Goal: Task Accomplishment & Management: Manage account settings

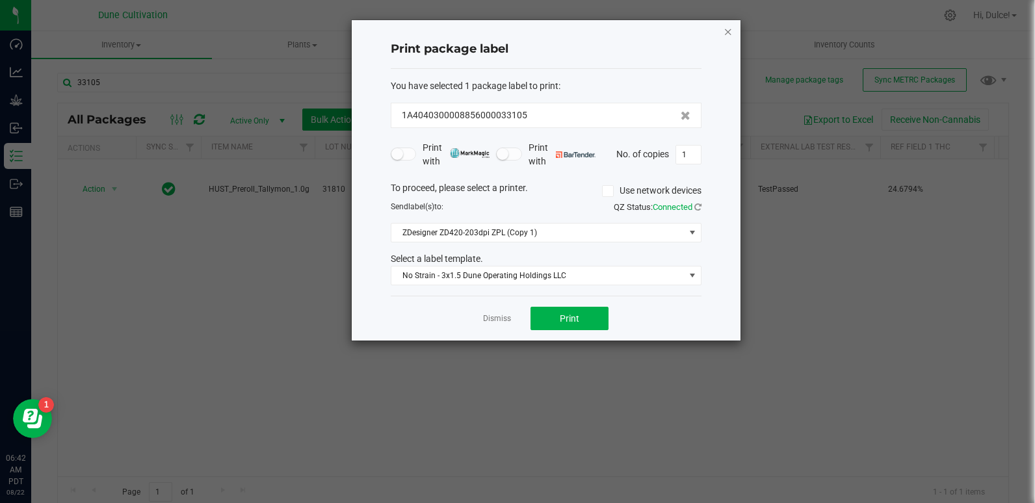
click at [726, 32] on icon "button" at bounding box center [727, 31] width 9 height 16
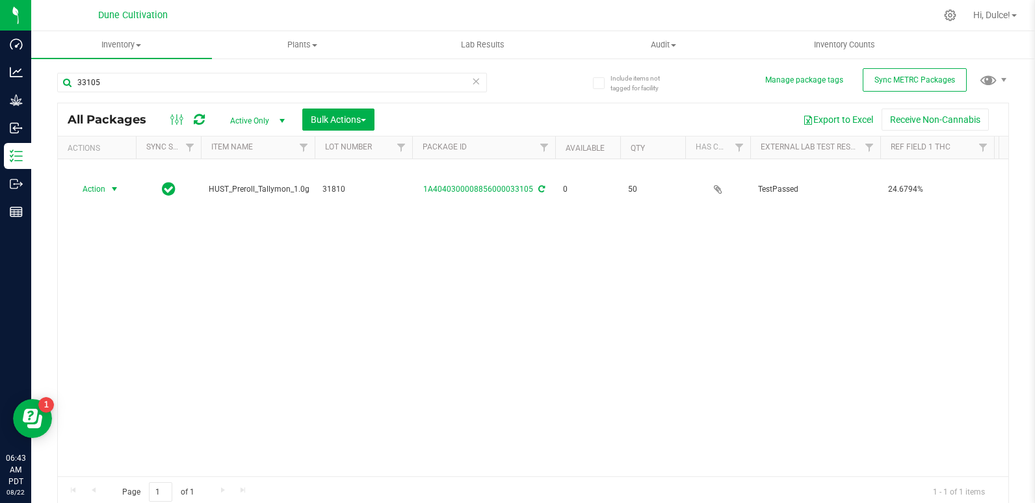
click at [473, 81] on icon at bounding box center [476, 81] width 9 height 16
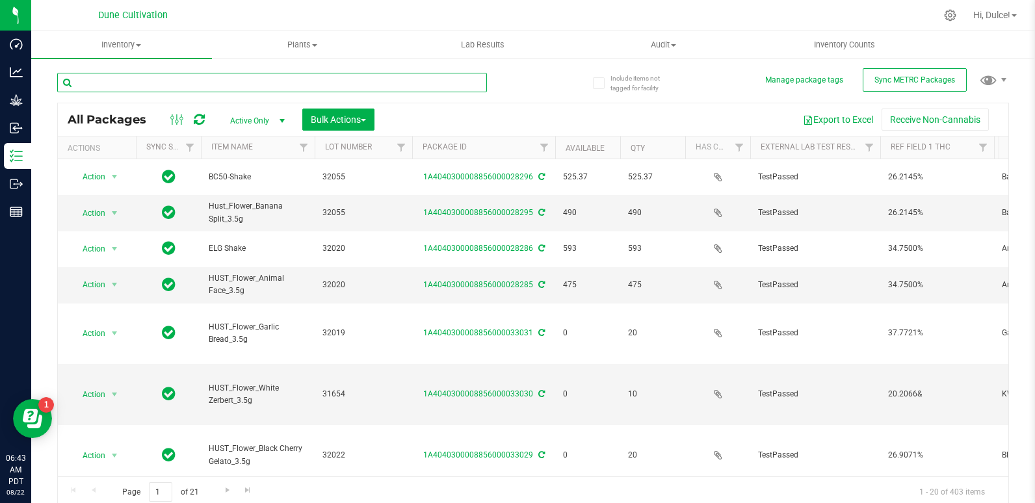
click at [451, 83] on input "text" at bounding box center [272, 82] width 430 height 19
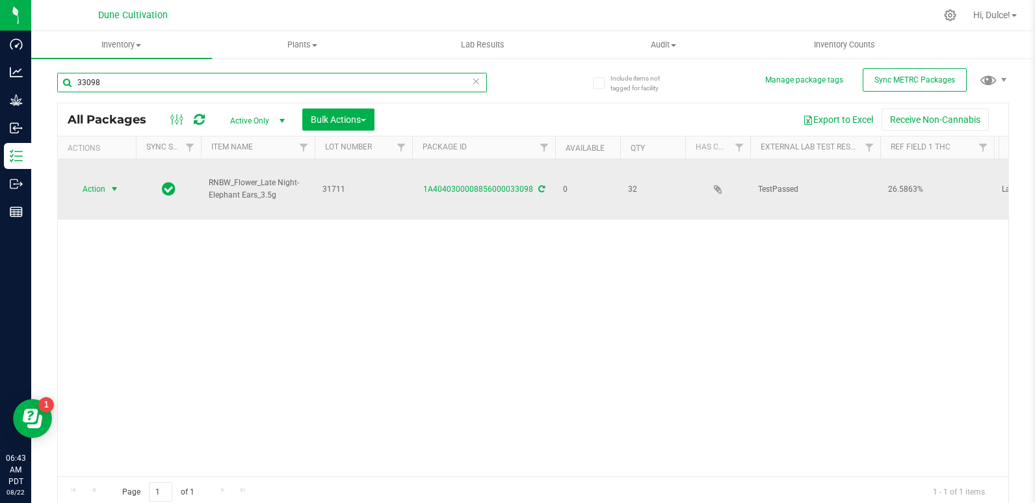
type input "33098"
click at [107, 180] on span "select" at bounding box center [115, 189] width 16 height 18
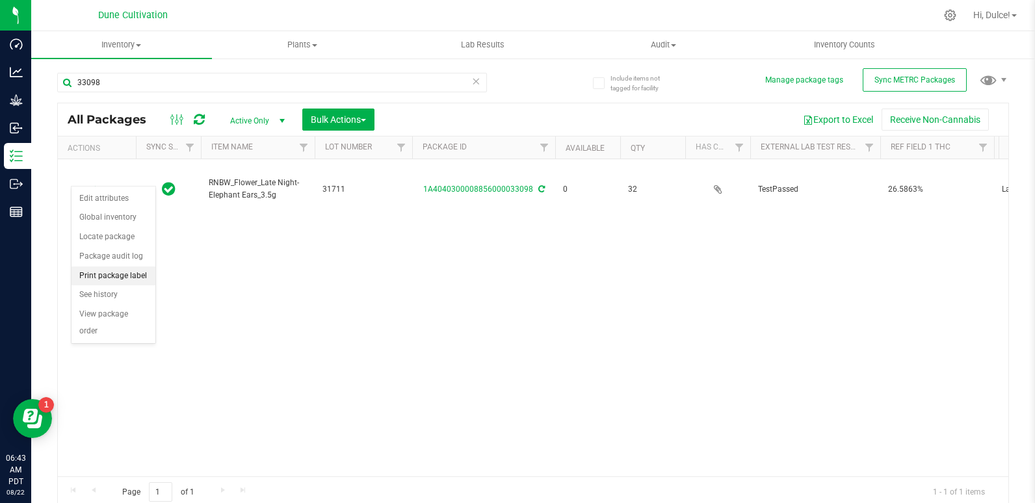
click at [107, 272] on li "Print package label" at bounding box center [113, 275] width 84 height 19
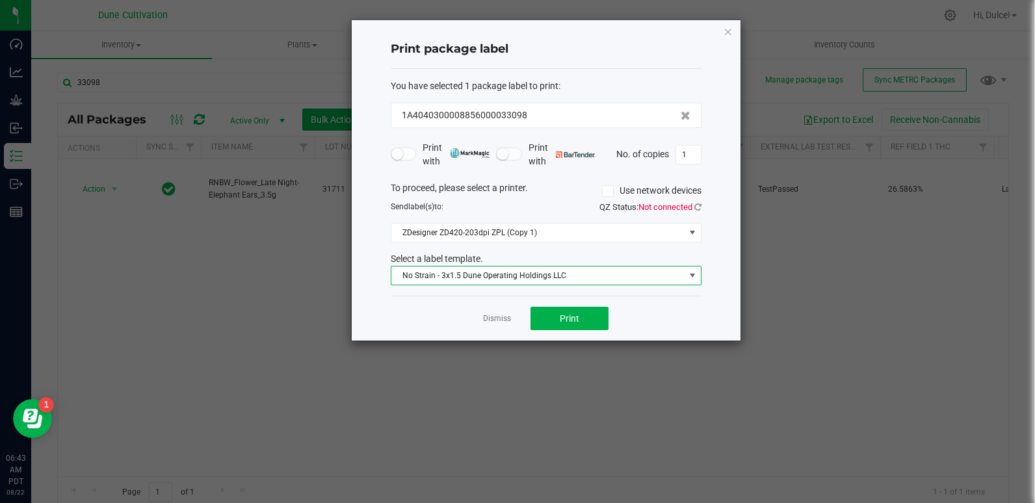
drag, startPoint x: 536, startPoint y: 276, endPoint x: 504, endPoint y: 277, distance: 31.9
click at [504, 277] on span "No Strain - 3x1.5 Dune Operating Holdings LLC" at bounding box center [537, 275] width 293 height 18
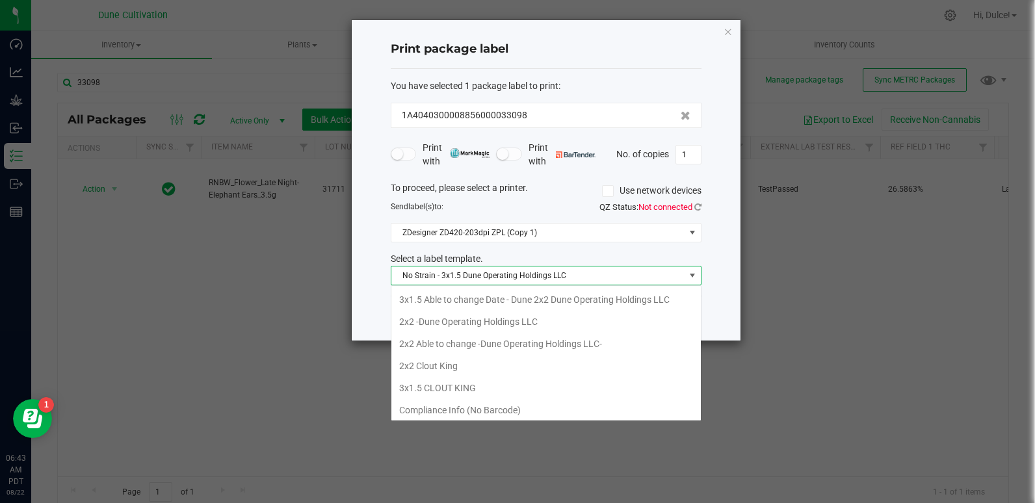
scroll to position [69, 0]
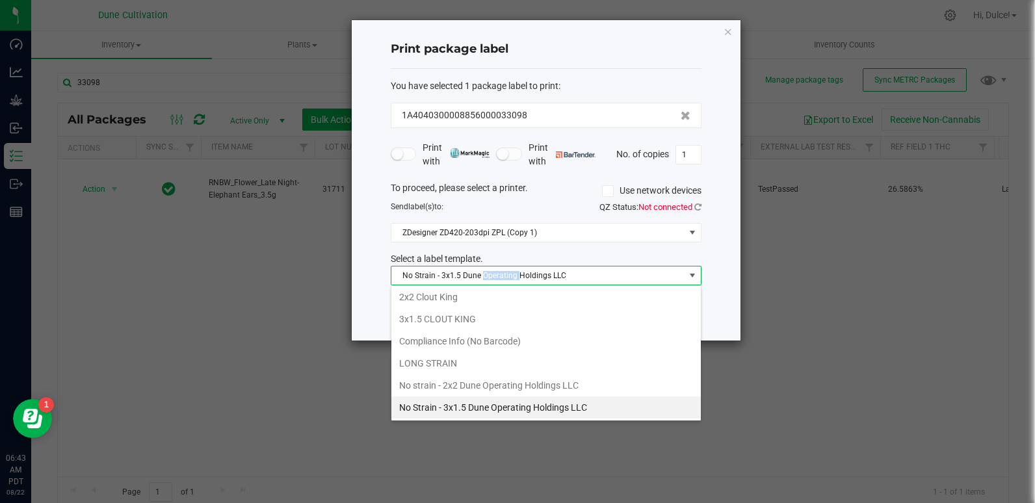
click at [504, 277] on span "No Strain - 3x1.5 Dune Operating Holdings LLC" at bounding box center [537, 275] width 293 height 18
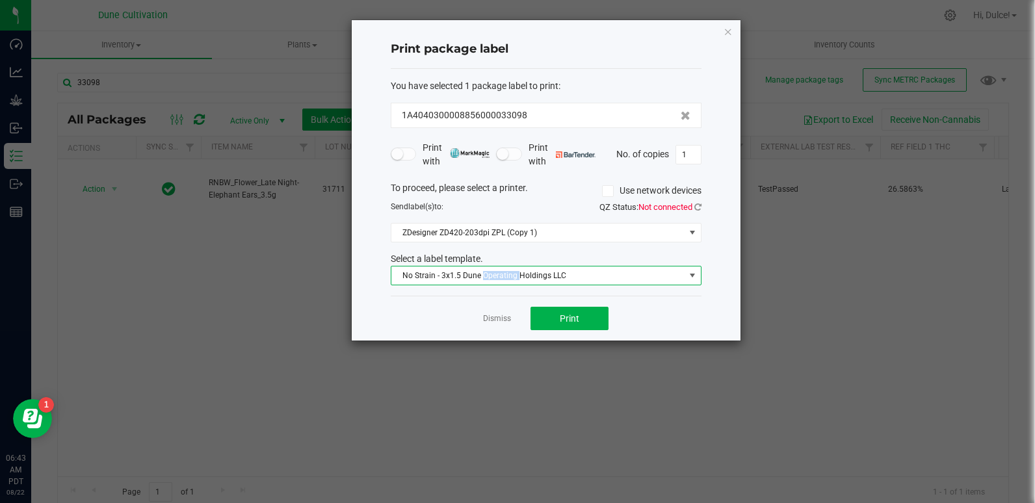
click at [504, 277] on span "No Strain - 3x1.5 Dune Operating Holdings LLC" at bounding box center [537, 275] width 293 height 18
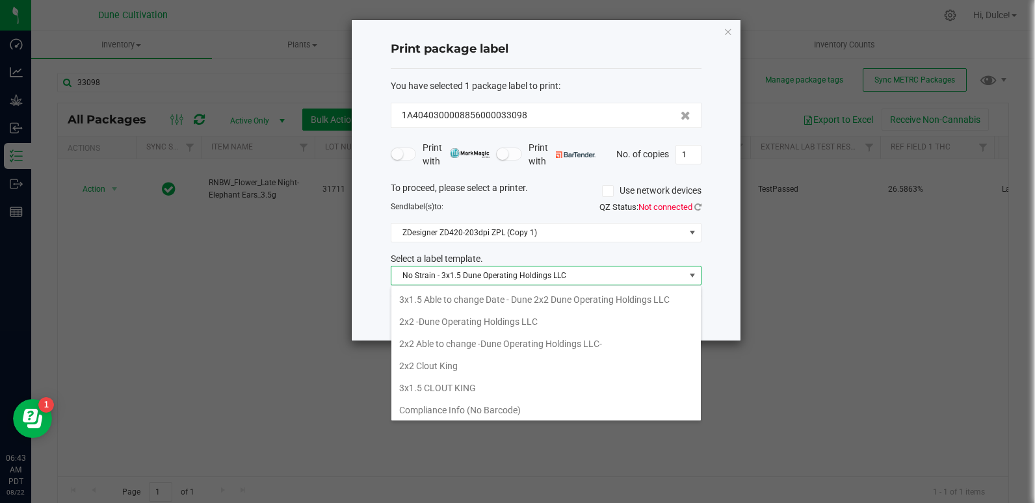
scroll to position [19, 311]
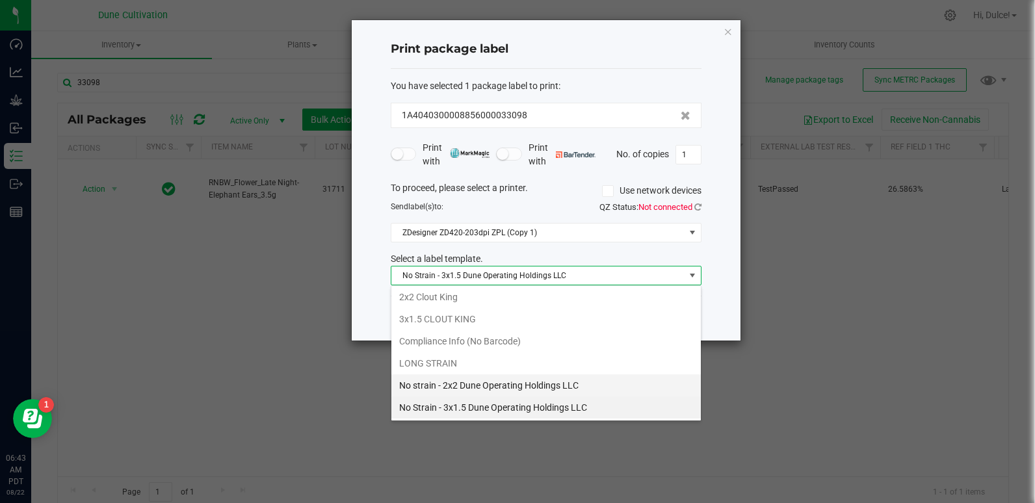
click at [454, 389] on li "No strain - 2x2 Dune Operating Holdings LLC" at bounding box center [545, 385] width 309 height 22
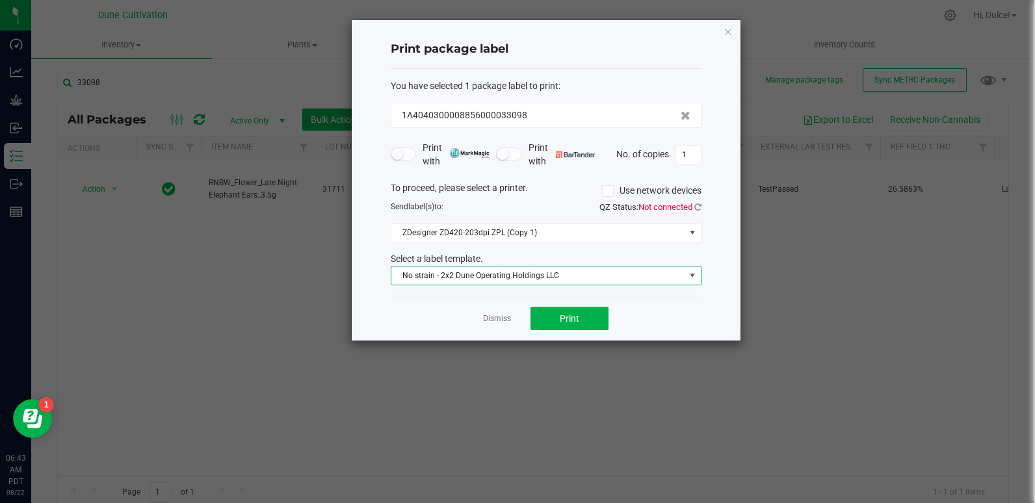
click at [556, 277] on span "No strain - 2x2 Dune Operating Holdings LLC" at bounding box center [537, 275] width 293 height 18
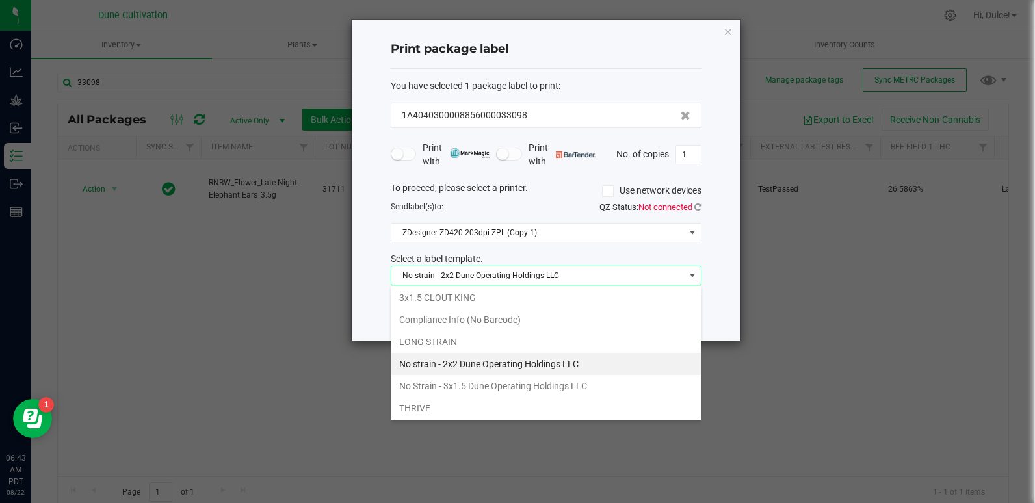
scroll to position [91, 0]
click at [511, 272] on span "No strain - 2x2 Dune Operating Holdings LLC" at bounding box center [537, 275] width 293 height 18
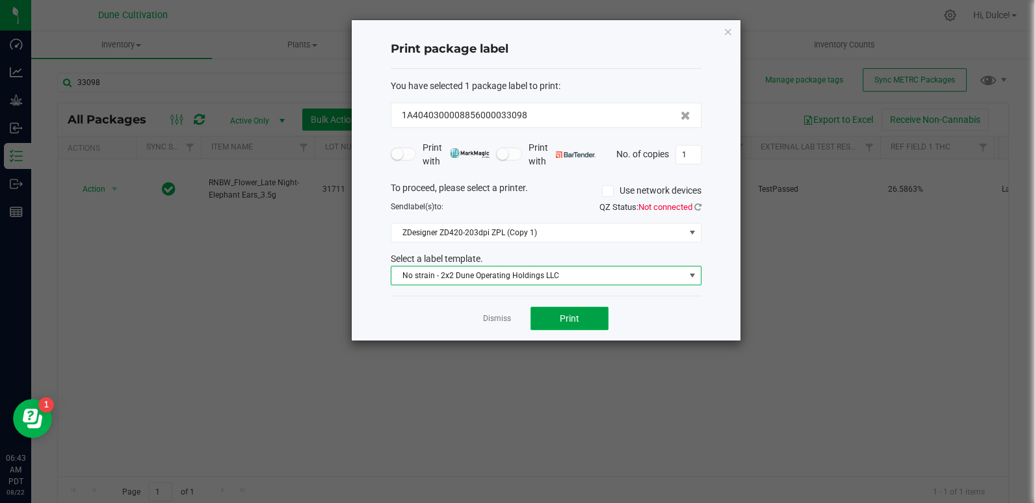
click at [560, 325] on button "Print" at bounding box center [569, 318] width 78 height 23
click at [645, 445] on ngb-modal-window "Print package label You have selected 1 package label to print : 1A404030000885…" at bounding box center [522, 251] width 1044 height 503
click at [214, 383] on ngb-modal-window "Print package label You have selected 1 package label to print : 1A404030000885…" at bounding box center [522, 251] width 1044 height 503
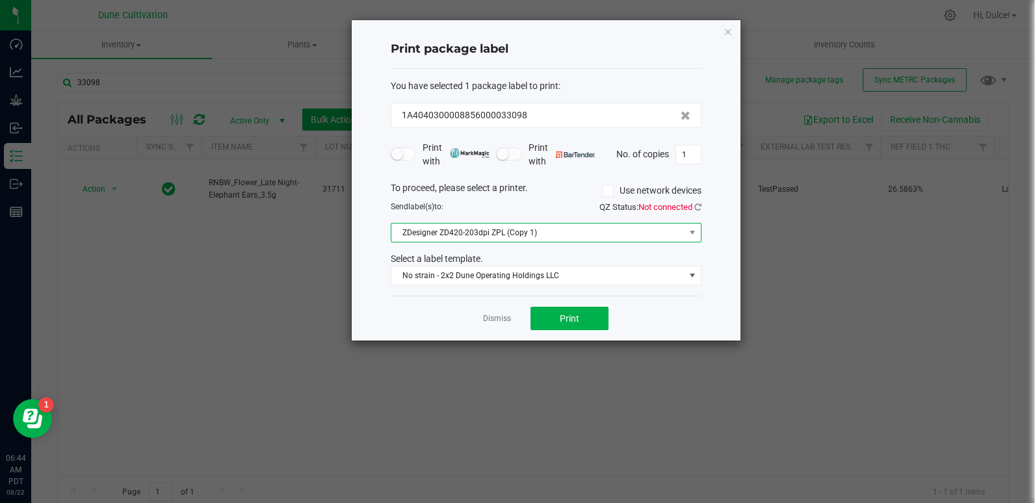
click at [494, 226] on span "ZDesigner ZD420-203dpi ZPL (Copy 1)" at bounding box center [537, 233] width 293 height 18
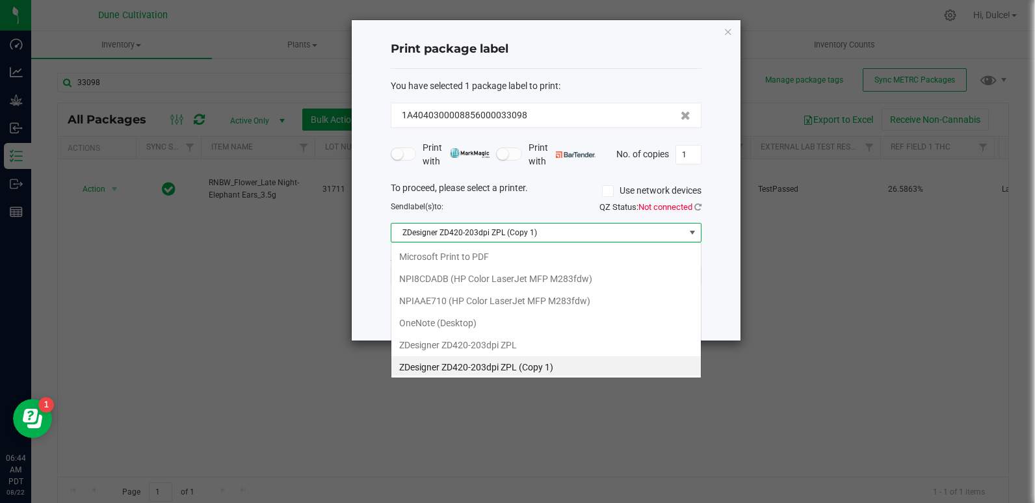
scroll to position [19, 311]
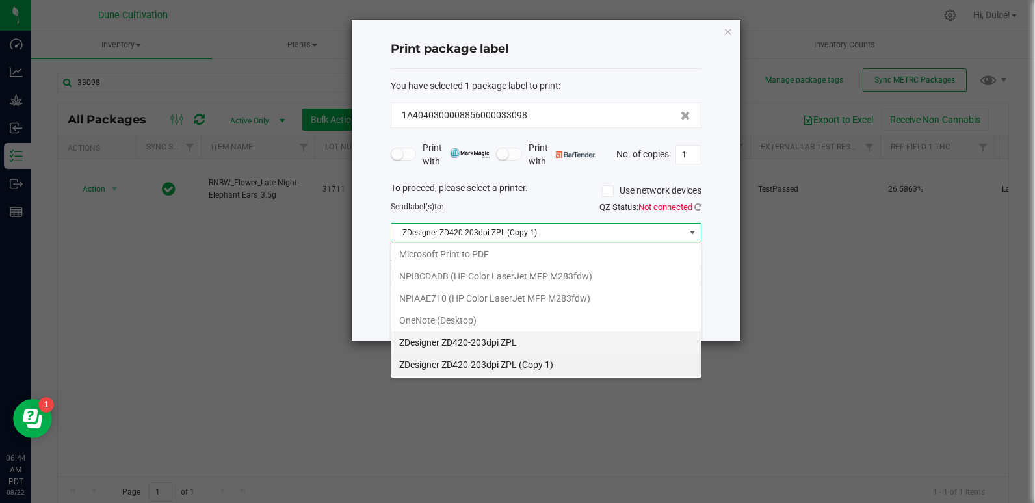
click at [483, 346] on ZPL "ZDesigner ZD420-203dpi ZPL" at bounding box center [545, 342] width 309 height 22
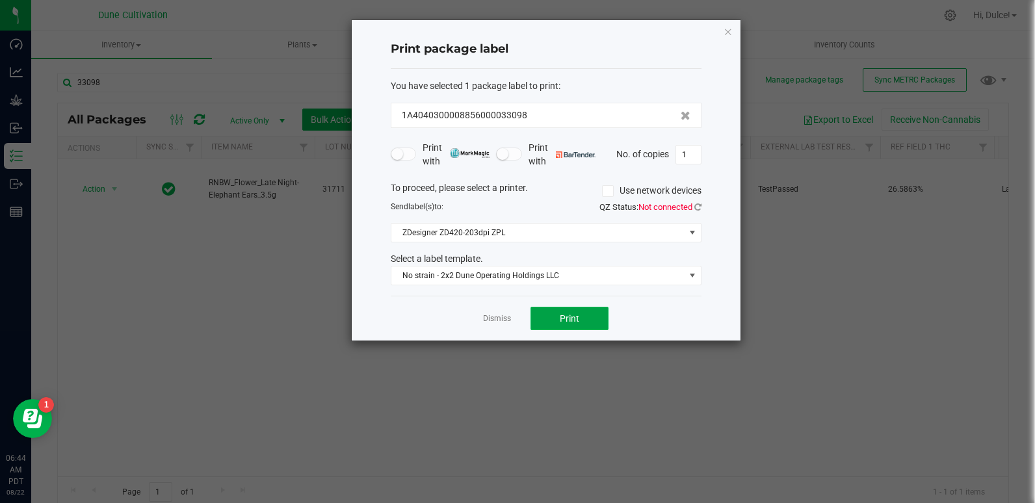
click at [564, 320] on span "Print" at bounding box center [569, 318] width 19 height 10
click at [500, 317] on link "Dismiss" at bounding box center [497, 318] width 28 height 11
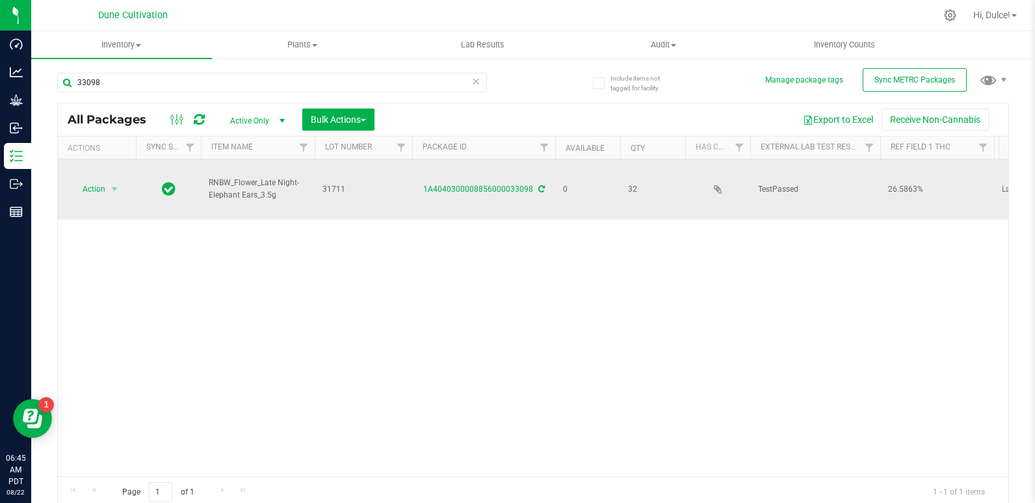
click at [634, 185] on td "32" at bounding box center [652, 189] width 65 height 60
click at [109, 180] on span "select" at bounding box center [115, 189] width 16 height 18
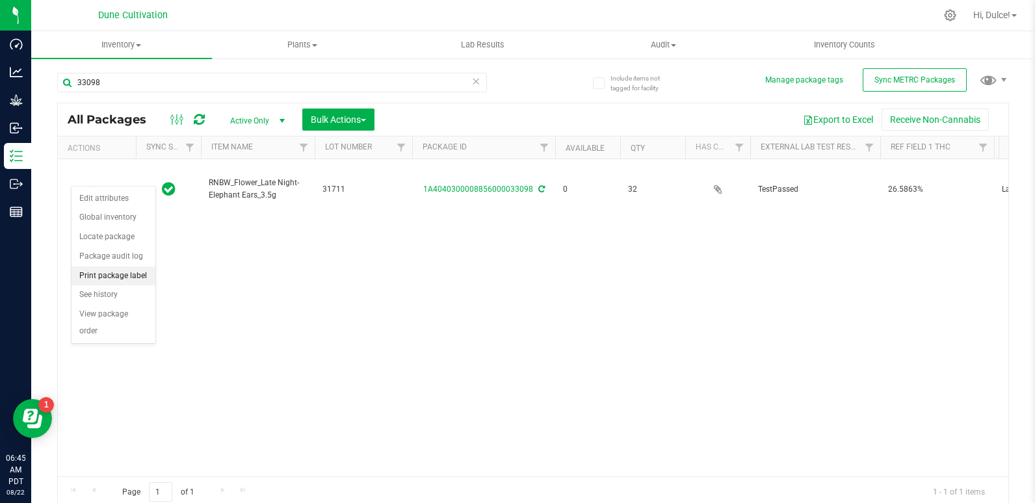
click at [132, 272] on li "Print package label" at bounding box center [113, 275] width 84 height 19
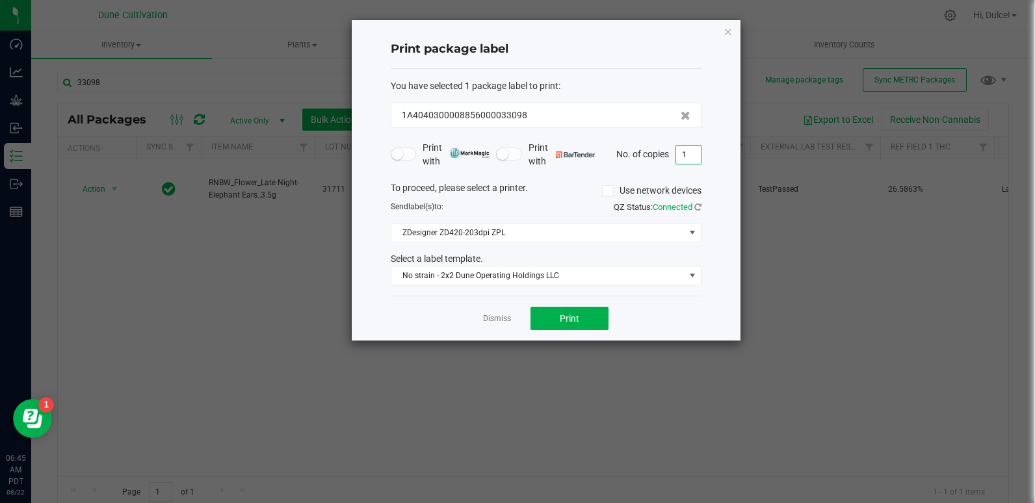
click at [691, 151] on input "1" at bounding box center [688, 155] width 25 height 18
type input "32"
click at [573, 318] on span "Print" at bounding box center [569, 318] width 19 height 10
click at [726, 36] on icon "button" at bounding box center [727, 31] width 9 height 16
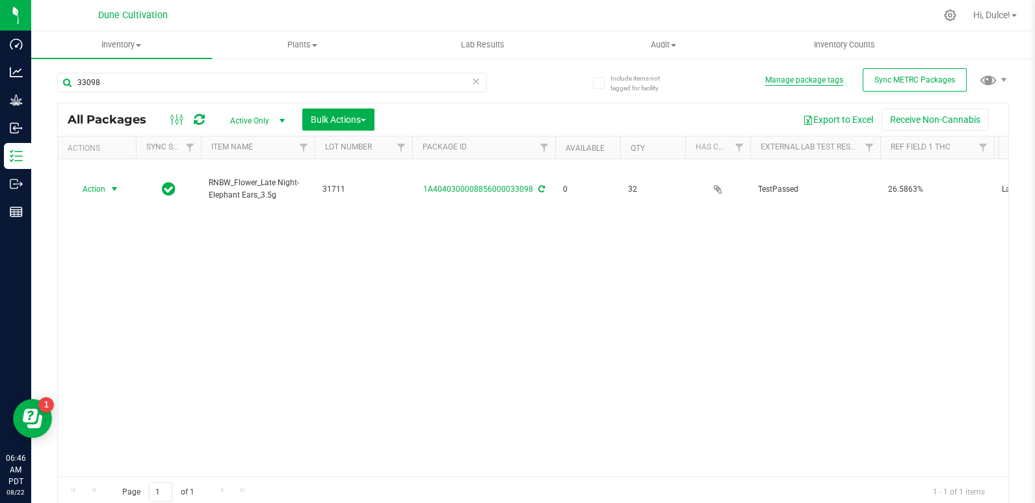
click at [799, 77] on button "Manage package tags" at bounding box center [804, 80] width 78 height 11
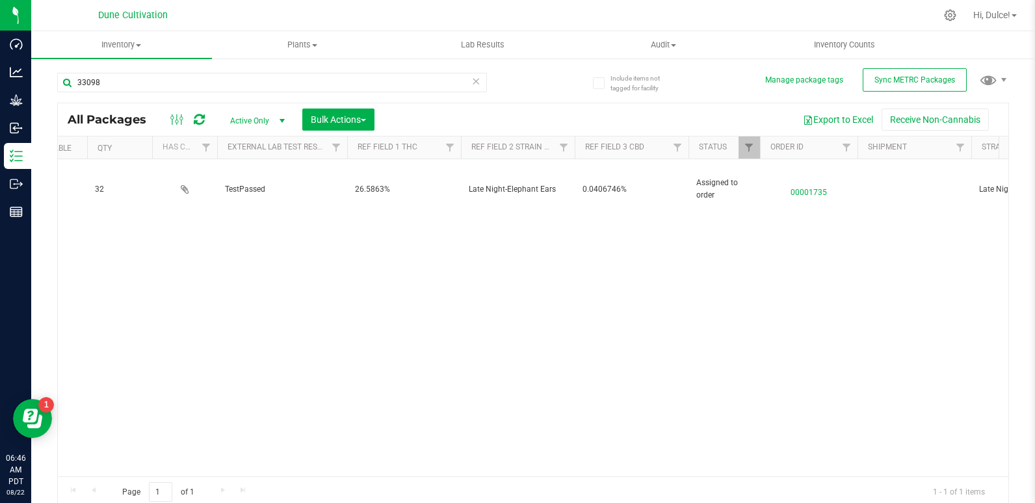
scroll to position [0, 571]
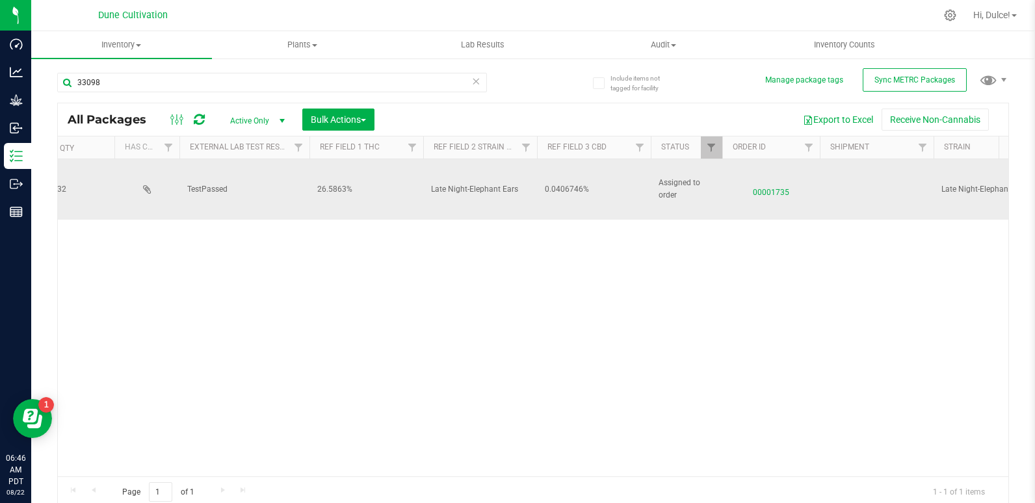
click at [777, 180] on span "00001735" at bounding box center [771, 189] width 82 height 19
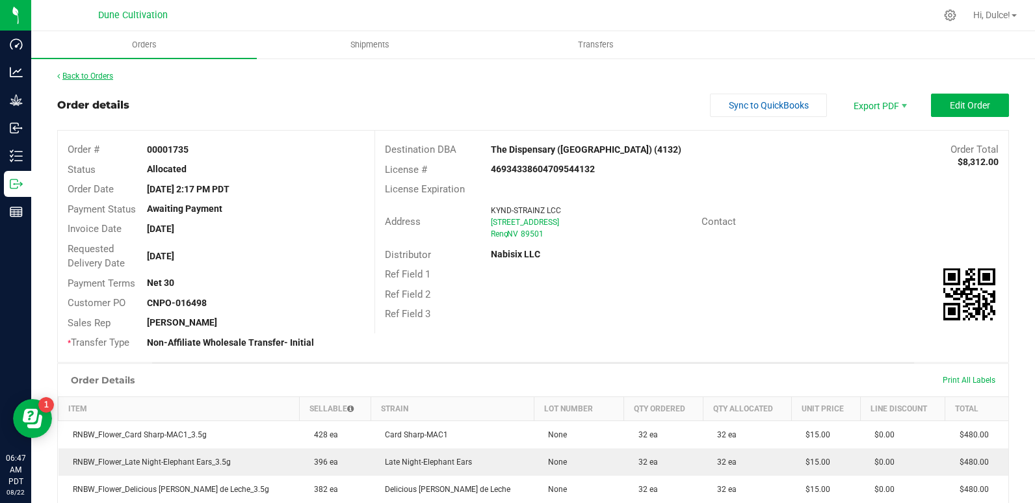
click at [104, 71] on link "Back to Orders" at bounding box center [85, 75] width 56 height 9
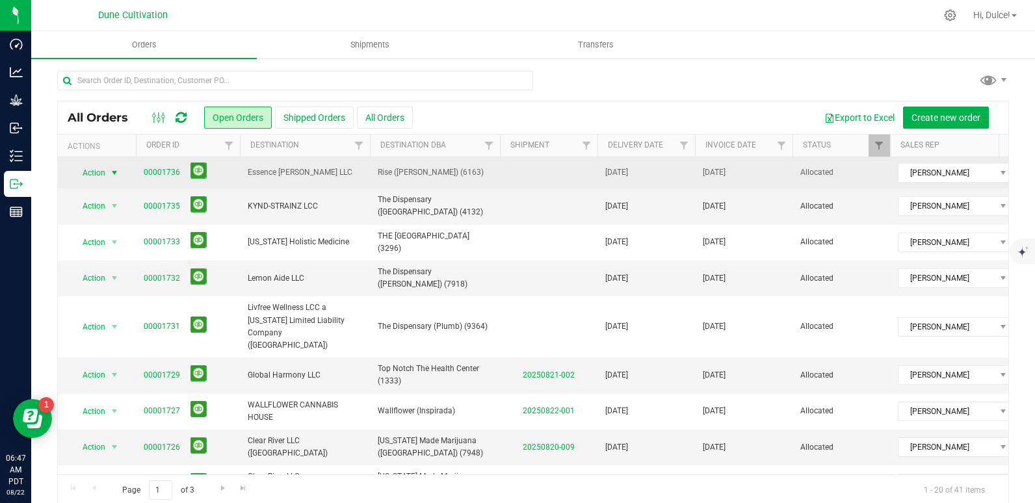
click at [115, 166] on span "select" at bounding box center [115, 173] width 16 height 18
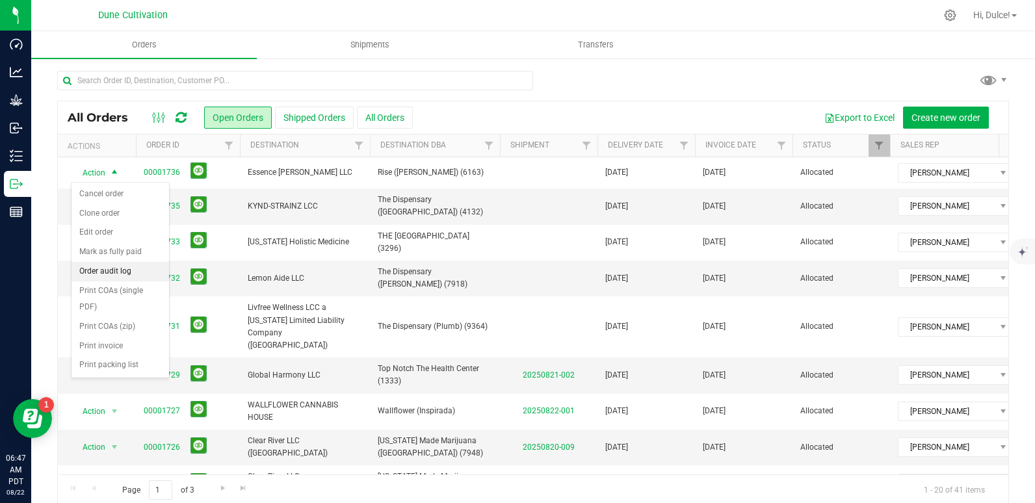
click at [118, 271] on li "Order audit log" at bounding box center [119, 271] width 97 height 19
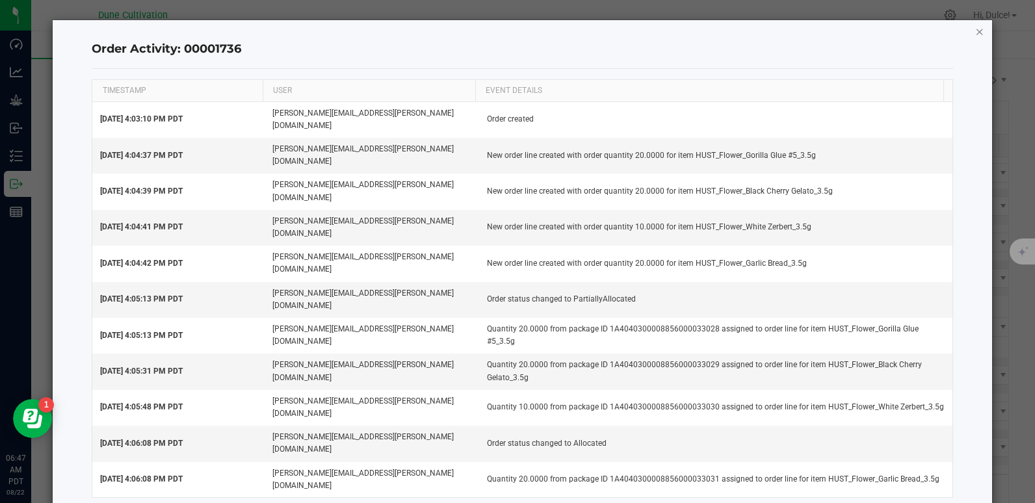
click at [980, 32] on icon "button" at bounding box center [979, 31] width 9 height 16
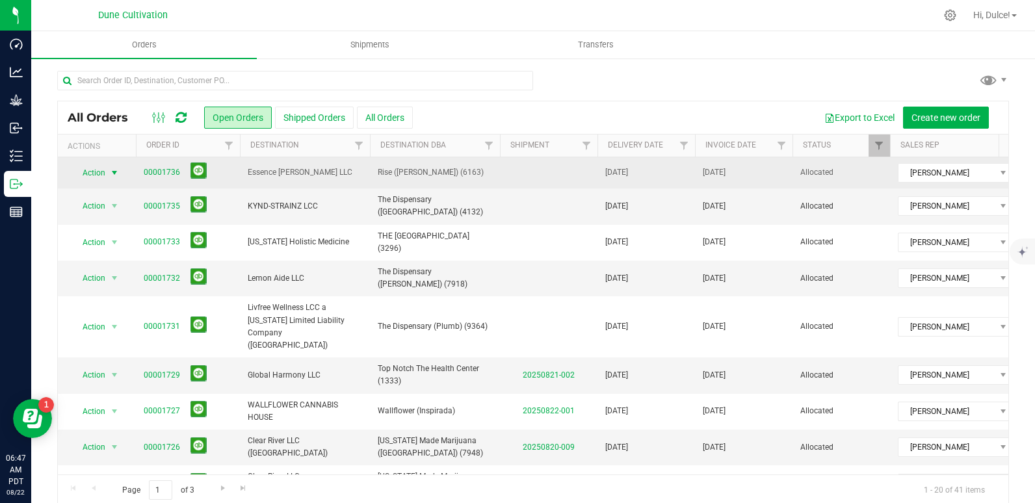
click at [116, 172] on span "select" at bounding box center [114, 173] width 10 height 10
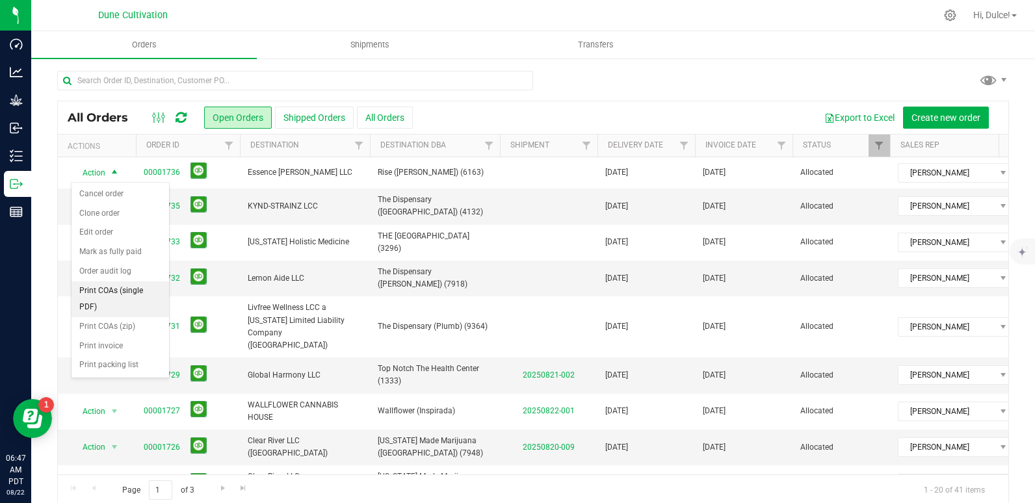
click at [134, 301] on li "Print COAs (single PDF)" at bounding box center [119, 299] width 97 height 36
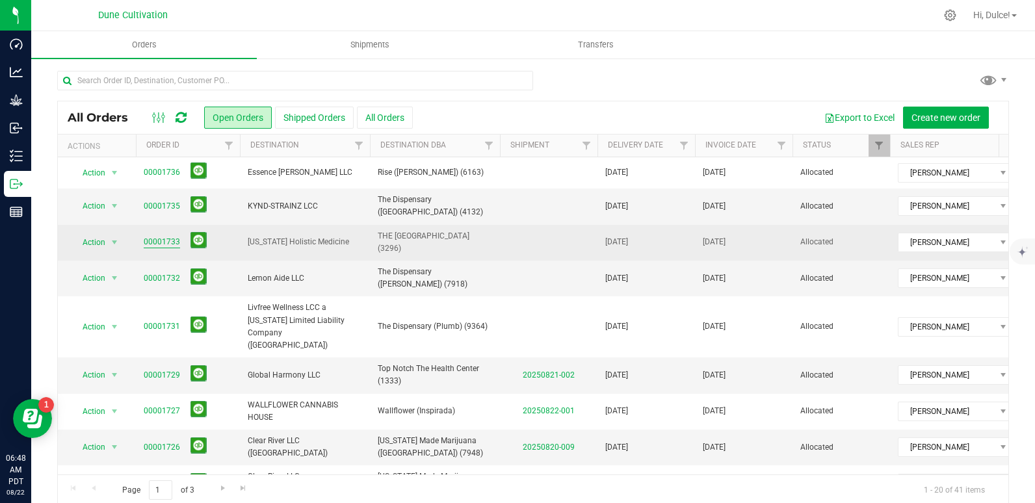
click at [161, 236] on link "00001733" at bounding box center [162, 242] width 36 height 12
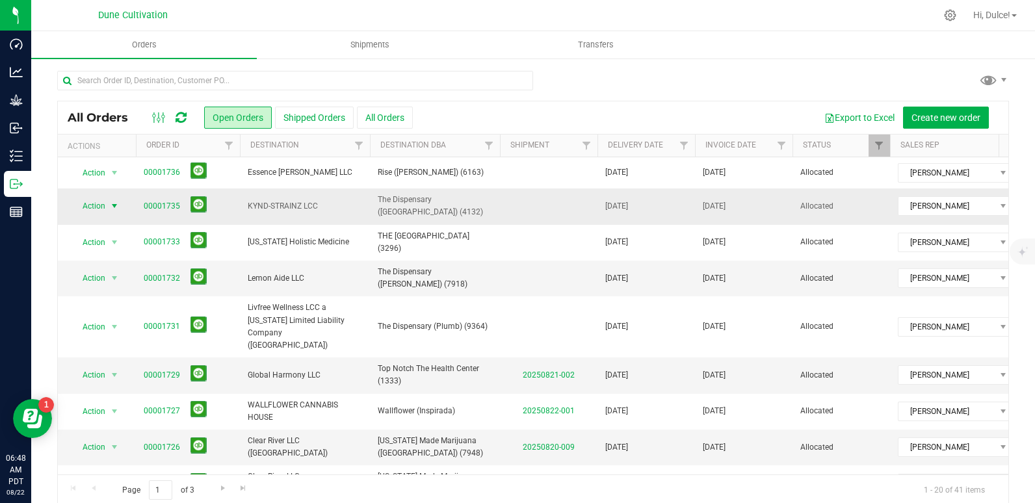
click at [105, 210] on span "Action" at bounding box center [88, 206] width 35 height 18
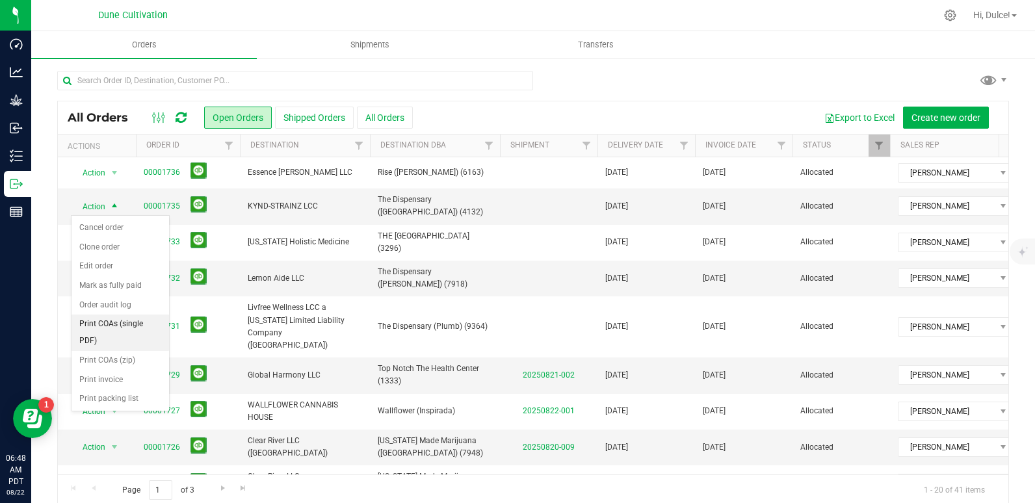
click at [119, 333] on li "Print COAs (single PDF)" at bounding box center [119, 333] width 97 height 36
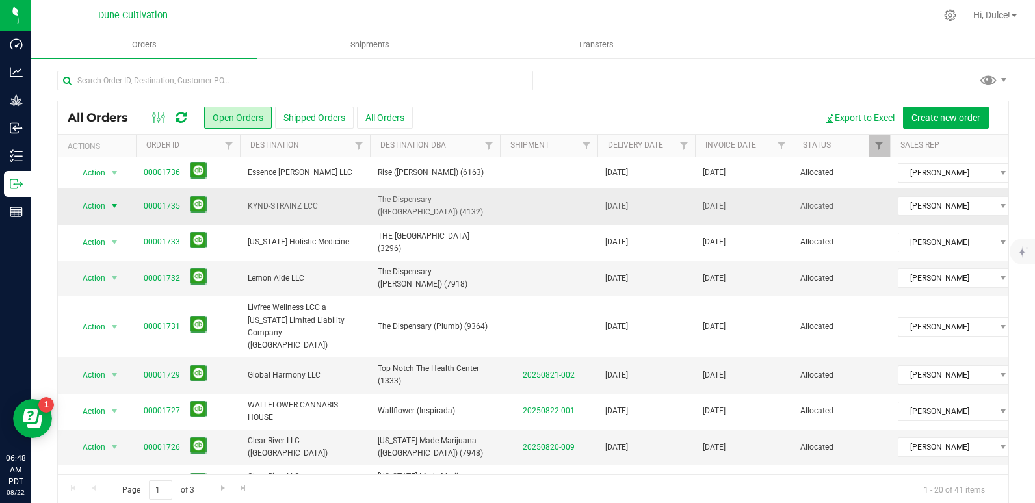
click at [115, 198] on span "select" at bounding box center [115, 206] width 16 height 18
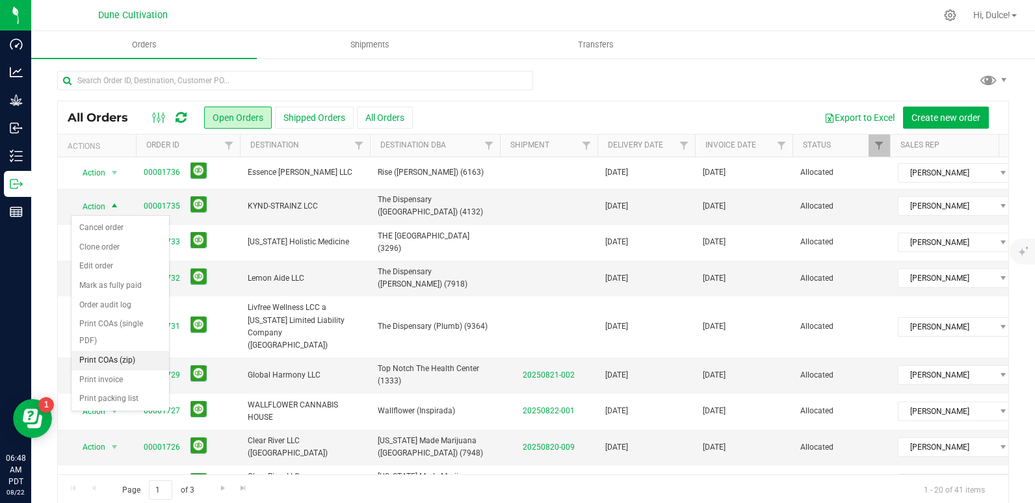
click at [112, 362] on li "Print COAs (zip)" at bounding box center [119, 360] width 97 height 19
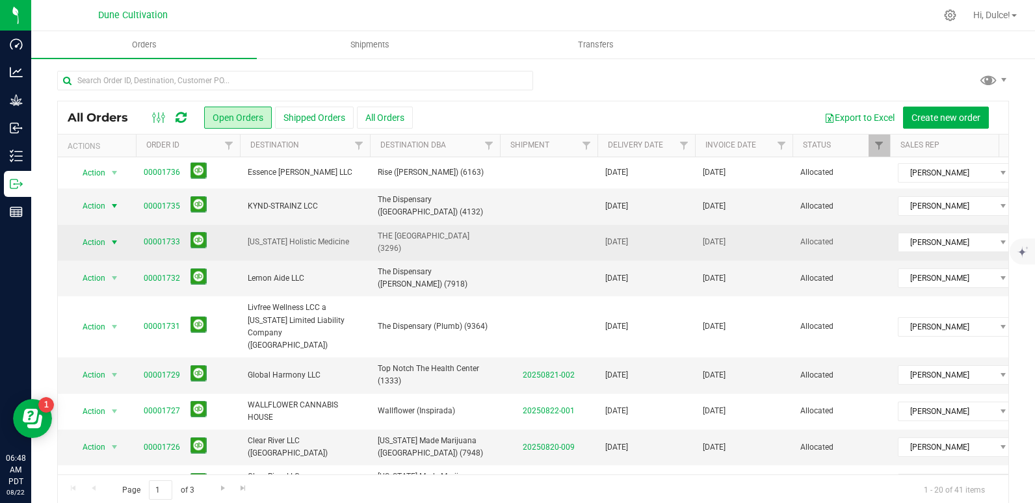
click at [112, 242] on span "select" at bounding box center [114, 242] width 10 height 10
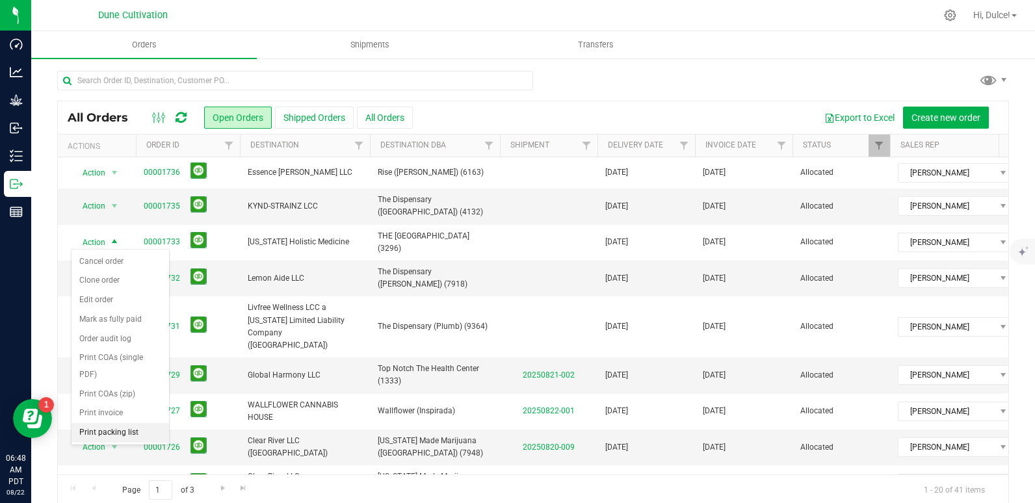
click at [132, 436] on li "Print packing list" at bounding box center [119, 432] width 97 height 19
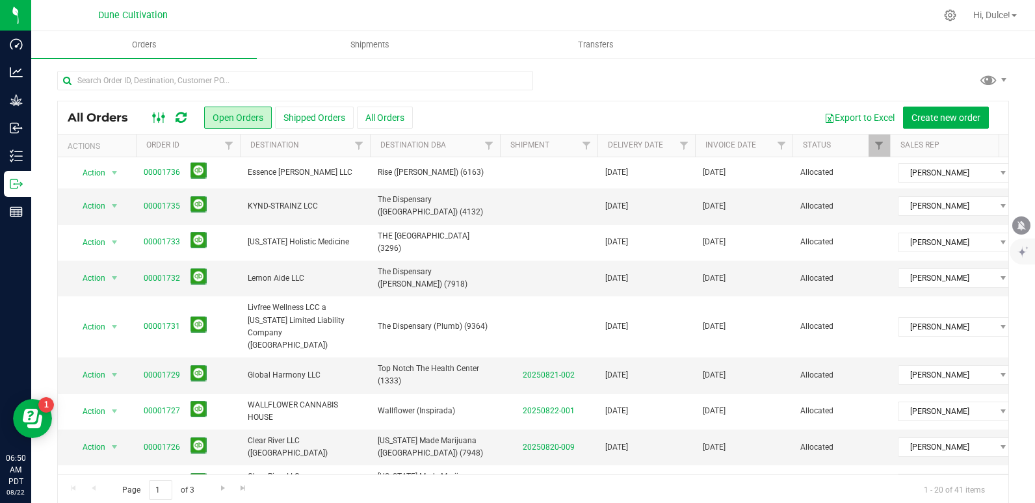
click at [161, 120] on icon at bounding box center [159, 118] width 14 height 16
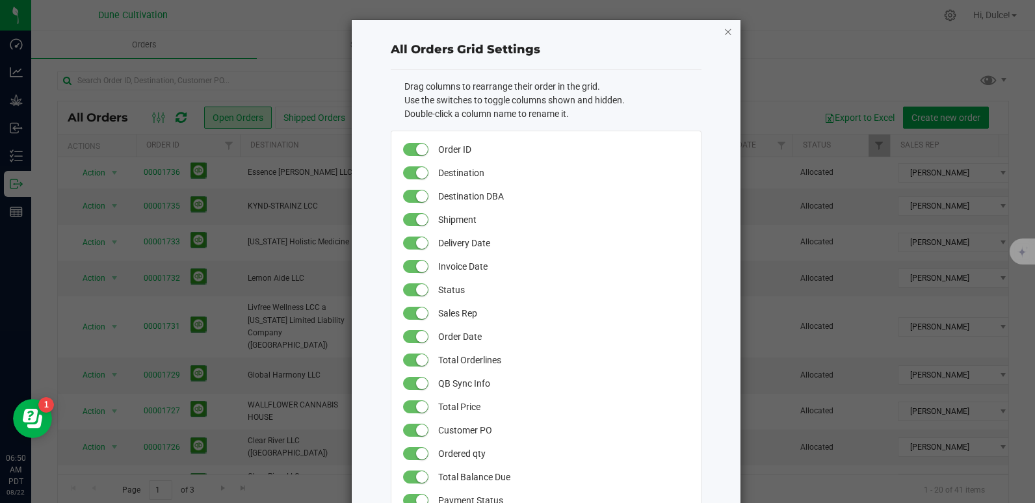
click at [725, 27] on icon "button" at bounding box center [727, 31] width 9 height 16
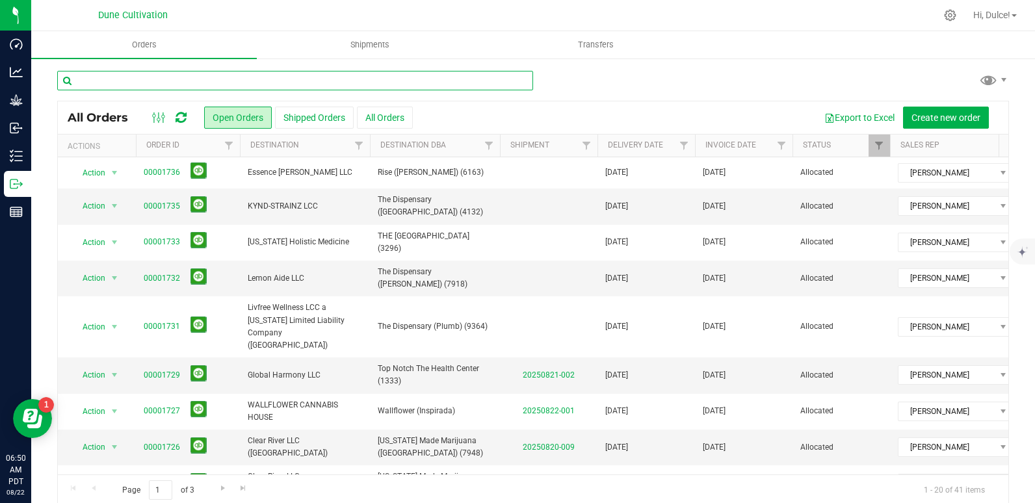
click at [209, 90] on input "text" at bounding box center [295, 80] width 476 height 19
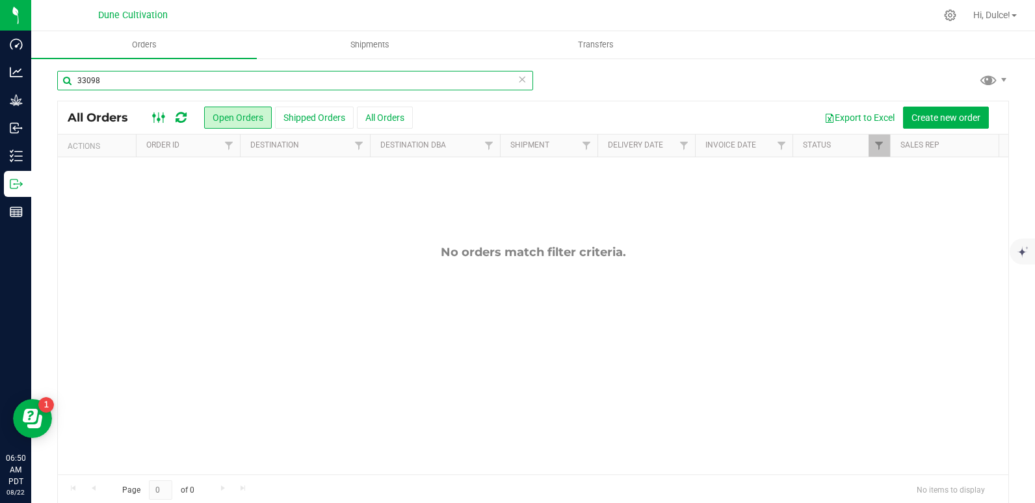
type input "33098"
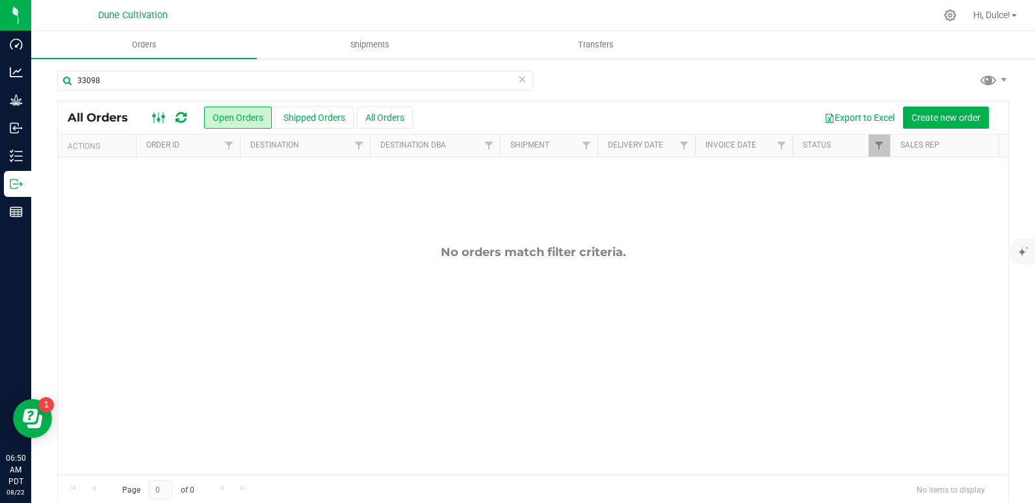
click at [157, 113] on icon at bounding box center [159, 118] width 14 height 16
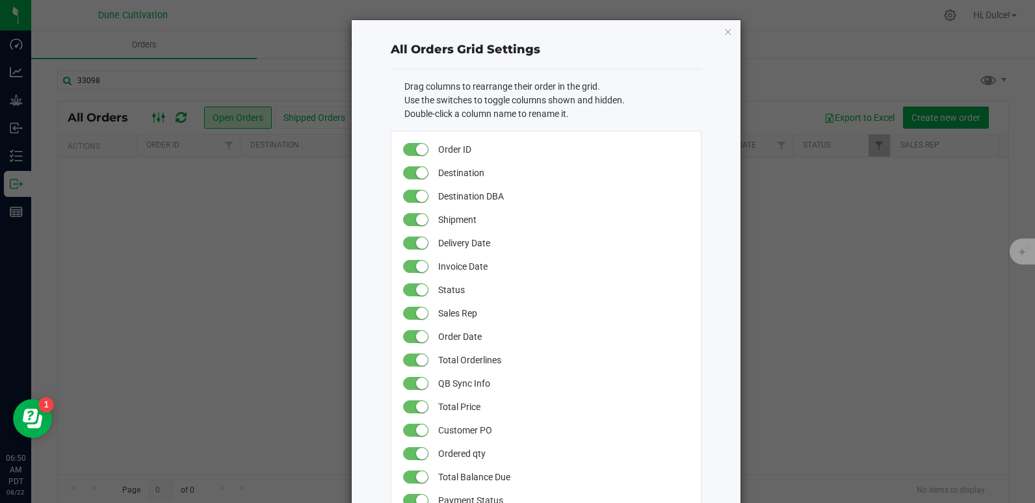
click at [157, 113] on ngb-modal-window "All Orders Grid Settings Drag columns to rearrange their order in the grid. Use…" at bounding box center [522, 251] width 1044 height 503
click at [144, 259] on ngb-modal-window "All Orders Grid Settings Drag columns to rearrange their order in the grid. Use…" at bounding box center [522, 251] width 1044 height 503
click at [727, 26] on icon "button" at bounding box center [727, 31] width 9 height 16
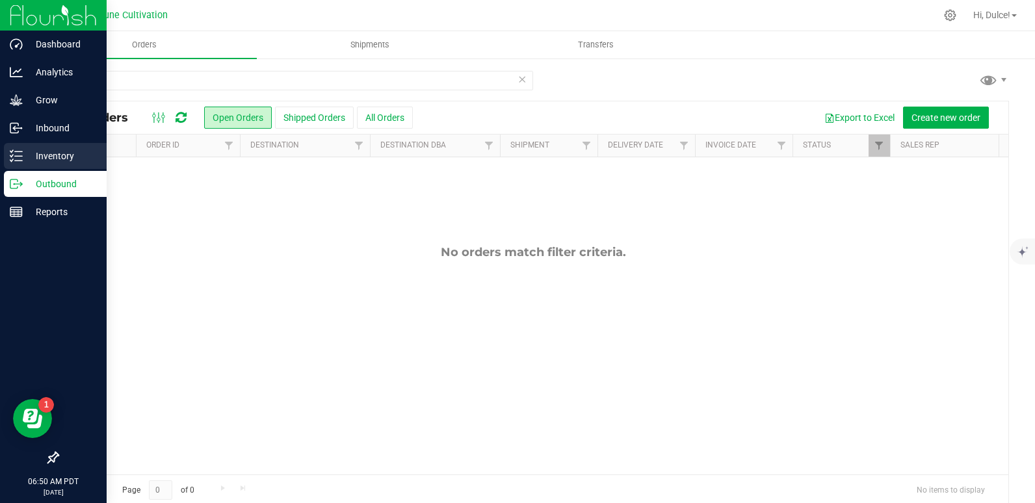
click at [29, 150] on p "Inventory" at bounding box center [62, 156] width 78 height 16
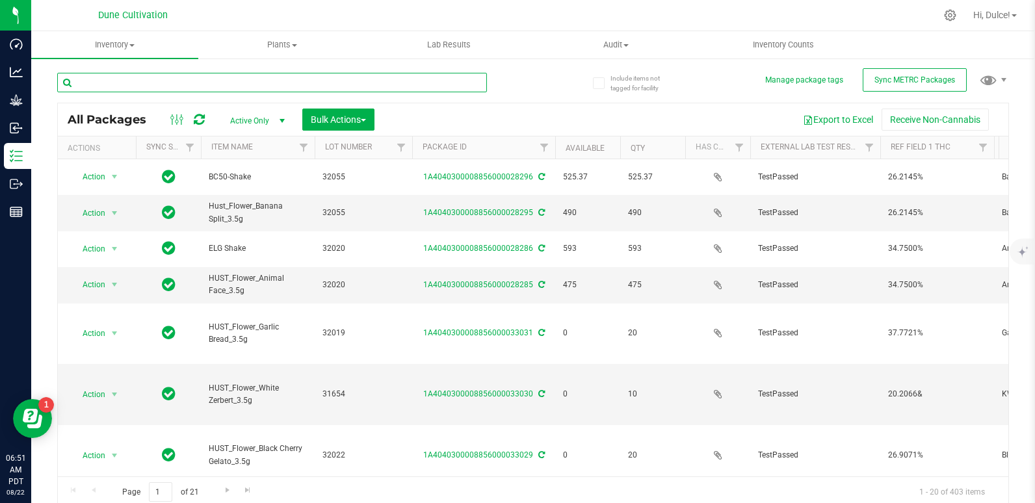
click at [135, 77] on input "text" at bounding box center [272, 82] width 430 height 19
click at [237, 115] on span "Active Only" at bounding box center [254, 121] width 71 height 18
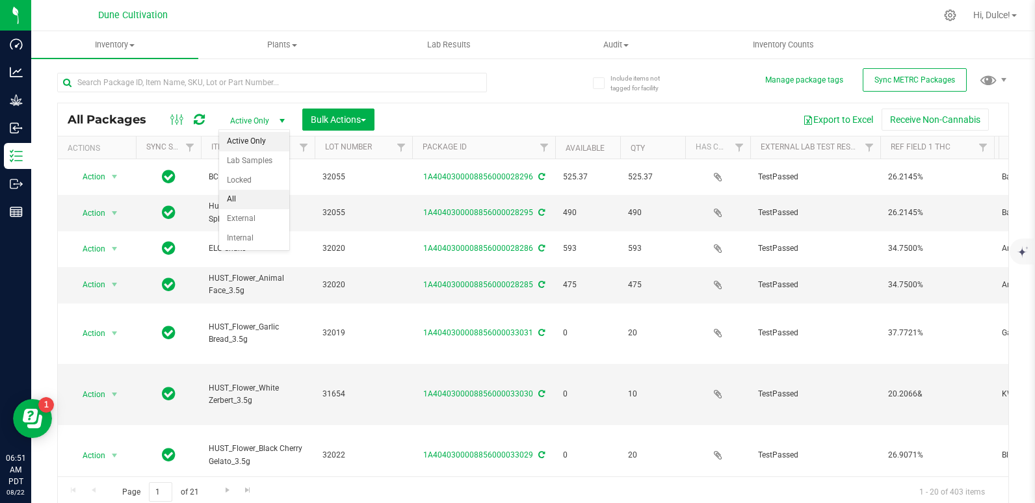
click at [231, 201] on li "All" at bounding box center [254, 199] width 70 height 19
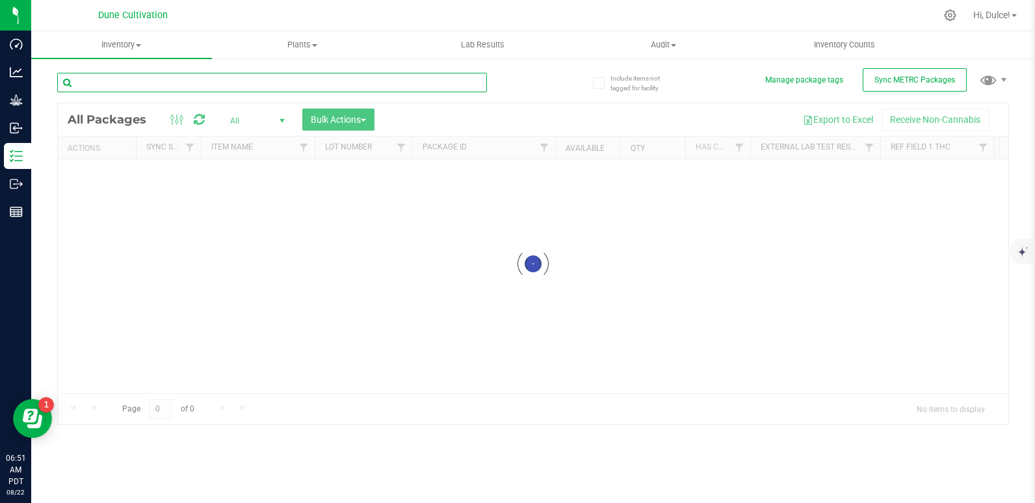
click at [216, 79] on input "text" at bounding box center [272, 82] width 430 height 19
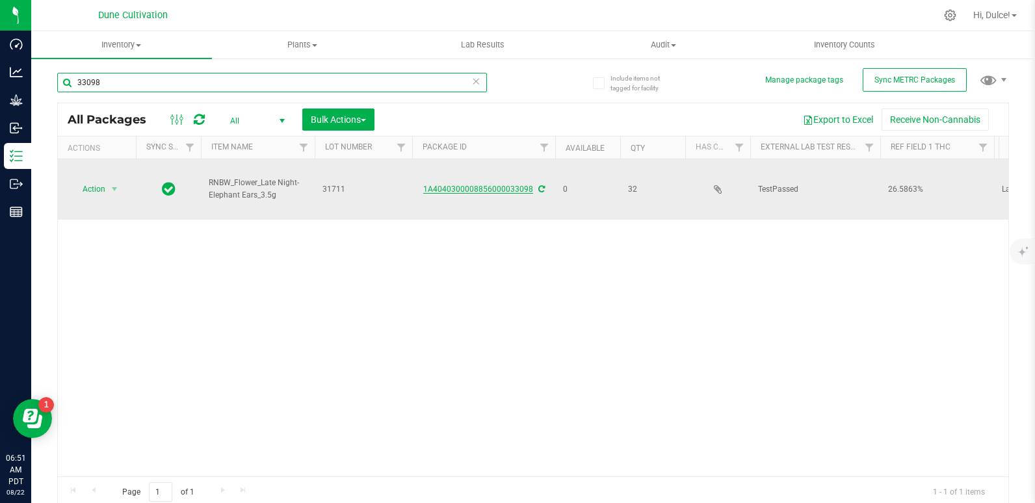
type input "33098"
click at [492, 185] on link "1A4040300008856000033098" at bounding box center [478, 189] width 110 height 9
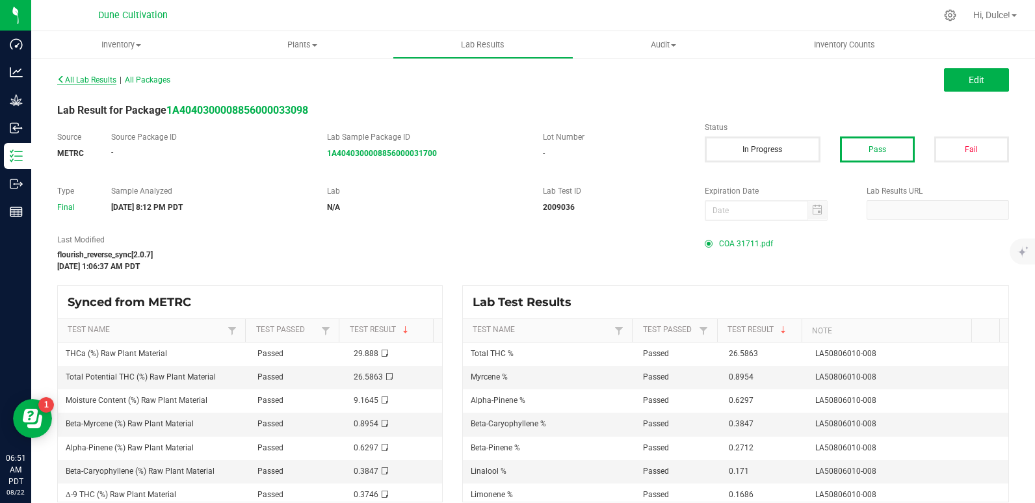
click at [81, 78] on span "All Lab Results" at bounding box center [86, 79] width 59 height 9
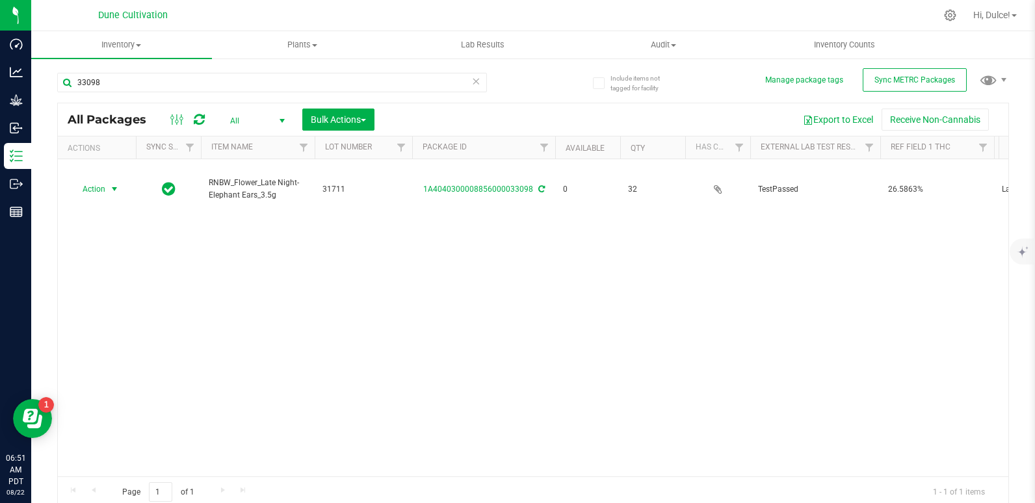
click at [105, 180] on span "Action" at bounding box center [88, 189] width 35 height 18
click at [118, 281] on li "Print package label" at bounding box center [113, 275] width 84 height 19
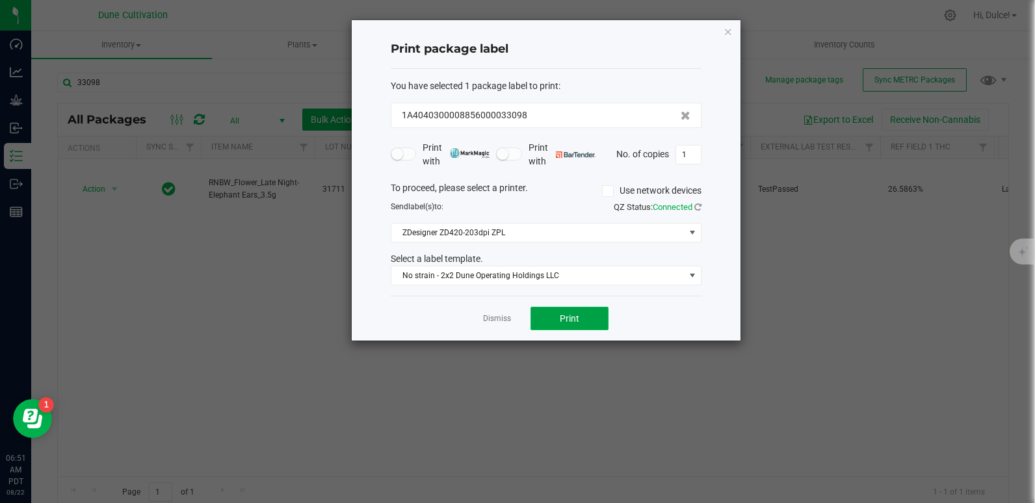
click at [572, 311] on button "Print" at bounding box center [569, 318] width 78 height 23
click at [729, 32] on icon "button" at bounding box center [727, 31] width 9 height 16
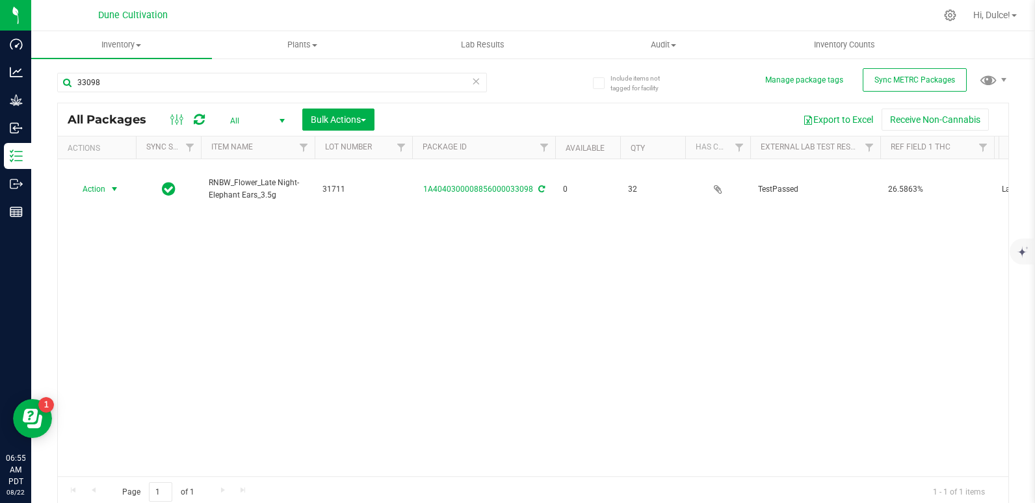
click at [473, 78] on icon at bounding box center [476, 81] width 9 height 16
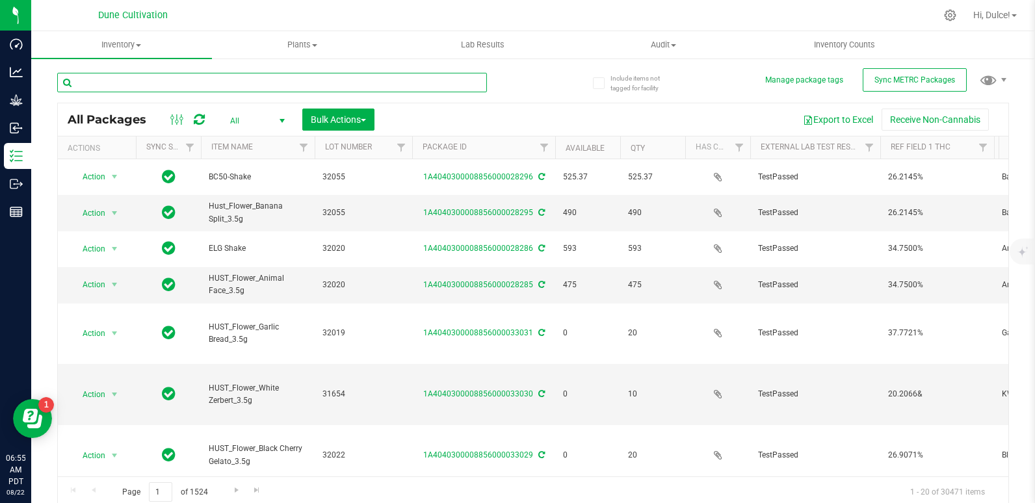
click at [473, 78] on input "text" at bounding box center [272, 82] width 430 height 19
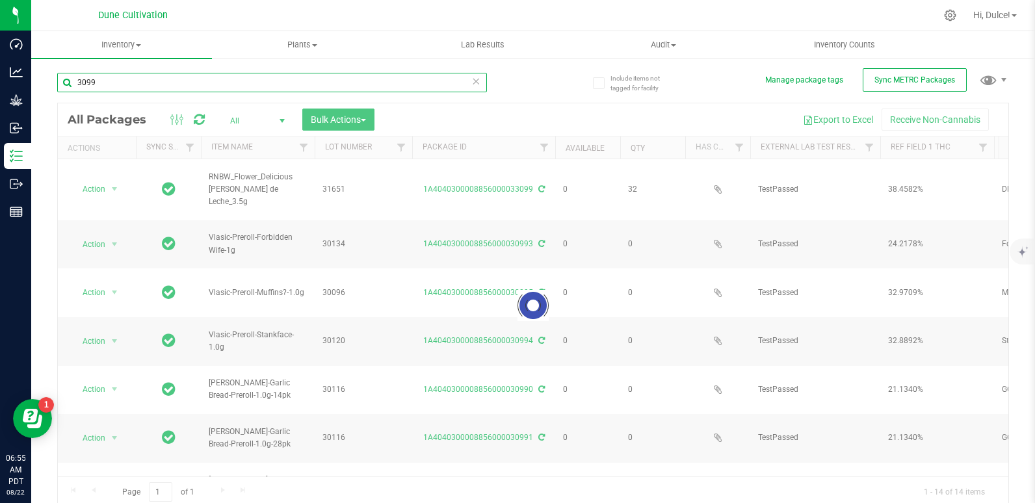
type input "3099"
click at [323, 95] on div "3099" at bounding box center [272, 88] width 430 height 30
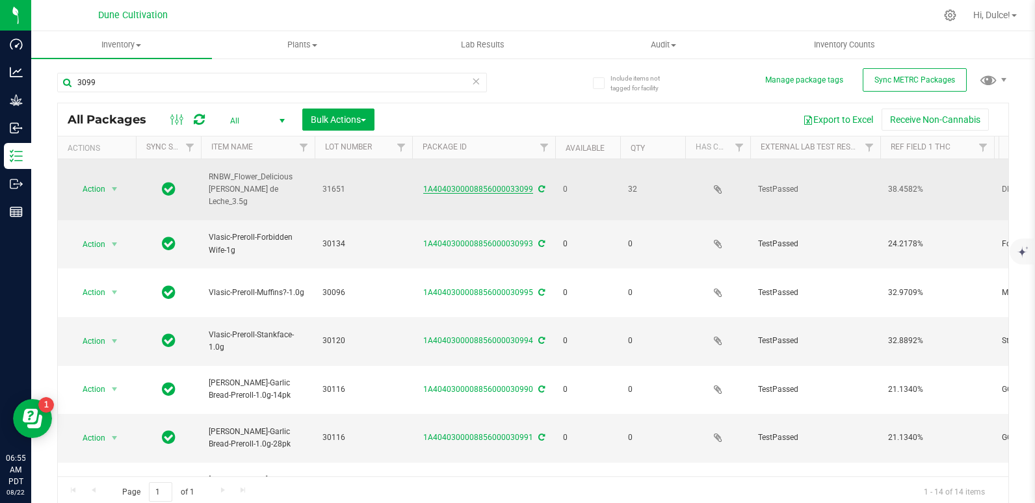
click at [441, 185] on link "1A4040300008856000033099" at bounding box center [478, 189] width 110 height 9
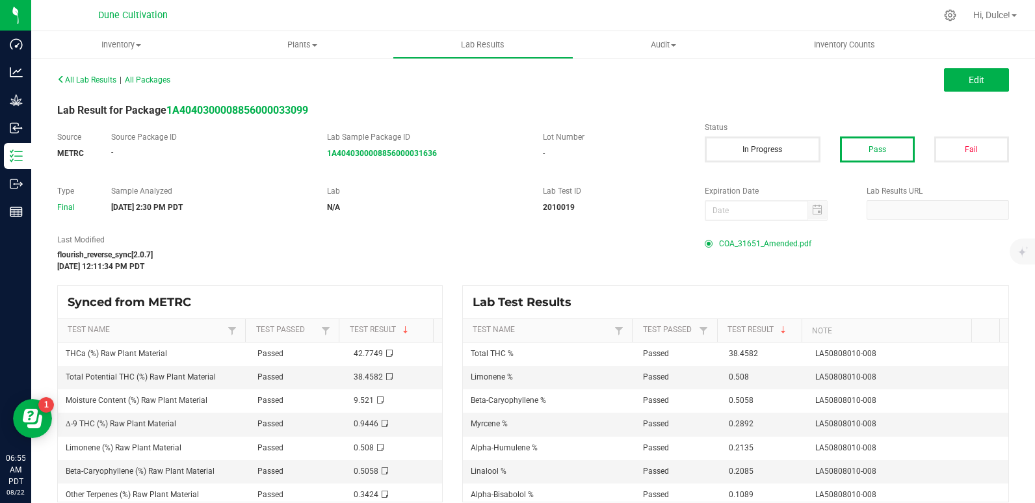
click at [725, 235] on span "COA_31651_Amended.pdf" at bounding box center [765, 243] width 92 height 19
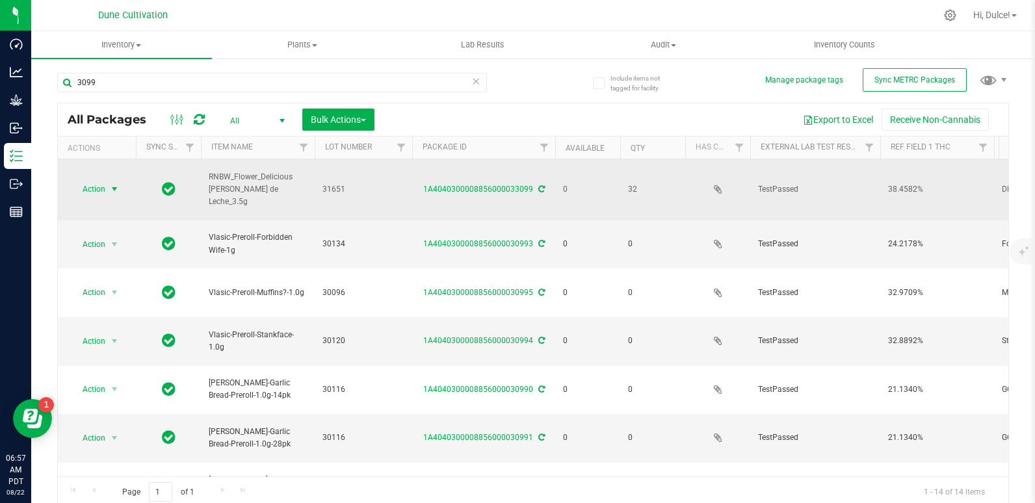
click at [107, 180] on span "select" at bounding box center [115, 189] width 16 height 18
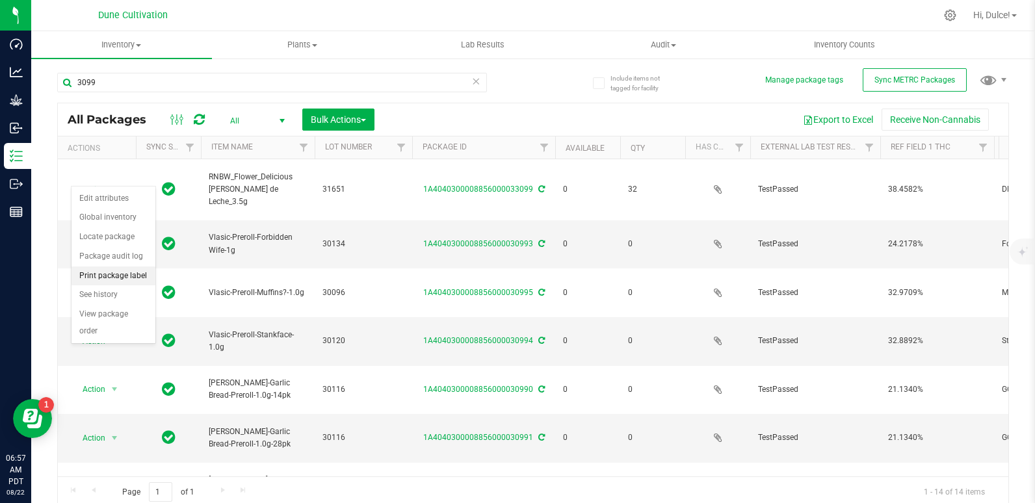
click at [114, 277] on li "Print package label" at bounding box center [113, 275] width 84 height 19
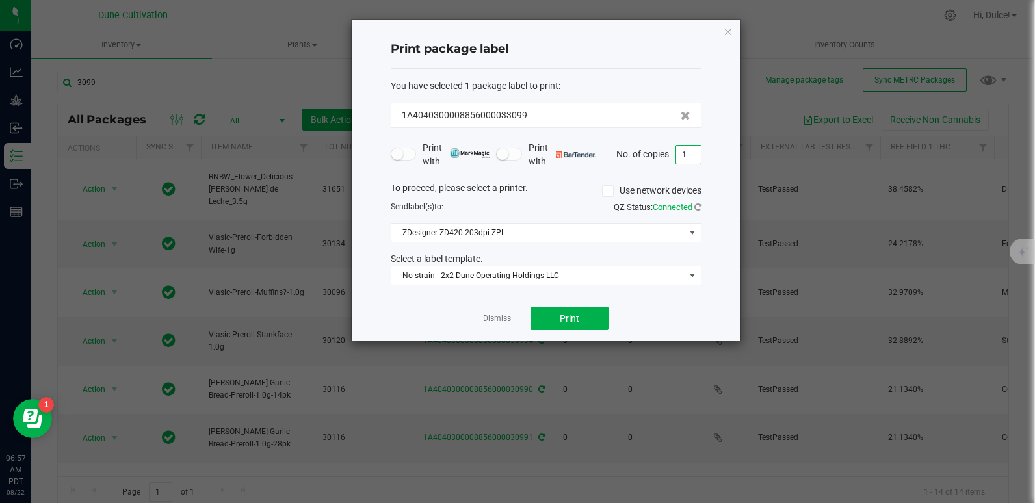
click at [693, 153] on input "1" at bounding box center [688, 155] width 25 height 18
click at [727, 31] on icon "button" at bounding box center [727, 31] width 9 height 16
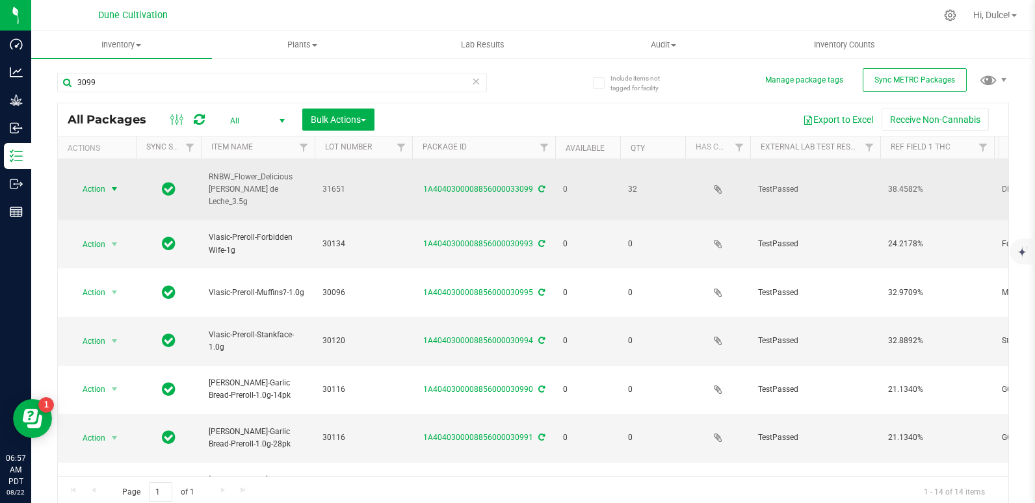
click at [105, 180] on span "Action" at bounding box center [88, 189] width 35 height 18
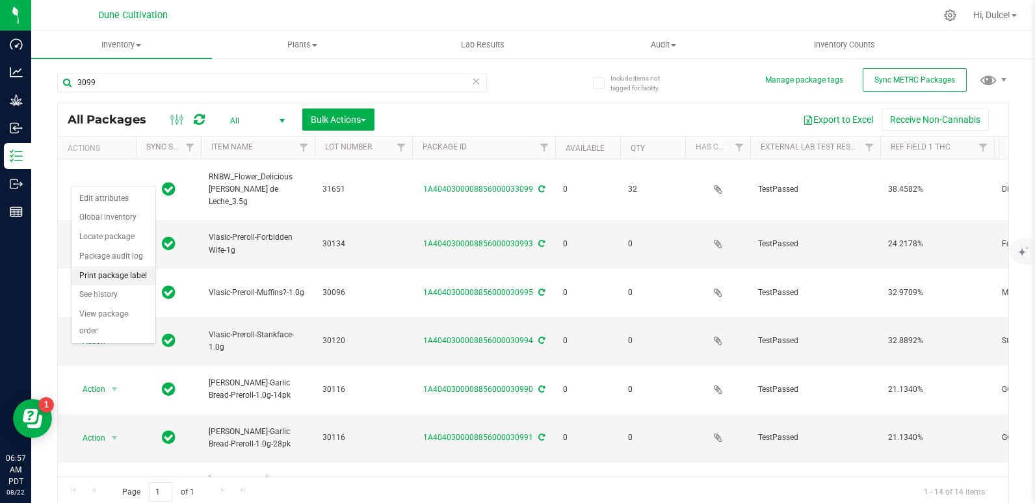
click at [100, 276] on li "Print package label" at bounding box center [113, 275] width 84 height 19
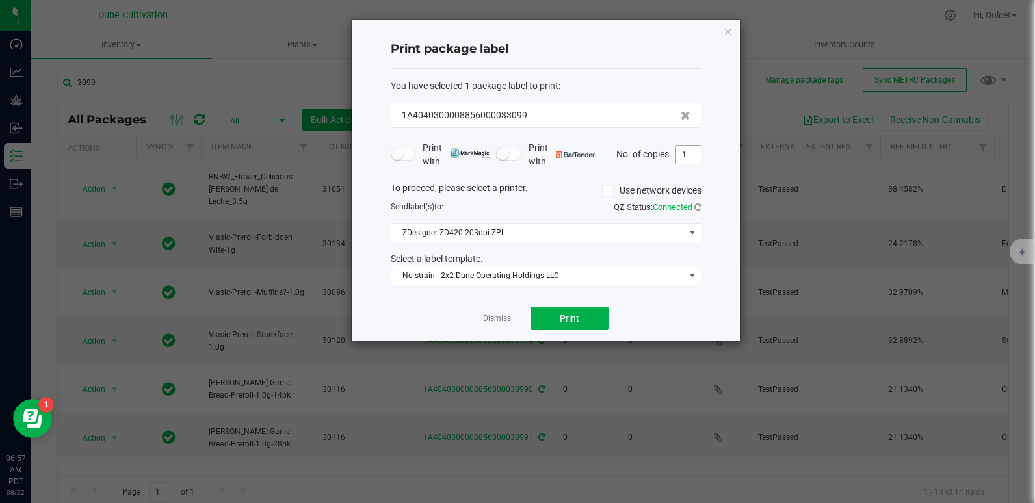
click at [694, 154] on input "1" at bounding box center [688, 155] width 25 height 18
type input "32"
click at [588, 310] on button "Print" at bounding box center [569, 318] width 78 height 23
click at [728, 29] on icon "button" at bounding box center [727, 31] width 9 height 16
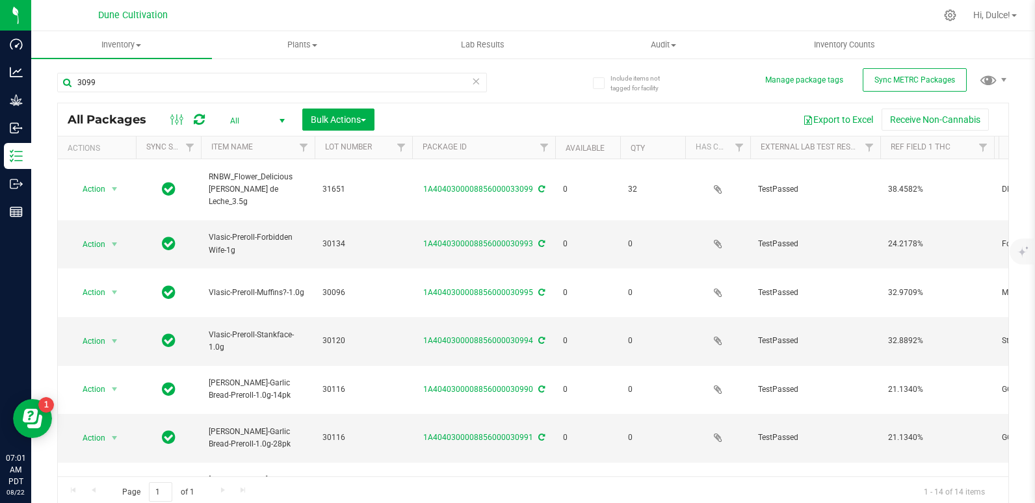
click at [473, 81] on icon at bounding box center [476, 81] width 9 height 16
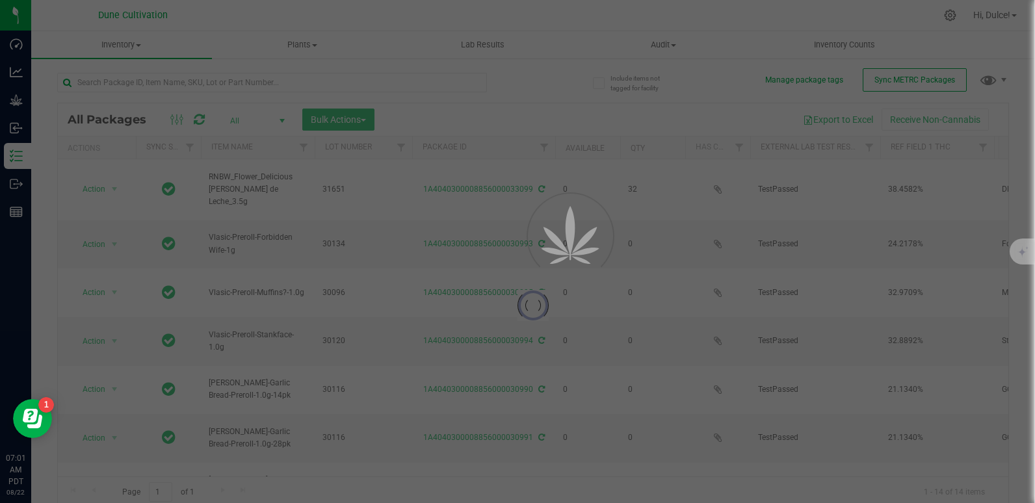
click at [414, 81] on div at bounding box center [517, 251] width 1035 height 503
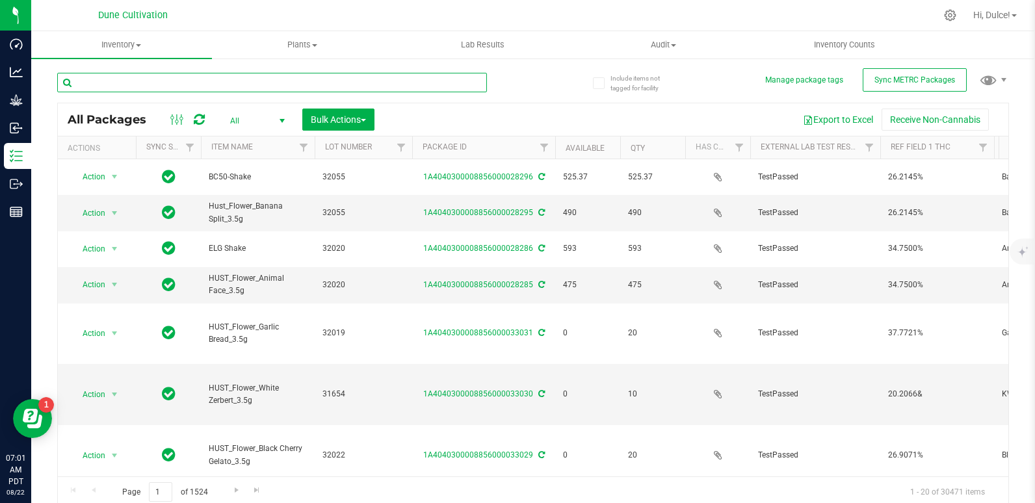
click at [408, 82] on input "text" at bounding box center [272, 82] width 430 height 19
click at [388, 81] on input "text" at bounding box center [272, 82] width 430 height 19
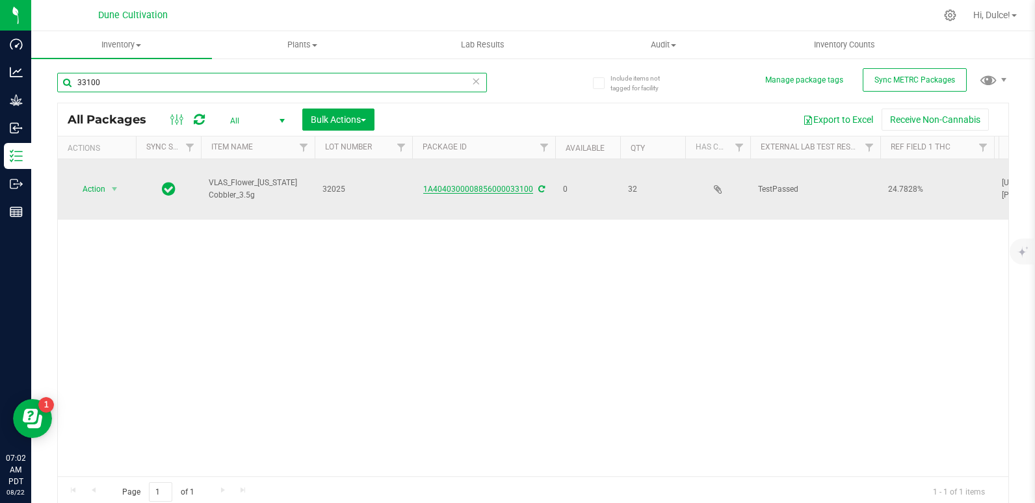
type input "33100"
click at [492, 185] on link "1A4040300008856000033100" at bounding box center [478, 189] width 110 height 9
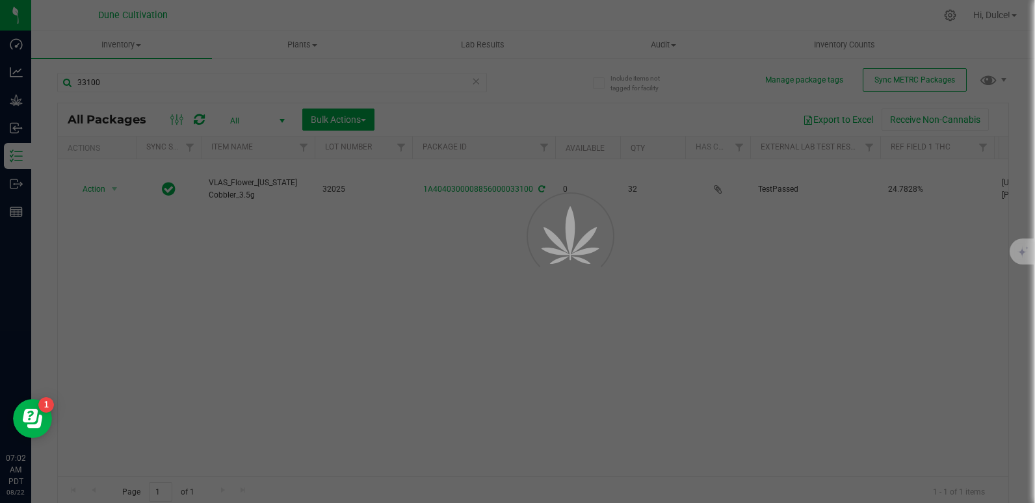
click at [336, 251] on div at bounding box center [517, 251] width 1035 height 503
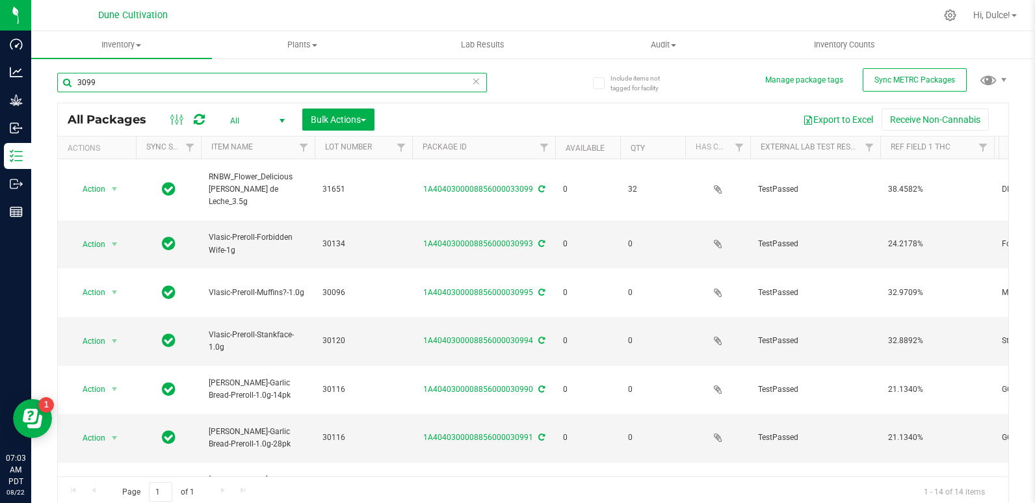
click at [233, 86] on input "3099" at bounding box center [272, 82] width 430 height 19
type input "3"
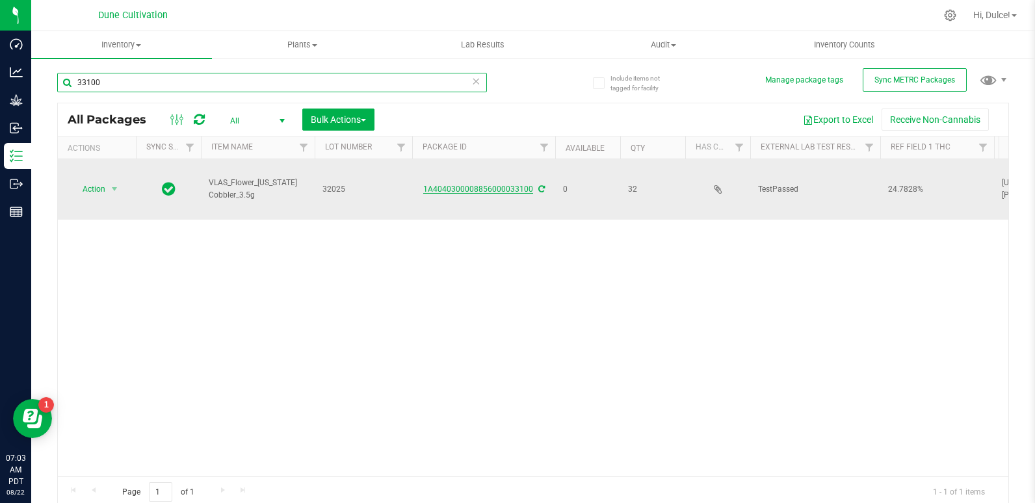
type input "33100"
click at [467, 185] on link "1A4040300008856000033100" at bounding box center [478, 189] width 110 height 9
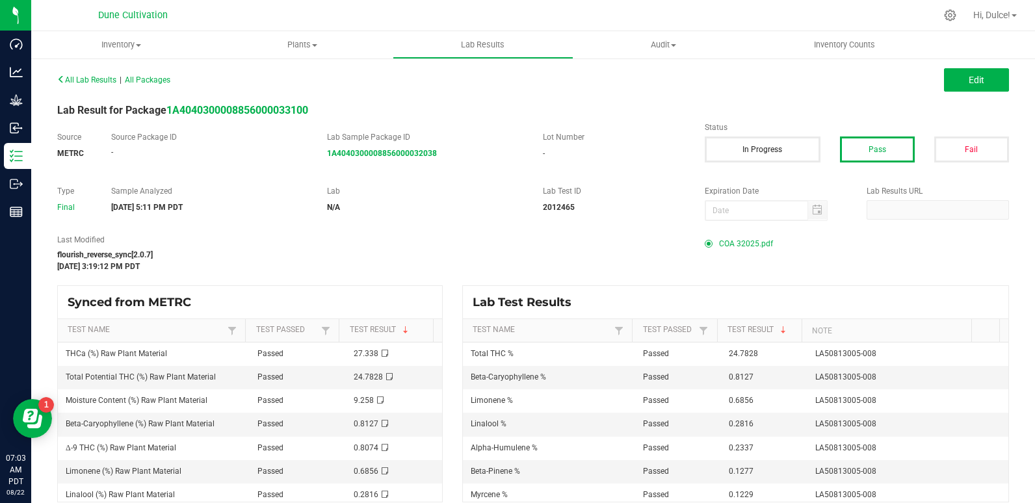
click at [730, 246] on span "COA 32025.pdf" at bounding box center [746, 243] width 54 height 19
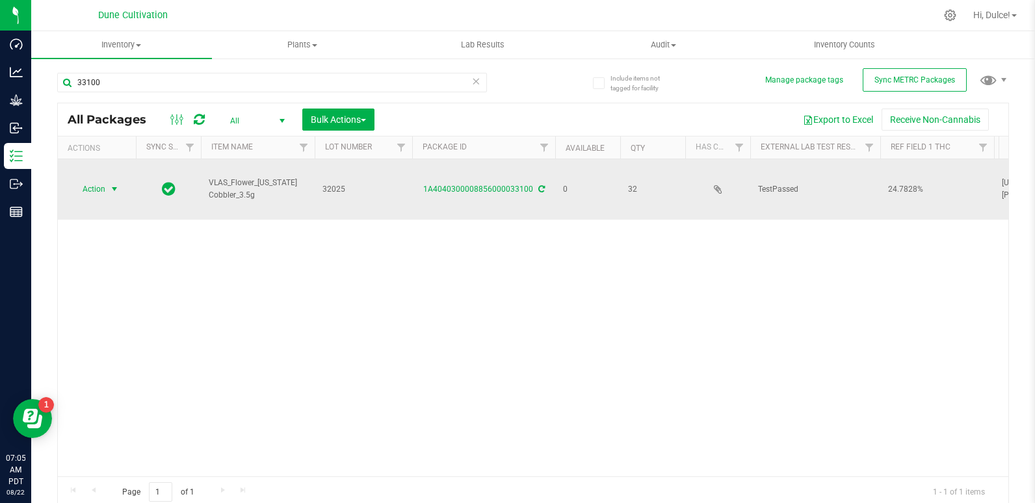
click at [118, 184] on span "select" at bounding box center [114, 189] width 10 height 10
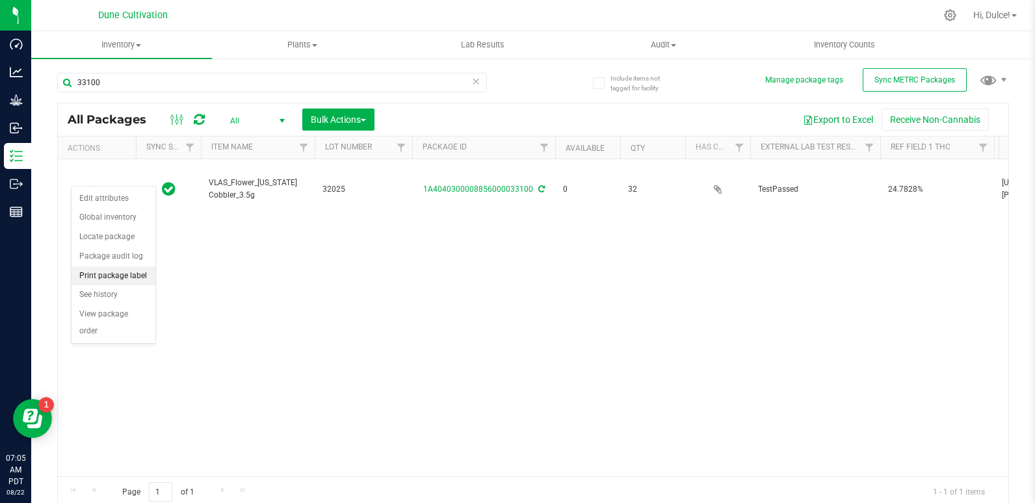
click at [127, 276] on li "Print package label" at bounding box center [113, 275] width 84 height 19
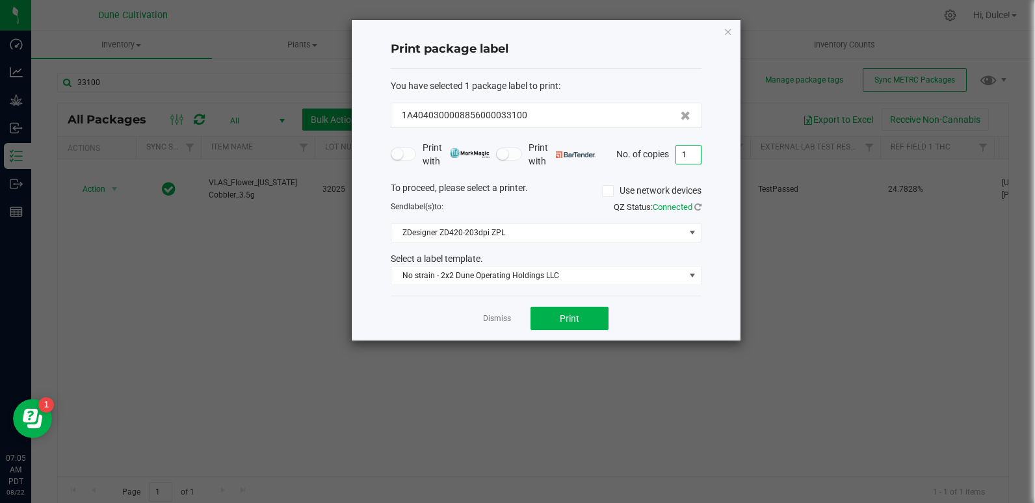
click at [694, 155] on input "1" at bounding box center [688, 155] width 25 height 18
type input "32"
click at [584, 315] on button "Print" at bounding box center [569, 318] width 78 height 23
drag, startPoint x: 584, startPoint y: 315, endPoint x: 580, endPoint y: 332, distance: 18.0
click at [580, 332] on div "Dismiss Print" at bounding box center [546, 318] width 311 height 45
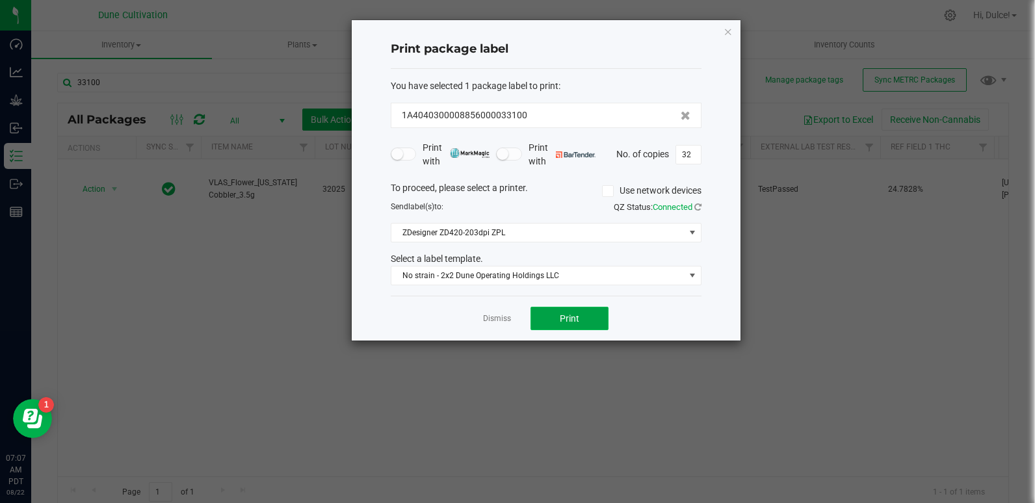
click at [579, 317] on button "Print" at bounding box center [569, 318] width 78 height 23
drag, startPoint x: 579, startPoint y: 317, endPoint x: 549, endPoint y: 317, distance: 30.5
click at [549, 317] on button "Print" at bounding box center [569, 318] width 78 height 23
click at [564, 318] on span "Print" at bounding box center [569, 318] width 19 height 10
click at [727, 31] on icon "button" at bounding box center [727, 31] width 9 height 16
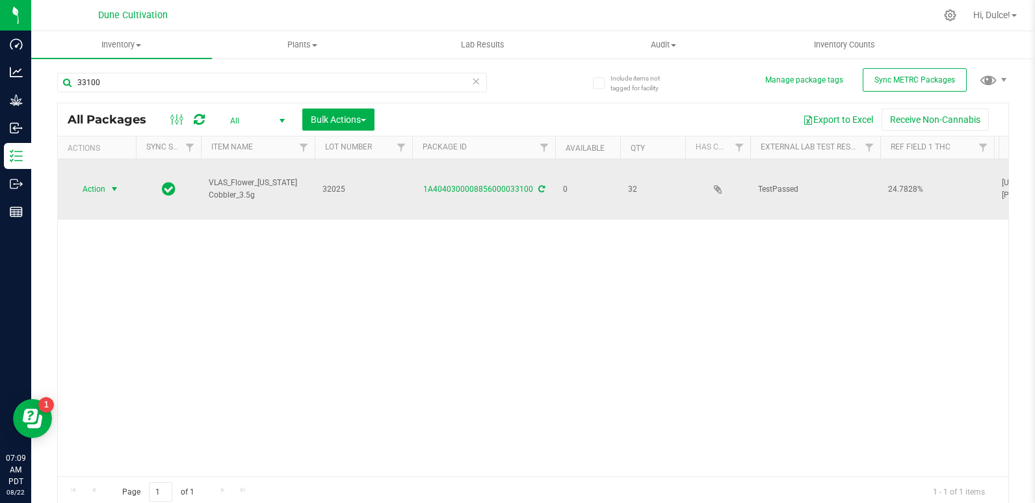
click at [111, 184] on span "select" at bounding box center [114, 189] width 10 height 10
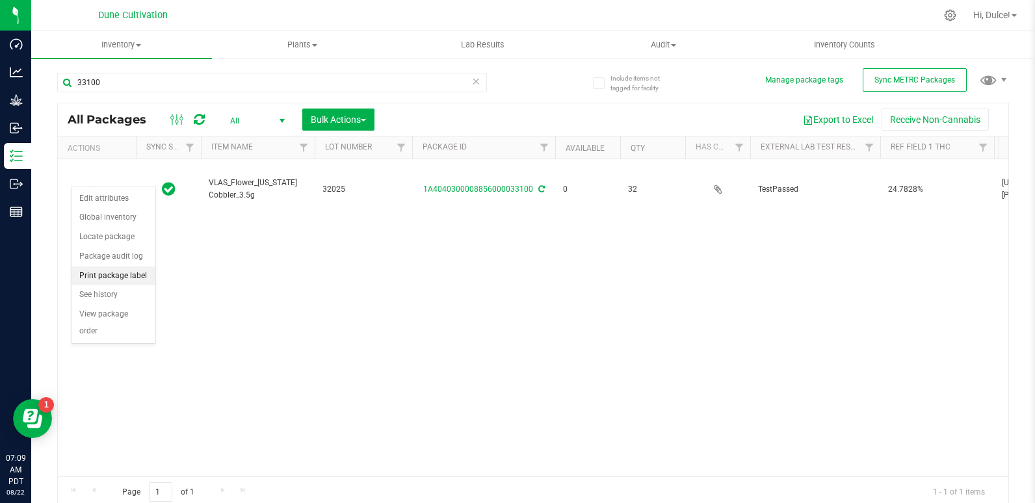
click at [103, 281] on li "Print package label" at bounding box center [113, 275] width 84 height 19
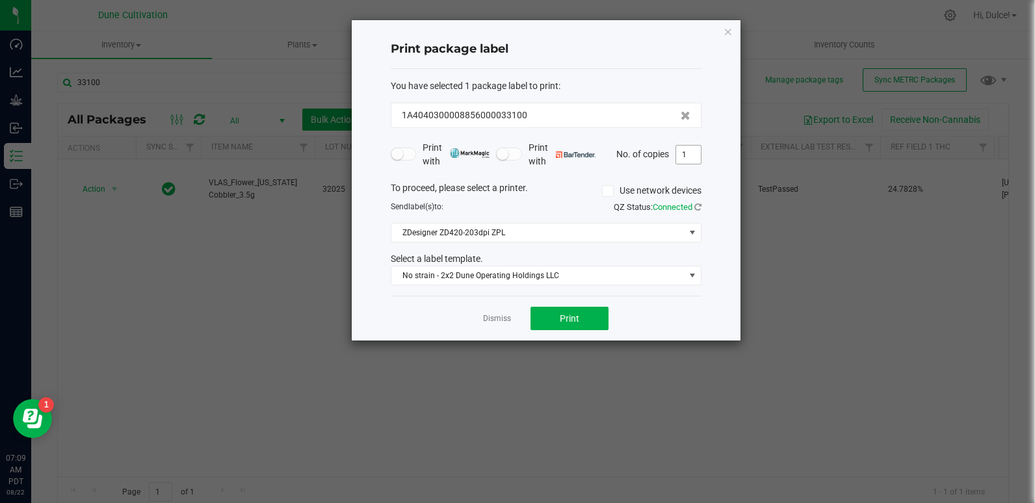
click at [686, 155] on input "1" at bounding box center [688, 155] width 25 height 18
click at [571, 315] on span "Print" at bounding box center [569, 318] width 19 height 10
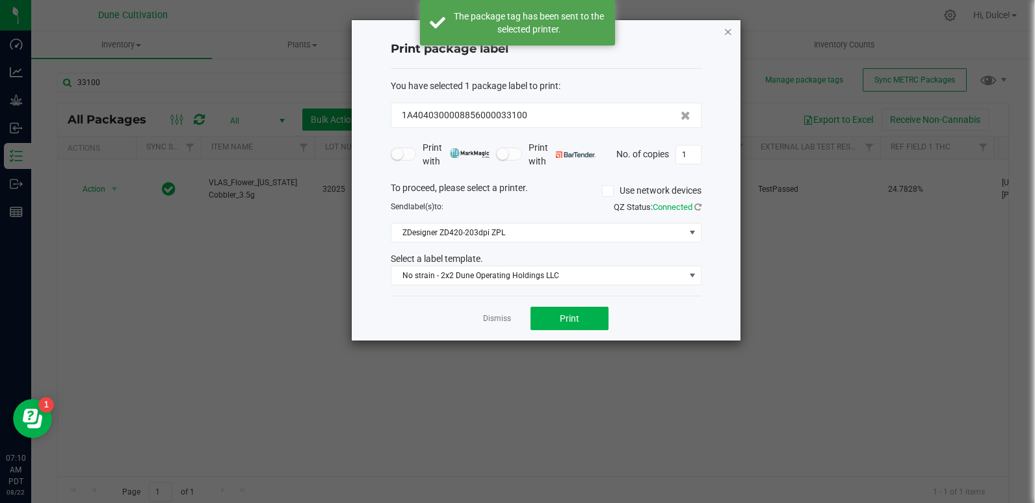
click at [725, 29] on icon "button" at bounding box center [727, 31] width 9 height 16
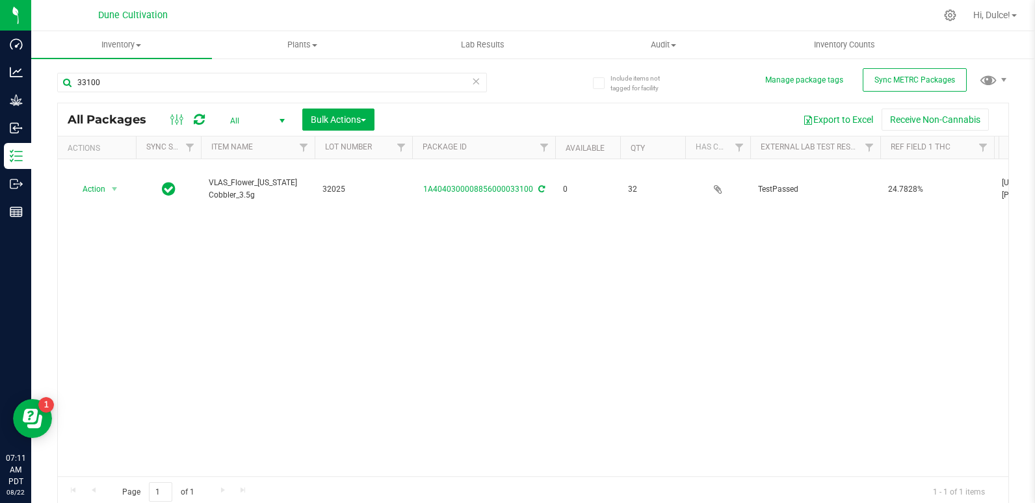
click at [170, 256] on div "Action Action Edit attributes Global inventory Locate package Package audit log…" at bounding box center [533, 317] width 950 height 317
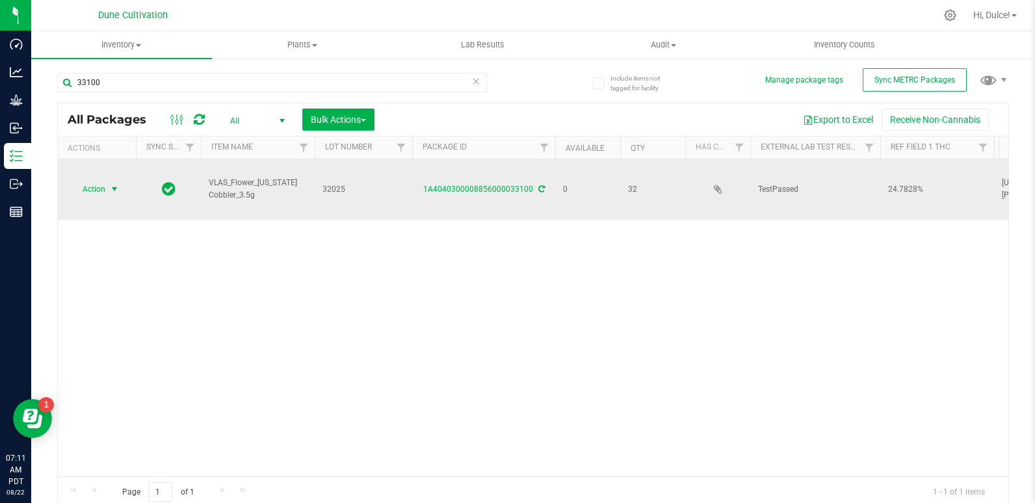
click at [97, 180] on span "Action" at bounding box center [88, 189] width 35 height 18
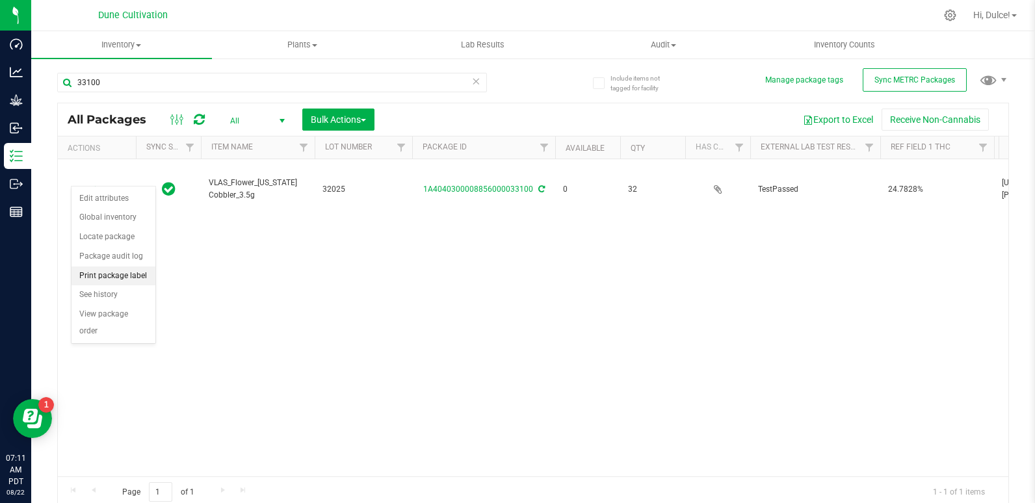
click at [113, 279] on li "Print package label" at bounding box center [113, 275] width 84 height 19
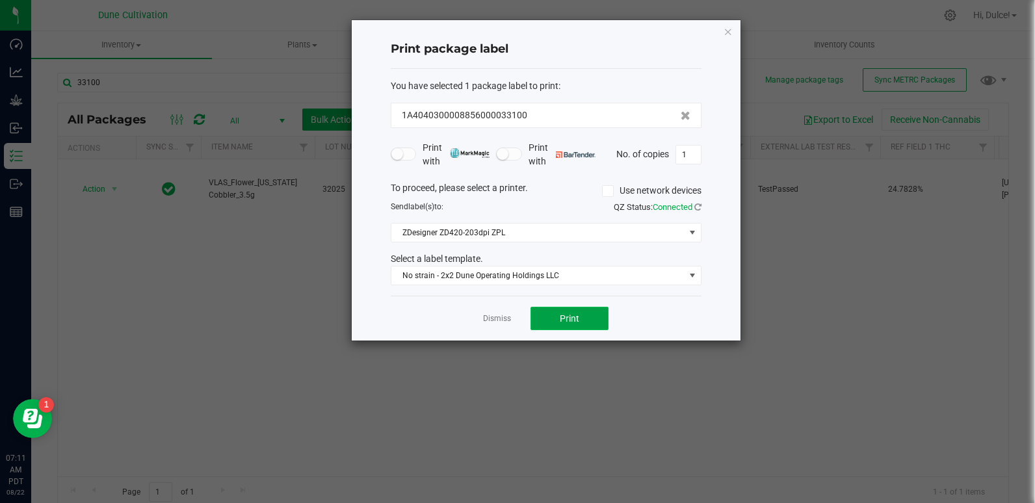
click at [546, 312] on button "Print" at bounding box center [569, 318] width 78 height 23
click at [688, 152] on input "1" at bounding box center [688, 155] width 25 height 18
type input "32"
click at [554, 330] on button "Print" at bounding box center [569, 318] width 78 height 23
click at [731, 34] on icon "button" at bounding box center [727, 31] width 9 height 16
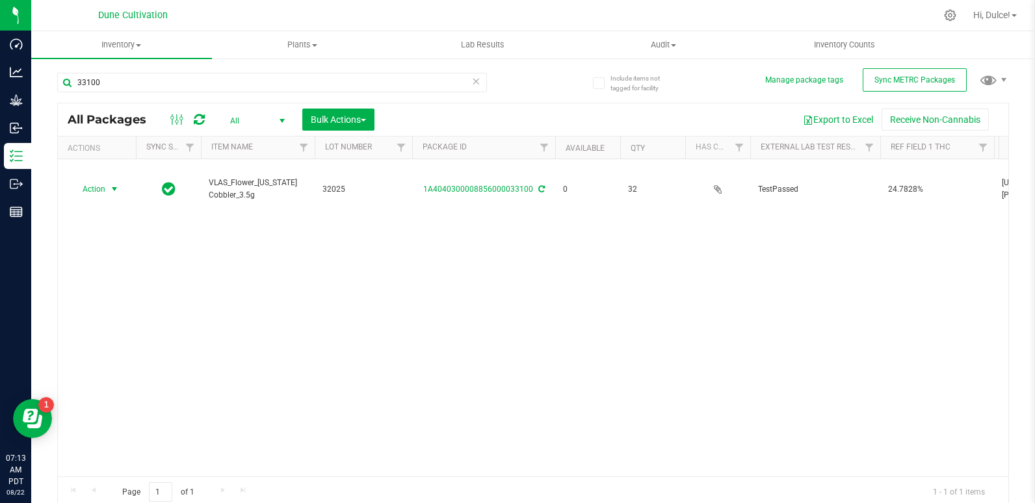
click at [473, 86] on icon at bounding box center [476, 81] width 9 height 16
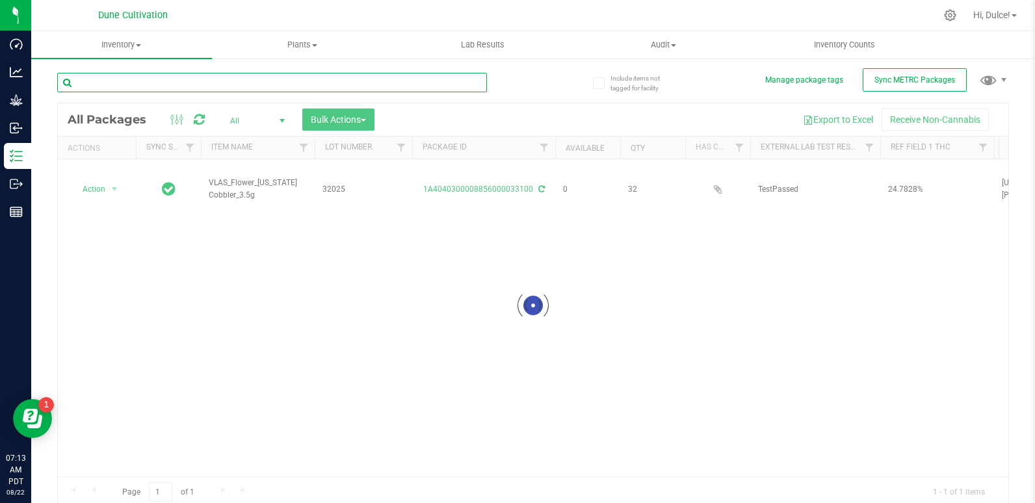
click at [421, 88] on input "text" at bounding box center [272, 82] width 430 height 19
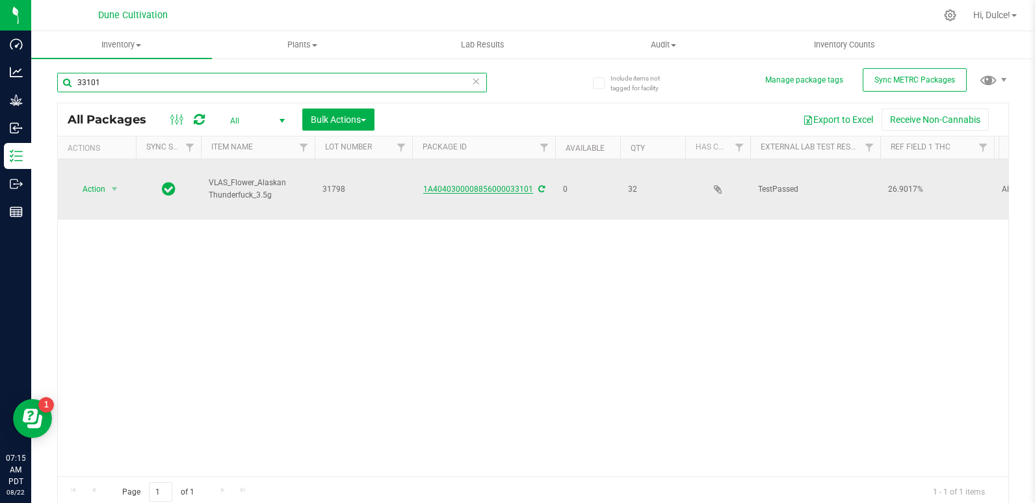
type input "33101"
click at [493, 185] on link "1A4040300008856000033101" at bounding box center [478, 189] width 110 height 9
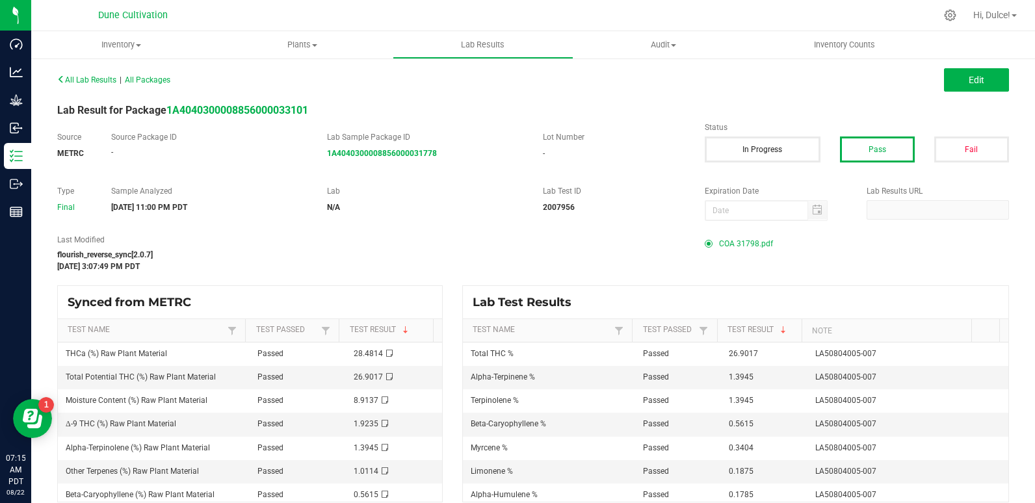
click at [755, 245] on span "COA 31798.pdf" at bounding box center [746, 243] width 54 height 19
click at [738, 244] on span "COA 31798.pdf" at bounding box center [746, 243] width 54 height 19
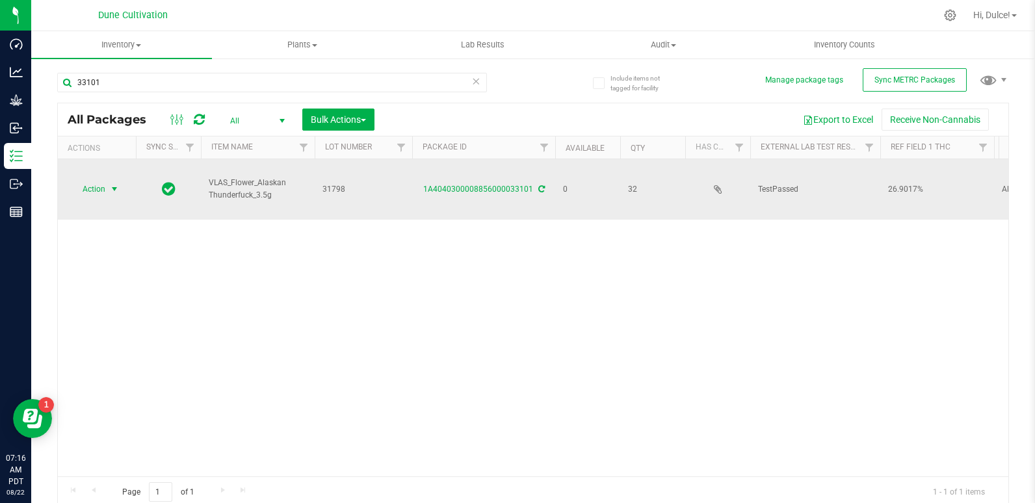
click at [107, 180] on span "select" at bounding box center [115, 189] width 16 height 18
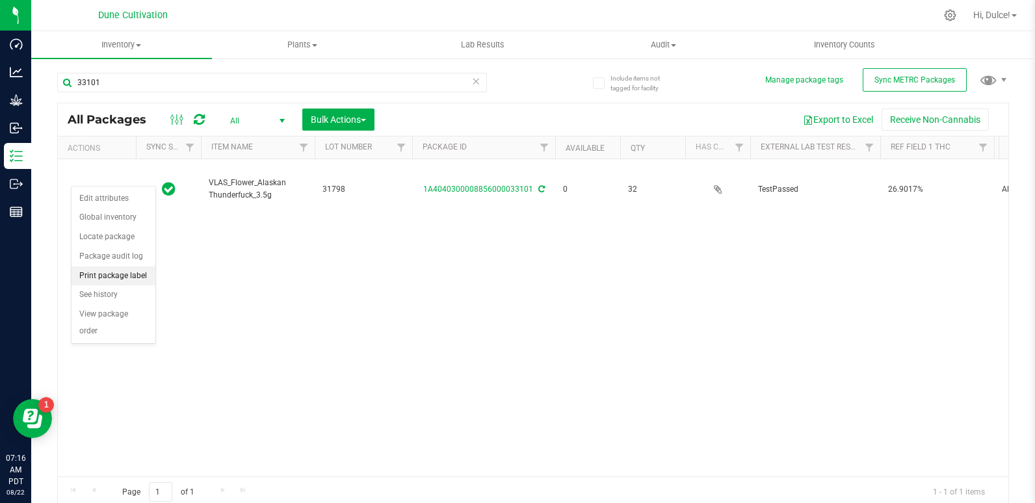
click at [99, 279] on li "Print package label" at bounding box center [113, 275] width 84 height 19
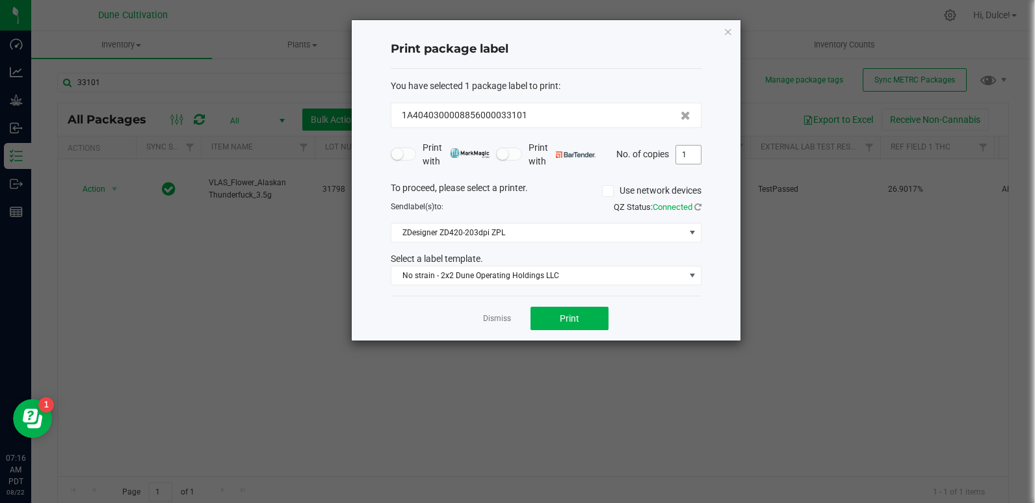
click at [695, 153] on input "1" at bounding box center [688, 155] width 25 height 18
type input "32"
click at [574, 313] on span "Print" at bounding box center [569, 318] width 19 height 10
click at [726, 28] on icon "button" at bounding box center [727, 31] width 9 height 16
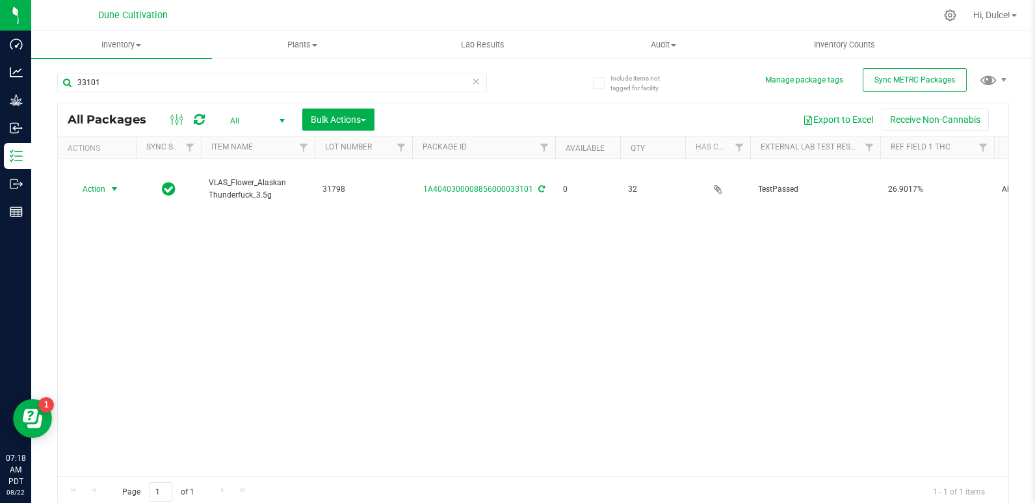
click at [476, 82] on icon at bounding box center [476, 81] width 9 height 16
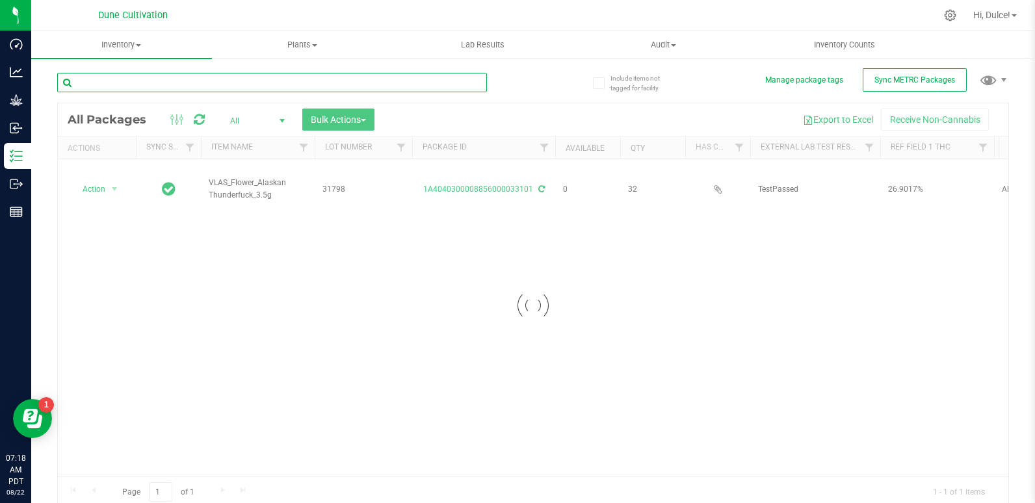
click at [473, 76] on input "text" at bounding box center [272, 82] width 430 height 19
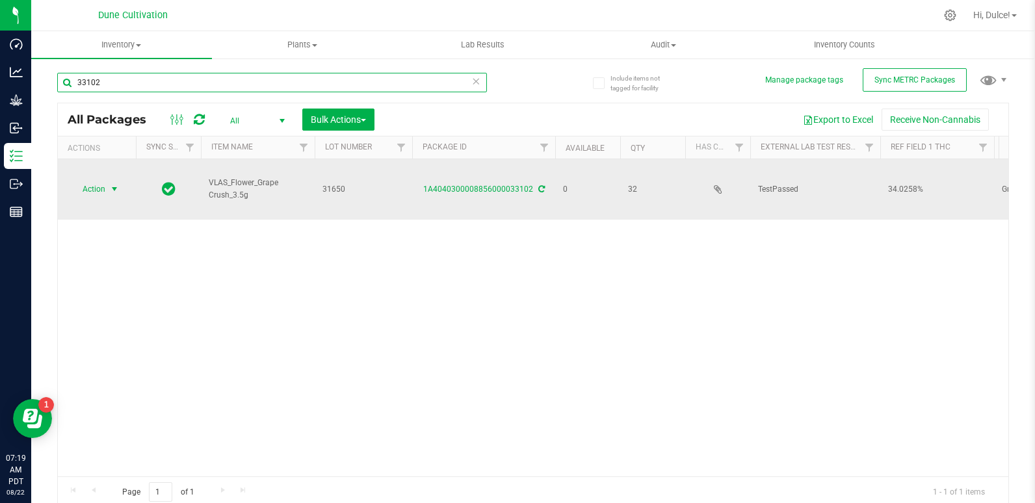
type input "33102"
click at [109, 180] on span "select" at bounding box center [115, 189] width 16 height 18
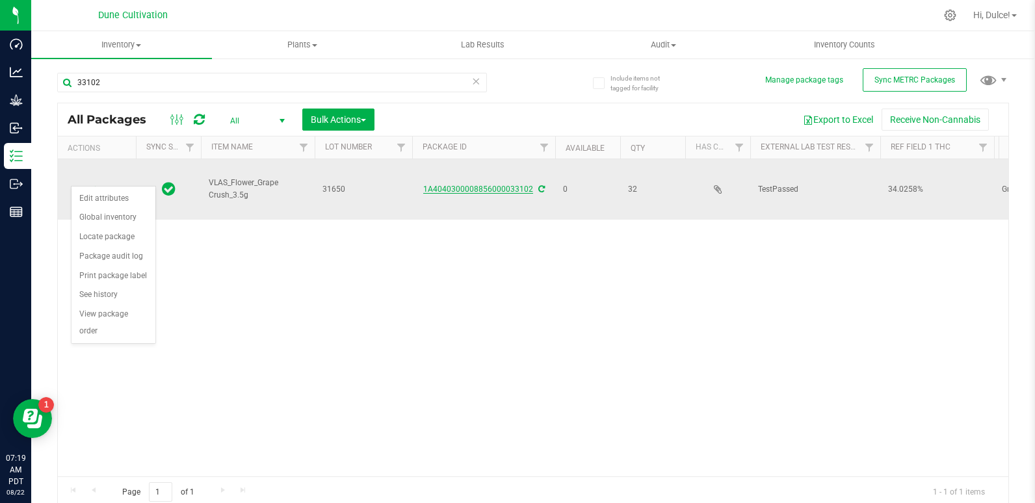
click at [441, 185] on link "1A4040300008856000033102" at bounding box center [478, 189] width 110 height 9
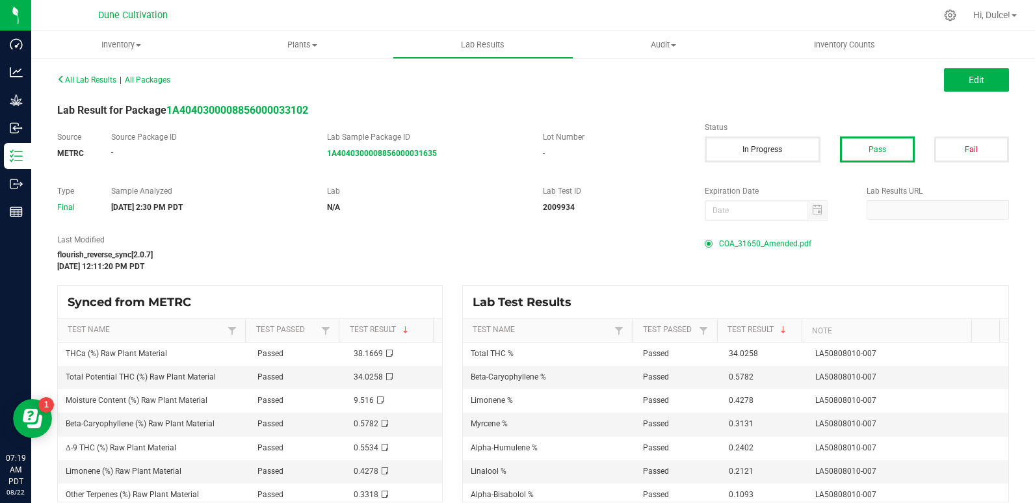
click at [719, 249] on span "COA_31650_Amended.pdf" at bounding box center [765, 243] width 92 height 19
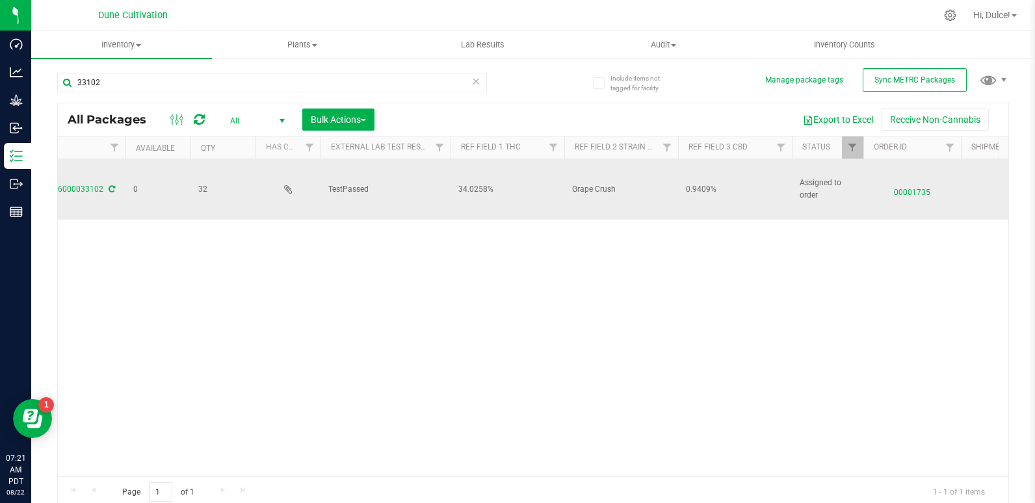
scroll to position [0, 445]
click at [697, 183] on span "0.9409%" at bounding box center [719, 189] width 98 height 12
click at [697, 179] on input "0.9409%" at bounding box center [716, 189] width 109 height 20
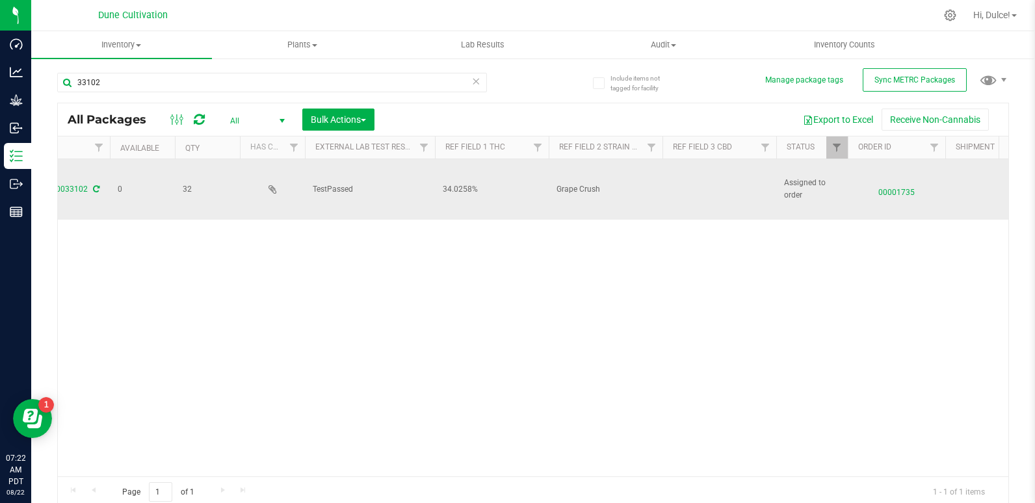
click at [721, 172] on td at bounding box center [719, 189] width 114 height 60
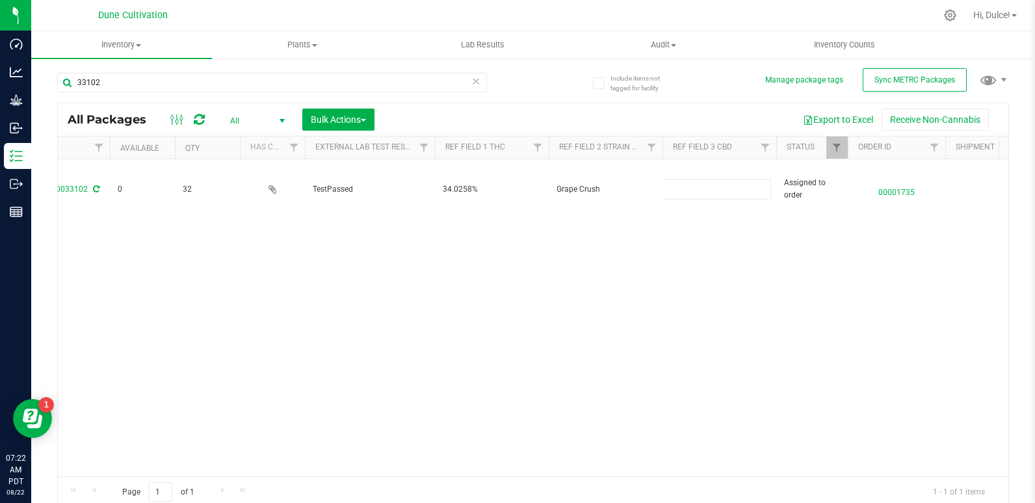
type input "0.0940926%"
click at [708, 278] on div "All Packages All Active Only Lab Samples Locked All External Internal Bulk Acti…" at bounding box center [533, 306] width 952 height 406
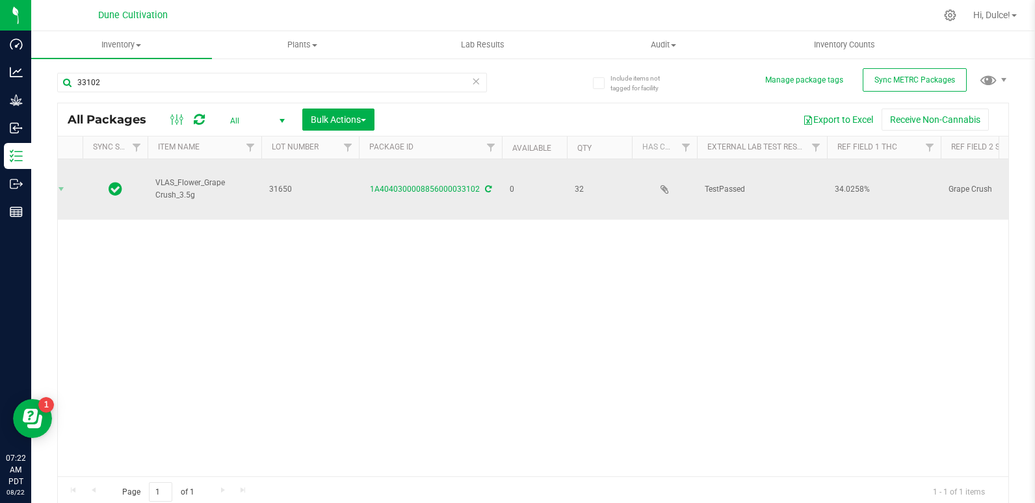
scroll to position [0, 0]
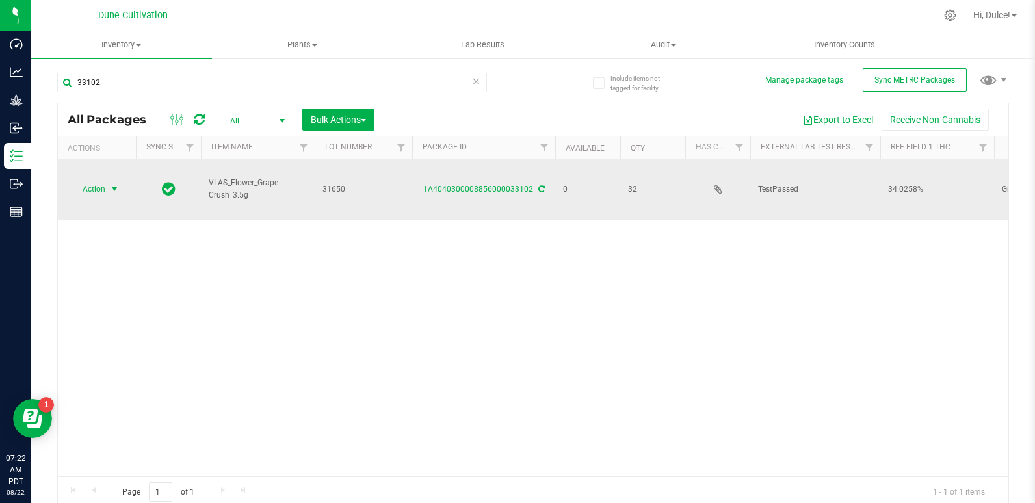
click at [109, 180] on span "select" at bounding box center [115, 189] width 16 height 18
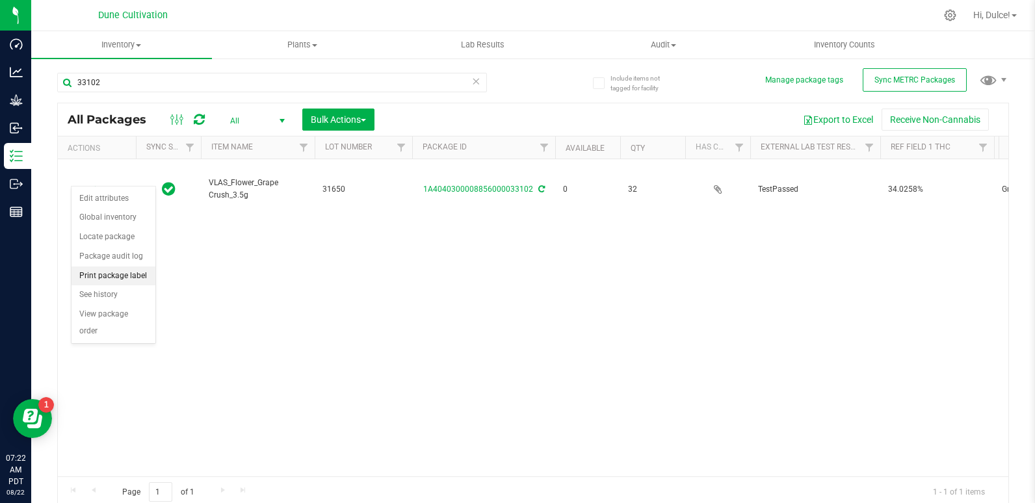
click at [103, 276] on li "Print package label" at bounding box center [113, 275] width 84 height 19
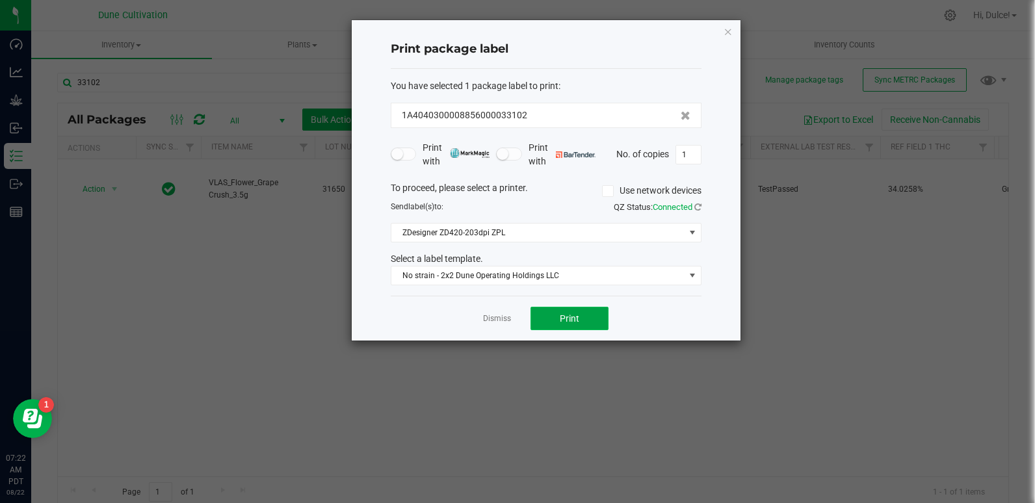
click at [577, 309] on button "Print" at bounding box center [569, 318] width 78 height 23
click at [682, 155] on input "1" at bounding box center [688, 155] width 25 height 18
click at [726, 29] on icon "button" at bounding box center [727, 31] width 9 height 16
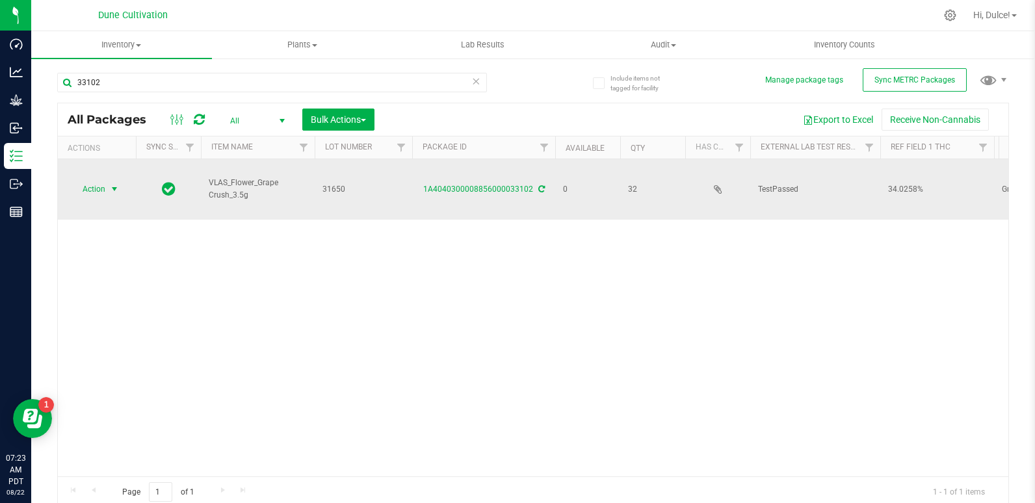
click at [98, 181] on span "Action" at bounding box center [88, 189] width 35 height 18
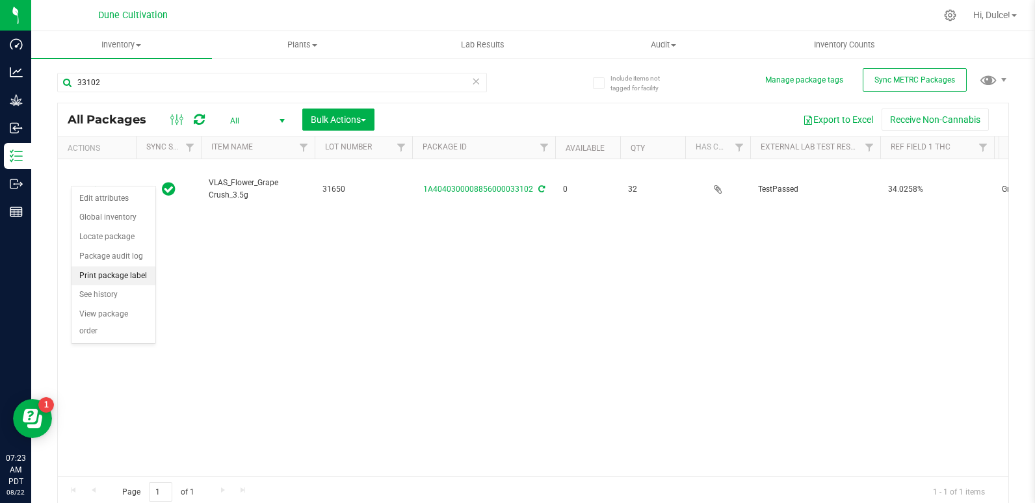
click at [107, 270] on li "Print package label" at bounding box center [113, 275] width 84 height 19
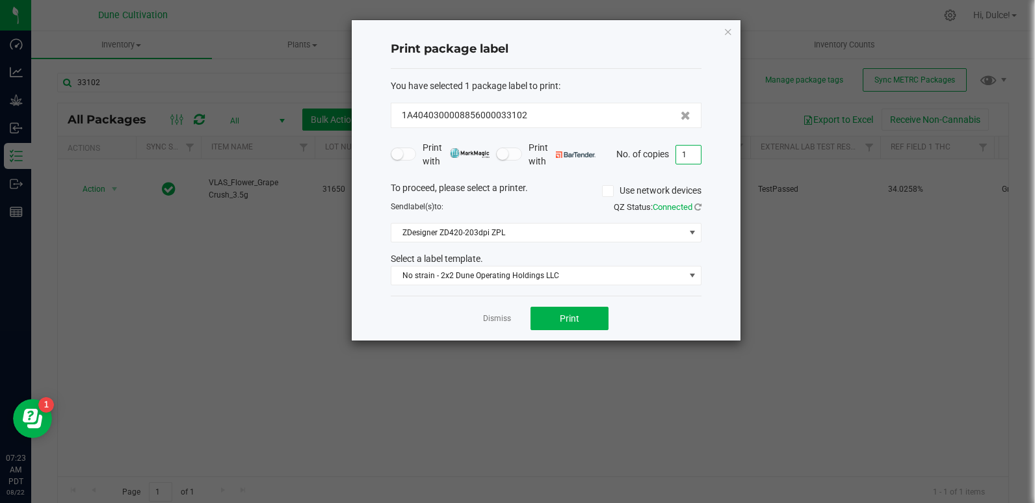
click at [688, 147] on input "1" at bounding box center [688, 155] width 25 height 18
type input "32"
click at [566, 318] on span "Print" at bounding box center [569, 318] width 19 height 10
click at [725, 27] on icon "button" at bounding box center [727, 31] width 9 height 16
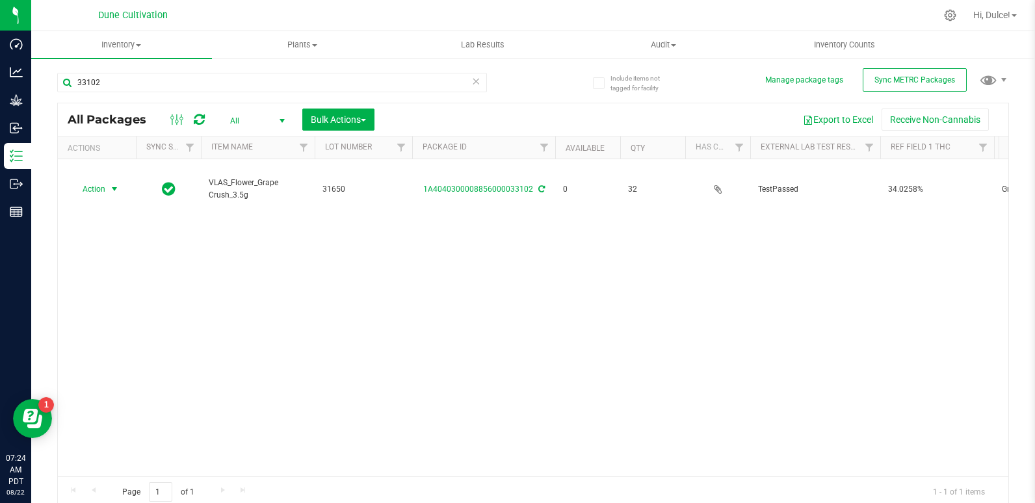
click at [472, 87] on icon at bounding box center [476, 81] width 9 height 16
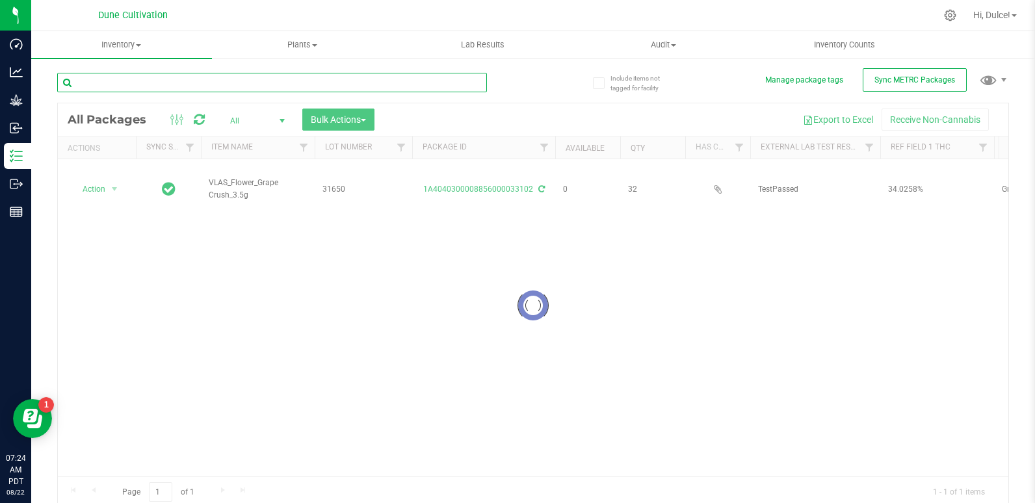
click at [426, 77] on input "text" at bounding box center [272, 82] width 430 height 19
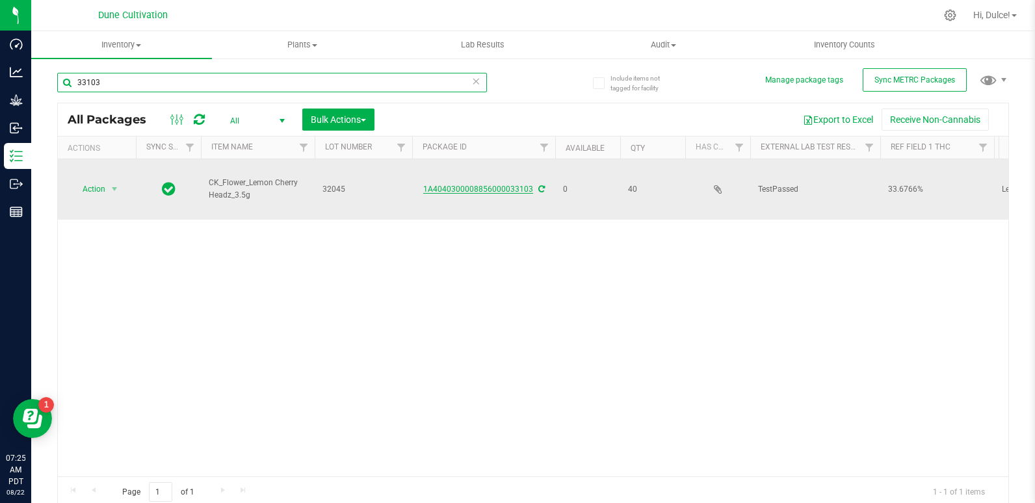
type input "33103"
click at [428, 185] on link "1A4040300008856000033103" at bounding box center [478, 189] width 110 height 9
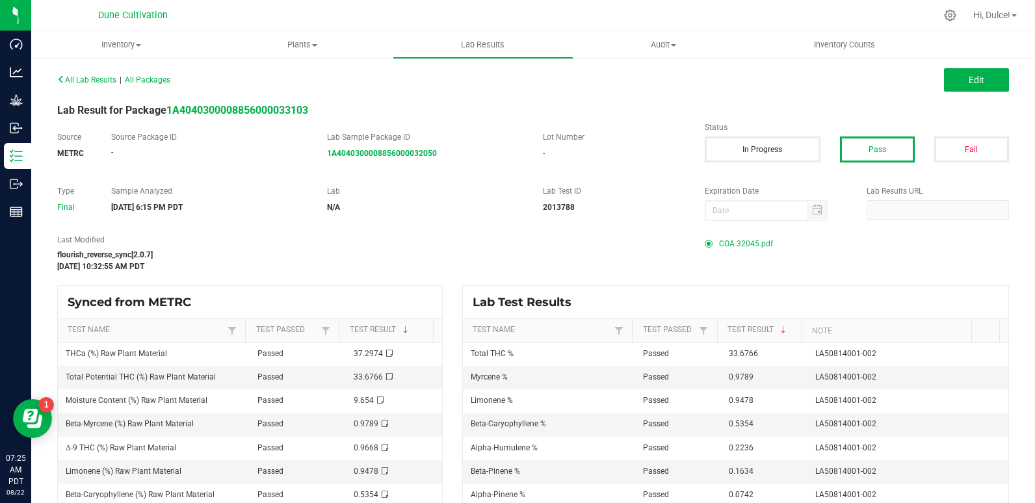
click at [723, 240] on span "COA 32045.pdf" at bounding box center [746, 243] width 54 height 19
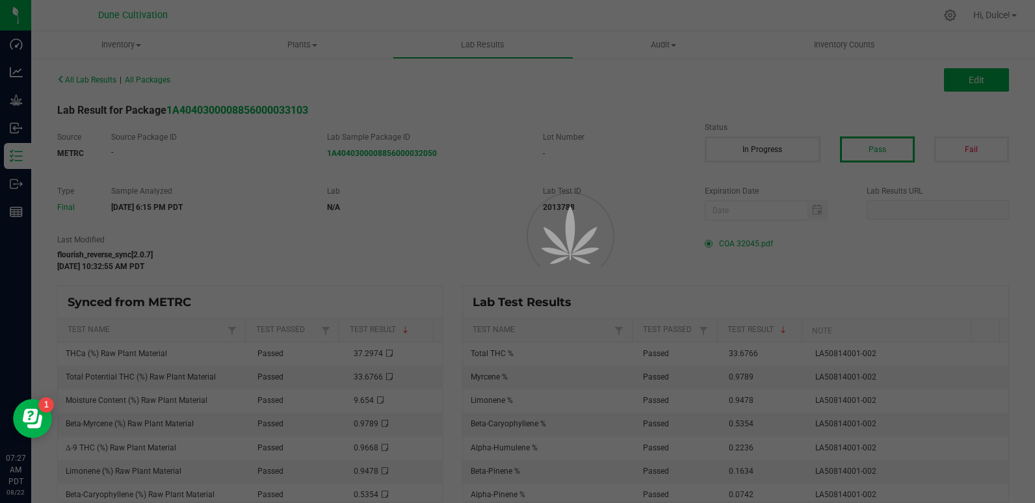
click at [14, 57] on div at bounding box center [517, 251] width 1035 height 503
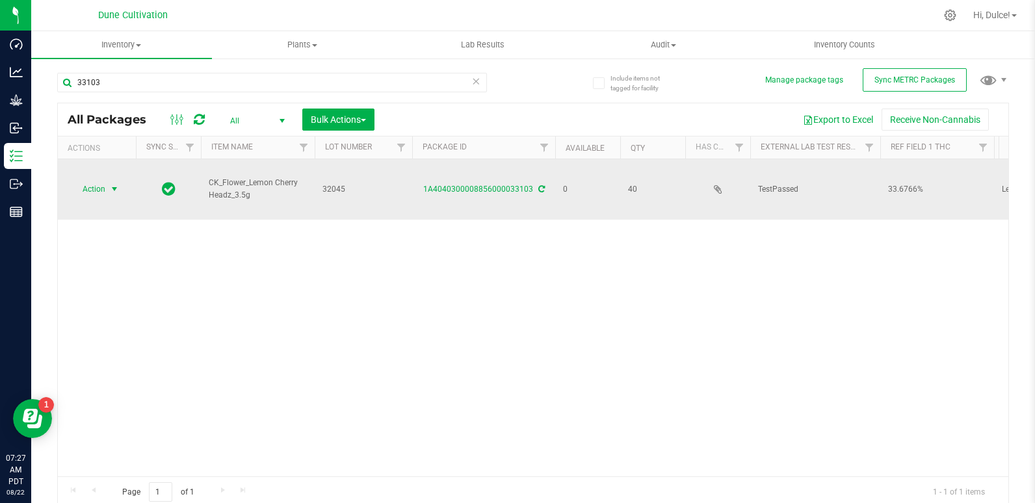
click at [111, 184] on span "select" at bounding box center [114, 189] width 10 height 10
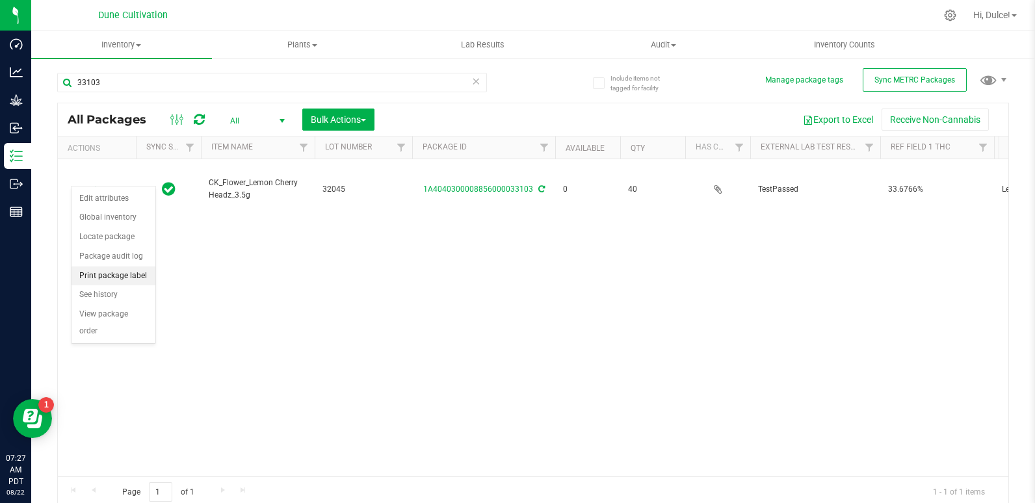
drag, startPoint x: 115, startPoint y: 282, endPoint x: 228, endPoint y: 323, distance: 120.3
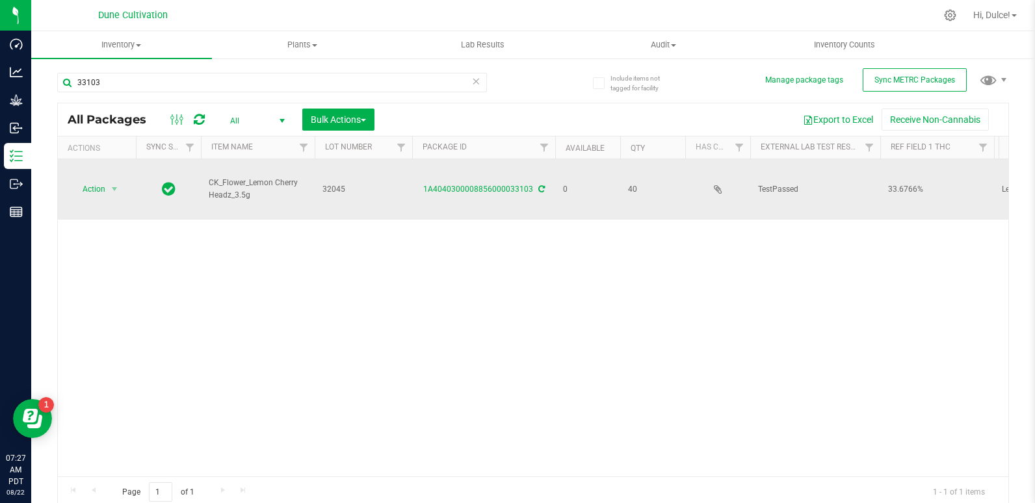
drag, startPoint x: 228, startPoint y: 323, endPoint x: 92, endPoint y: 180, distance: 197.7
click at [92, 180] on span "Action" at bounding box center [88, 189] width 35 height 18
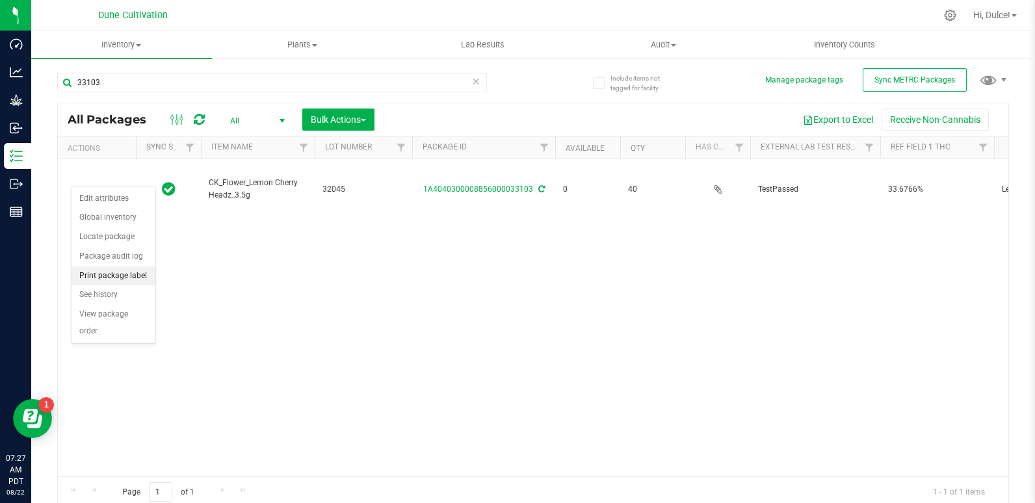
click at [105, 275] on li "Print package label" at bounding box center [113, 275] width 84 height 19
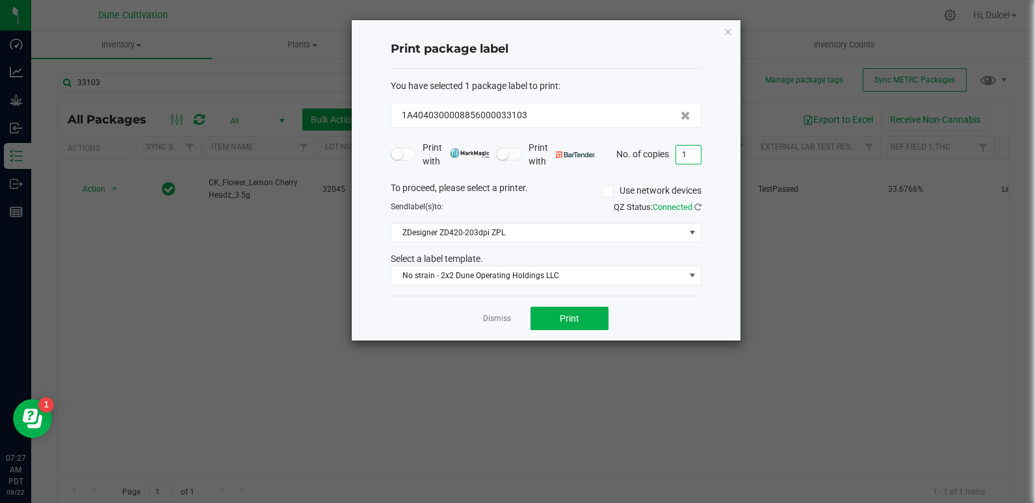
click at [685, 155] on input "1" at bounding box center [688, 155] width 25 height 18
type input "40"
click at [591, 310] on button "Print" at bounding box center [569, 318] width 78 height 23
click at [733, 34] on div "Print package label You have selected 1 package label to print : 1A404030000885…" at bounding box center [546, 180] width 389 height 320
click at [728, 34] on icon "button" at bounding box center [727, 31] width 9 height 16
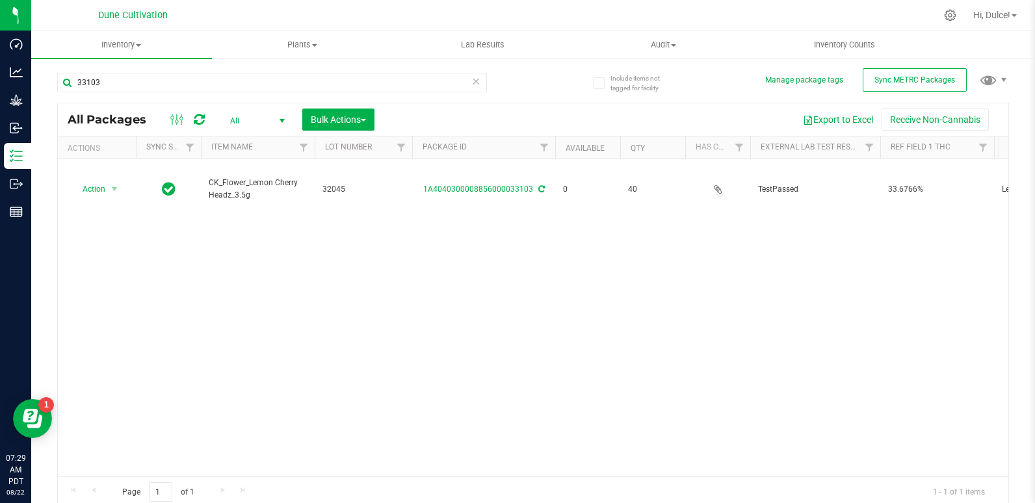
click at [472, 84] on icon at bounding box center [476, 81] width 9 height 16
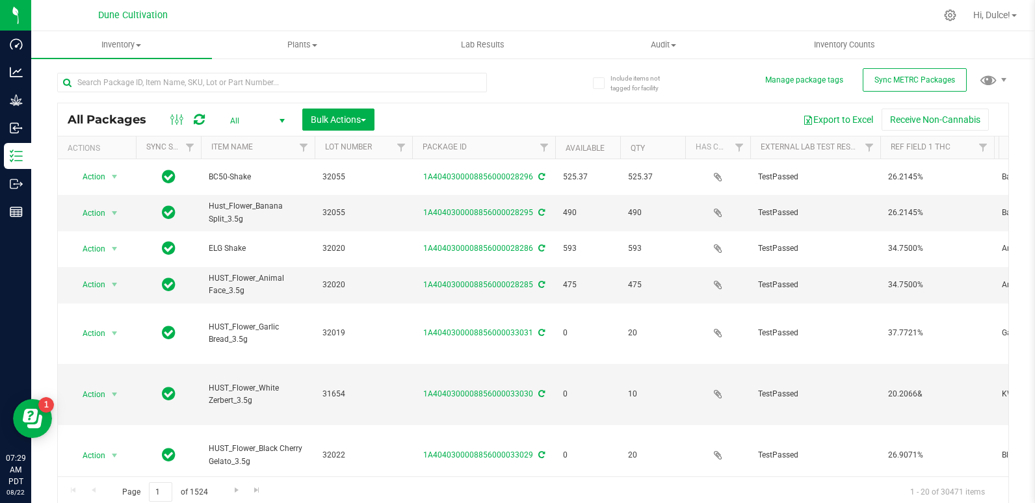
click at [439, 65] on div at bounding box center [295, 82] width 476 height 42
click at [441, 79] on input "text" at bounding box center [272, 82] width 430 height 19
click at [441, 79] on input "3" at bounding box center [272, 82] width 430 height 19
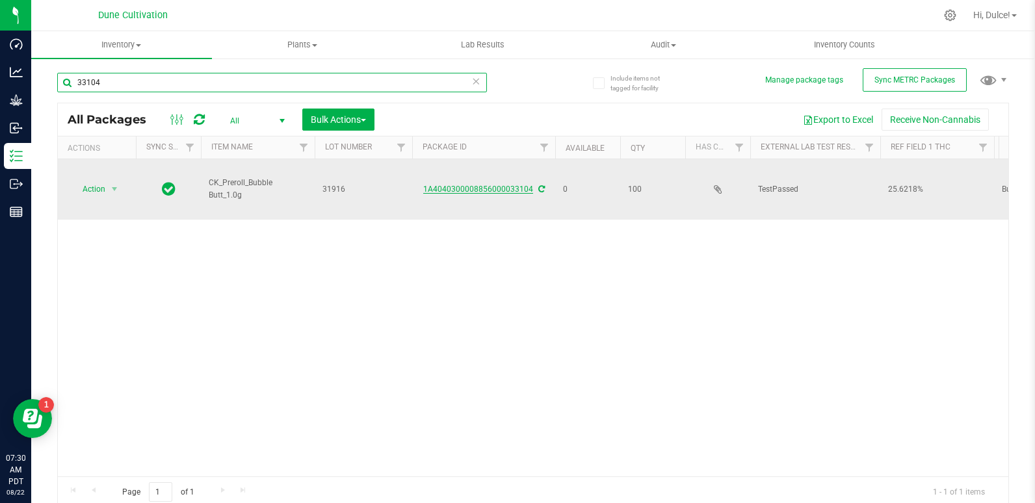
type input "33104"
click at [441, 185] on link "1A4040300008856000033104" at bounding box center [478, 189] width 110 height 9
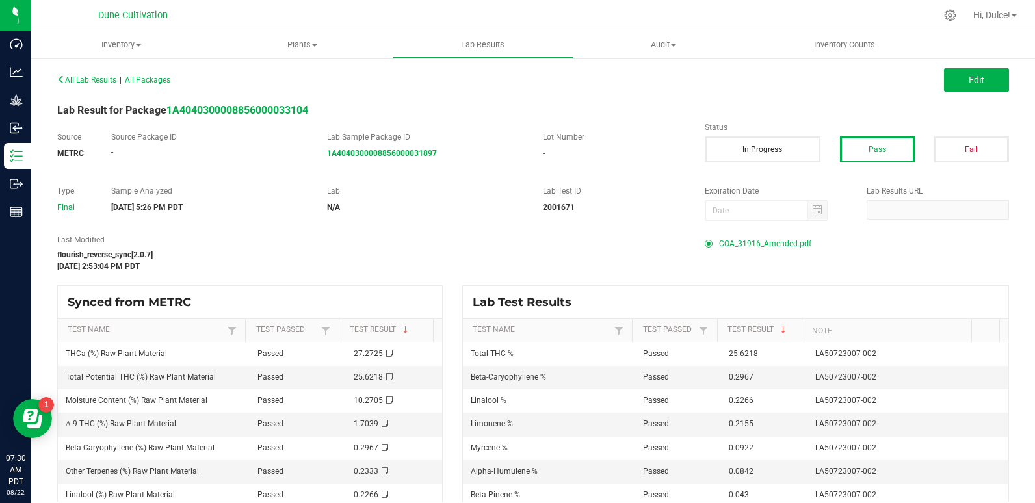
click at [707, 238] on div "COA_31916_Amended.pdf" at bounding box center [857, 243] width 304 height 19
click at [719, 249] on span "COA_31916_Amended.pdf" at bounding box center [765, 243] width 92 height 19
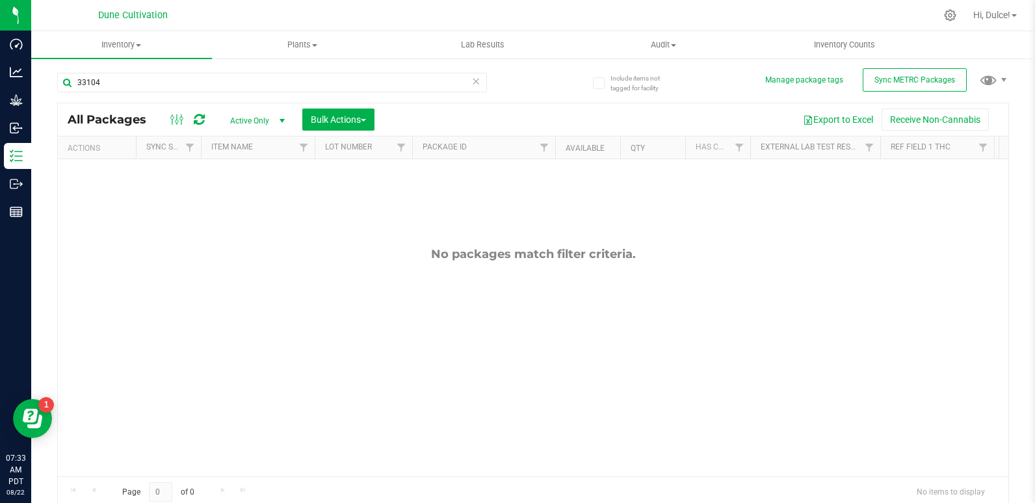
click at [236, 115] on span "Active Only" at bounding box center [254, 121] width 71 height 18
click at [237, 200] on li "All" at bounding box center [254, 199] width 70 height 19
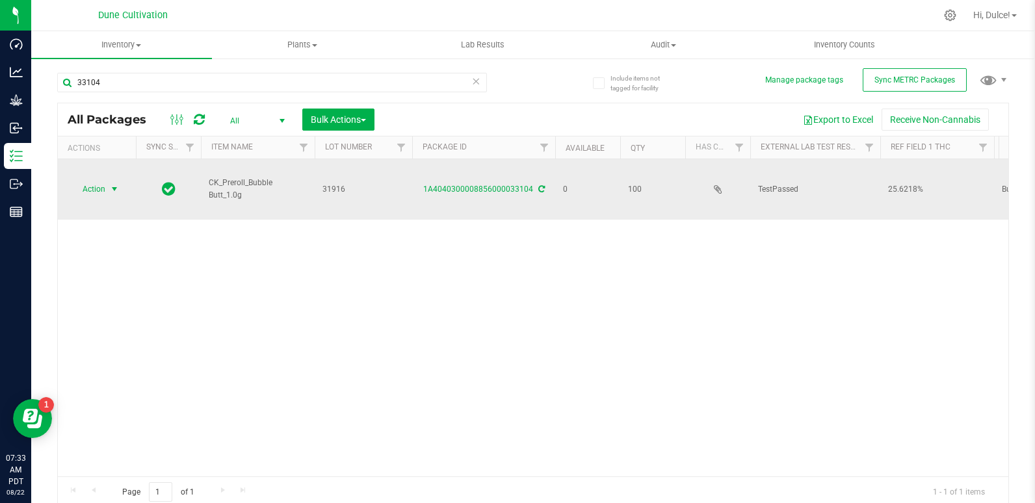
click at [116, 184] on span "select" at bounding box center [114, 189] width 10 height 10
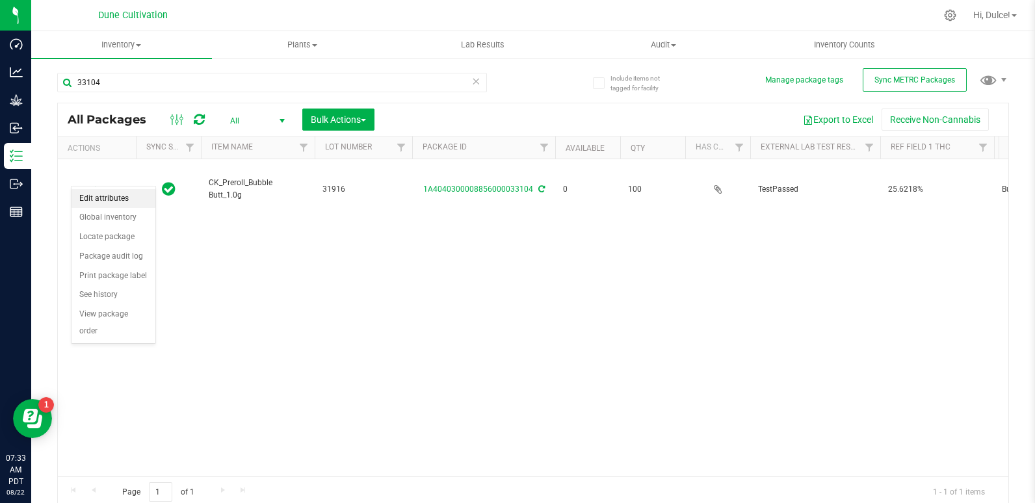
click at [97, 198] on li "Edit attributes" at bounding box center [113, 198] width 84 height 19
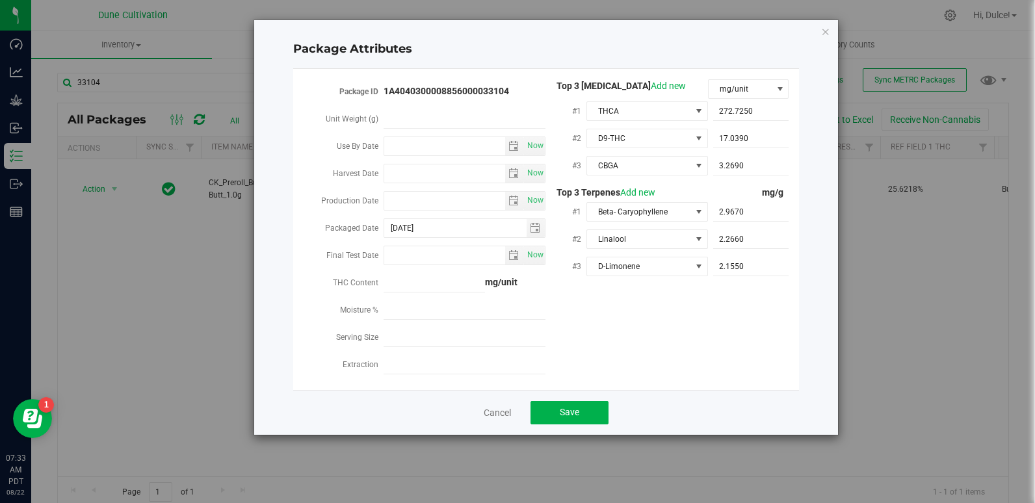
click at [133, 296] on div "Package Attributes Package ID 1A4040300008856000033104 Unit Weight (g) Use By D…" at bounding box center [522, 251] width 1044 height 503
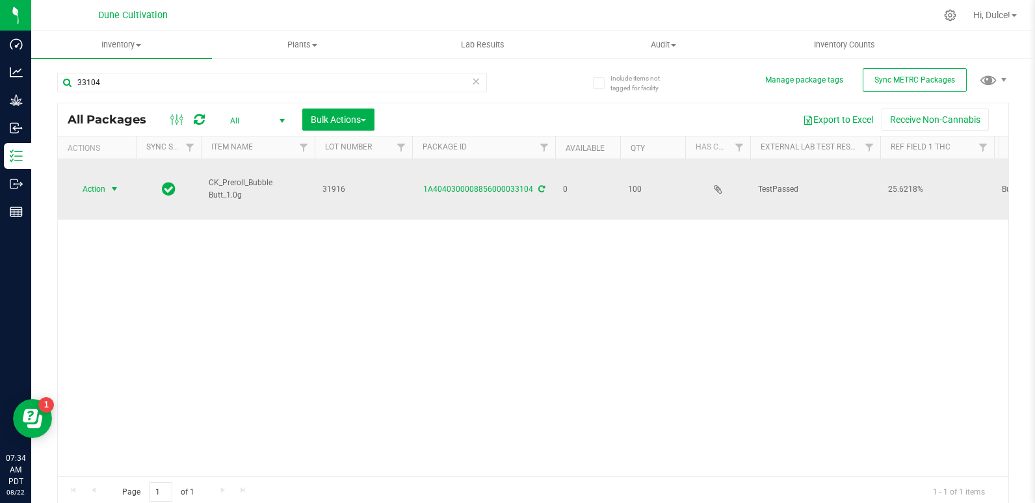
click at [113, 184] on span "select" at bounding box center [114, 189] width 10 height 10
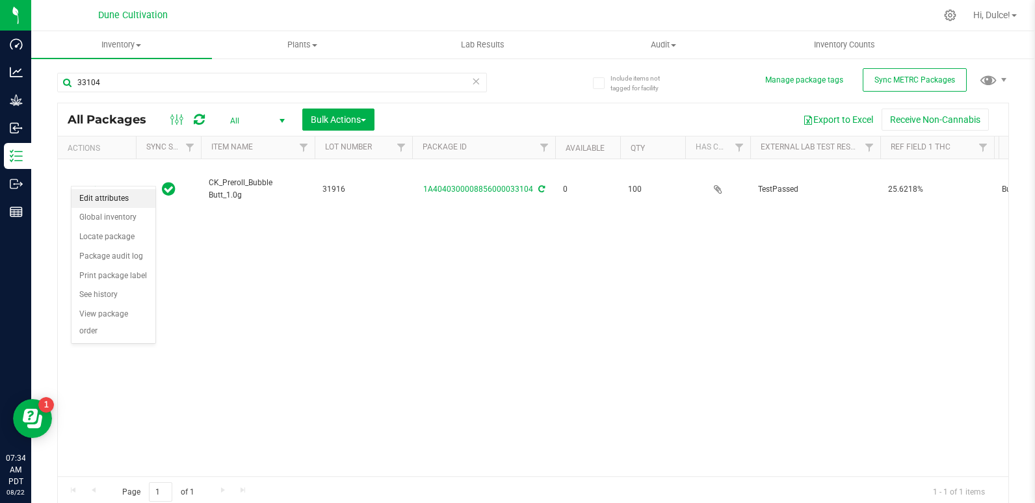
click at [106, 200] on li "Edit attributes" at bounding box center [113, 198] width 84 height 19
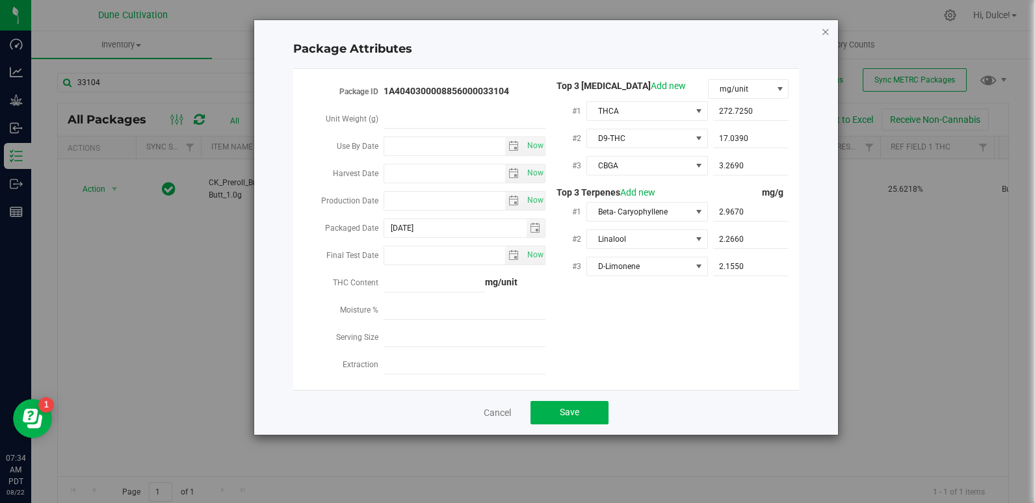
click at [825, 33] on icon "Close modal" at bounding box center [825, 31] width 9 height 16
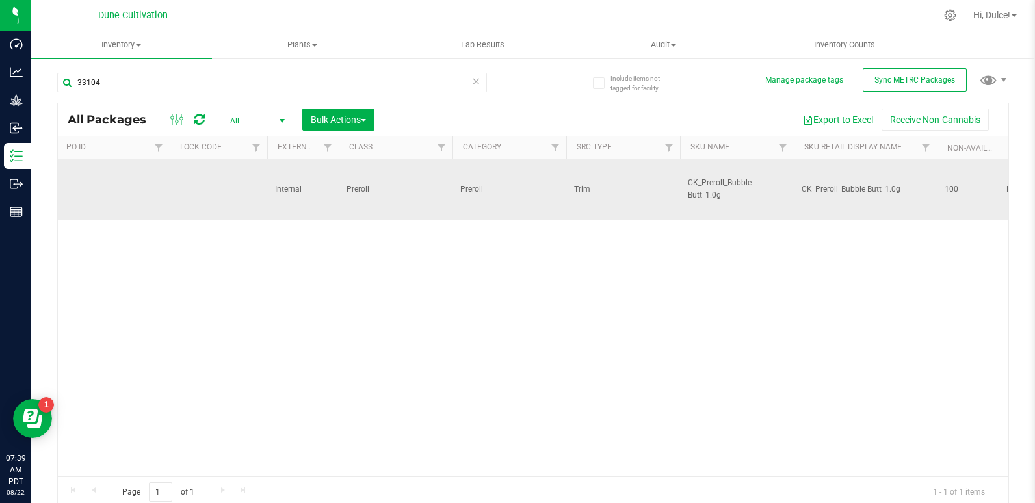
scroll to position [0, 2233]
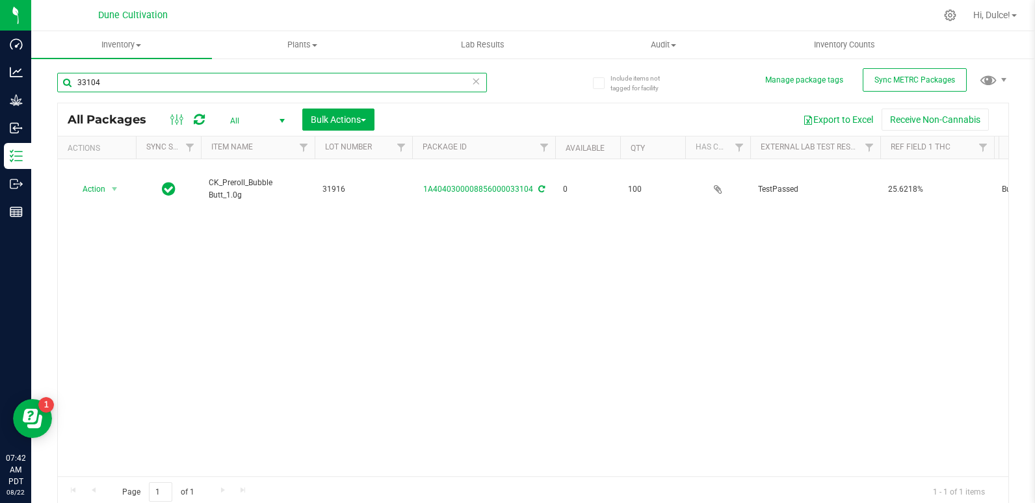
click at [412, 75] on input "33104" at bounding box center [272, 82] width 430 height 19
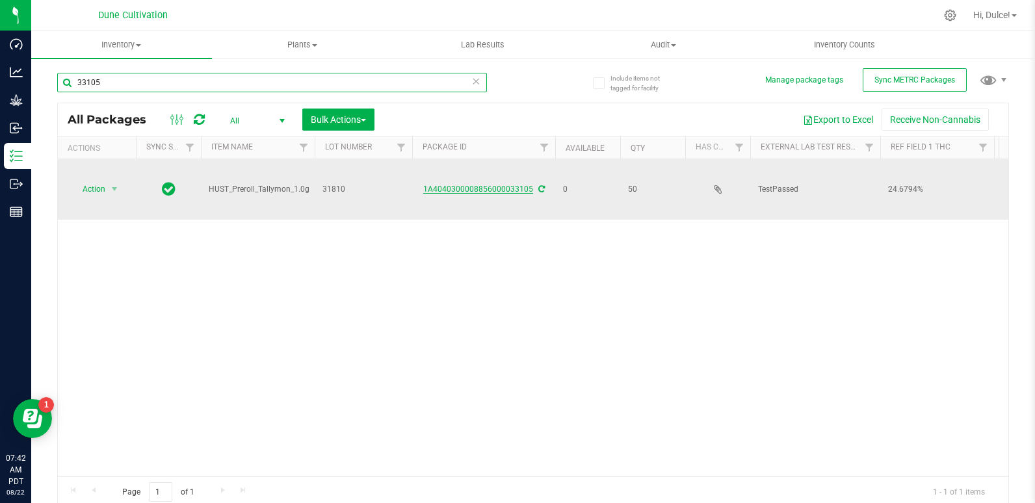
type input "33105"
click at [459, 185] on link "1A4040300008856000033105" at bounding box center [478, 189] width 110 height 9
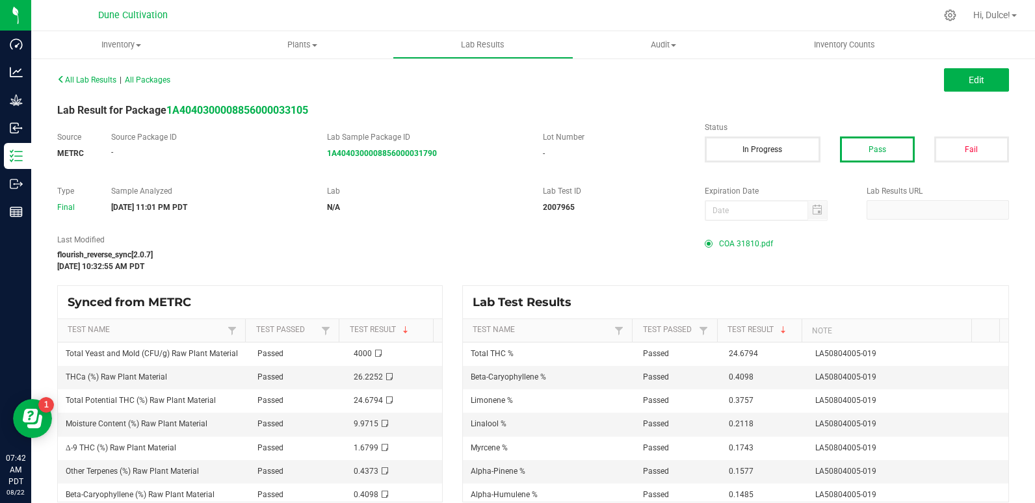
click at [739, 242] on span "COA 31810.pdf" at bounding box center [746, 243] width 54 height 19
click at [60, 80] on icon at bounding box center [61, 79] width 8 height 8
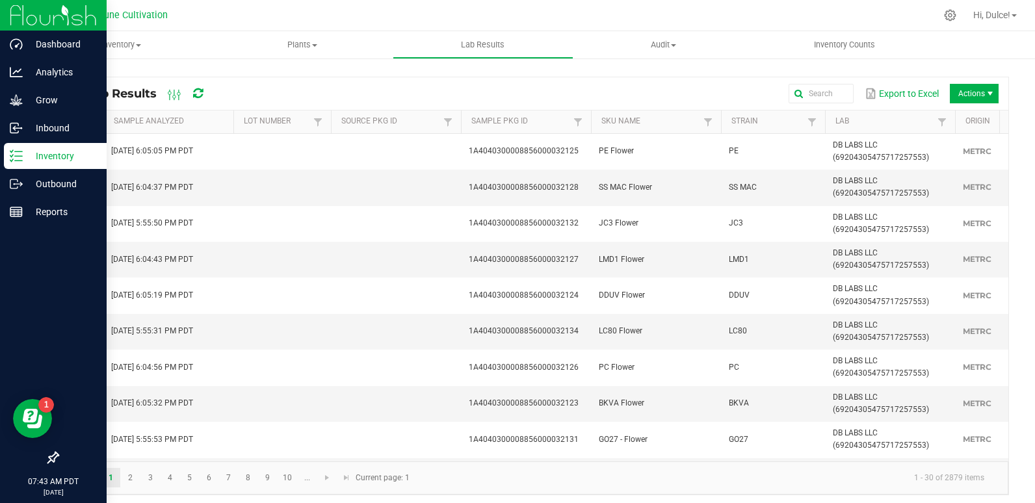
click at [17, 153] on icon at bounding box center [16, 155] width 13 height 13
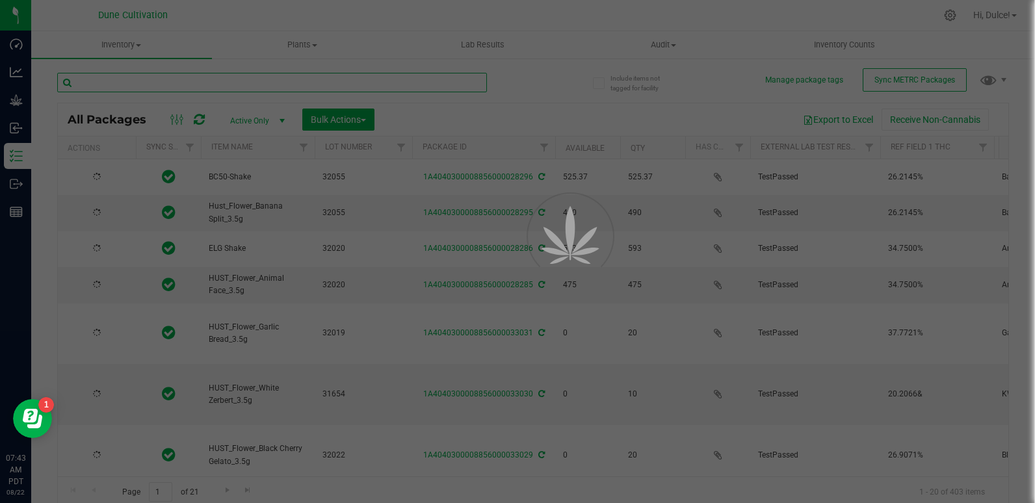
click at [122, 81] on input "text" at bounding box center [272, 82] width 430 height 19
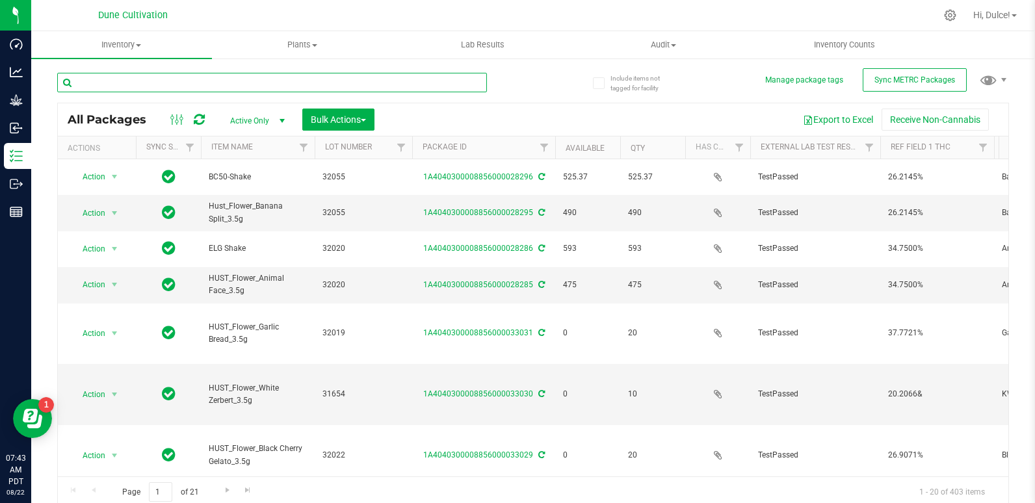
click at [122, 81] on input "text" at bounding box center [272, 82] width 430 height 19
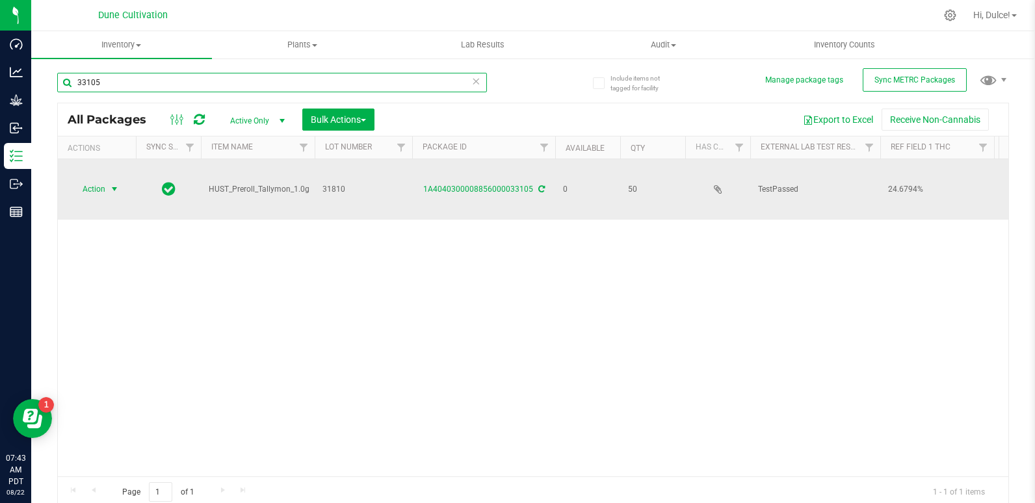
type input "33105"
click at [97, 180] on span "Action" at bounding box center [88, 189] width 35 height 18
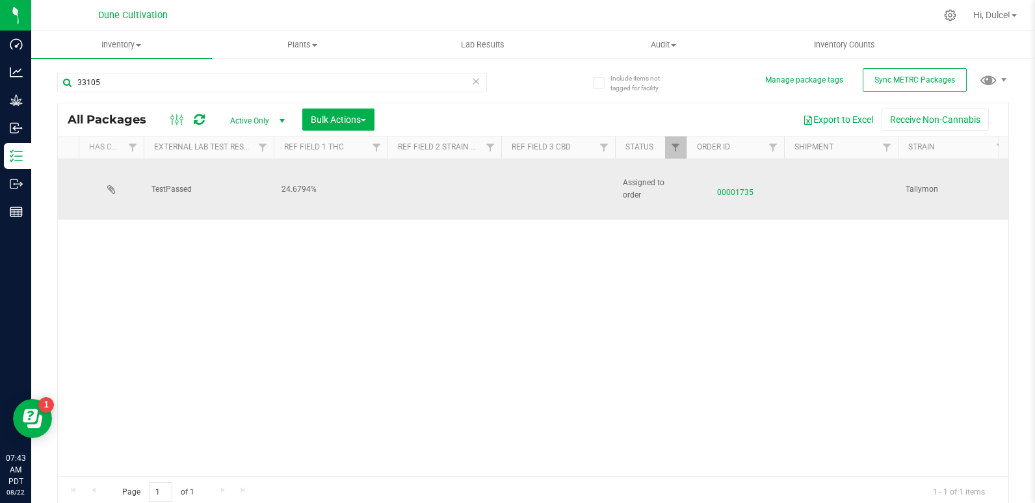
scroll to position [0, 683]
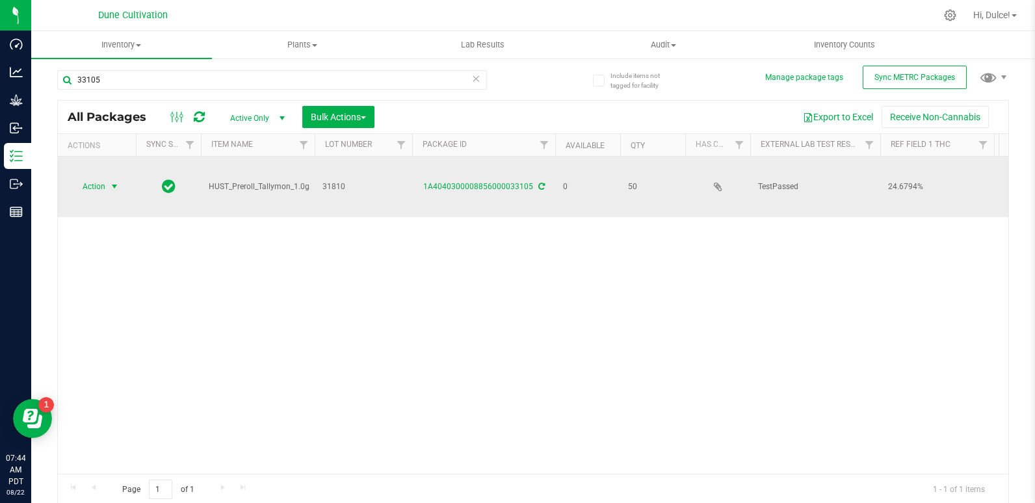
click at [97, 177] on span "Action" at bounding box center [88, 186] width 35 height 18
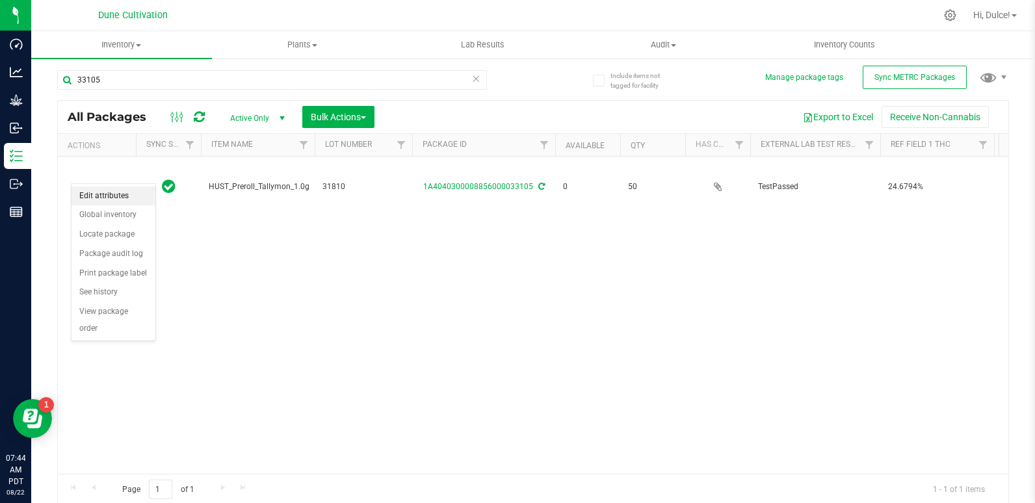
click at [109, 200] on li "Edit attributes" at bounding box center [113, 196] width 84 height 19
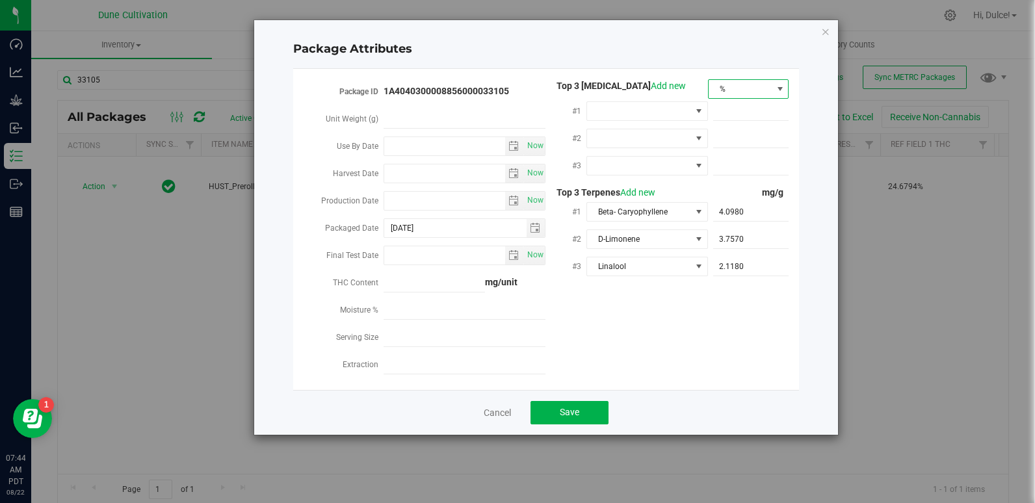
click at [730, 90] on span "%" at bounding box center [740, 89] width 64 height 18
click at [727, 92] on span "%" at bounding box center [740, 89] width 64 height 18
click at [655, 110] on span at bounding box center [639, 111] width 104 height 18
drag, startPoint x: 705, startPoint y: 311, endPoint x: 390, endPoint y: 273, distance: 316.8
click at [390, 274] on span at bounding box center [433, 283] width 101 height 19
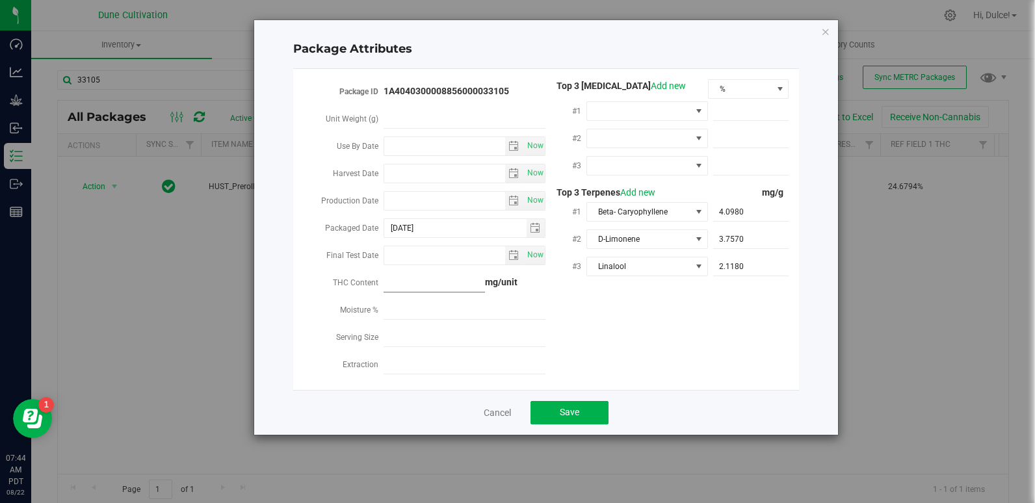
paste input "0.246794"
type input "0.246794"
type input "0.2468"
click at [420, 274] on span "0.2468 0.2468" at bounding box center [433, 283] width 101 height 19
click at [393, 283] on input "0.2468" at bounding box center [433, 283] width 101 height 18
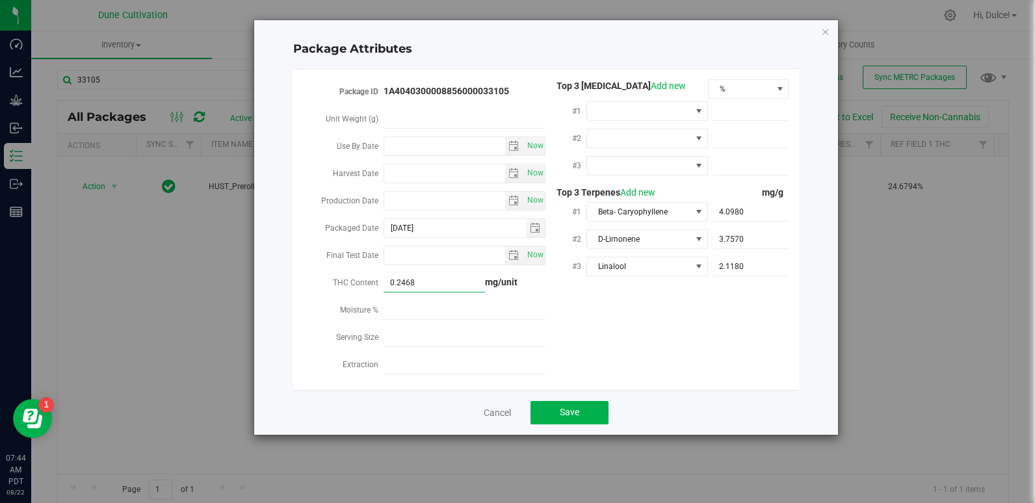
click at [393, 283] on input "0.2468" at bounding box center [433, 283] width 101 height 18
click at [608, 106] on span at bounding box center [639, 111] width 104 height 18
click at [648, 332] on div "Package ID 1A4040300008856000033105 Unit Weight (g) Use By Date Now Harvest Dat…" at bounding box center [546, 229] width 486 height 300
click at [747, 88] on span "%" at bounding box center [740, 89] width 64 height 18
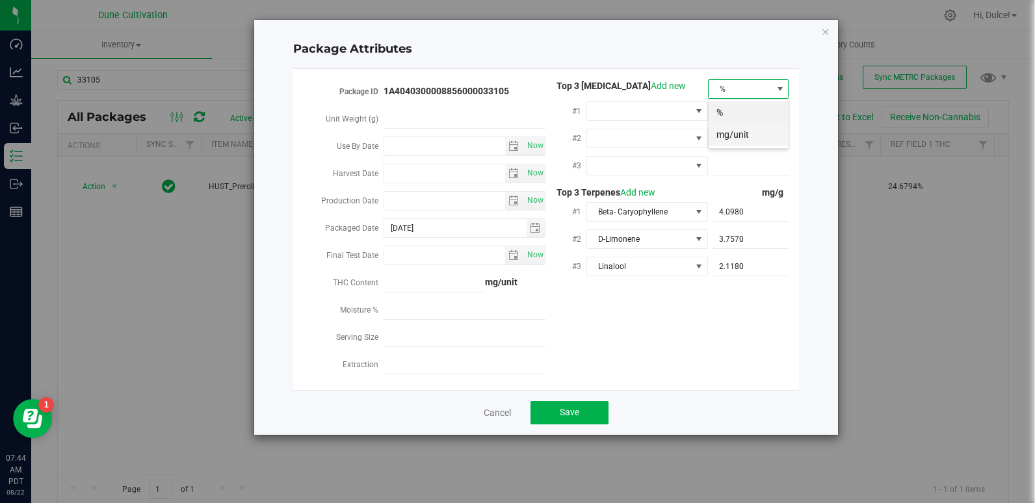
click at [721, 131] on li "mg/unit" at bounding box center [748, 134] width 80 height 22
click at [736, 110] on span at bounding box center [751, 111] width 76 height 19
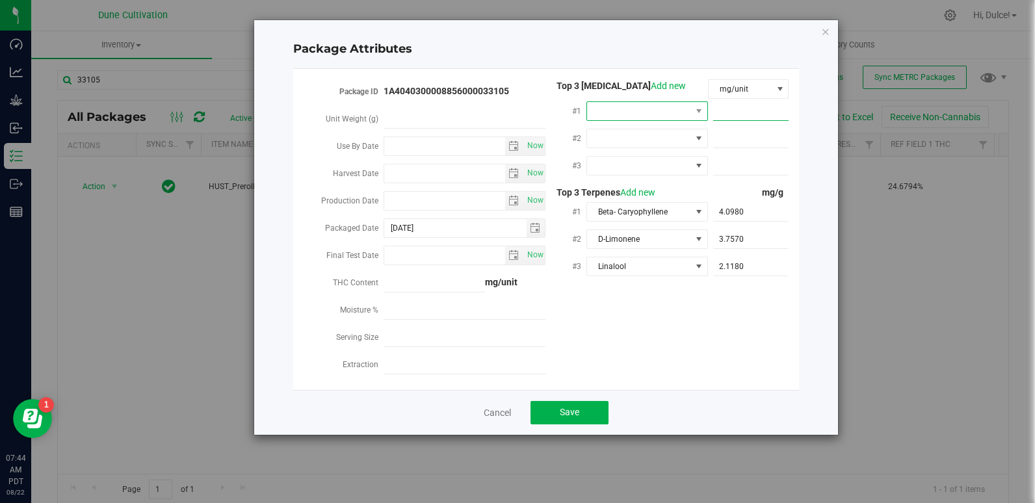
click at [667, 108] on span at bounding box center [639, 111] width 104 height 18
click at [773, 301] on div "Package ID 1A4040300008856000033105 Unit Weight (g) Use By Date Now Harvest Dat…" at bounding box center [546, 229] width 486 height 300
click at [825, 27] on icon "Close modal" at bounding box center [825, 31] width 9 height 16
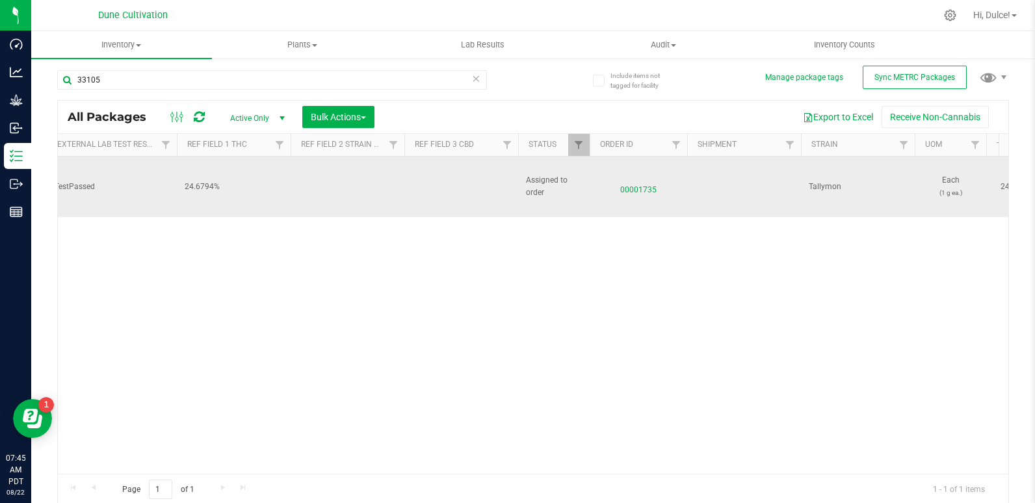
click at [431, 175] on td at bounding box center [461, 187] width 114 height 60
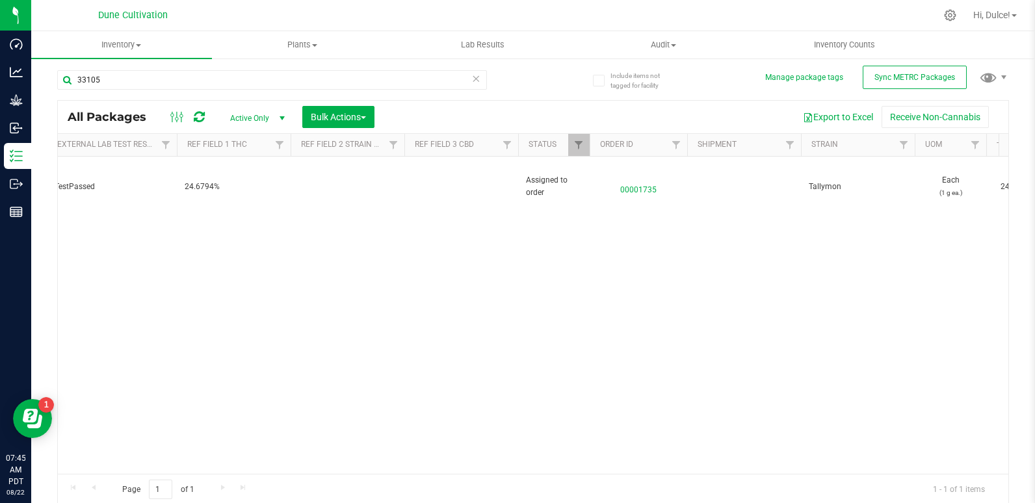
click at [443, 194] on div "Action Action Edit attributes Global inventory Locate package Package audit log…" at bounding box center [533, 315] width 950 height 317
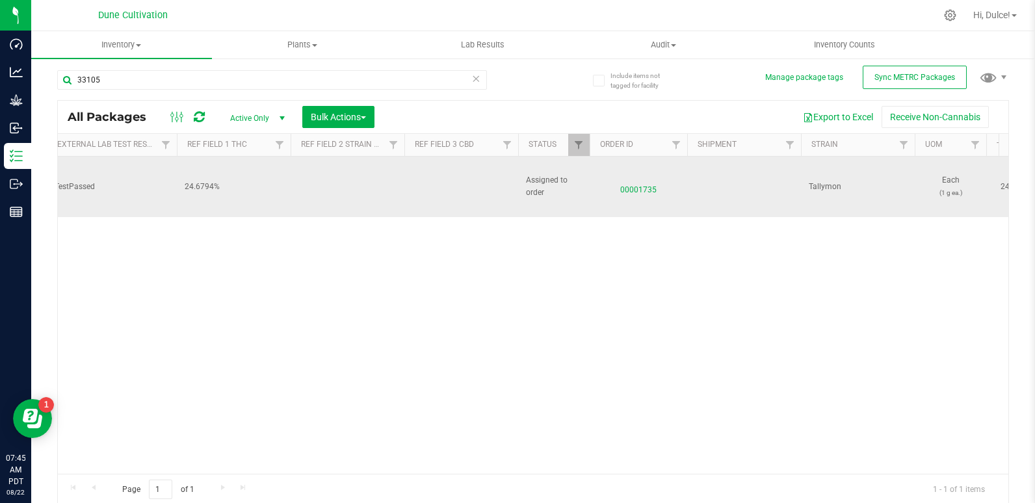
click at [437, 167] on td at bounding box center [461, 187] width 114 height 60
click at [452, 177] on input "<LOQ" at bounding box center [458, 187] width 109 height 20
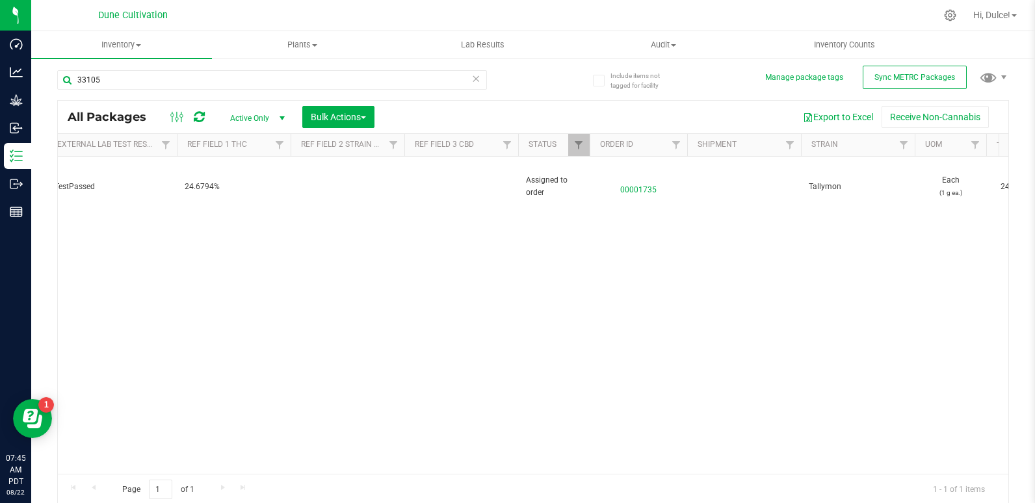
click at [406, 239] on div "Action Action Edit attributes Global inventory Locate package Package audit log…" at bounding box center [533, 315] width 950 height 317
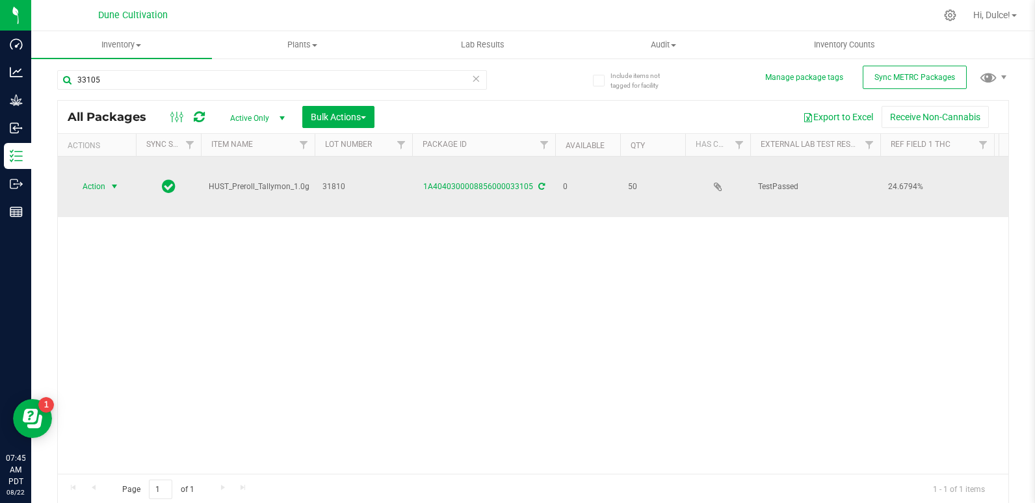
click at [104, 177] on span "Action" at bounding box center [88, 186] width 35 height 18
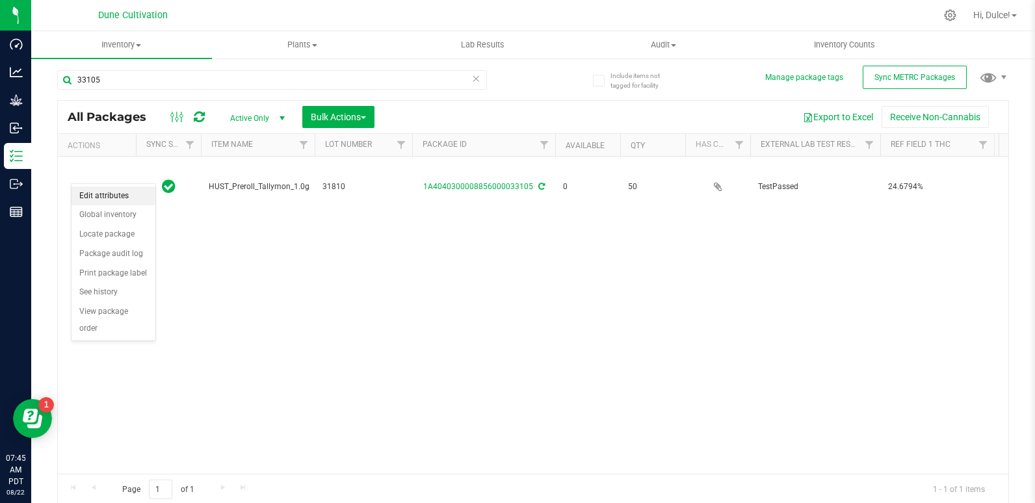
click at [116, 190] on li "Edit attributes" at bounding box center [113, 196] width 84 height 19
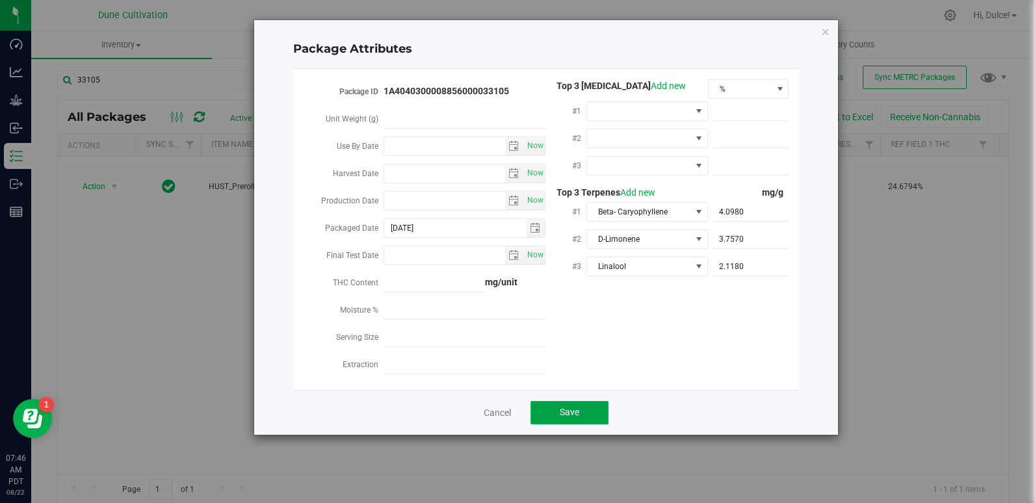
click at [569, 401] on button "Save" at bounding box center [569, 412] width 78 height 23
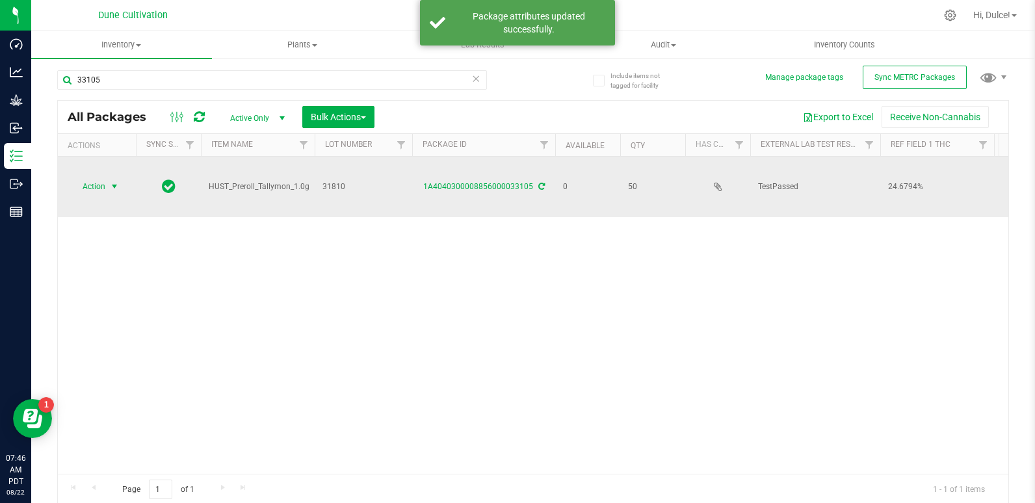
click at [107, 177] on span "select" at bounding box center [115, 186] width 16 height 18
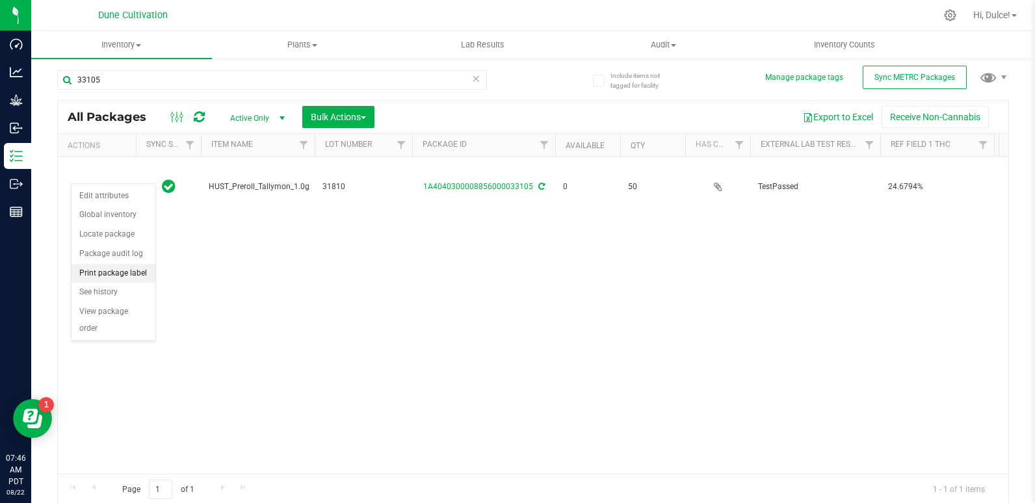
click at [120, 276] on li "Print package label" at bounding box center [113, 273] width 84 height 19
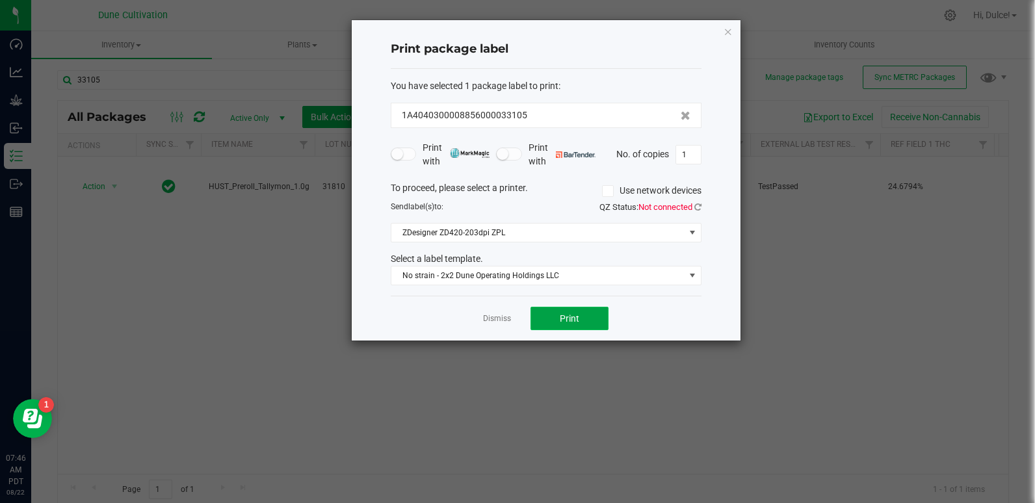
click at [568, 315] on span "Print" at bounding box center [569, 318] width 19 height 10
click at [731, 32] on icon "button" at bounding box center [727, 31] width 9 height 16
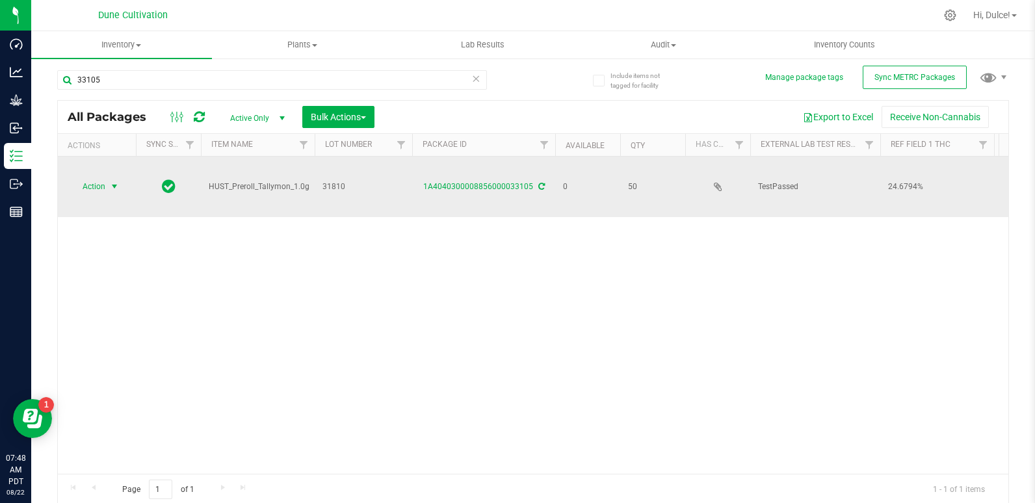
click at [96, 180] on span "Action" at bounding box center [88, 186] width 35 height 18
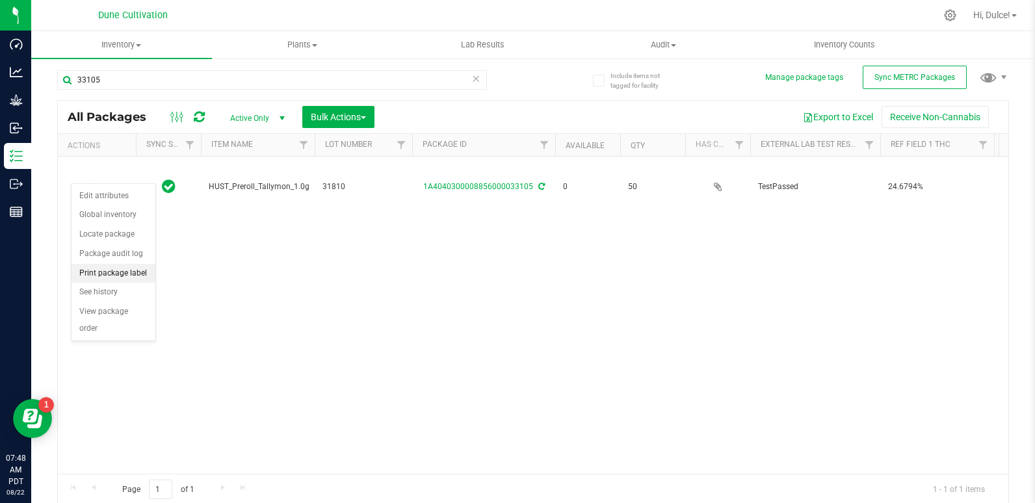
click at [118, 269] on li "Print package label" at bounding box center [113, 273] width 84 height 19
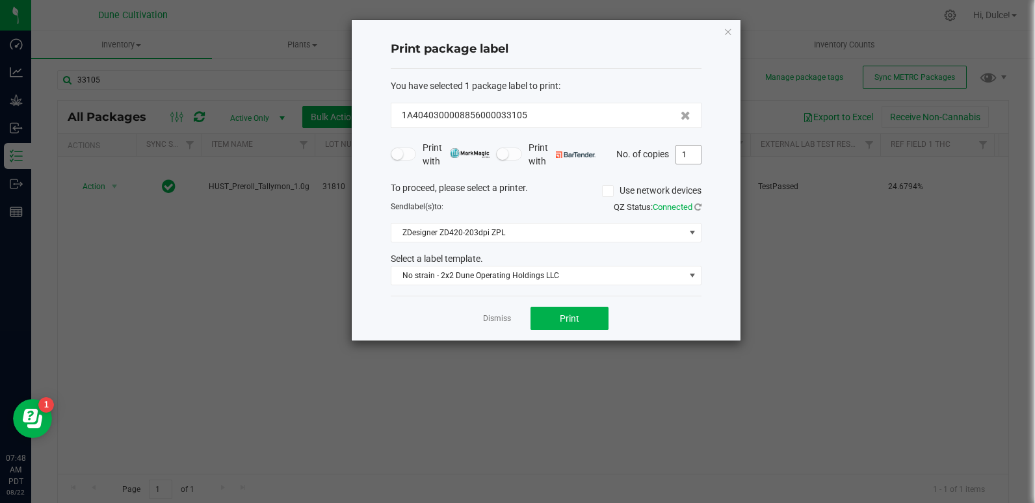
click at [692, 159] on input "1" at bounding box center [688, 155] width 25 height 18
type input "50"
click at [571, 306] on div "Dismiss Print" at bounding box center [546, 318] width 311 height 45
click at [570, 317] on span "Print" at bounding box center [569, 318] width 19 height 10
click at [729, 29] on icon "button" at bounding box center [727, 31] width 9 height 16
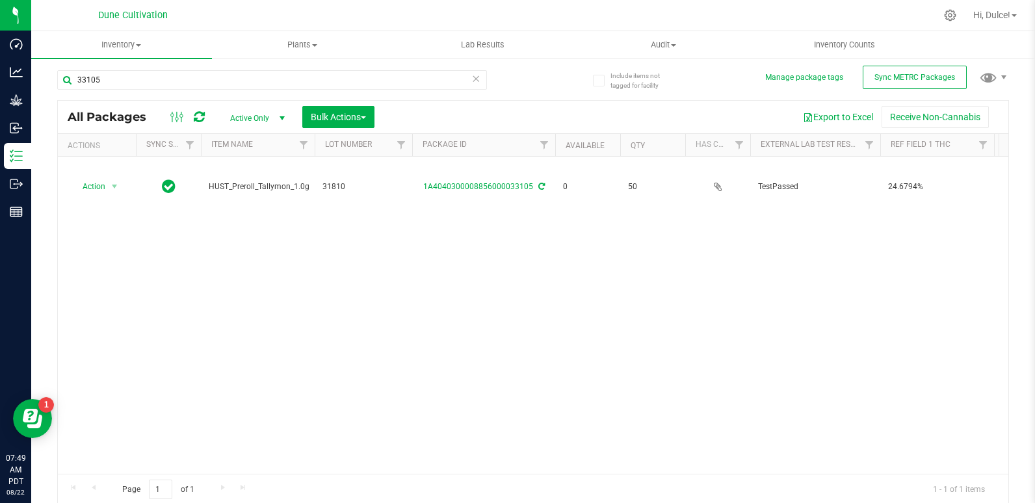
click at [476, 82] on icon at bounding box center [476, 78] width 9 height 16
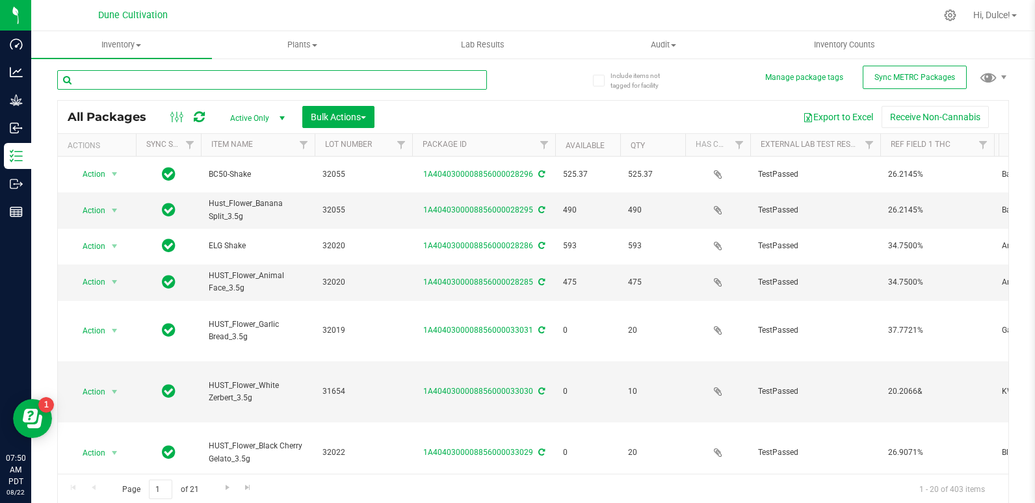
click at [442, 83] on input "text" at bounding box center [272, 79] width 430 height 19
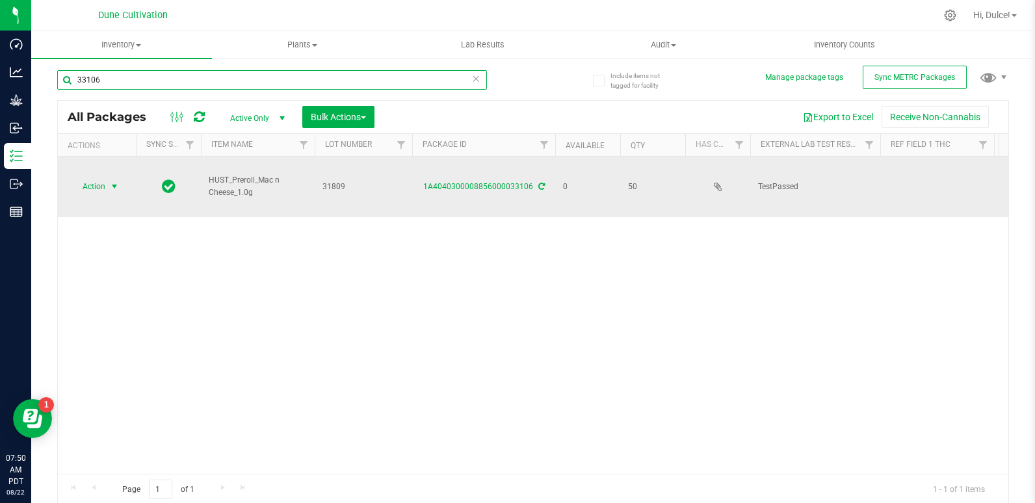
type input "33106"
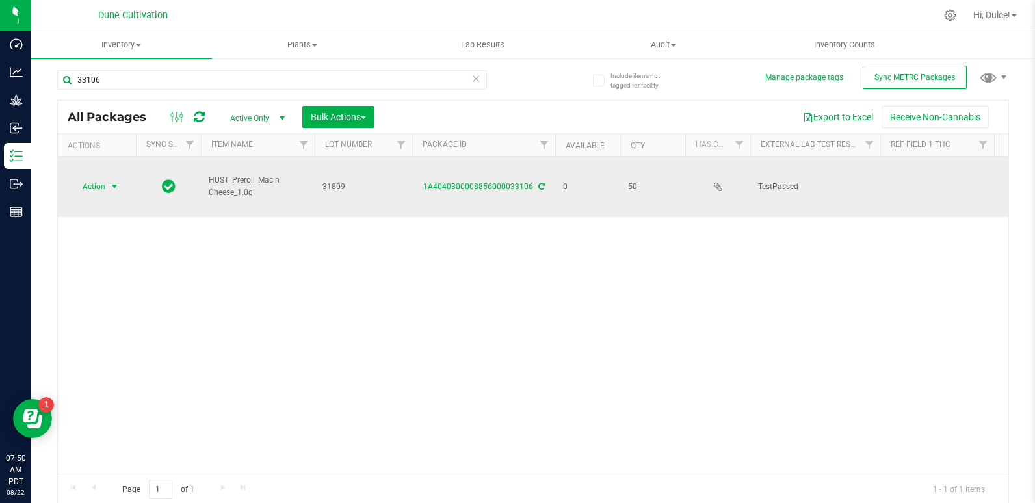
click at [111, 181] on span "select" at bounding box center [114, 186] width 10 height 10
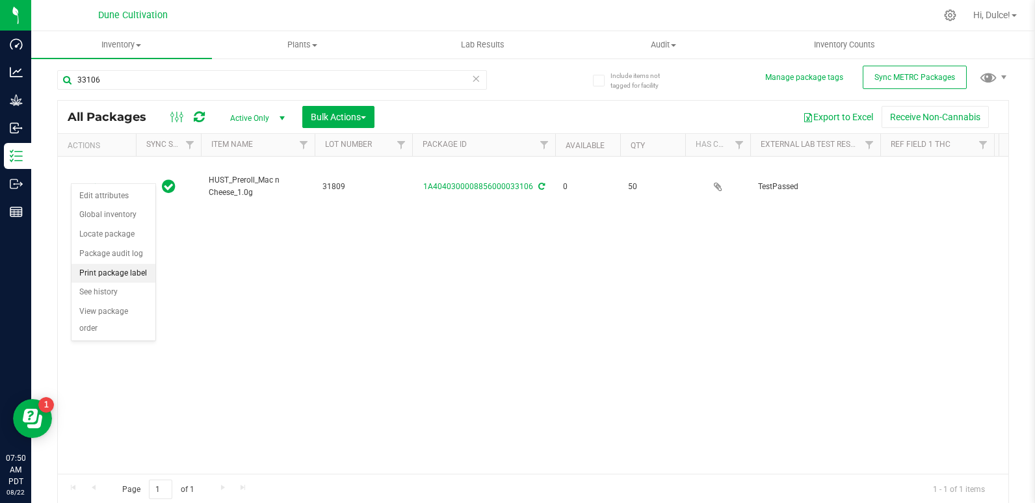
click at [135, 275] on li "Print package label" at bounding box center [113, 273] width 84 height 19
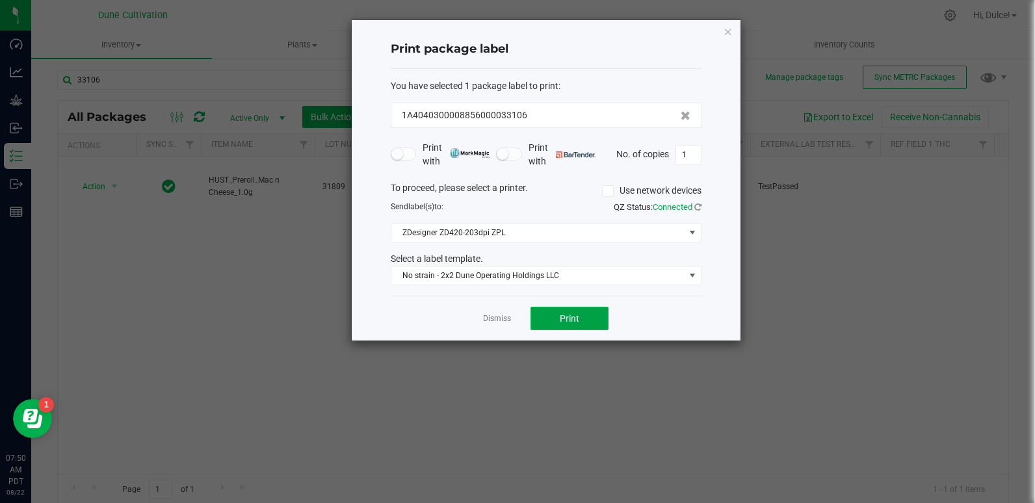
click at [582, 308] on button "Print" at bounding box center [569, 318] width 78 height 23
click at [729, 30] on icon "button" at bounding box center [727, 31] width 9 height 16
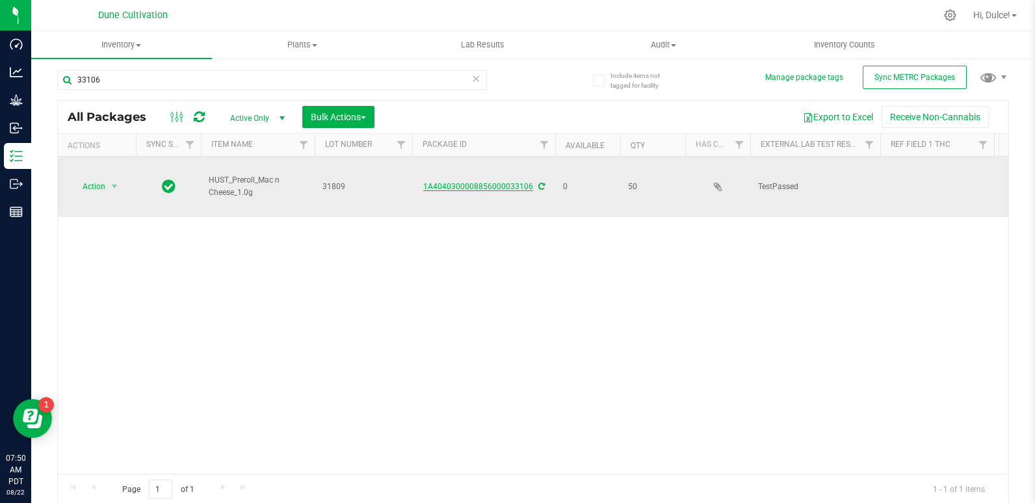
click at [448, 182] on link "1A4040300008856000033106" at bounding box center [478, 186] width 110 height 9
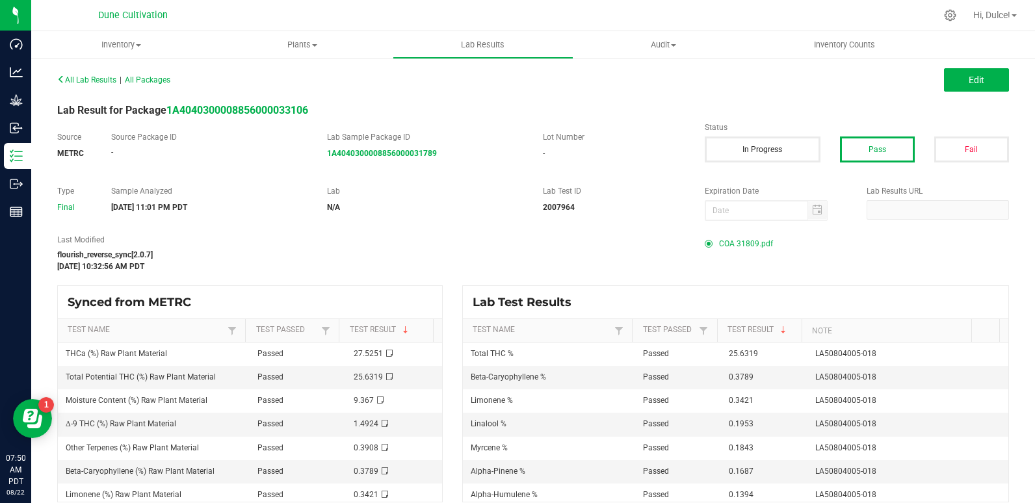
click at [719, 242] on span "COA 31809.pdf" at bounding box center [746, 243] width 54 height 19
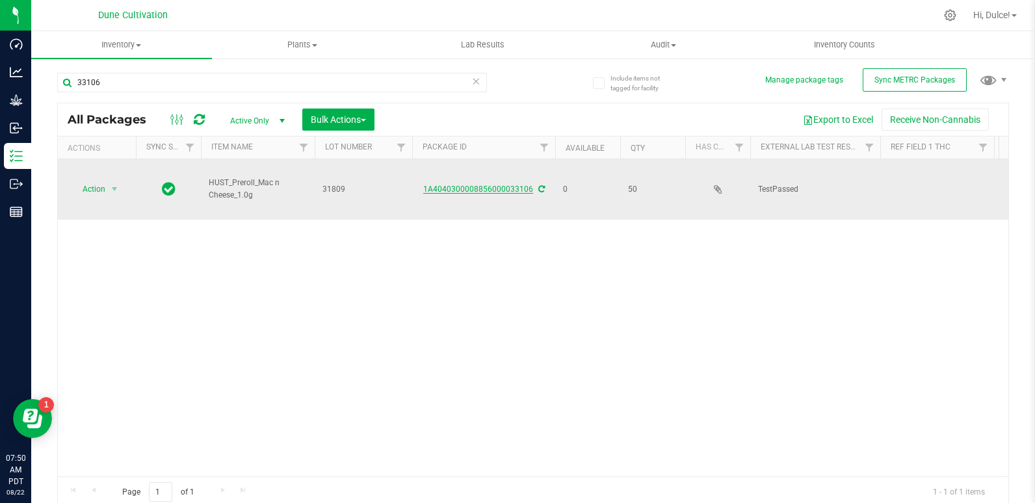
click at [453, 185] on link "1A4040300008856000033106" at bounding box center [478, 189] width 110 height 9
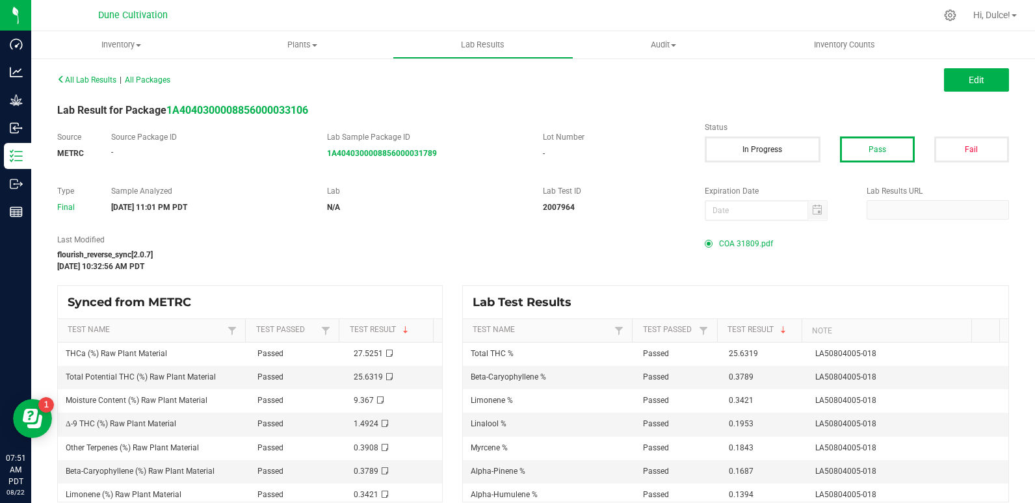
click at [735, 241] on span "COA 31809.pdf" at bounding box center [746, 243] width 54 height 19
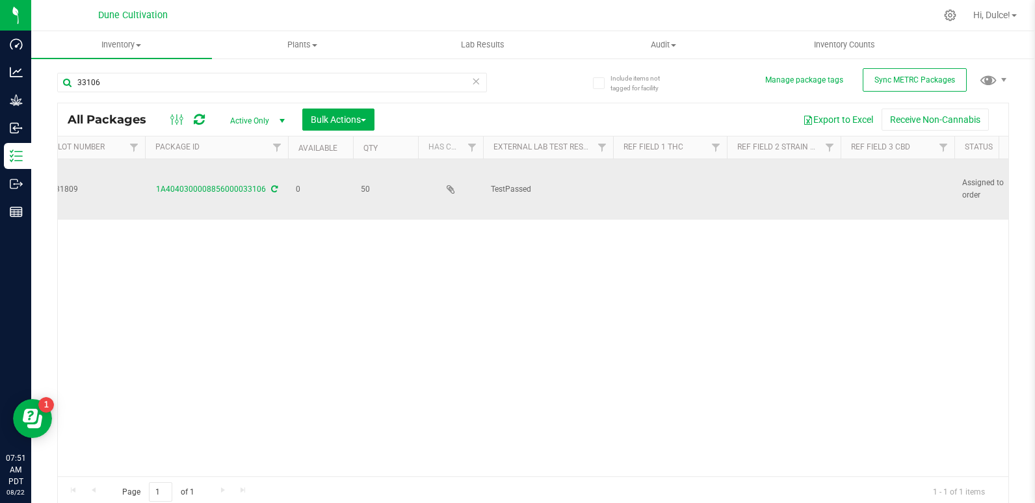
scroll to position [0, 434]
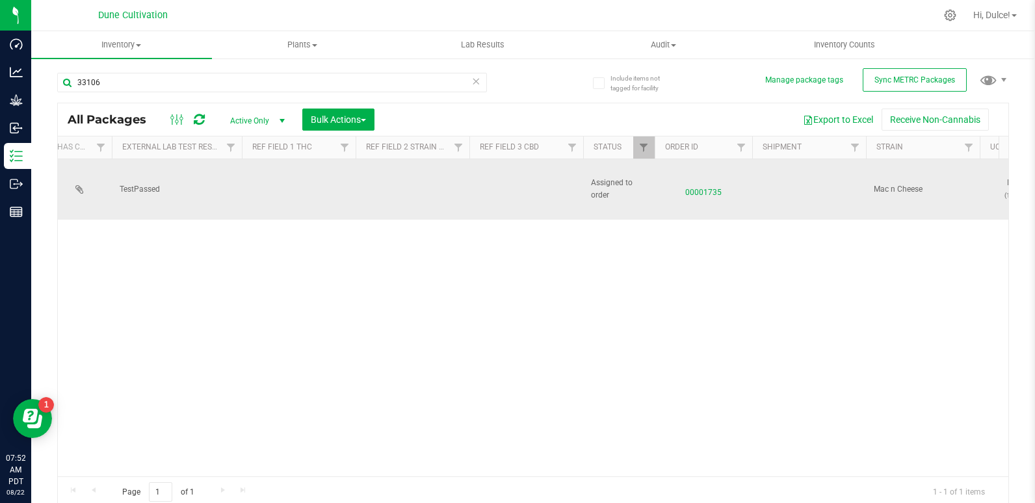
click at [499, 176] on td at bounding box center [526, 189] width 114 height 60
type input "<LOQ"
click at [298, 175] on div "All Packages Active Only Active Only Lab Samples Locked All External Internal B…" at bounding box center [533, 306] width 952 height 406
click at [512, 168] on td at bounding box center [526, 189] width 114 height 60
click at [296, 173] on td at bounding box center [299, 189] width 114 height 60
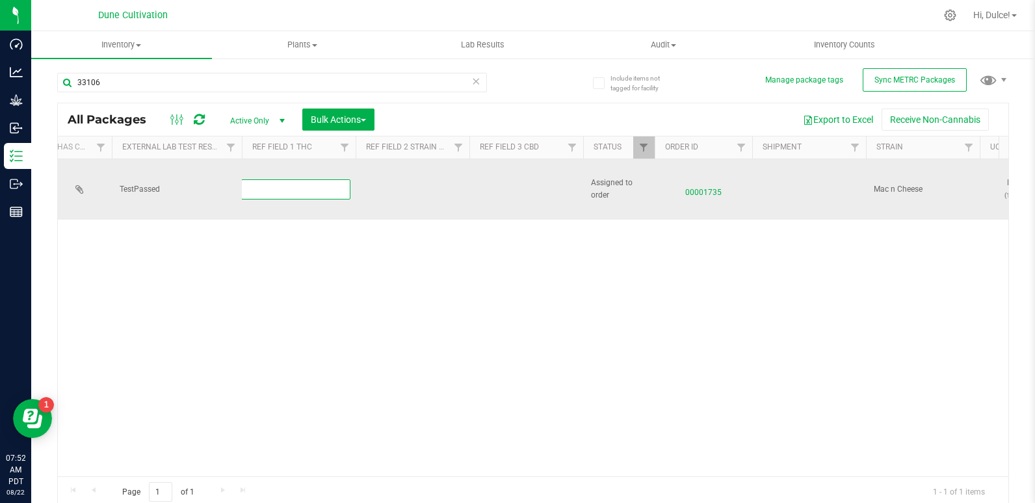
click at [254, 179] on input "text" at bounding box center [295, 189] width 109 height 20
paste input "25.6319%"
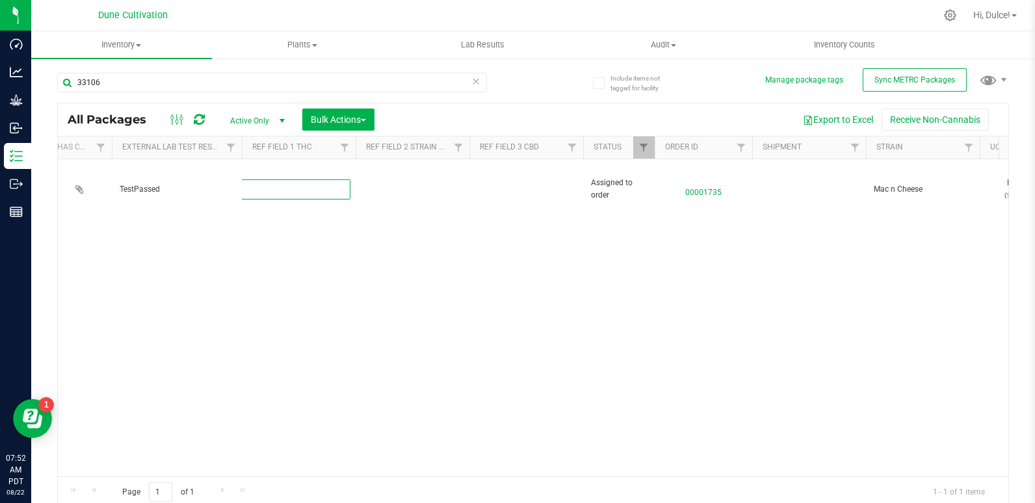
type input "25.6319%"
click at [364, 224] on div "All Packages Active Only Active Only Lab Samples Locked All External Internal B…" at bounding box center [533, 306] width 952 height 406
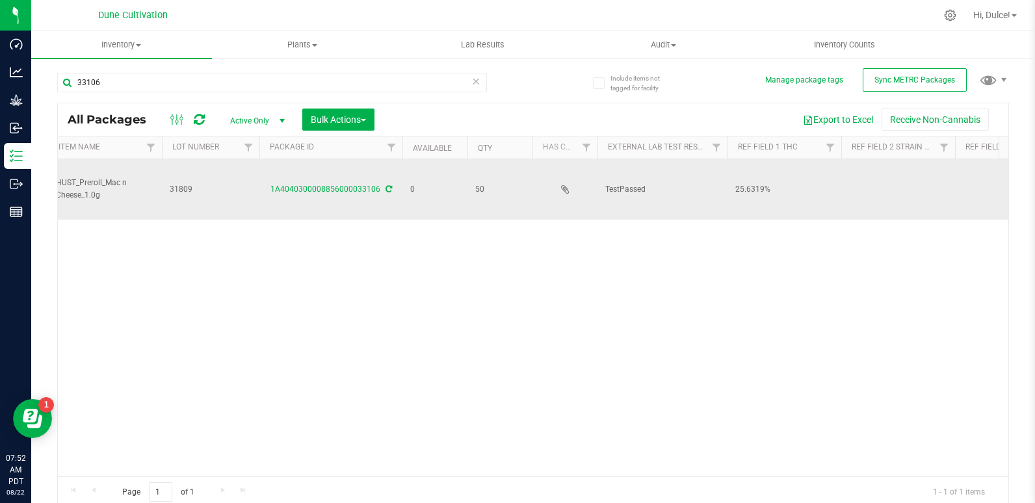
scroll to position [0, 149]
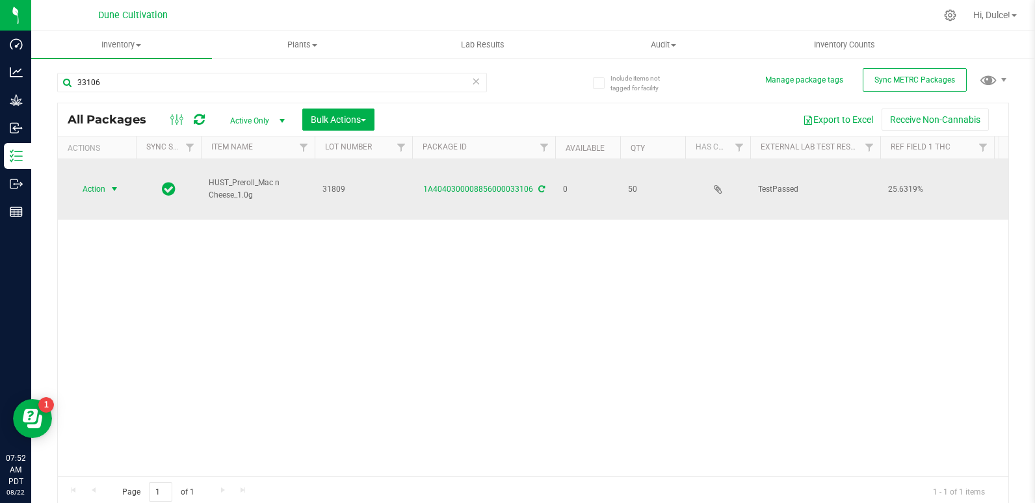
click at [80, 180] on span "Action" at bounding box center [88, 189] width 35 height 18
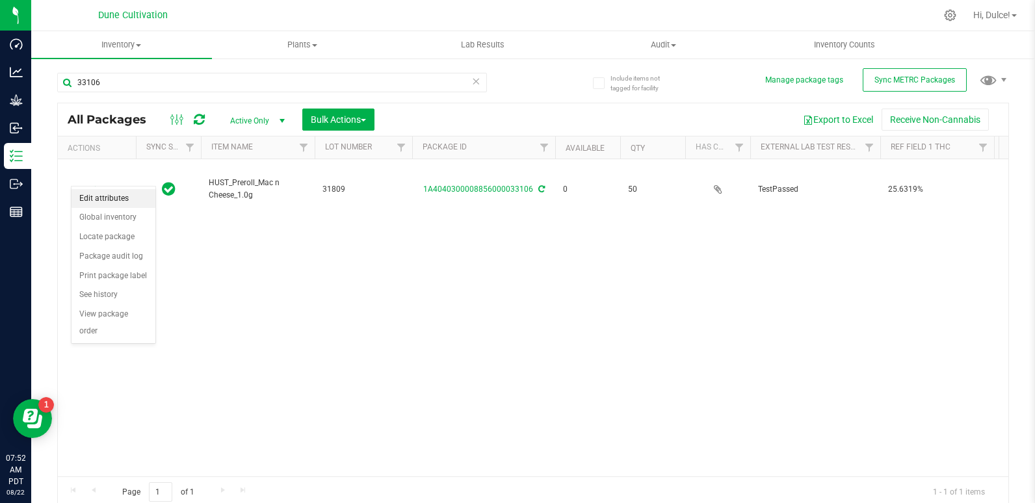
click at [107, 190] on li "Edit attributes" at bounding box center [113, 198] width 84 height 19
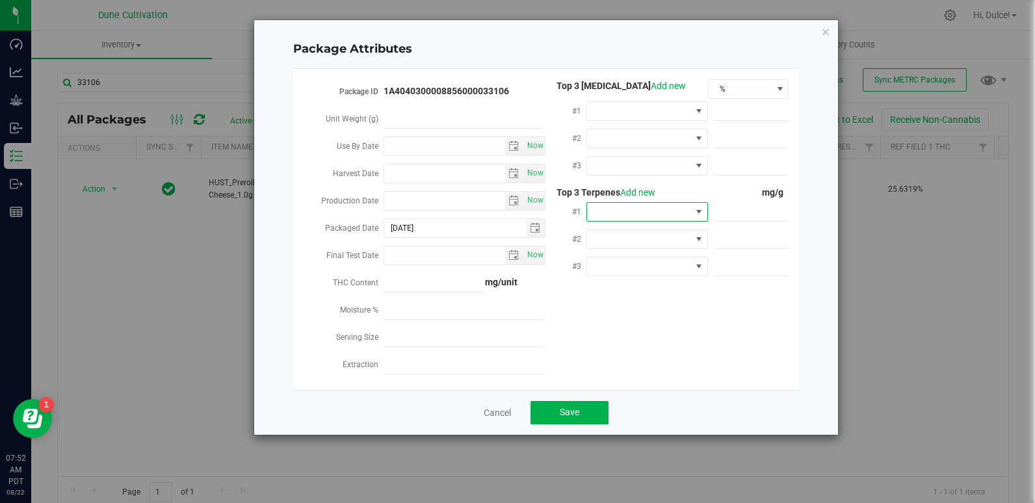
click at [634, 207] on span at bounding box center [639, 212] width 104 height 18
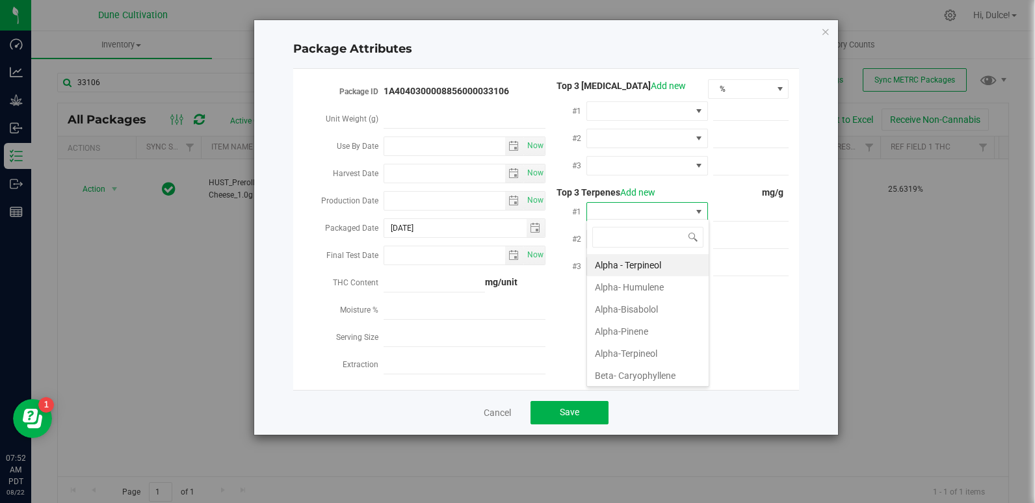
scroll to position [19, 122]
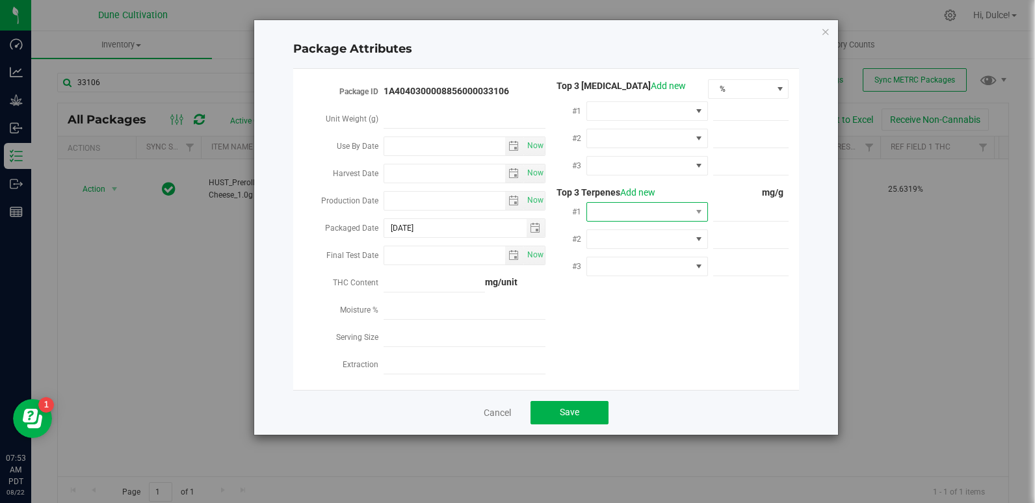
click at [633, 209] on span at bounding box center [639, 212] width 104 height 18
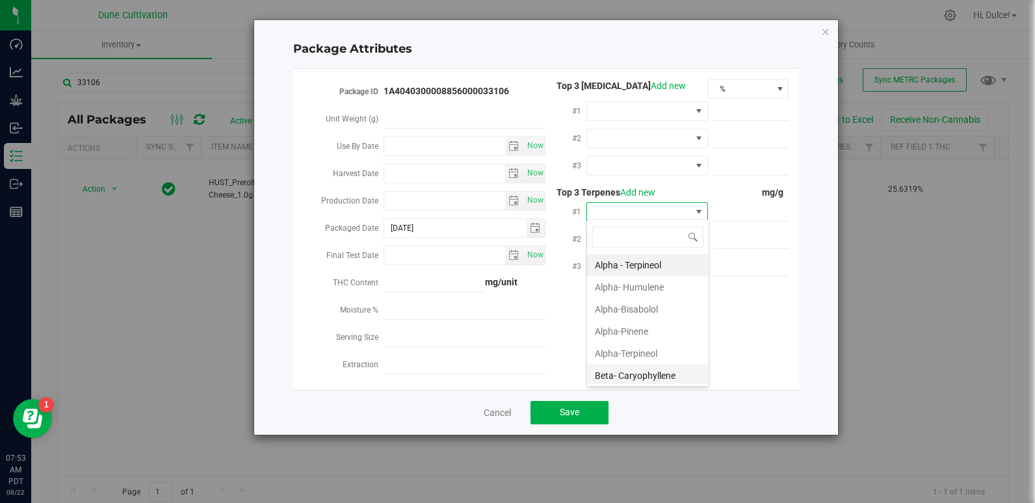
click at [627, 378] on li "Beta- Caryophyllene" at bounding box center [648, 376] width 122 height 22
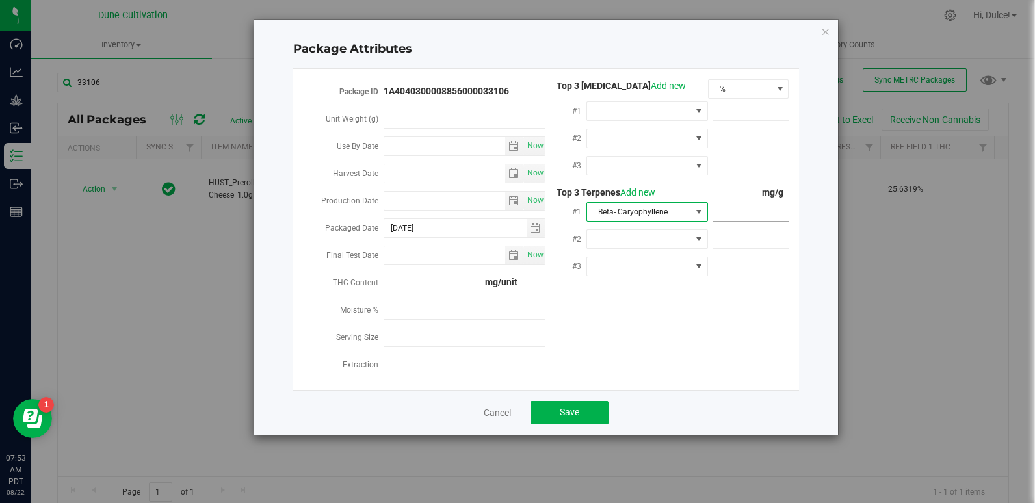
click at [759, 209] on span at bounding box center [751, 212] width 76 height 19
paste input "3.789"
type input "3.789"
type input "3.7890"
click at [791, 317] on div "Package ID 1A4040300008856000033106 Unit Weight (g) Use By Date Now Harvest Dat…" at bounding box center [546, 229] width 506 height 300
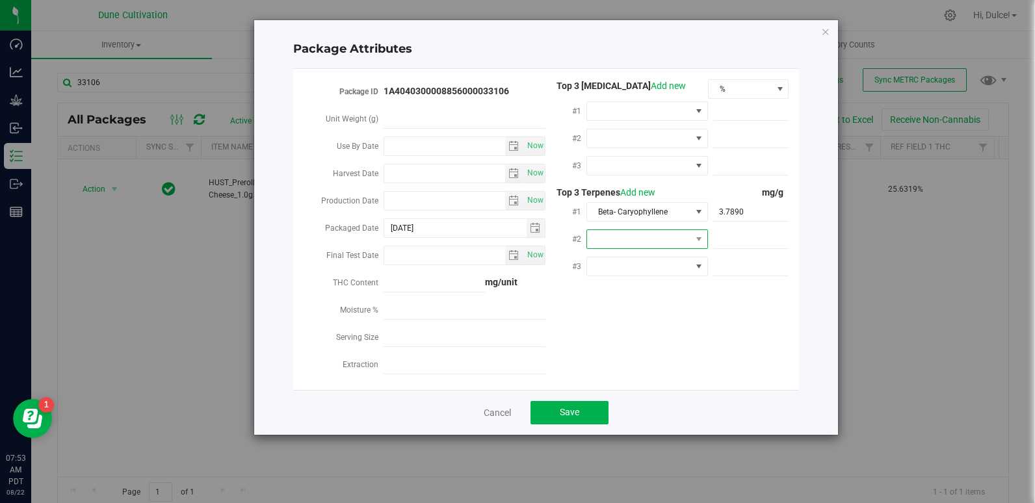
click at [643, 240] on span at bounding box center [639, 239] width 104 height 18
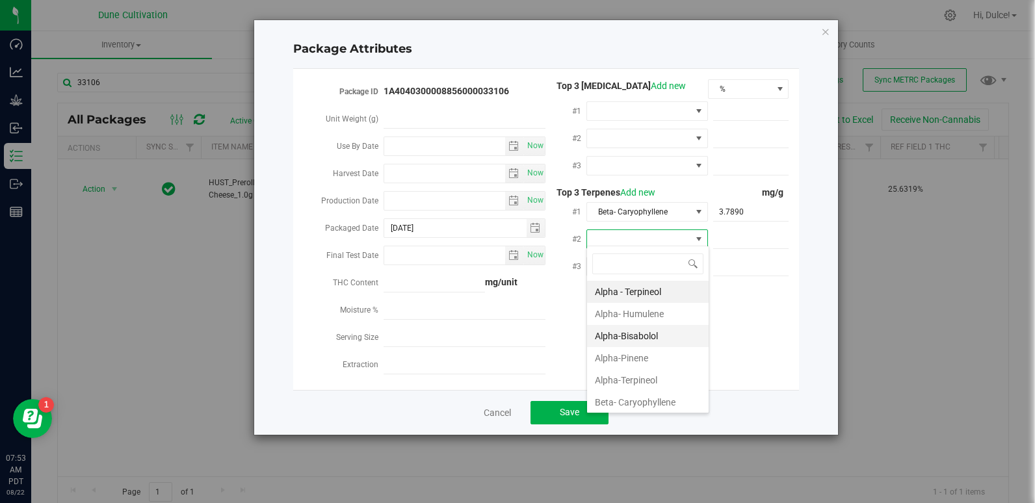
click at [629, 344] on li "Alpha-Bisabolol" at bounding box center [648, 336] width 122 height 22
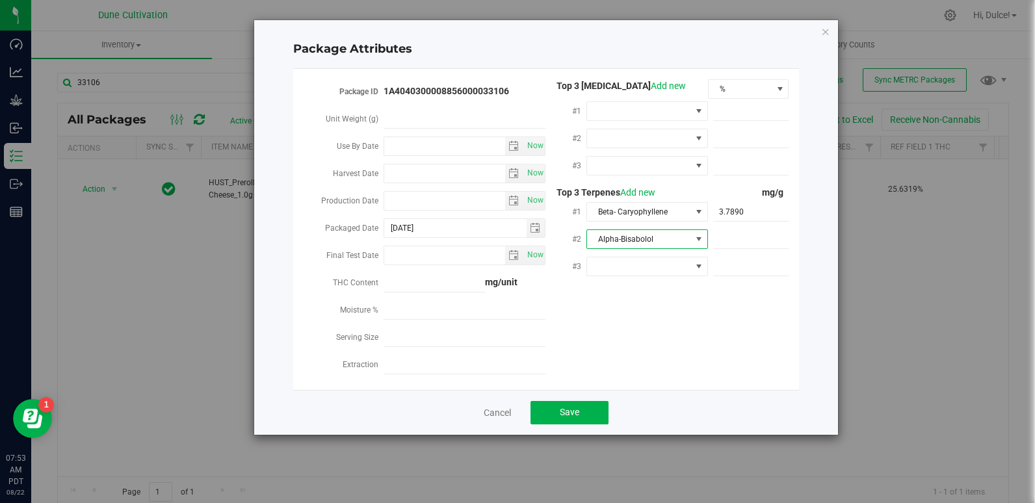
click at [642, 239] on span "Alpha-Bisabolol" at bounding box center [639, 239] width 104 height 18
type input "D"
click at [649, 311] on li "D-Limonene" at bounding box center [648, 314] width 122 height 22
click at [649, 311] on div "Package ID 1A4040300008856000033106 Unit Weight (g) Use By Date Now Harvest Dat…" at bounding box center [546, 229] width 486 height 300
click at [727, 243] on span at bounding box center [751, 239] width 76 height 19
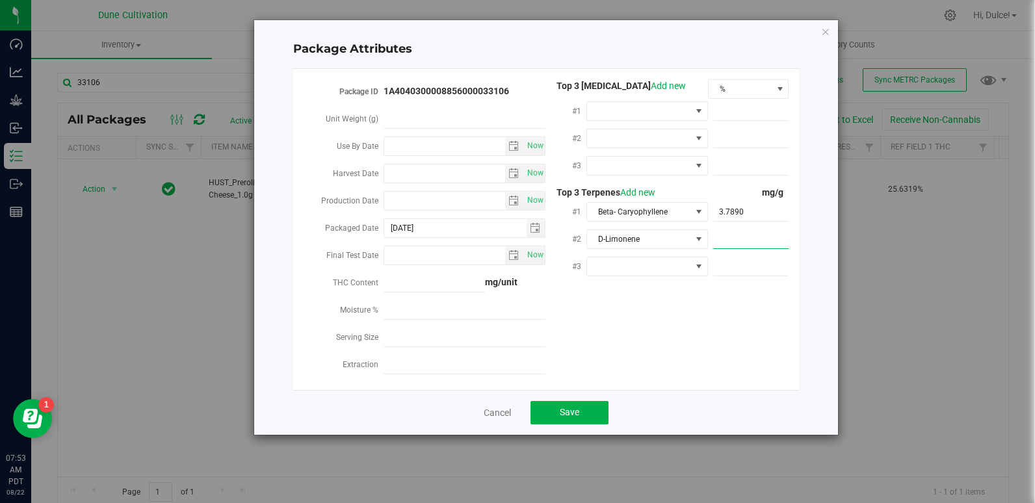
paste input "3.421"
type input "3.421"
type input "3.4210"
click at [617, 265] on span at bounding box center [639, 266] width 104 height 18
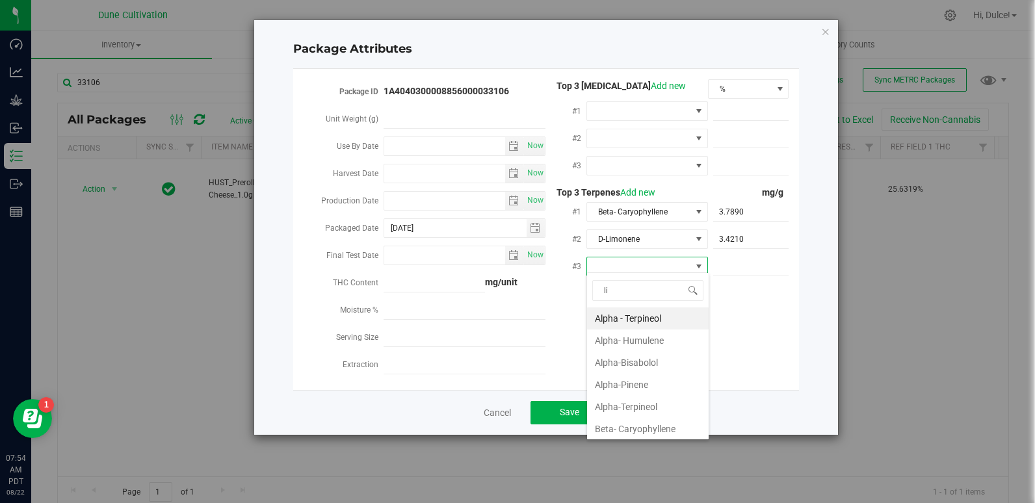
type input "lin"
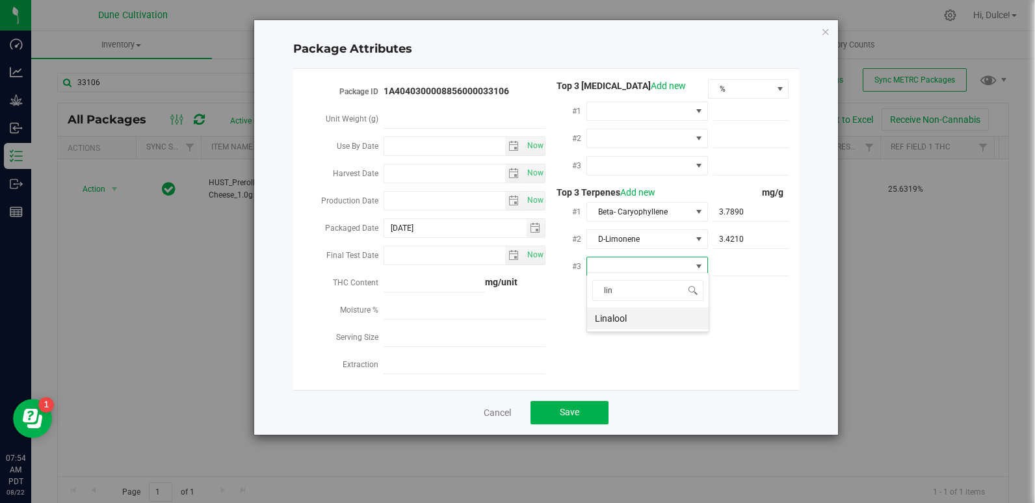
click at [613, 317] on li "Linalool" at bounding box center [648, 318] width 122 height 22
click at [727, 263] on span at bounding box center [751, 266] width 76 height 19
click at [744, 262] on input "text" at bounding box center [751, 266] width 76 height 18
paste input "1.953"
type input "1.953"
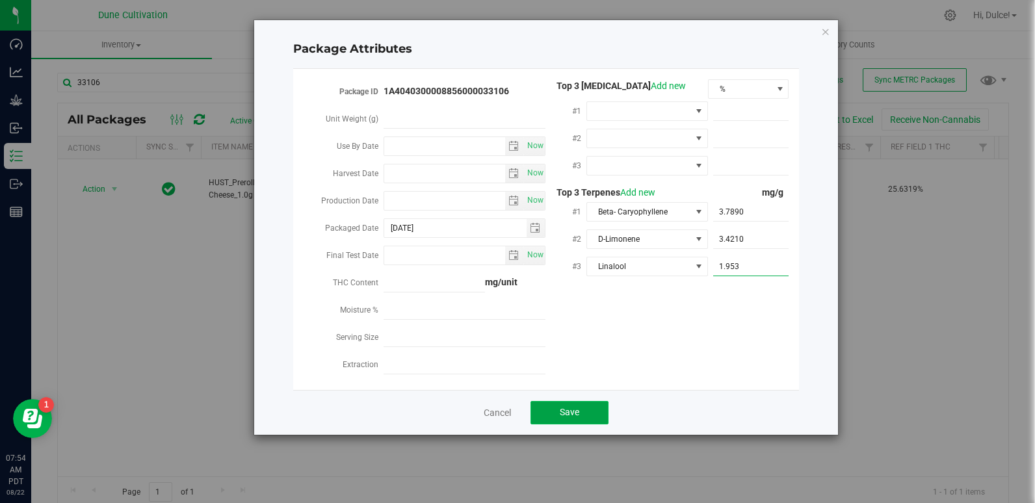
type input "1.9530"
click at [569, 407] on span "Save" at bounding box center [569, 412] width 19 height 10
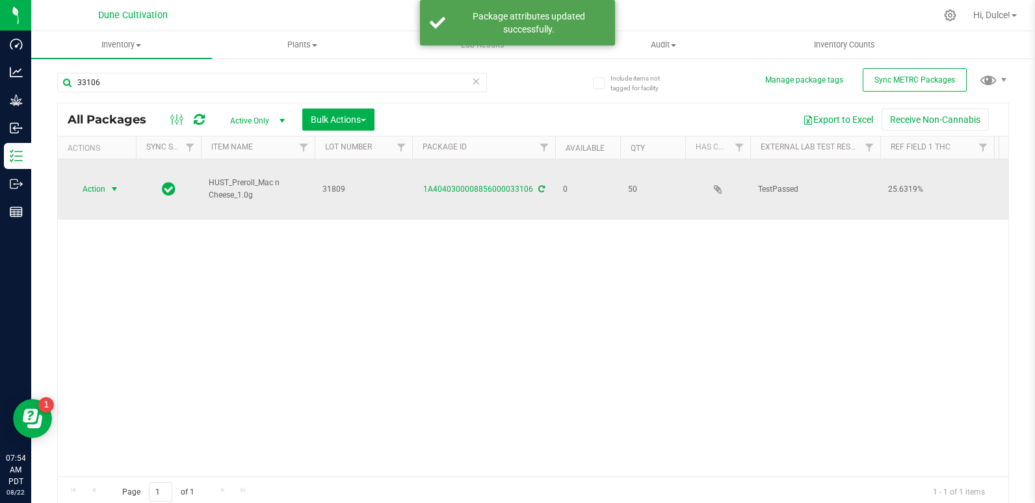
click at [103, 180] on span "Action" at bounding box center [88, 189] width 35 height 18
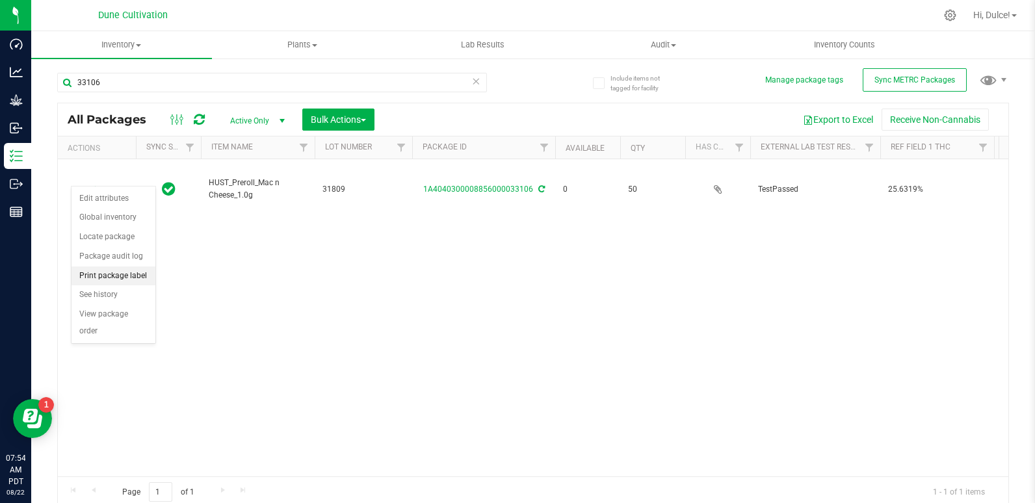
click at [105, 274] on li "Print package label" at bounding box center [113, 275] width 84 height 19
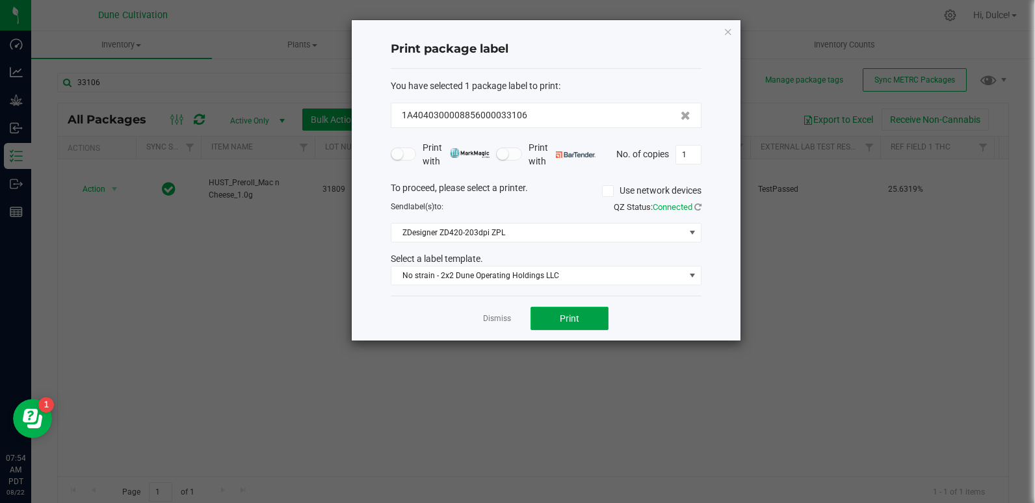
click at [580, 315] on button "Print" at bounding box center [569, 318] width 78 height 23
click at [731, 31] on icon "button" at bounding box center [727, 31] width 9 height 16
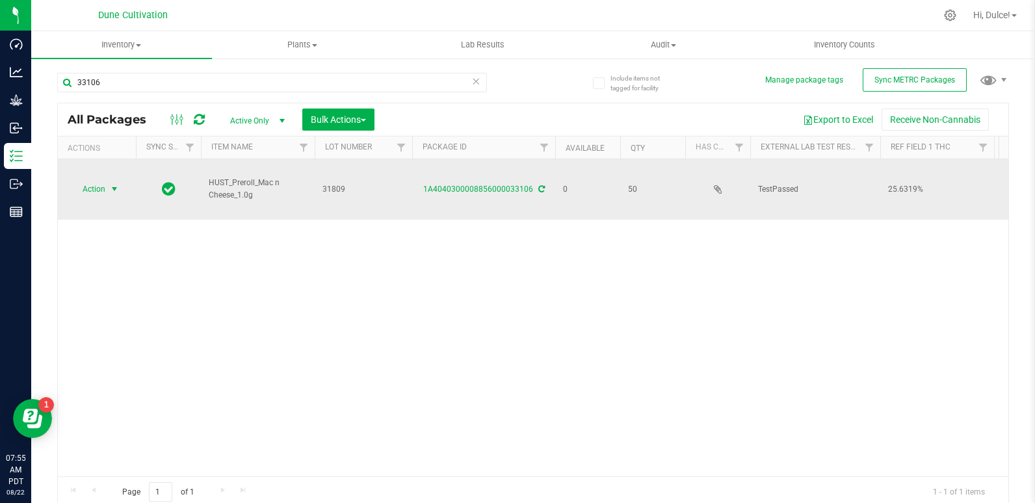
click at [90, 180] on span "Action" at bounding box center [88, 189] width 35 height 18
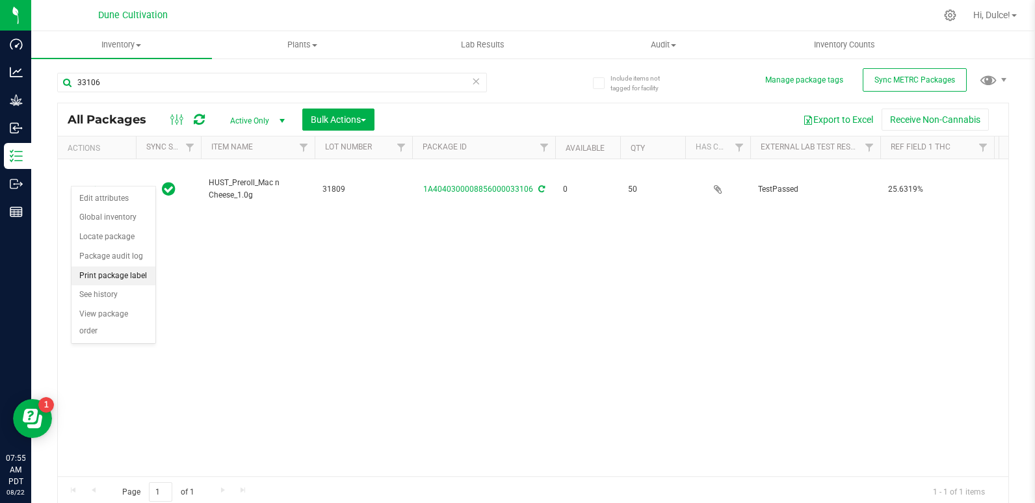
click at [103, 274] on li "Print package label" at bounding box center [113, 275] width 84 height 19
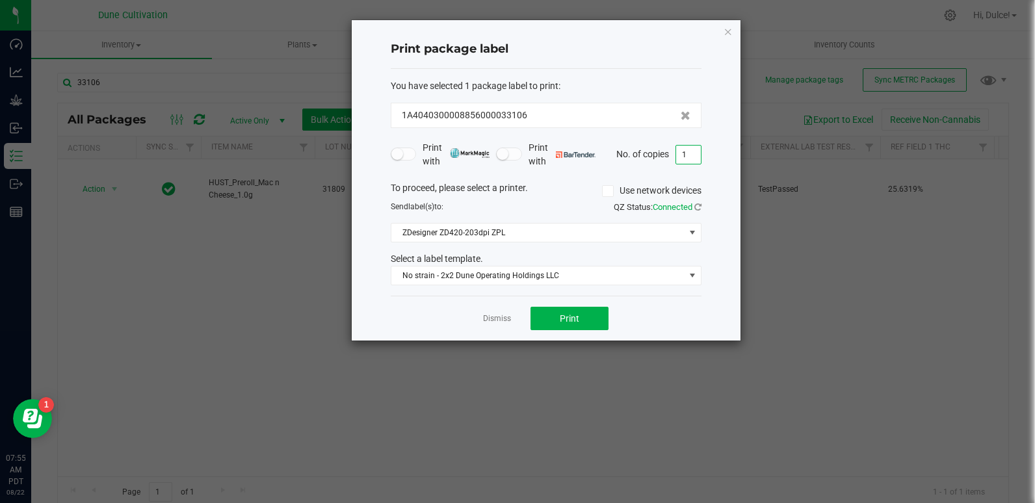
click at [685, 157] on input "1" at bounding box center [688, 155] width 25 height 18
type input "50"
click at [583, 318] on button "Print" at bounding box center [569, 318] width 78 height 23
click at [725, 32] on icon "button" at bounding box center [727, 31] width 9 height 16
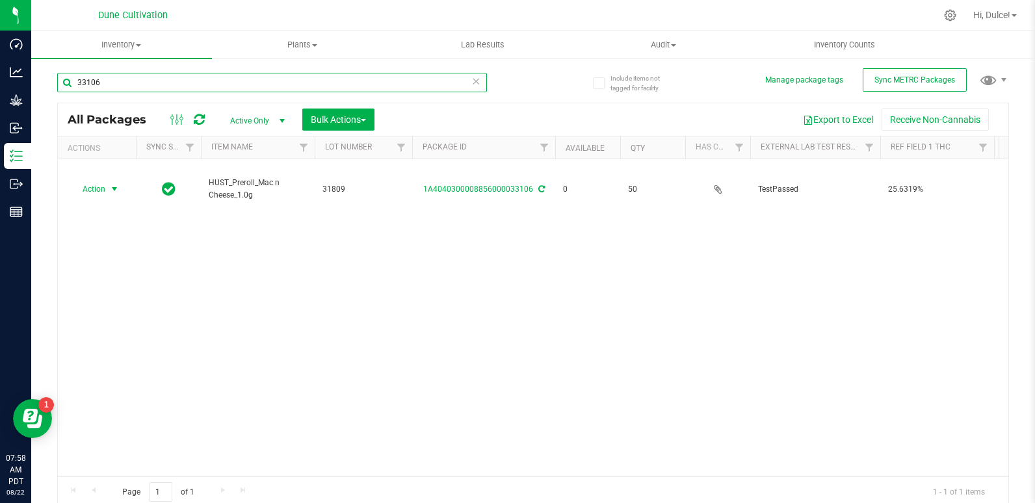
click at [224, 80] on input "33106" at bounding box center [272, 82] width 430 height 19
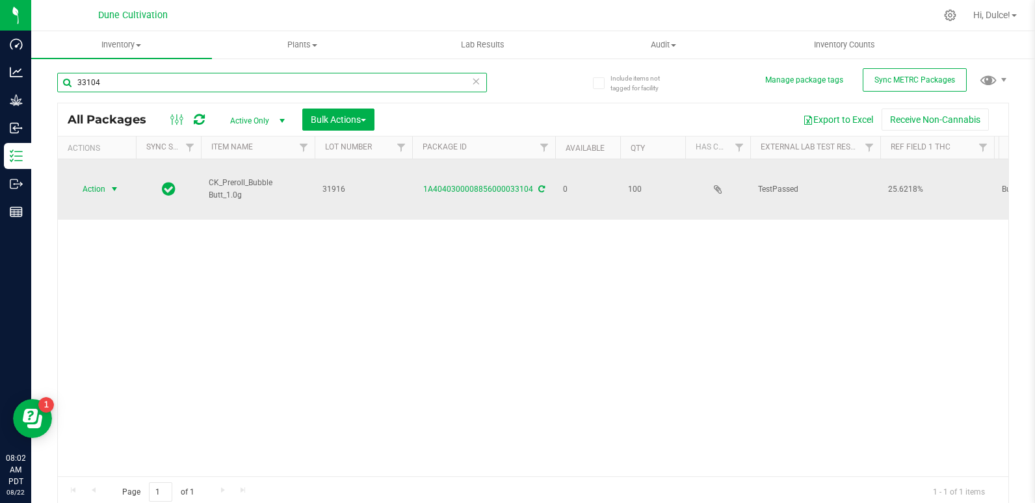
type input "33104"
click at [100, 180] on span "Action" at bounding box center [88, 189] width 35 height 18
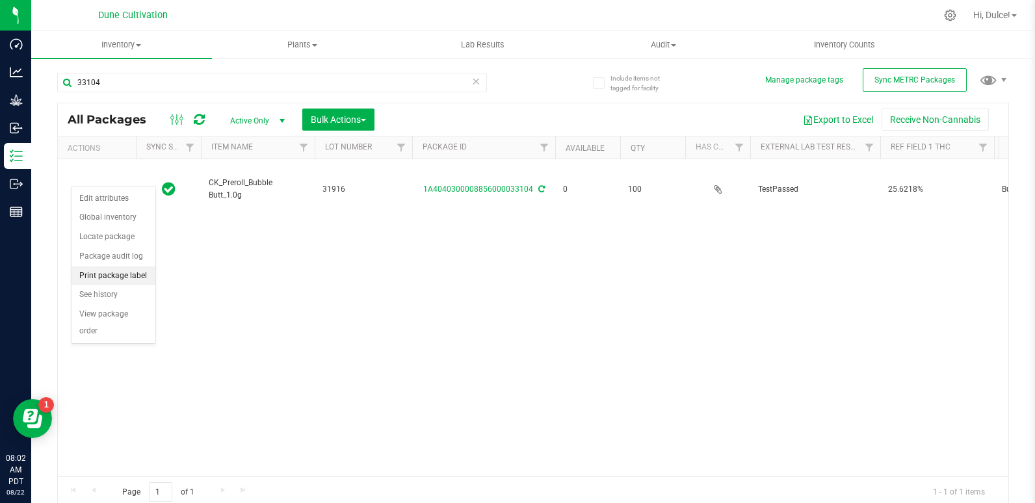
click at [109, 276] on li "Print package label" at bounding box center [113, 275] width 84 height 19
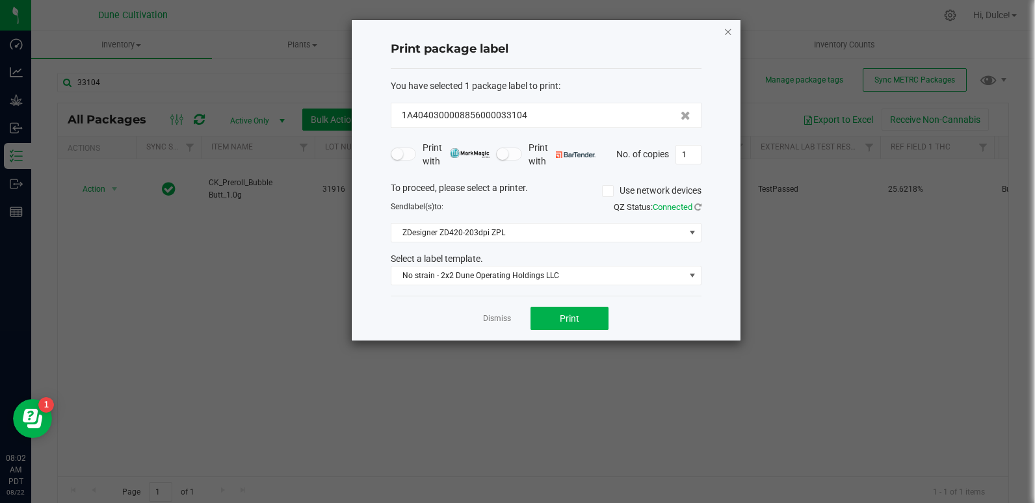
click at [724, 32] on icon "button" at bounding box center [727, 31] width 9 height 16
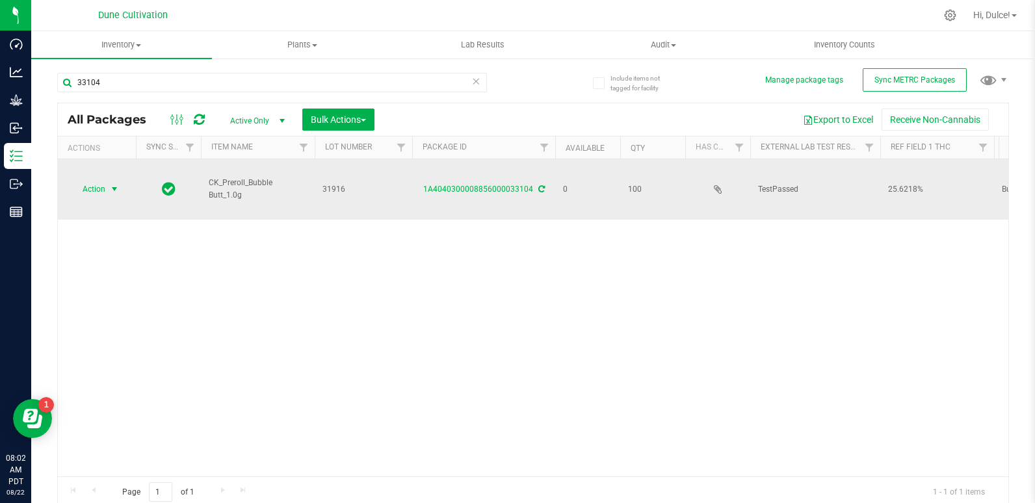
click at [110, 184] on span "select" at bounding box center [114, 189] width 10 height 10
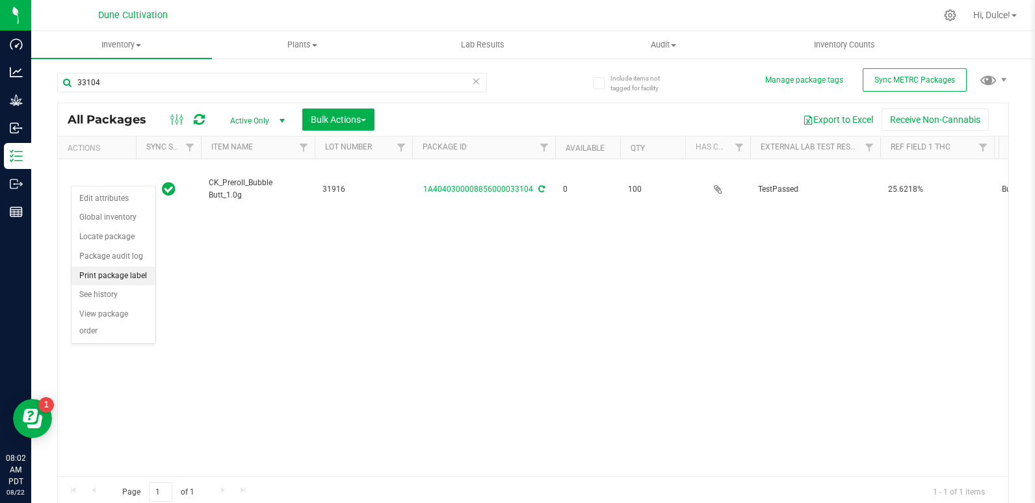
click at [131, 274] on li "Print package label" at bounding box center [113, 275] width 84 height 19
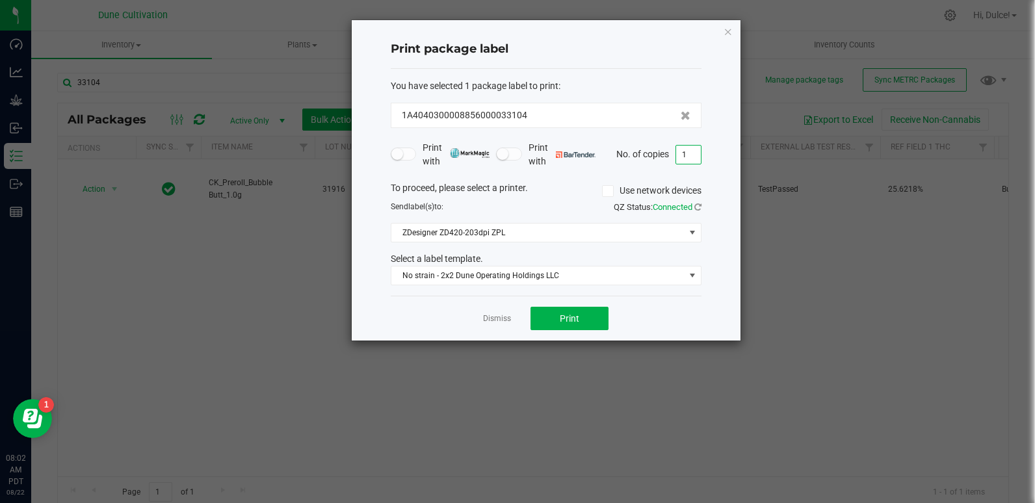
click at [687, 151] on input "1" at bounding box center [688, 155] width 25 height 18
type input "100"
click at [594, 320] on button "Print" at bounding box center [569, 318] width 78 height 23
click at [726, 33] on icon "button" at bounding box center [727, 31] width 9 height 16
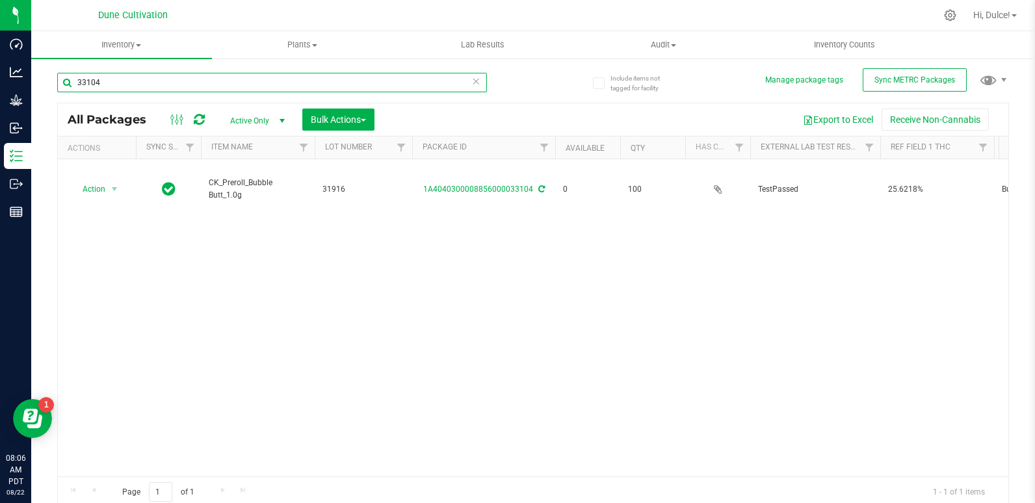
click at [448, 76] on input "33104" at bounding box center [272, 82] width 430 height 19
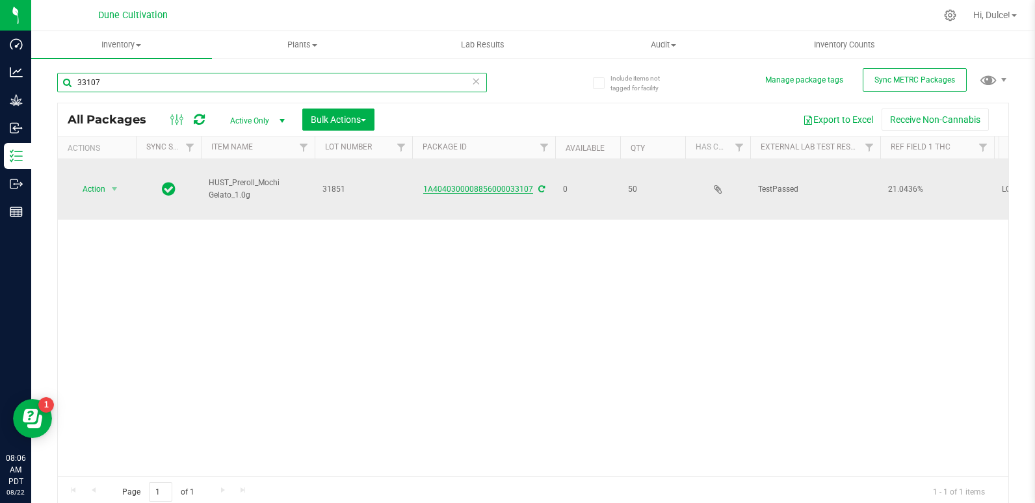
type input "33107"
click at [488, 185] on link "1A4040300008856000033107" at bounding box center [478, 189] width 110 height 9
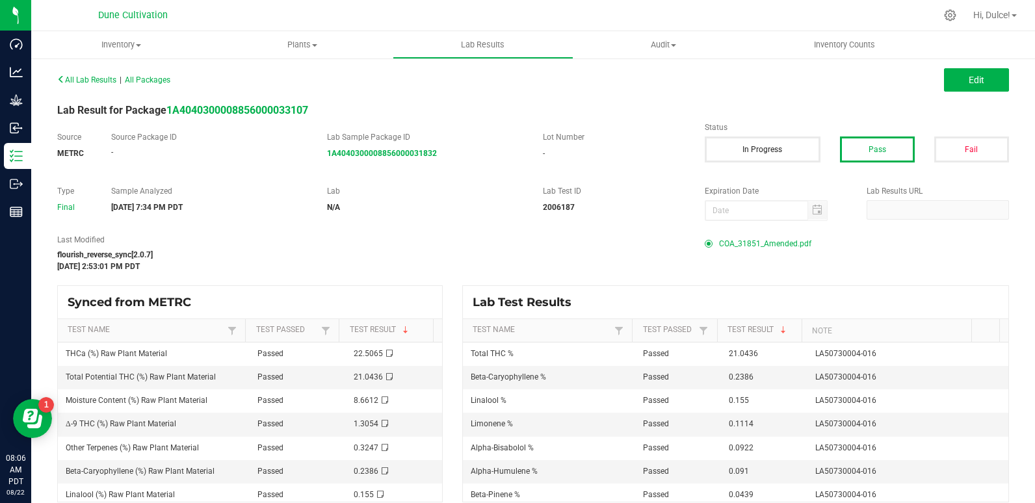
click at [731, 243] on span "COA_31851_Amended.pdf" at bounding box center [765, 243] width 92 height 19
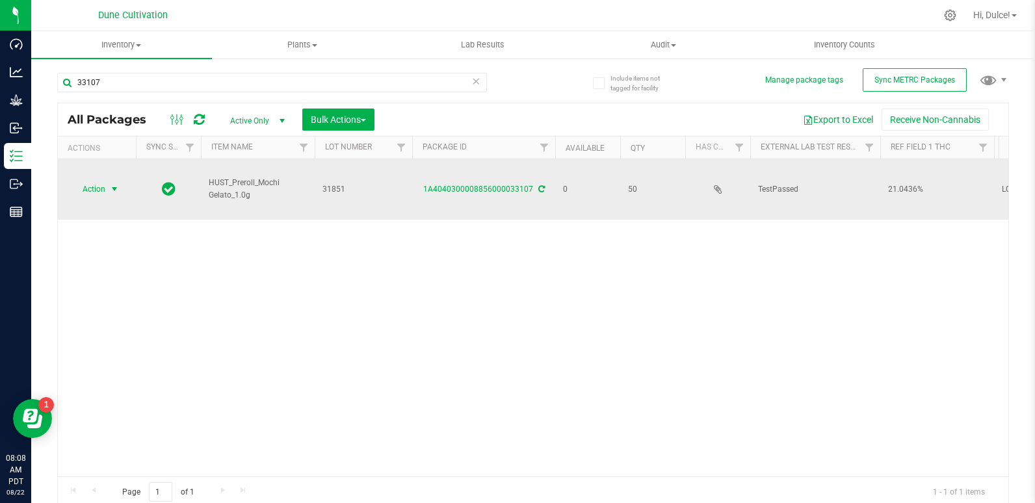
click at [110, 184] on span "select" at bounding box center [114, 189] width 10 height 10
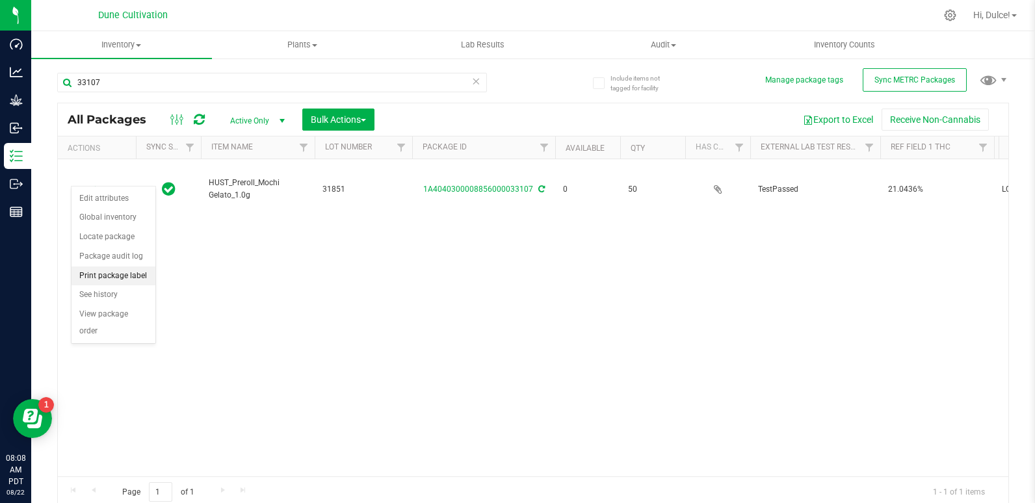
click at [129, 278] on li "Print package label" at bounding box center [113, 275] width 84 height 19
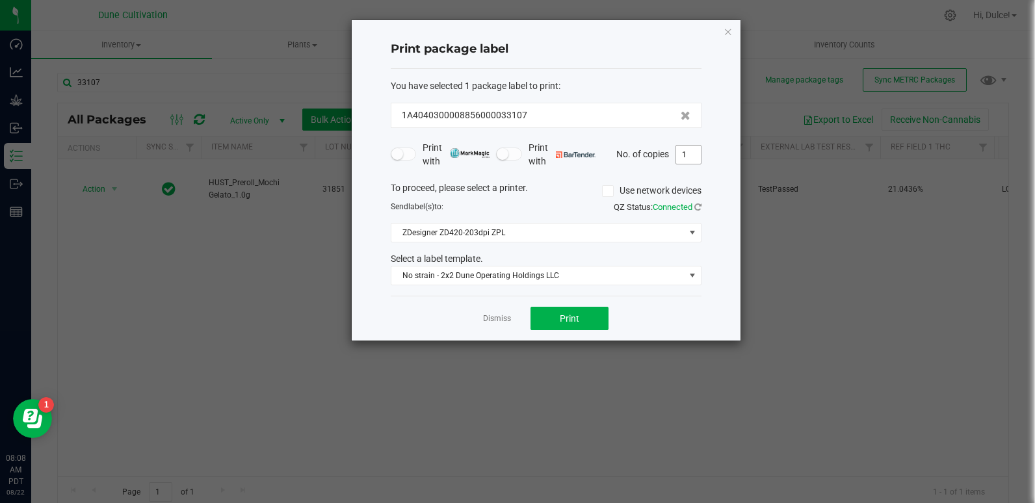
click at [695, 158] on input "1" at bounding box center [688, 155] width 25 height 18
type input "50"
click at [569, 324] on button "Print" at bounding box center [569, 318] width 78 height 23
click at [729, 29] on icon "button" at bounding box center [727, 31] width 9 height 16
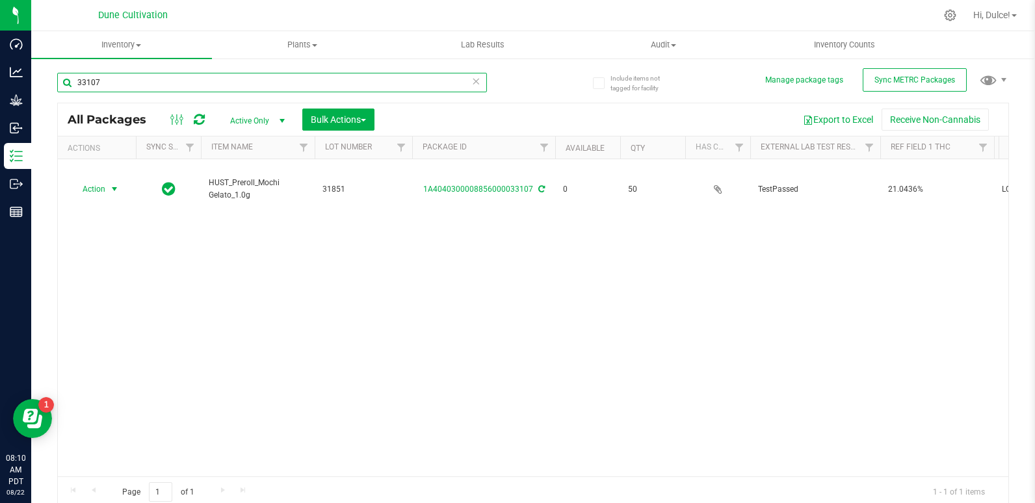
click at [367, 88] on input "33107" at bounding box center [272, 82] width 430 height 19
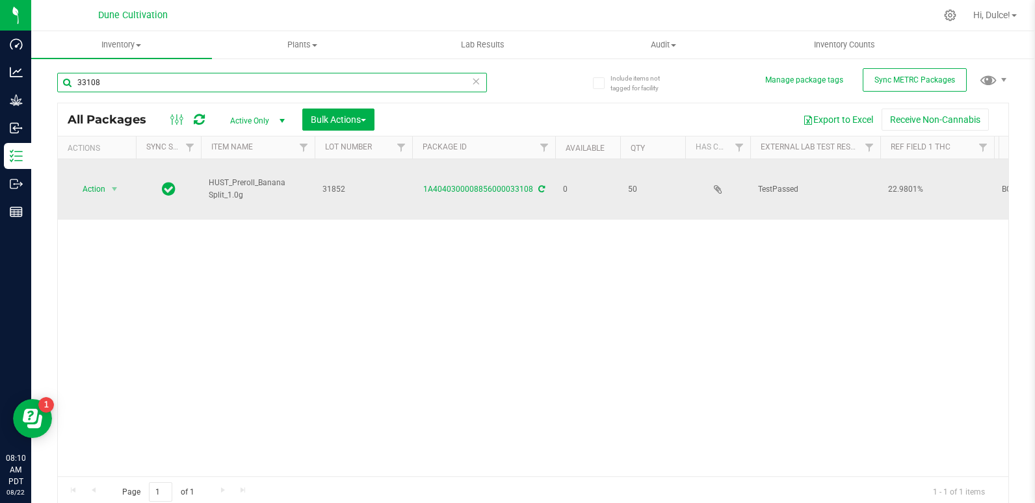
type input "33108"
click at [477, 183] on div "1A4040300008856000033108" at bounding box center [483, 189] width 147 height 12
click at [447, 185] on link "1A4040300008856000033108" at bounding box center [478, 189] width 110 height 9
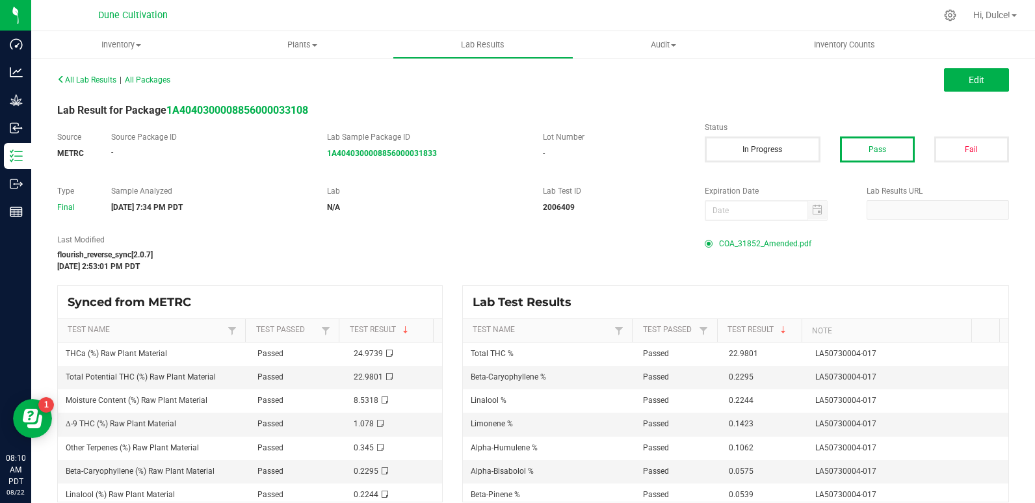
click at [763, 244] on span "COA_31852_Amended.pdf" at bounding box center [765, 243] width 92 height 19
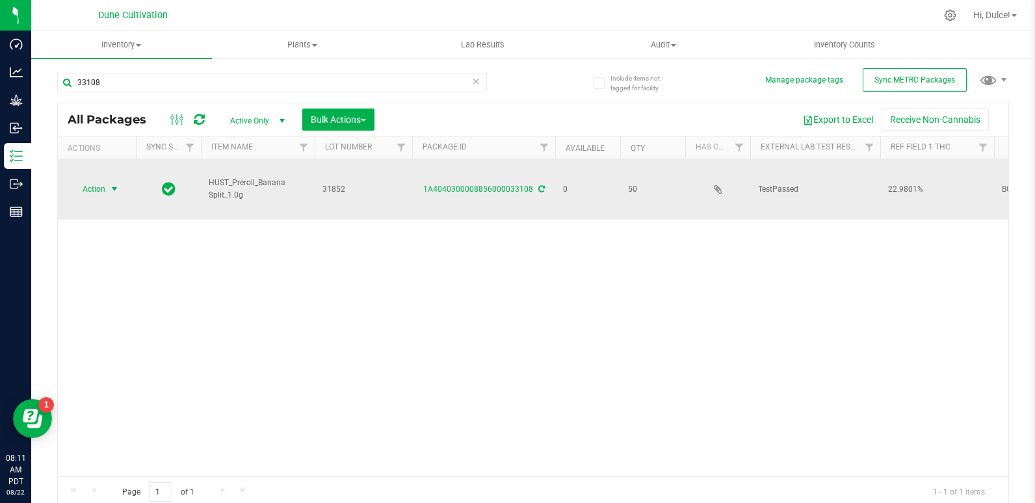
click at [113, 184] on span "select" at bounding box center [114, 189] width 10 height 10
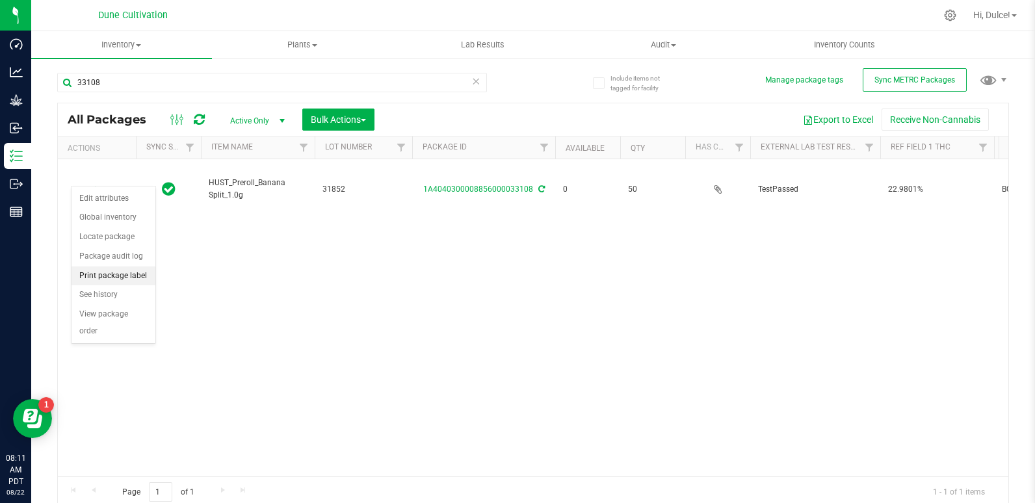
click at [122, 272] on li "Print package label" at bounding box center [113, 275] width 84 height 19
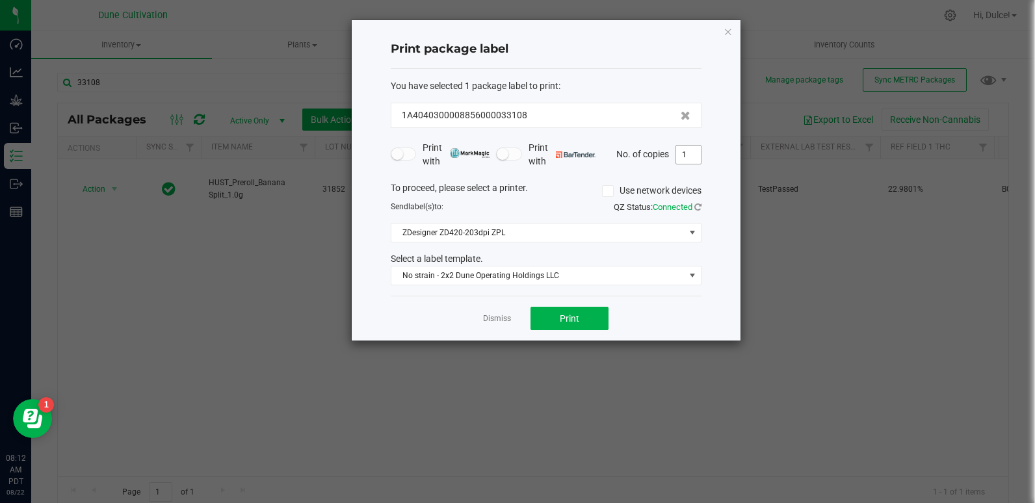
click at [693, 155] on input "1" at bounding box center [688, 155] width 25 height 18
type input "50"
click at [564, 321] on span "Print" at bounding box center [569, 318] width 19 height 10
click at [731, 34] on icon "button" at bounding box center [727, 31] width 9 height 16
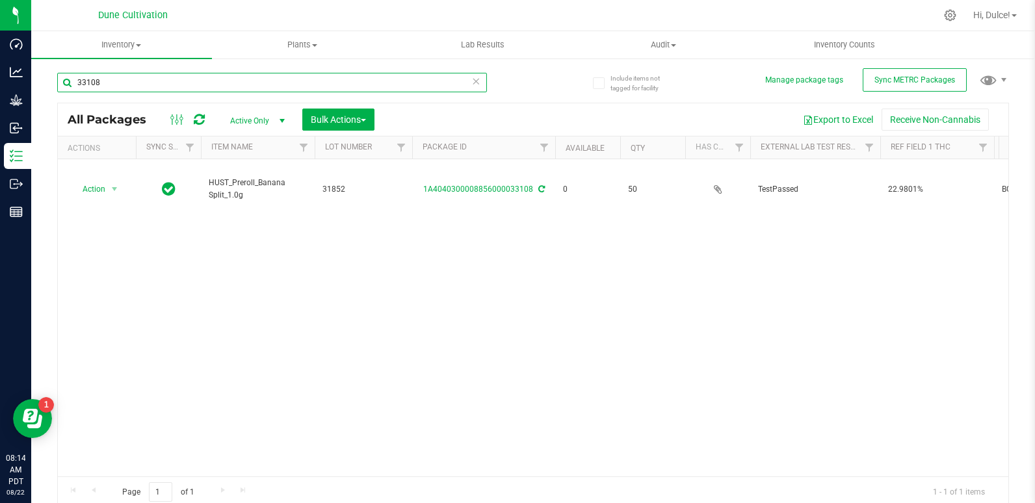
click at [359, 87] on input "33108" at bounding box center [272, 82] width 430 height 19
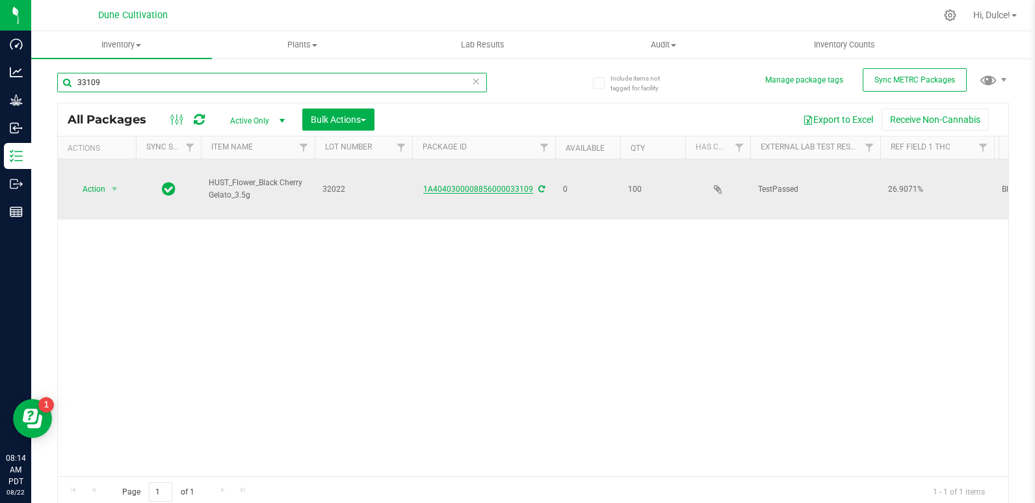
type input "33109"
click at [448, 185] on link "1A4040300008856000033109" at bounding box center [478, 189] width 110 height 9
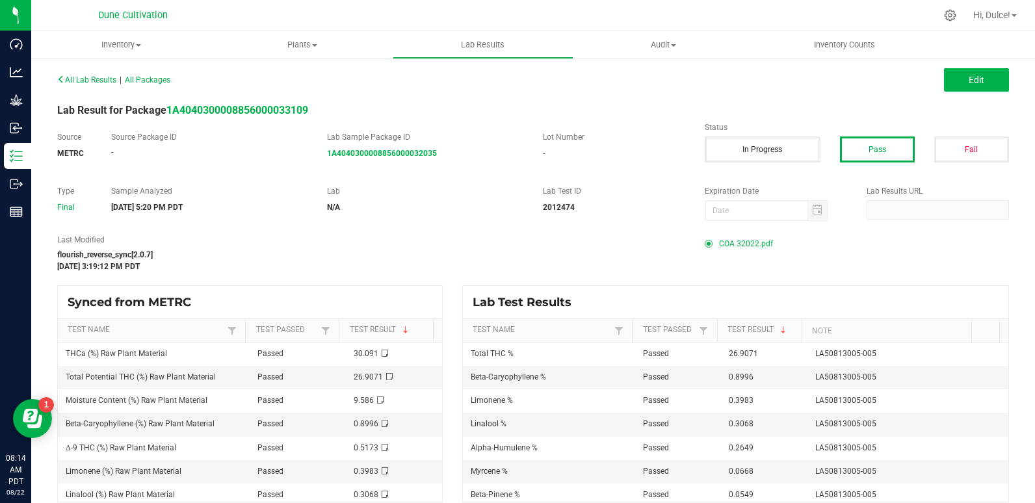
click at [729, 240] on span "COA 32022.pdf" at bounding box center [746, 243] width 54 height 19
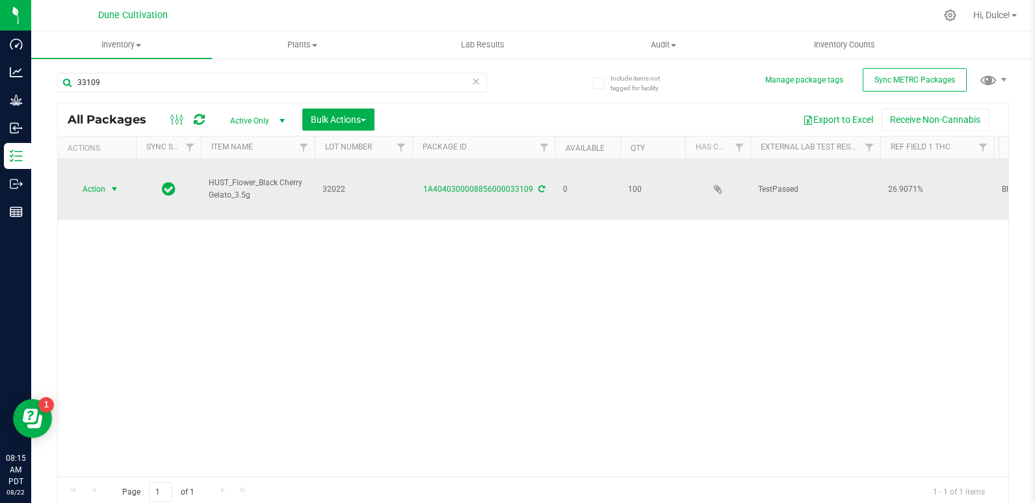
click at [107, 180] on span "select" at bounding box center [115, 189] width 16 height 18
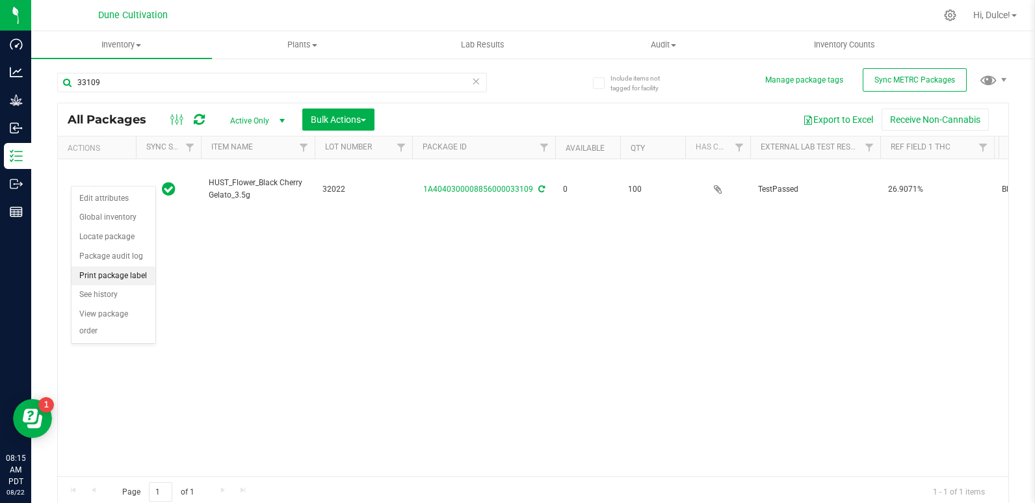
click at [105, 278] on li "Print package label" at bounding box center [113, 275] width 84 height 19
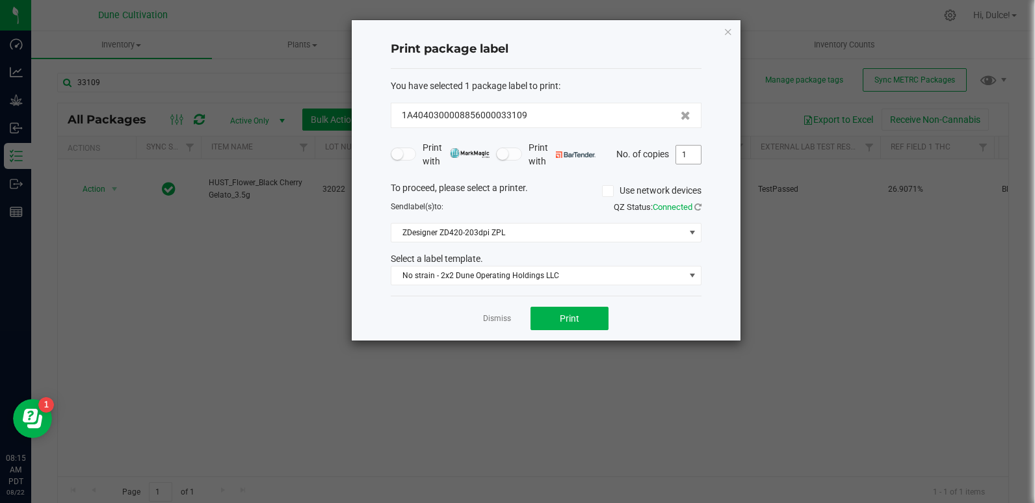
click at [690, 157] on input "1" at bounding box center [688, 155] width 25 height 18
type input "100"
click at [564, 319] on span "Print" at bounding box center [569, 318] width 19 height 10
click at [727, 33] on icon "button" at bounding box center [727, 31] width 9 height 16
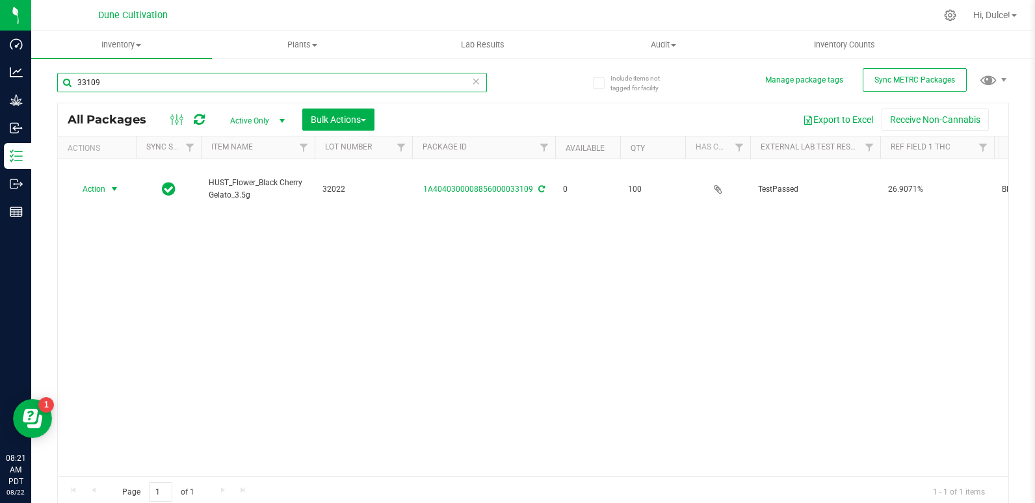
click at [470, 90] on input "33109" at bounding box center [272, 82] width 430 height 19
click at [472, 83] on icon at bounding box center [476, 81] width 9 height 16
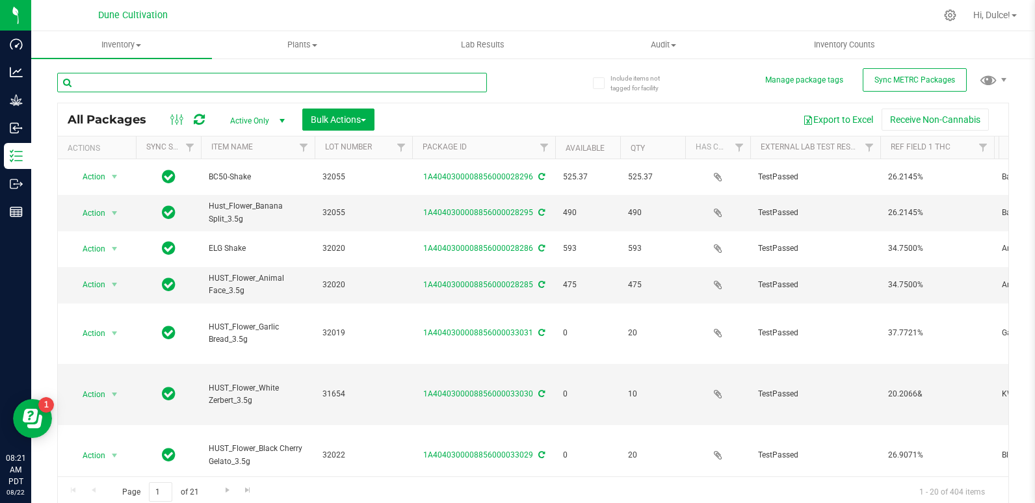
click at [470, 83] on input "text" at bounding box center [272, 82] width 430 height 19
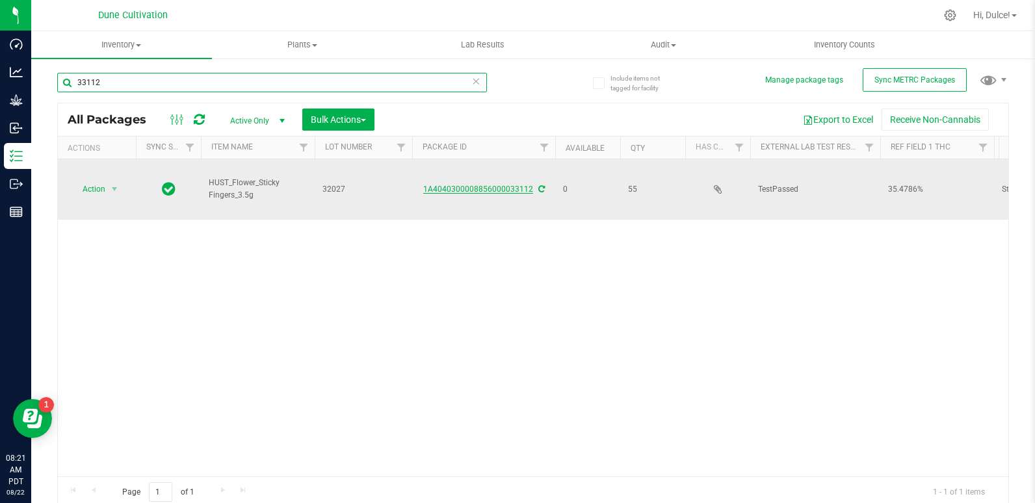
type input "33112"
click at [480, 185] on link "1A4040300008856000033112" at bounding box center [478, 189] width 110 height 9
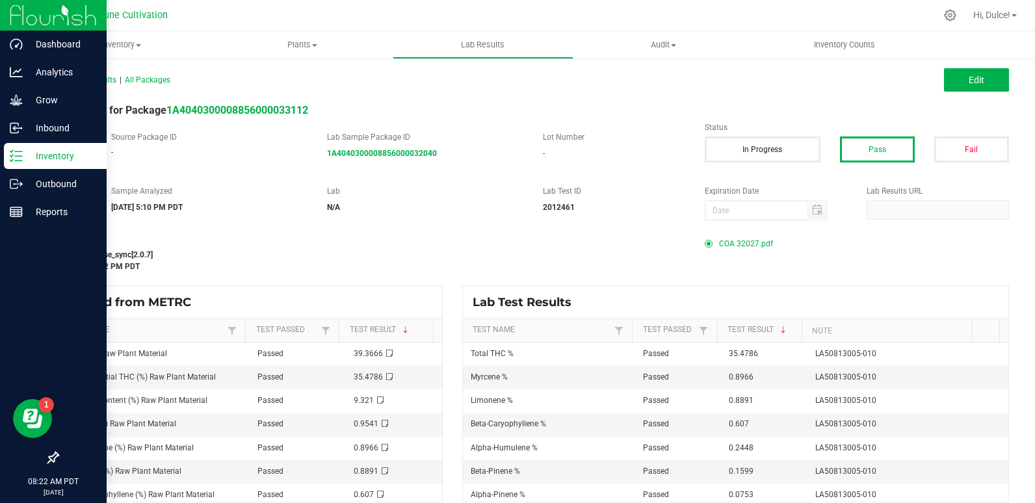
click at [14, 152] on icon at bounding box center [16, 155] width 13 height 13
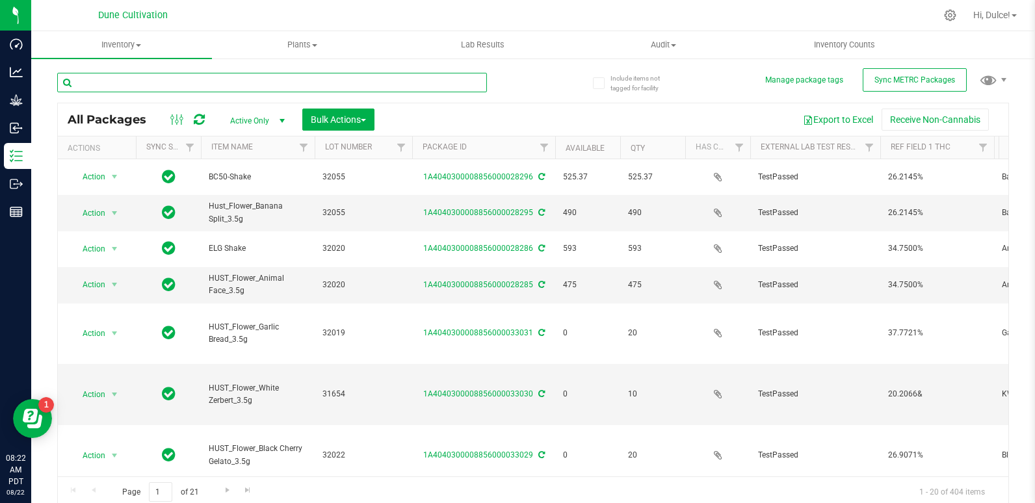
click at [107, 86] on input "text" at bounding box center [272, 82] width 430 height 19
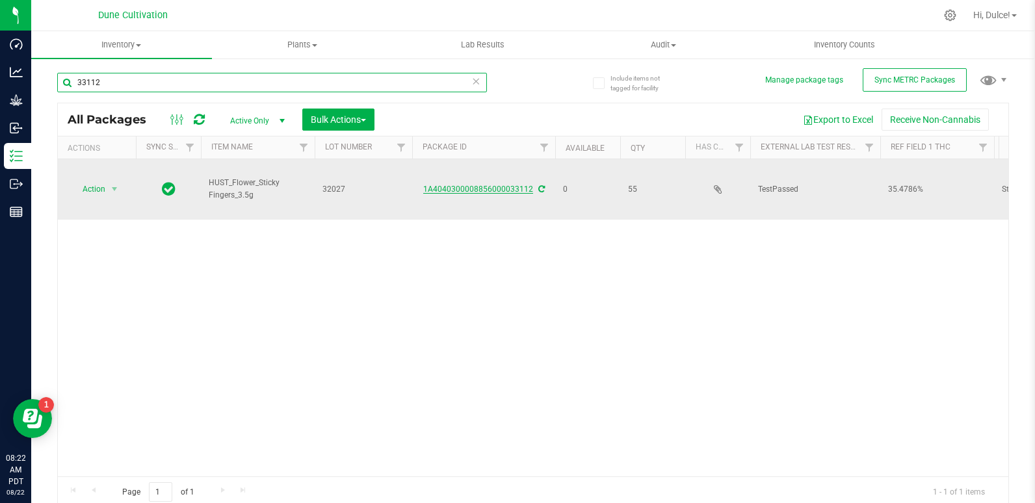
type input "33112"
click at [448, 185] on link "1A4040300008856000033112" at bounding box center [478, 189] width 110 height 9
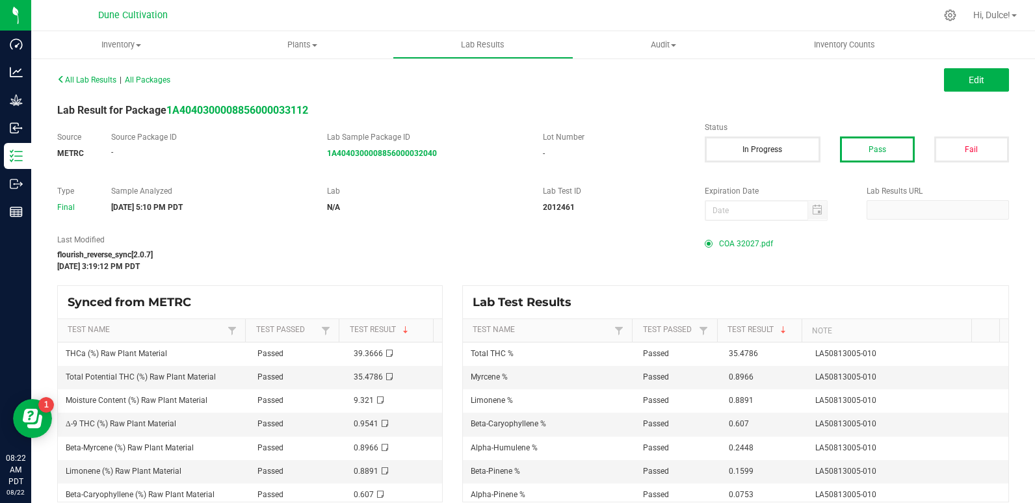
click at [749, 243] on span "COA 32027.pdf" at bounding box center [746, 243] width 54 height 19
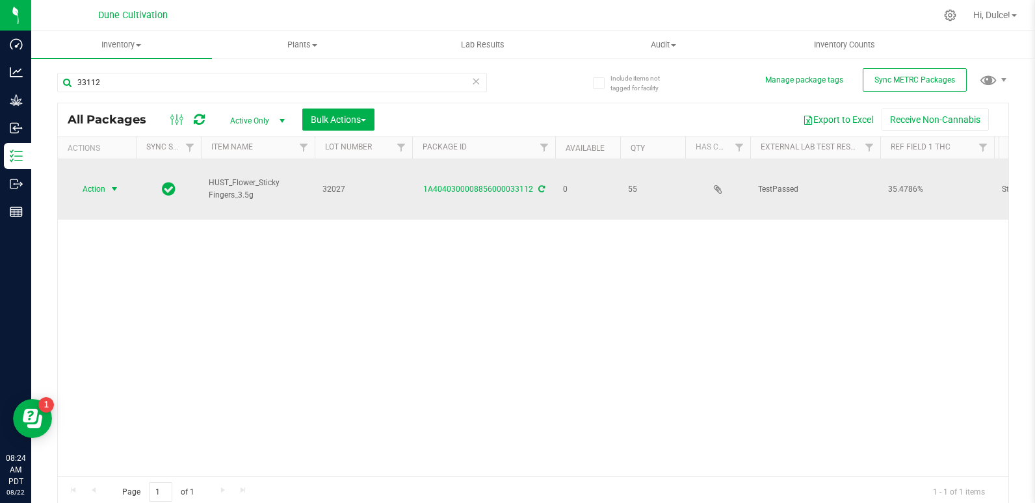
click at [114, 184] on span "select" at bounding box center [114, 189] width 10 height 10
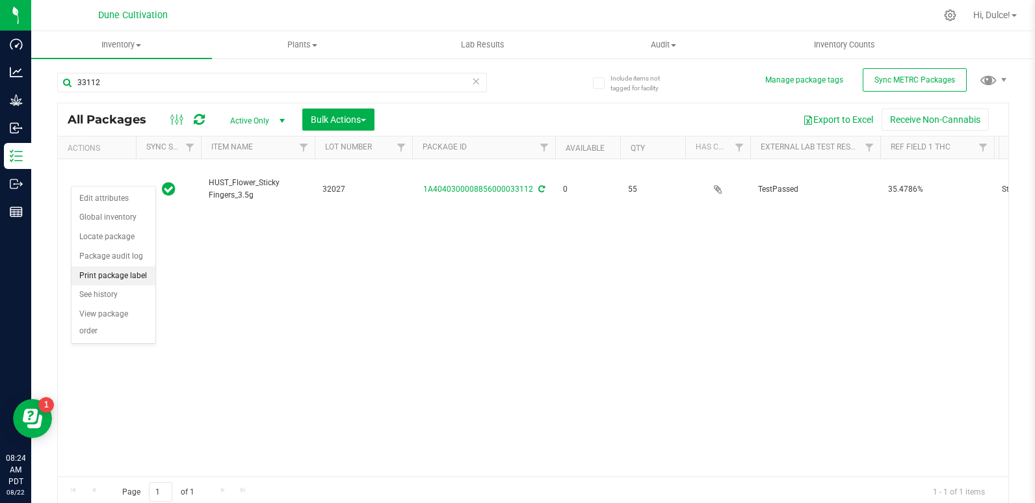
click at [120, 278] on li "Print package label" at bounding box center [113, 275] width 84 height 19
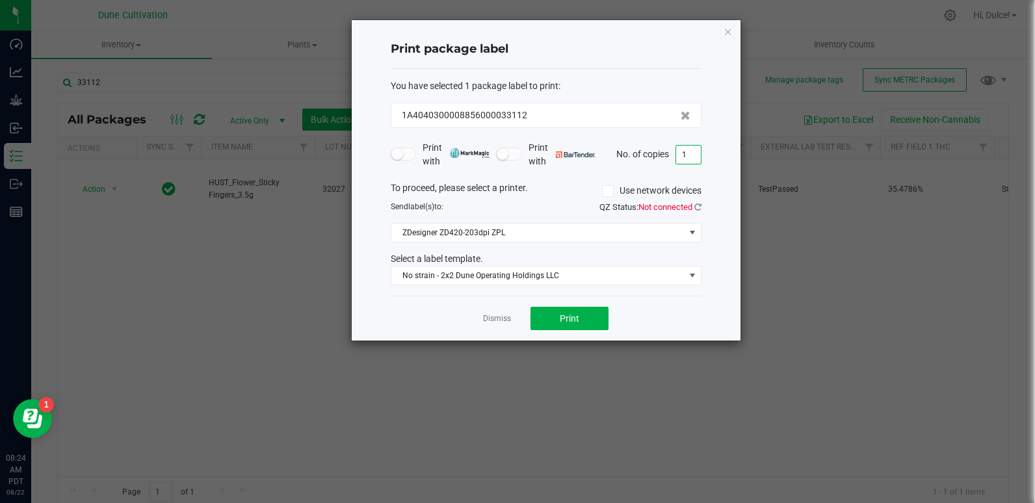
click at [693, 151] on input "1" at bounding box center [688, 155] width 25 height 18
type input "55"
click at [571, 311] on button "Print" at bounding box center [569, 318] width 78 height 23
click at [730, 33] on icon "button" at bounding box center [727, 31] width 9 height 16
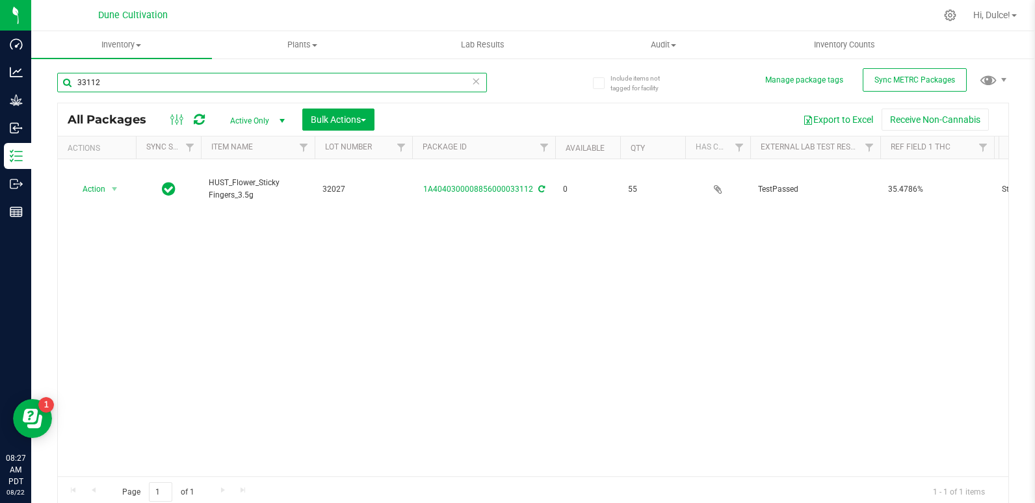
click at [249, 88] on input "33112" at bounding box center [272, 82] width 430 height 19
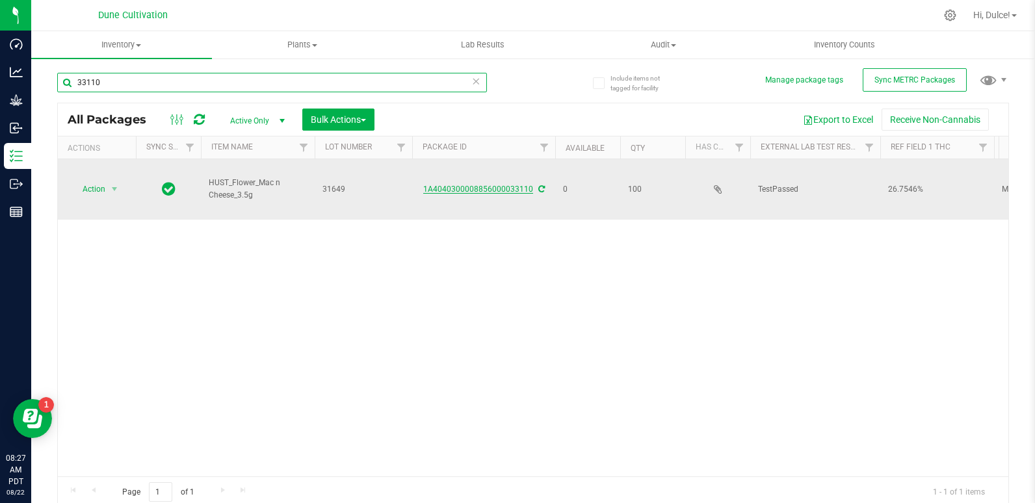
type input "33110"
click at [450, 185] on link "1A4040300008856000033110" at bounding box center [478, 189] width 110 height 9
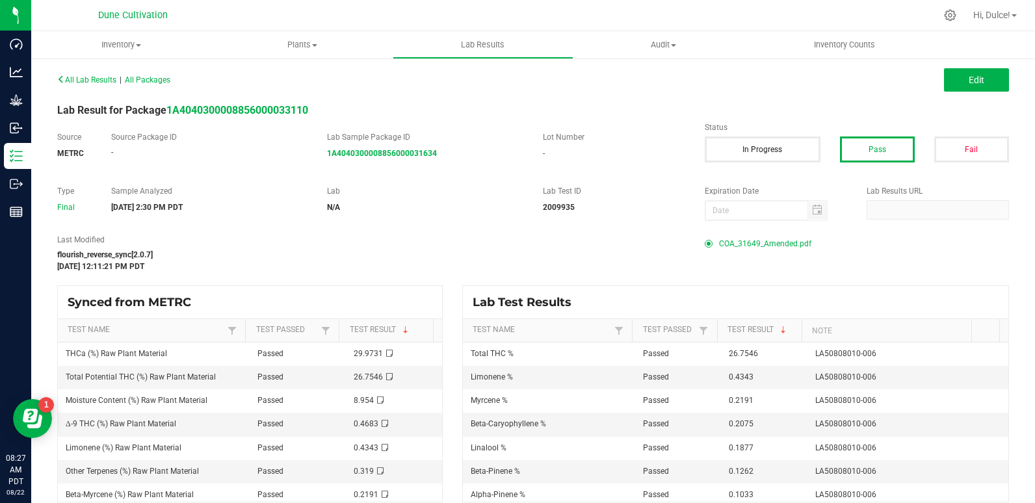
click at [725, 244] on span "COA_31649_Amended.pdf" at bounding box center [765, 243] width 92 height 19
click at [603, 62] on div "All Lab Results | All Packages Edit Lab Result for Package 1A404030000885600003…" at bounding box center [533, 286] width 1004 height 458
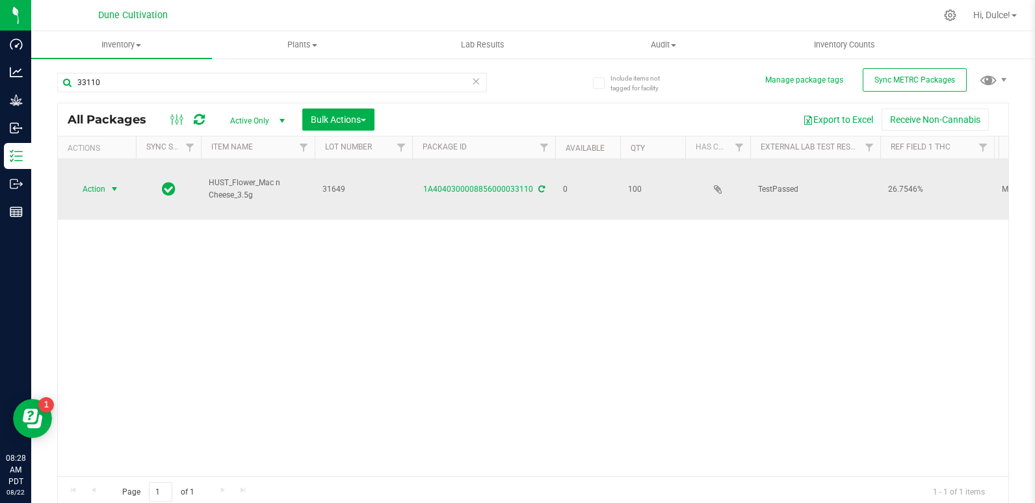
click at [110, 184] on span "select" at bounding box center [114, 189] width 10 height 10
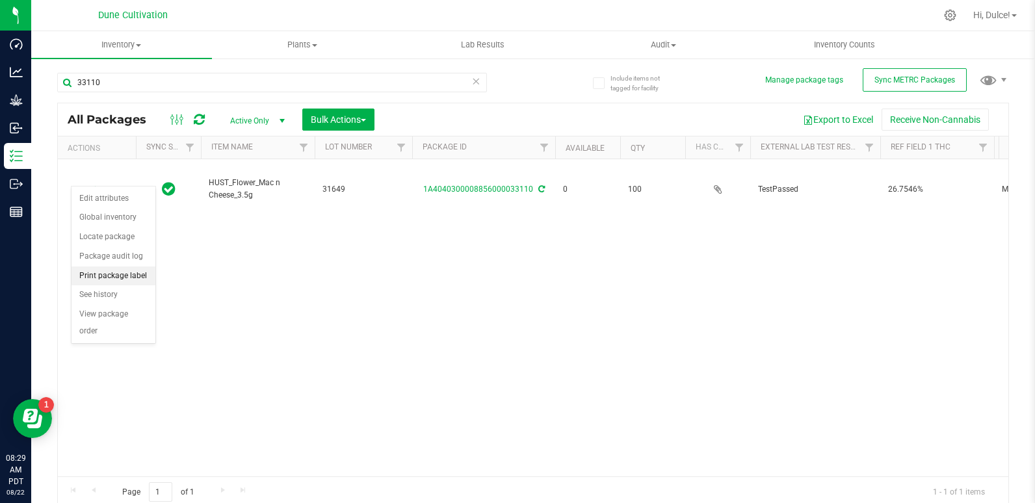
click at [106, 272] on li "Print package label" at bounding box center [113, 275] width 84 height 19
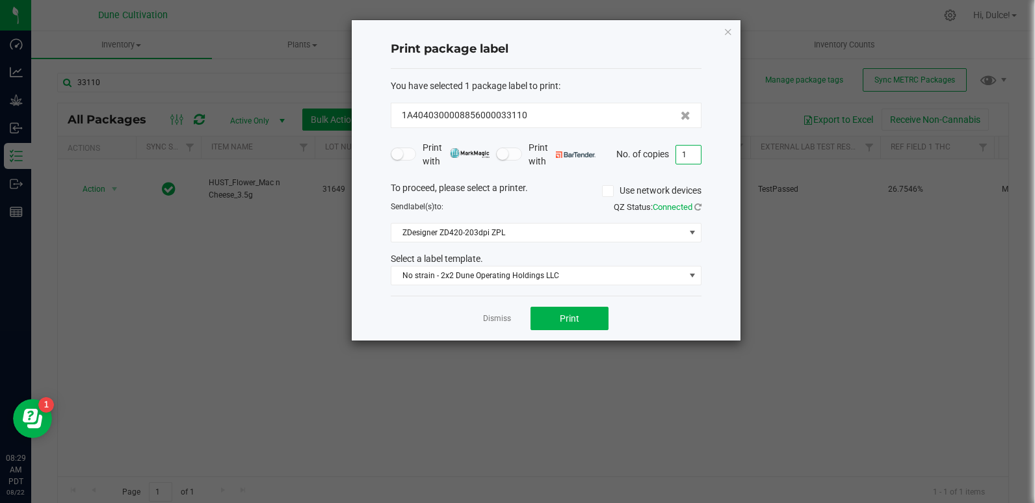
click at [695, 161] on input "1" at bounding box center [688, 155] width 25 height 18
type input "100"
click at [574, 309] on button "Print" at bounding box center [569, 318] width 78 height 23
click at [688, 154] on input "100" at bounding box center [688, 155] width 25 height 18
type input "1"
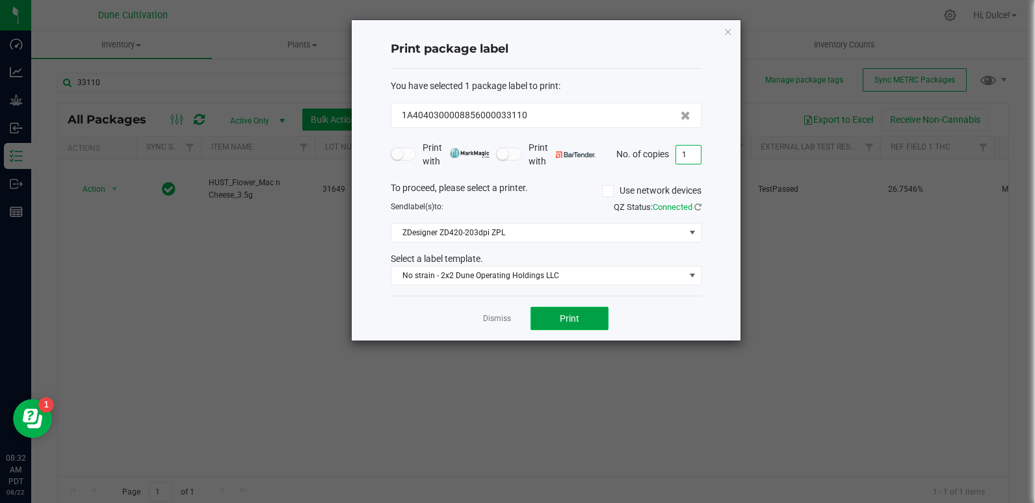
click at [556, 319] on button "Print" at bounding box center [569, 318] width 78 height 23
click at [1011, 98] on ngb-modal-window "Print package label You have selected 1 package label to print : 1A404030000885…" at bounding box center [522, 251] width 1044 height 503
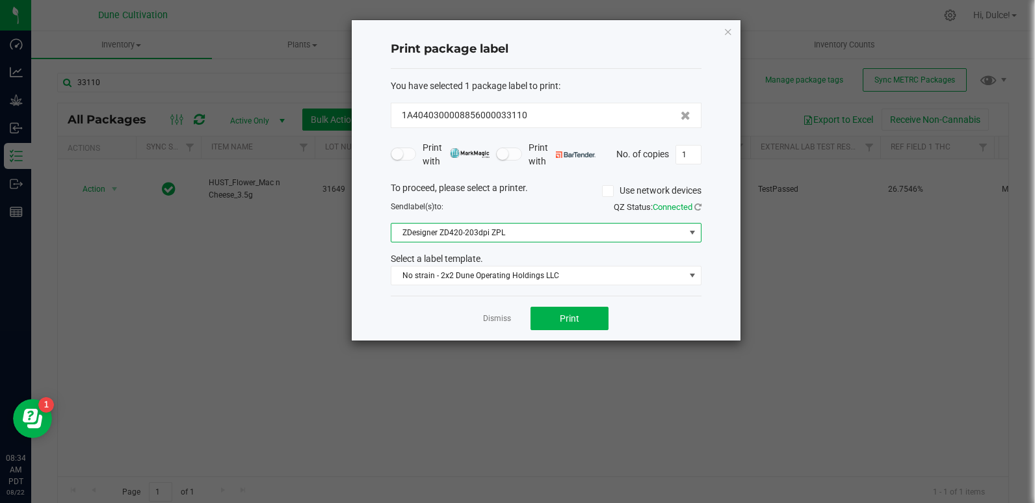
click at [584, 237] on span "ZDesigner ZD420-203dpi ZPL" at bounding box center [537, 233] width 293 height 18
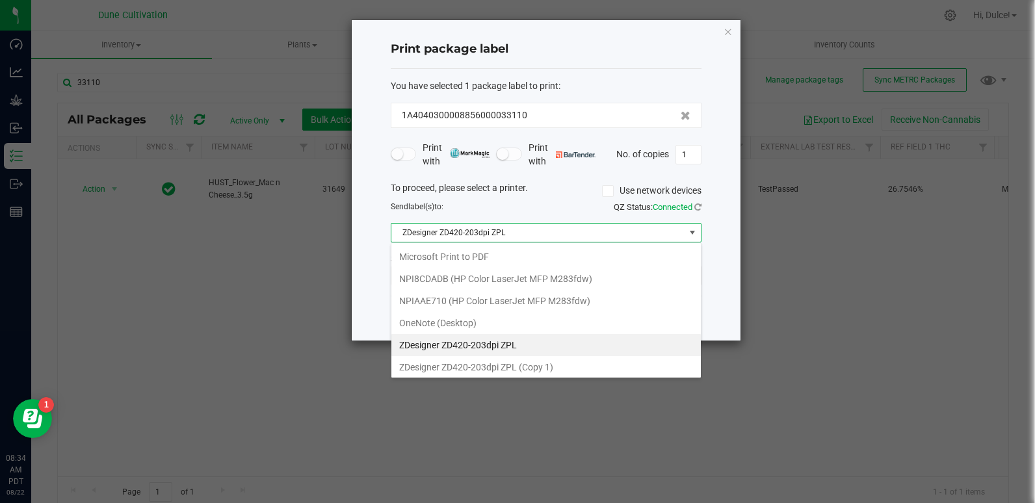
scroll to position [19, 311]
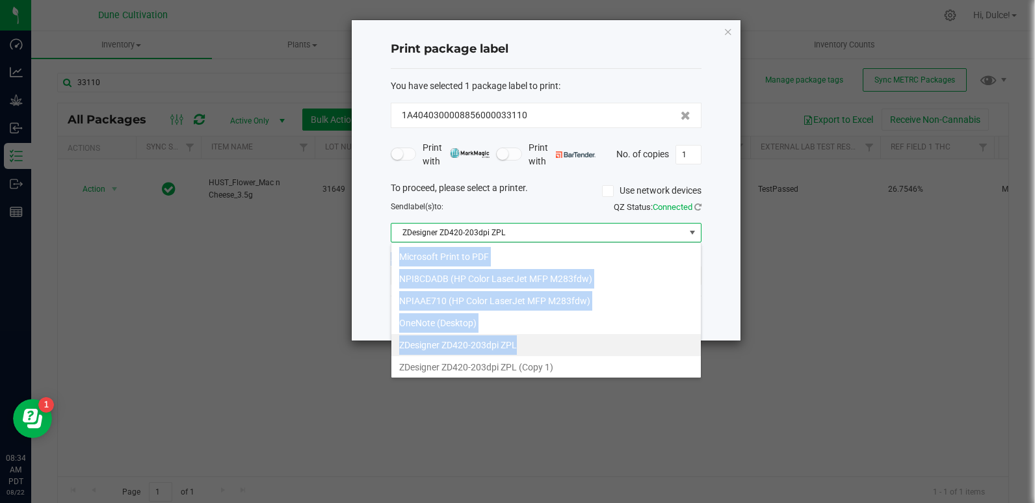
drag, startPoint x: 584, startPoint y: 237, endPoint x: 502, endPoint y: 338, distance: 130.3
click at [502, 338] on body "Dashboard Analytics Grow Inbound Inventory Outbound Reports 08:34 AM PDT 08/22/…" at bounding box center [517, 251] width 1035 height 503
click at [727, 368] on ngb-modal-window "Print package label You have selected 1 package label to print : 1A404030000885…" at bounding box center [522, 251] width 1044 height 503
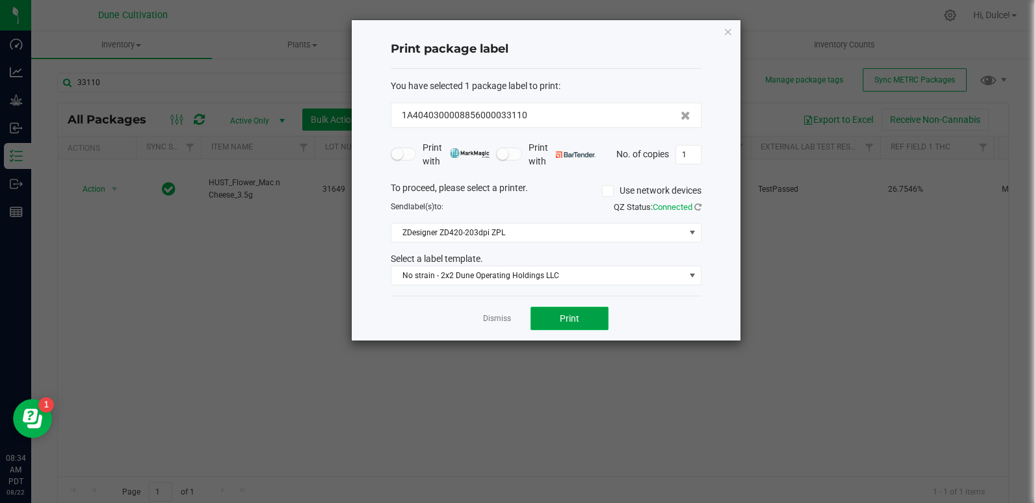
click at [563, 312] on button "Print" at bounding box center [569, 318] width 78 height 23
click at [577, 326] on button "Print" at bounding box center [569, 318] width 78 height 23
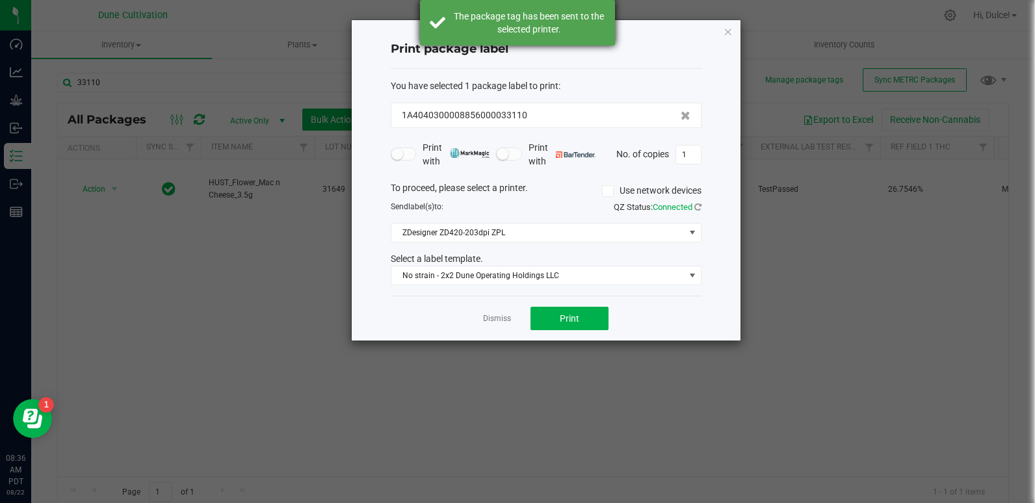
click at [477, 14] on div "The package tag has been sent to the selected printer." at bounding box center [528, 23] width 153 height 26
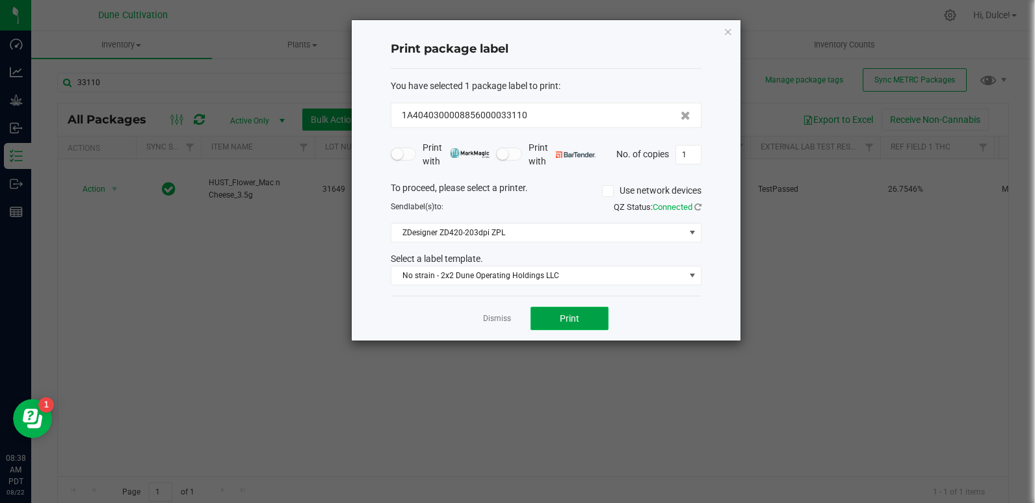
drag, startPoint x: 593, startPoint y: 322, endPoint x: 575, endPoint y: 317, distance: 19.6
click at [575, 317] on span "Print" at bounding box center [569, 318] width 19 height 10
click at [494, 321] on link "Dismiss" at bounding box center [497, 318] width 28 height 11
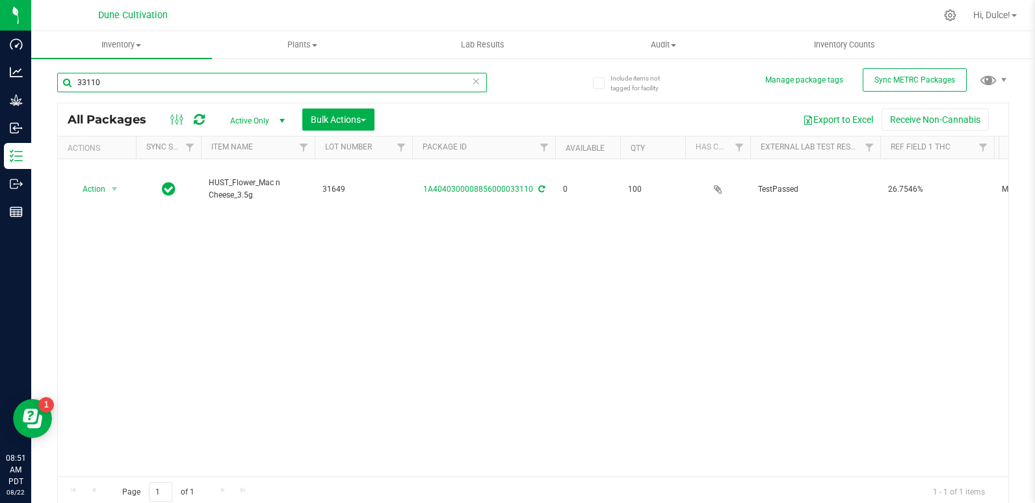
click at [363, 81] on input "33110" at bounding box center [272, 82] width 430 height 19
click at [472, 82] on icon at bounding box center [476, 81] width 9 height 16
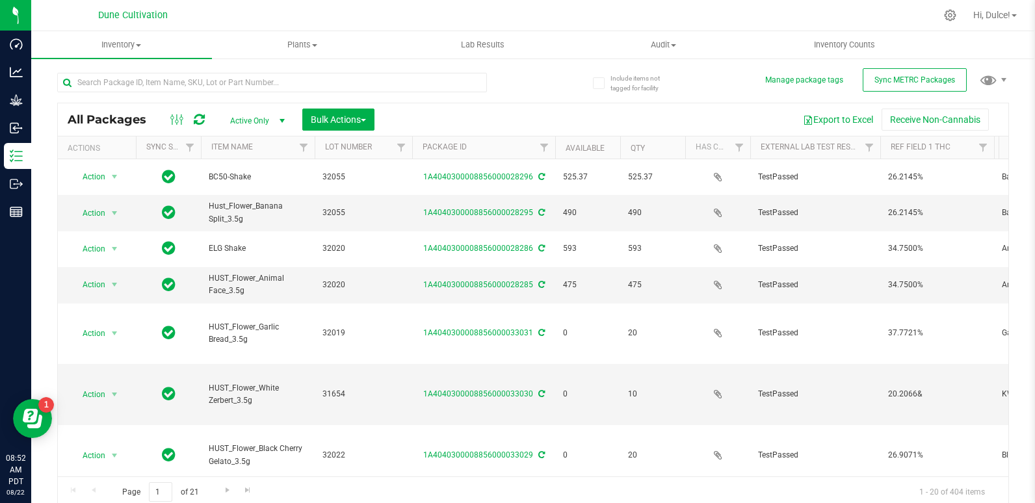
click at [448, 93] on div at bounding box center [272, 88] width 430 height 30
click at [437, 83] on input "text" at bounding box center [272, 82] width 430 height 19
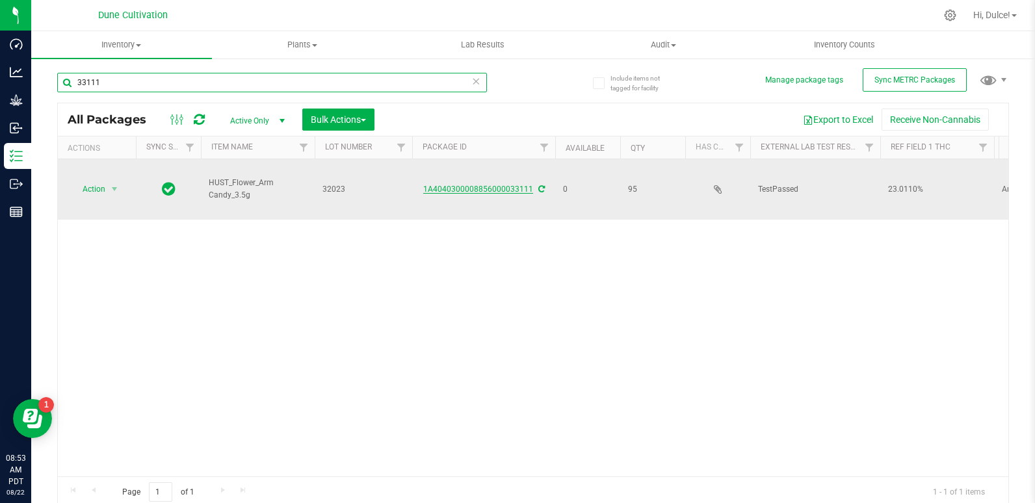
type input "33111"
click at [460, 185] on link "1A4040300008856000033111" at bounding box center [478, 189] width 110 height 9
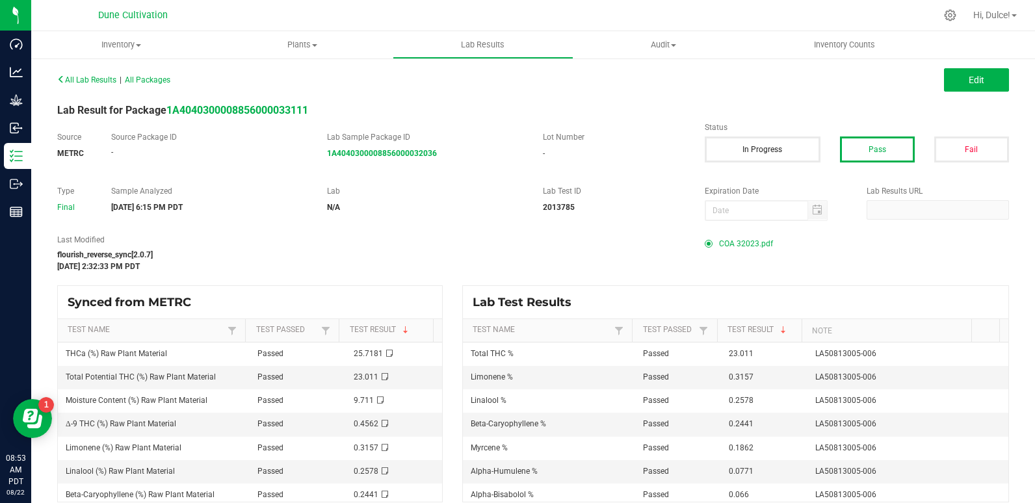
click at [724, 235] on span "COA 32023.pdf" at bounding box center [746, 243] width 54 height 19
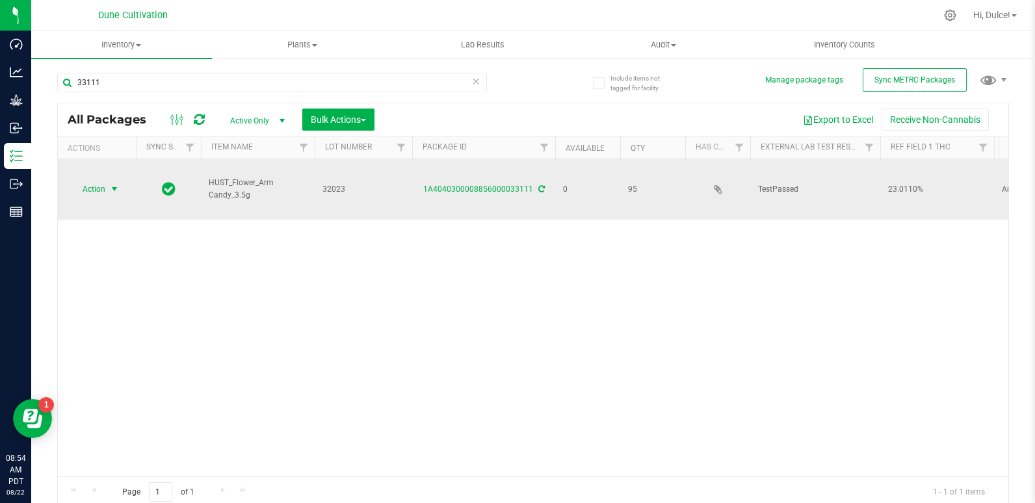
click at [92, 180] on span "Action" at bounding box center [88, 189] width 35 height 18
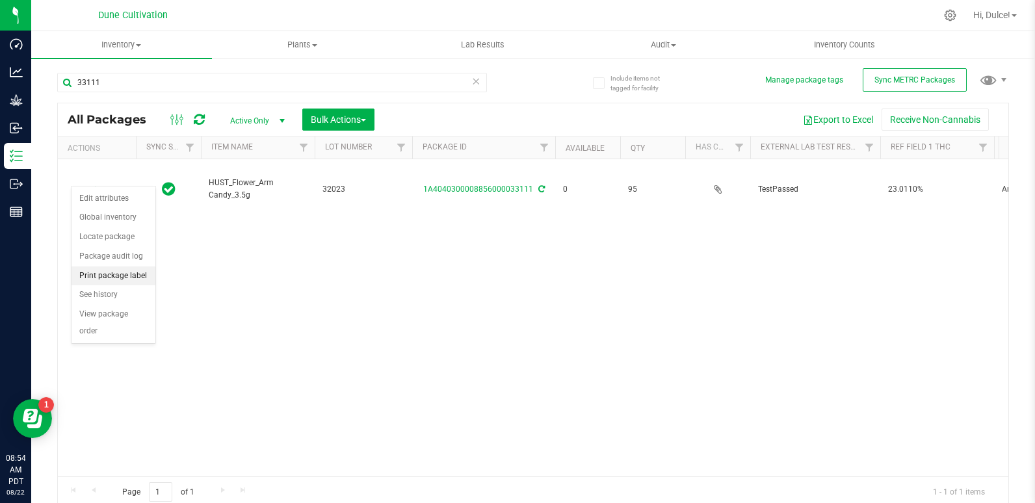
click at [120, 276] on li "Print package label" at bounding box center [113, 275] width 84 height 19
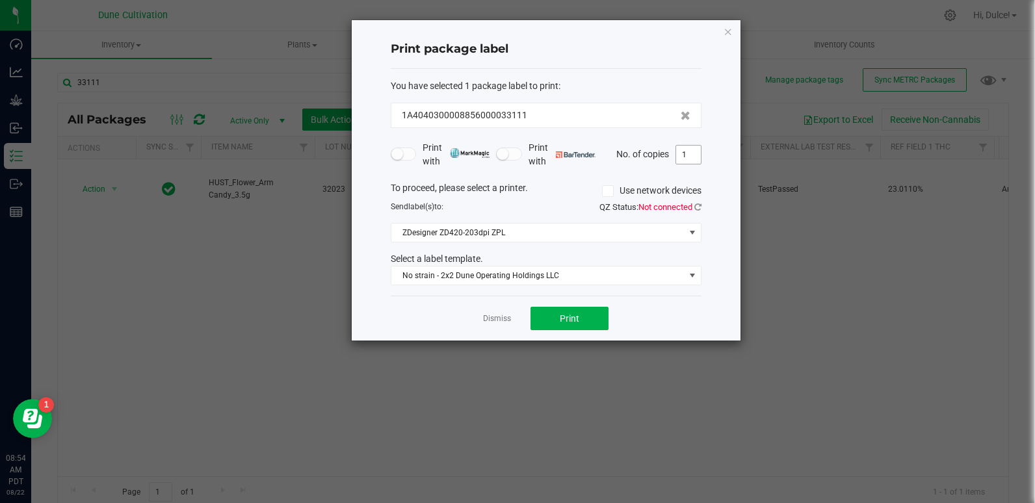
click at [682, 159] on input "1" at bounding box center [688, 155] width 25 height 18
type input "95"
click at [579, 312] on button "Print" at bounding box center [569, 318] width 78 height 23
click at [689, 151] on input "95" at bounding box center [688, 155] width 25 height 18
type input "10"
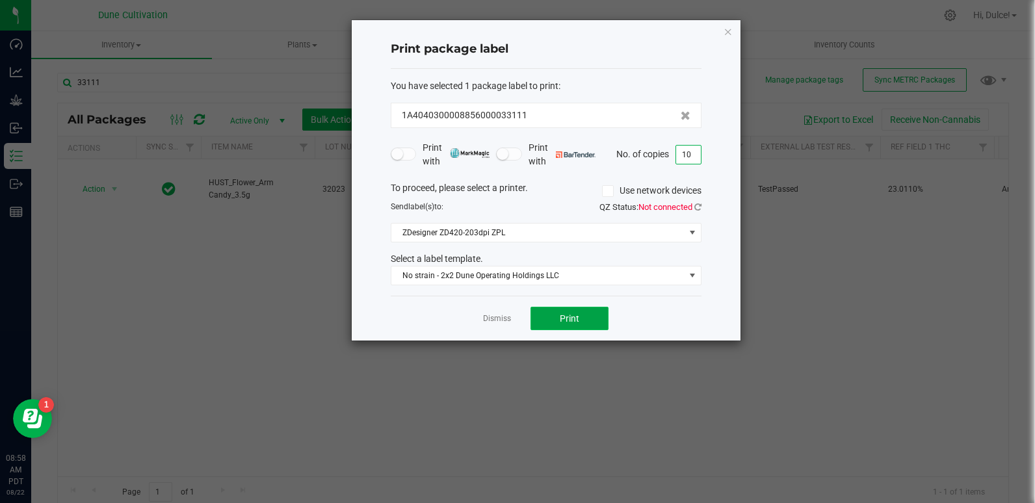
click at [582, 318] on button "Print" at bounding box center [569, 318] width 78 height 23
click at [564, 316] on span "Print" at bounding box center [569, 318] width 19 height 10
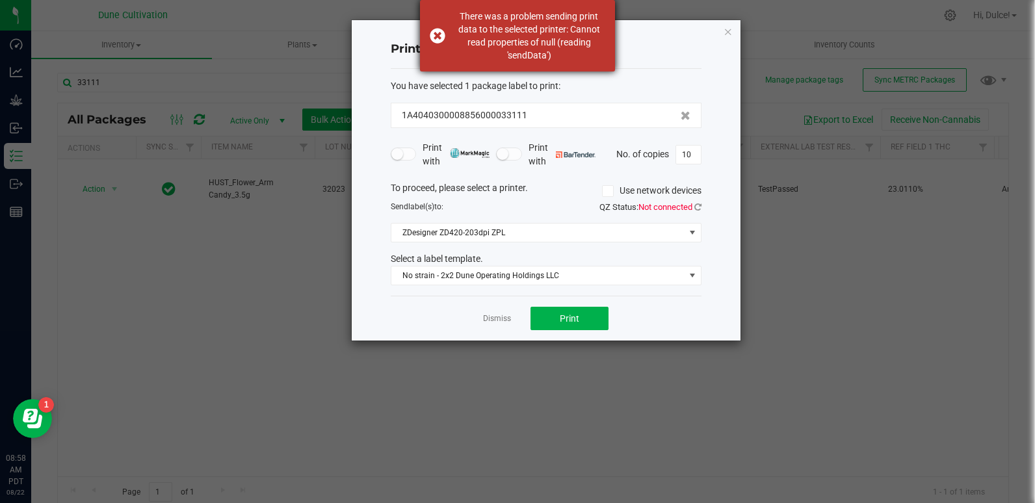
click at [523, 44] on div "There was a problem sending print data to the selected printer: Cannot read pro…" at bounding box center [528, 36] width 153 height 52
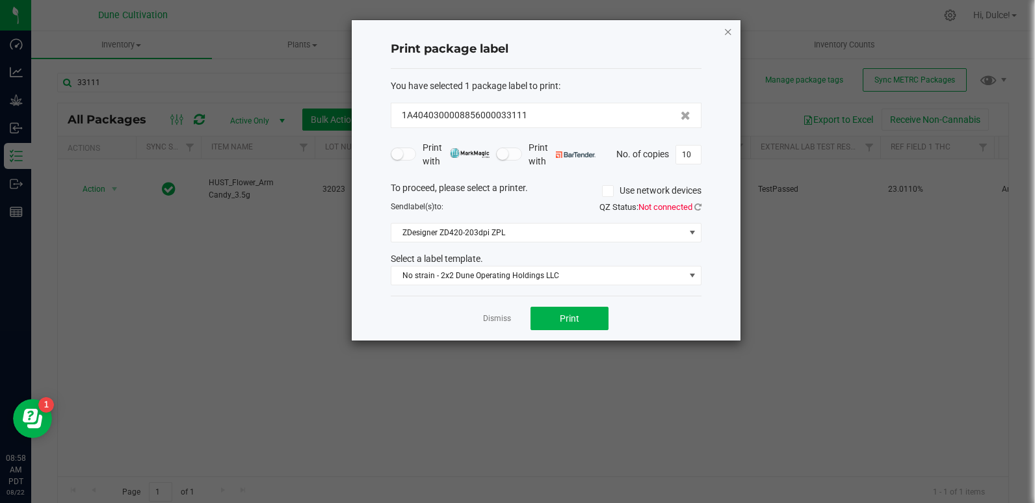
click at [727, 29] on icon "button" at bounding box center [727, 31] width 9 height 16
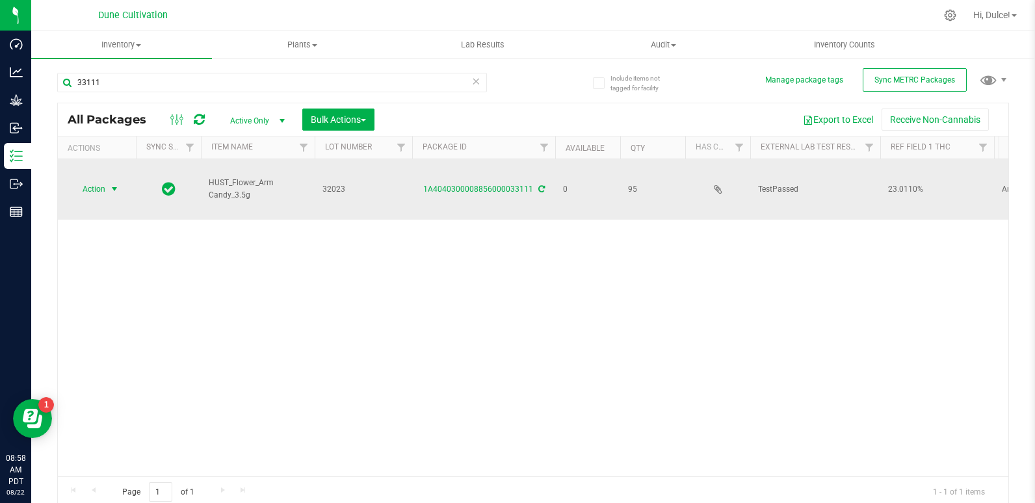
click at [105, 181] on span "Action" at bounding box center [88, 189] width 35 height 18
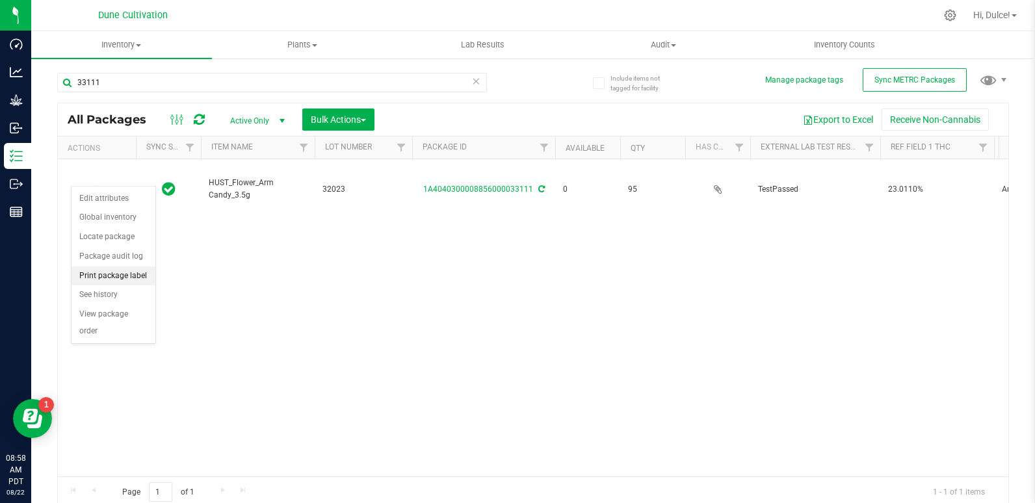
click at [131, 282] on li "Print package label" at bounding box center [113, 275] width 84 height 19
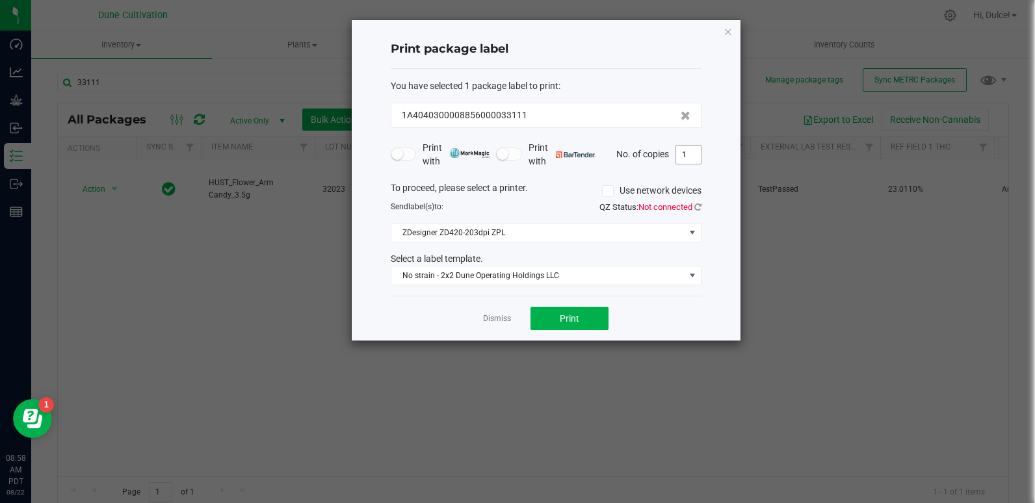
click at [690, 155] on input "1" at bounding box center [688, 155] width 25 height 18
type input "10"
click at [556, 316] on button "Print" at bounding box center [569, 318] width 78 height 23
click at [725, 29] on icon "button" at bounding box center [727, 31] width 9 height 16
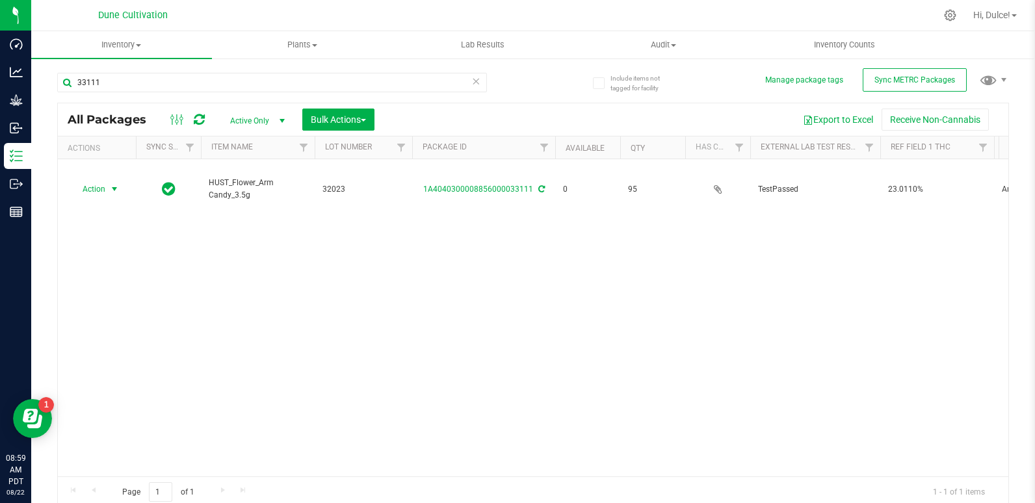
click at [472, 83] on icon at bounding box center [476, 81] width 9 height 16
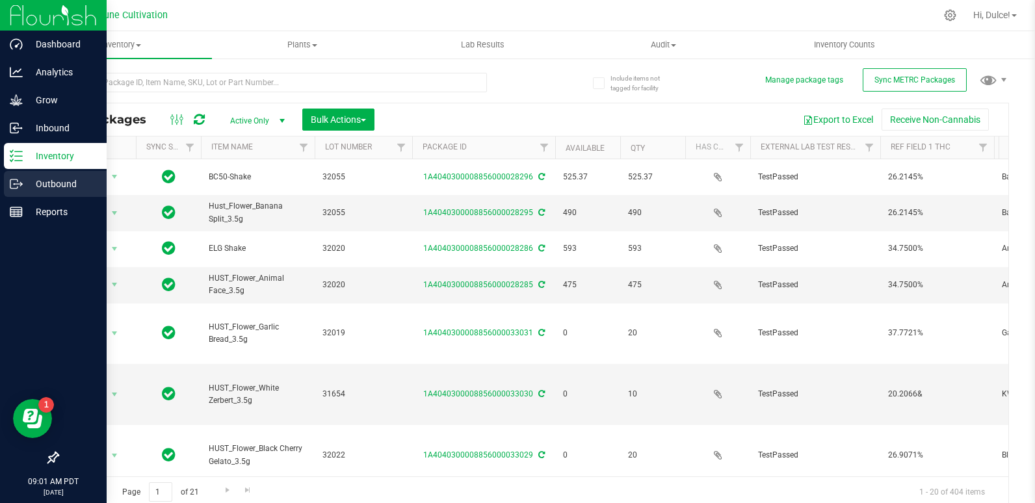
click at [28, 178] on p "Outbound" at bounding box center [62, 184] width 78 height 16
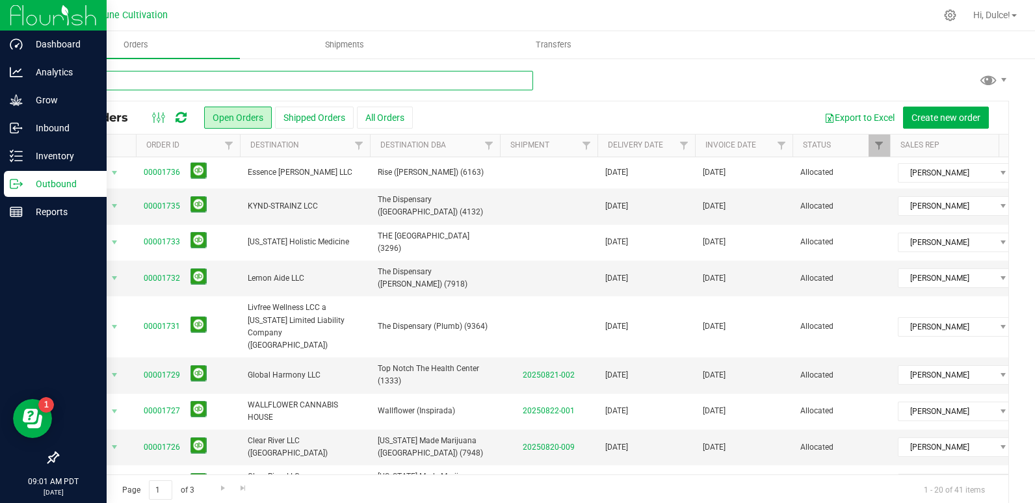
click at [326, 80] on input "text" at bounding box center [295, 80] width 476 height 19
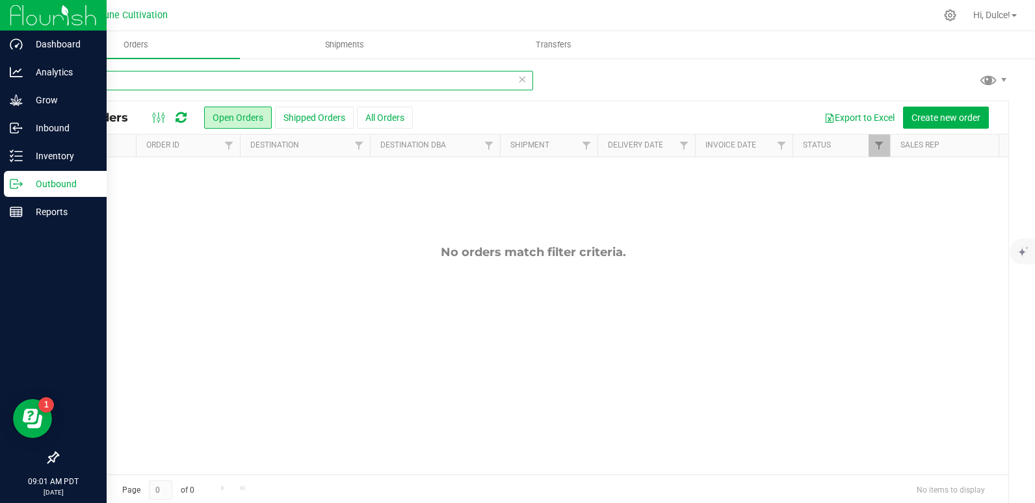
click at [348, 84] on input "12776" at bounding box center [295, 80] width 476 height 19
type input "12776"
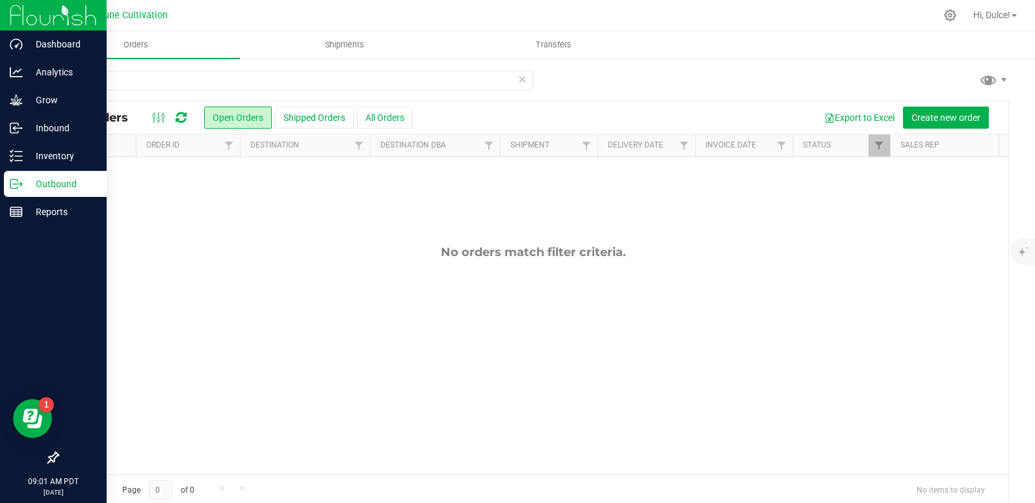
click at [520, 83] on icon at bounding box center [521, 79] width 9 height 16
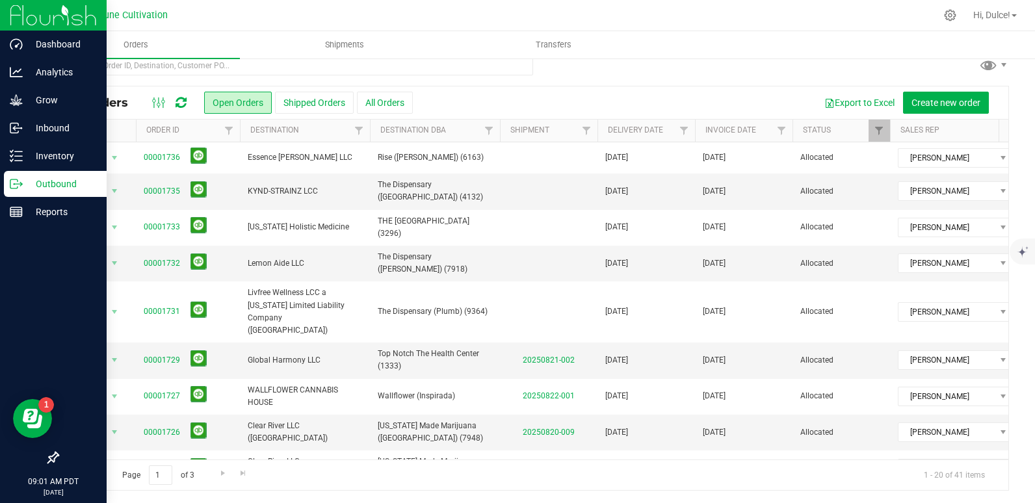
scroll to position [16, 0]
click at [508, 69] on input "text" at bounding box center [295, 64] width 476 height 19
type input "the dispensary"
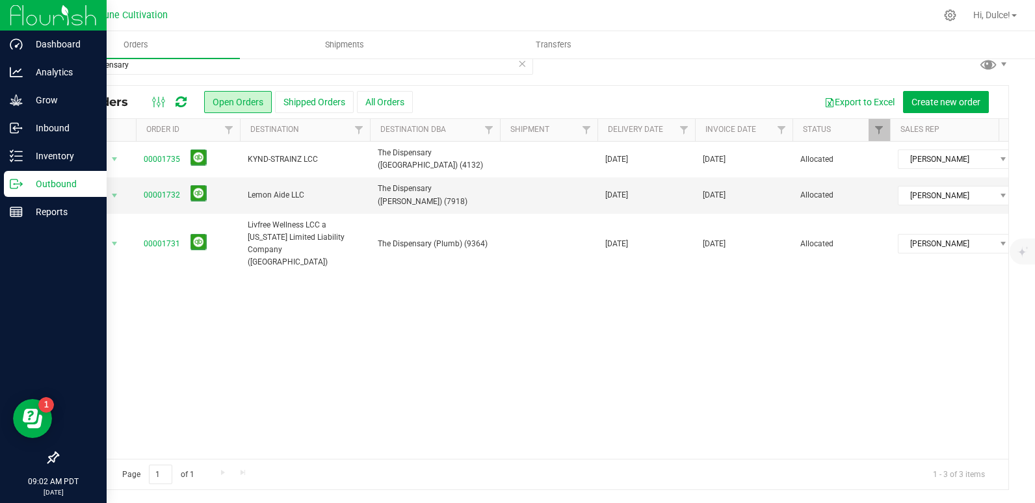
click at [517, 64] on icon at bounding box center [521, 63] width 9 height 16
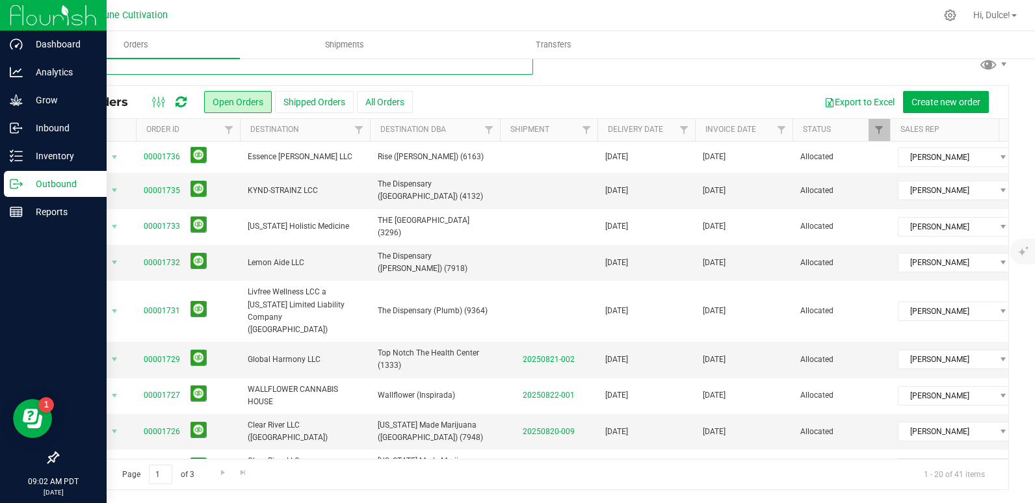
click at [515, 64] on input "text" at bounding box center [295, 64] width 476 height 19
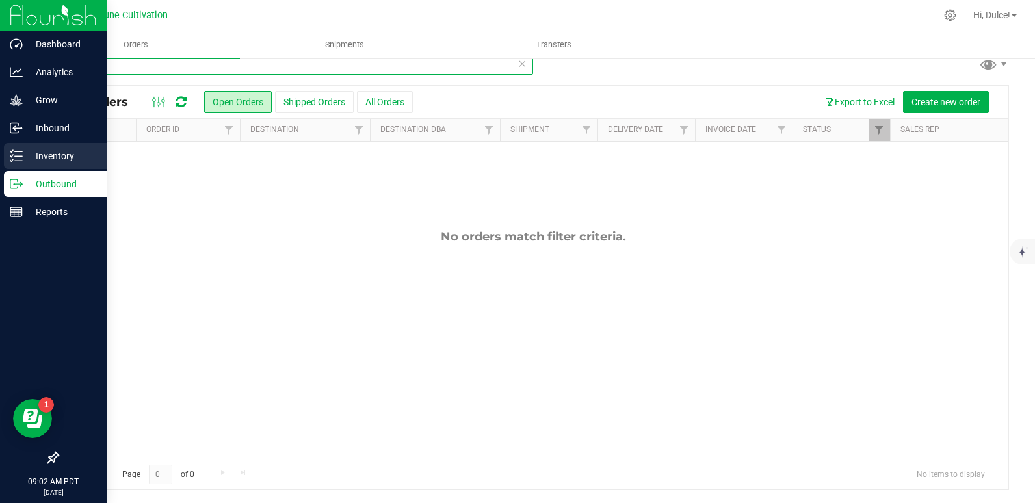
type input "0113"
click at [38, 154] on p "Inventory" at bounding box center [62, 156] width 78 height 16
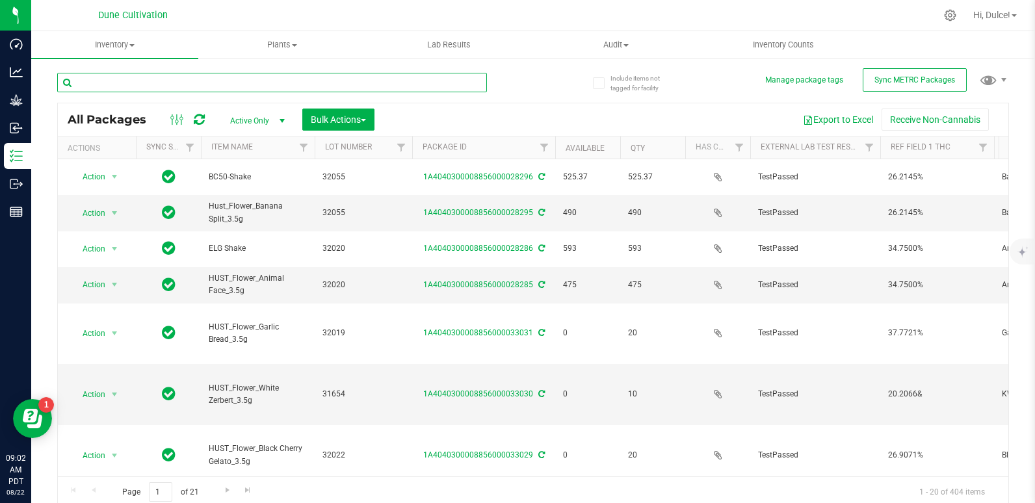
click at [359, 73] on input "text" at bounding box center [272, 82] width 430 height 19
type input "12766"
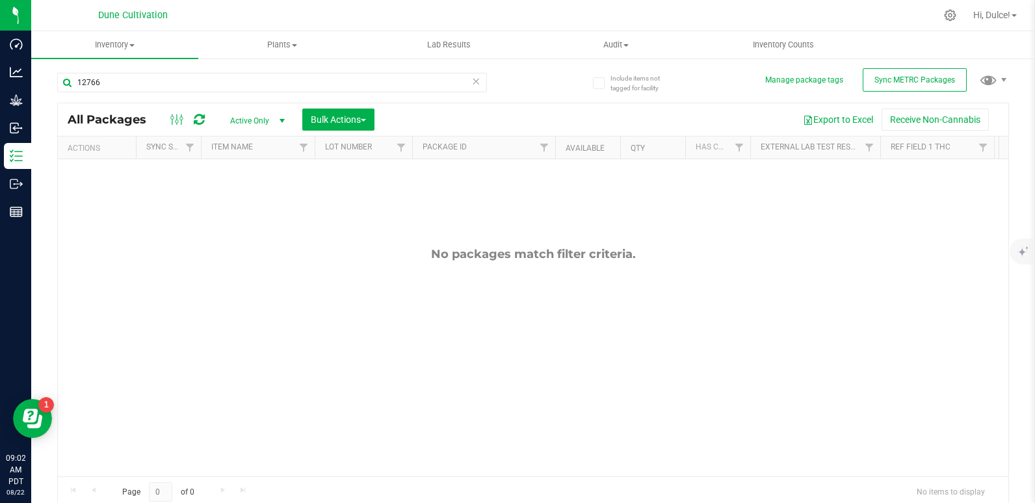
click at [261, 109] on div "Active Only Active Only Lab Samples Locked All External Internal Bulk Actions A…" at bounding box center [301, 120] width 165 height 22
click at [259, 116] on span "Active Only" at bounding box center [254, 121] width 71 height 18
click at [244, 197] on li "All" at bounding box center [254, 199] width 70 height 19
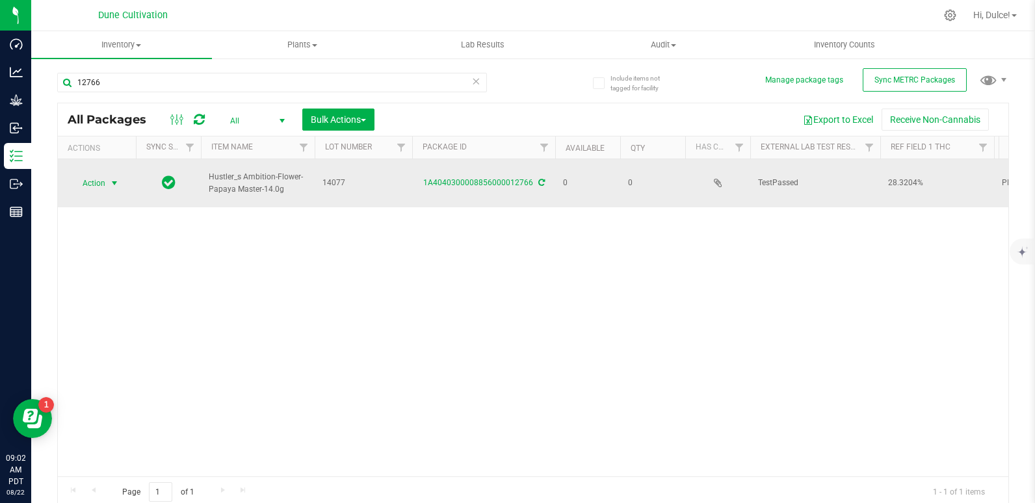
click at [109, 178] on span "select" at bounding box center [114, 183] width 10 height 10
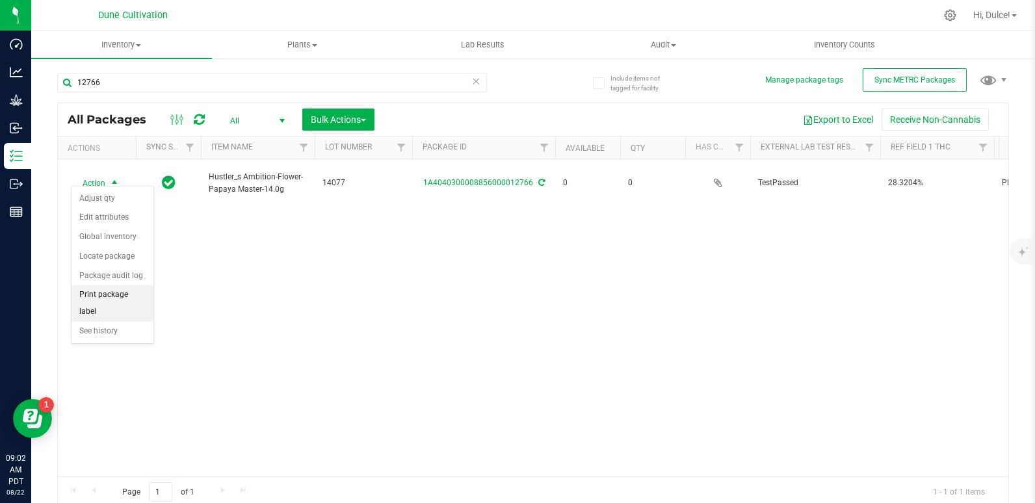
click at [121, 296] on li "Print package label" at bounding box center [112, 303] width 82 height 36
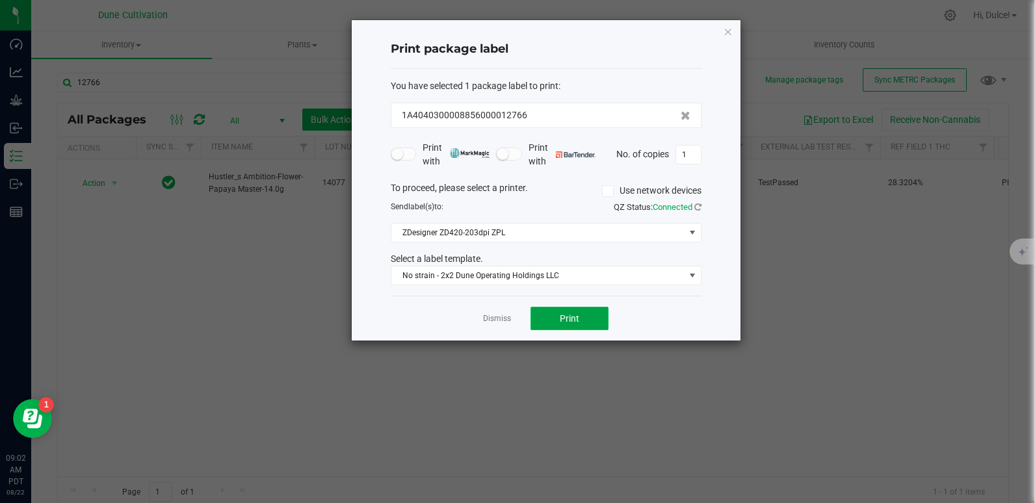
click at [596, 318] on button "Print" at bounding box center [569, 318] width 78 height 23
click at [731, 32] on icon "button" at bounding box center [727, 31] width 9 height 16
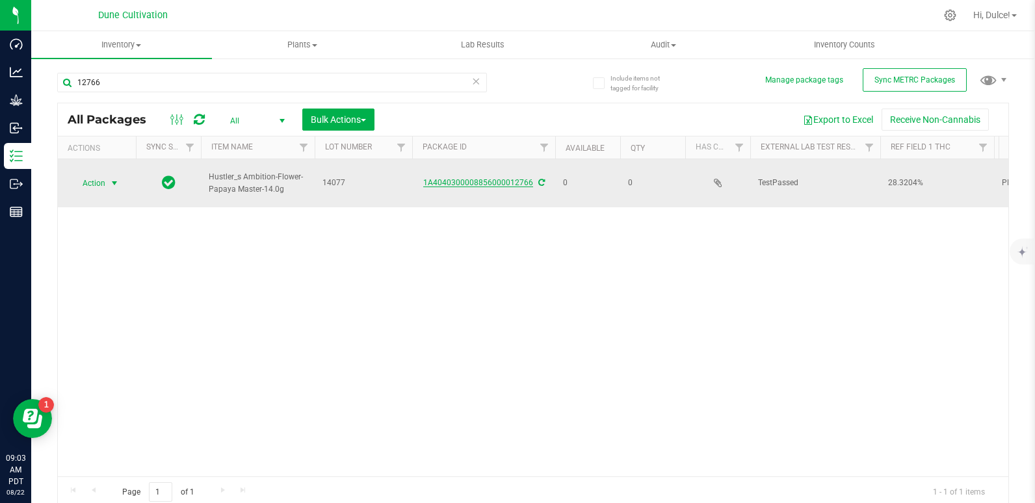
click at [493, 178] on link "1A4040300008856000012766" at bounding box center [478, 182] width 110 height 9
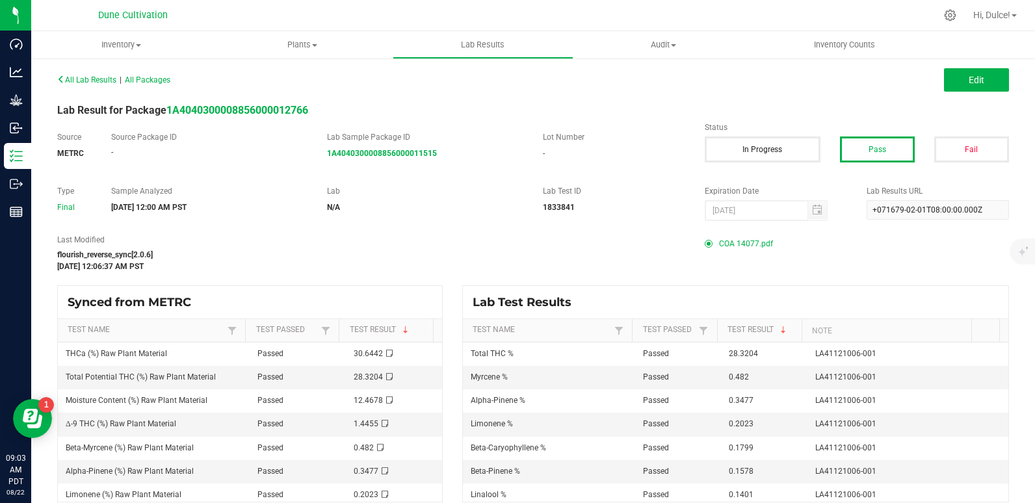
click at [746, 245] on span "COA 14077.pdf" at bounding box center [746, 243] width 54 height 19
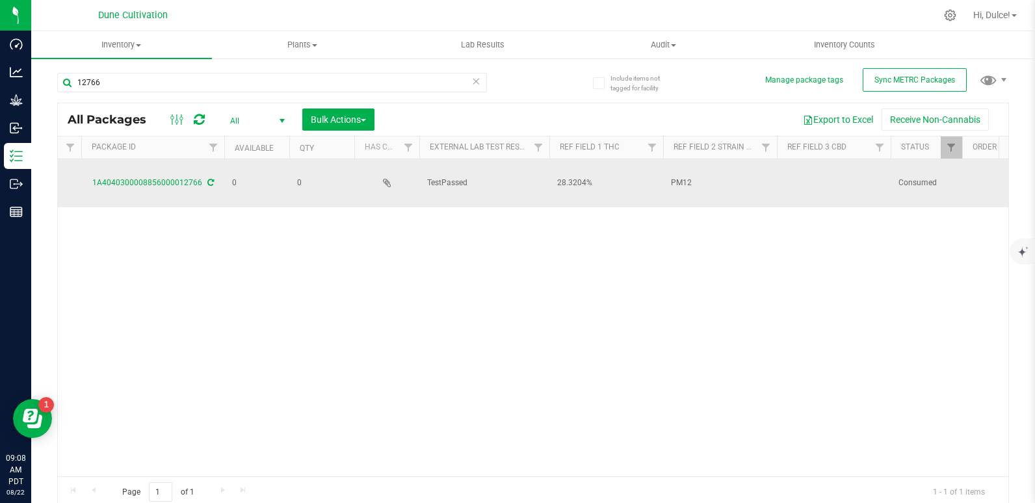
scroll to position [0, 589]
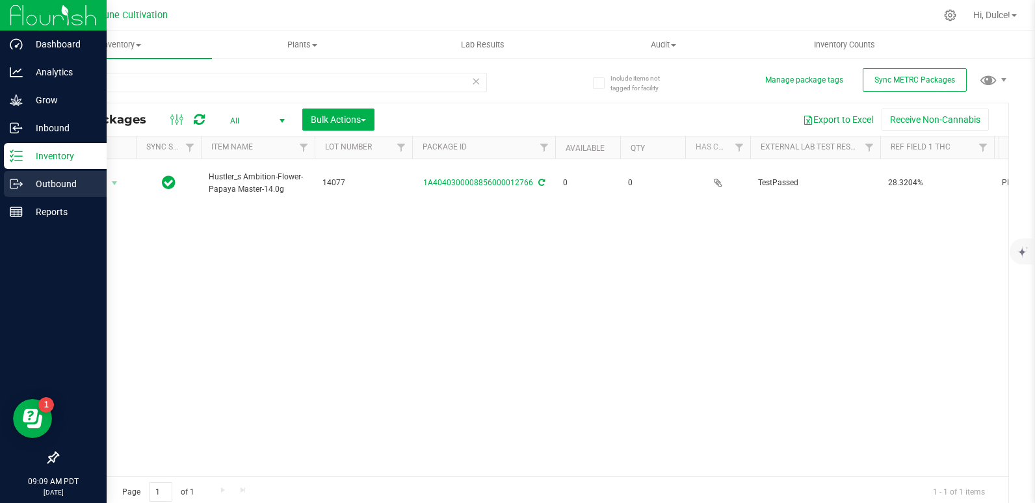
click at [18, 181] on icon at bounding box center [13, 183] width 7 height 9
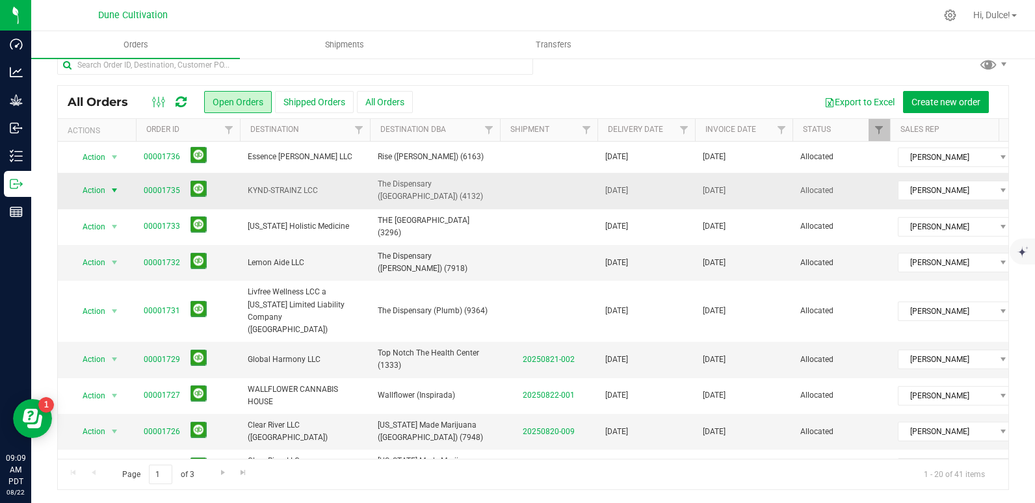
click at [107, 188] on span "select" at bounding box center [115, 190] width 16 height 18
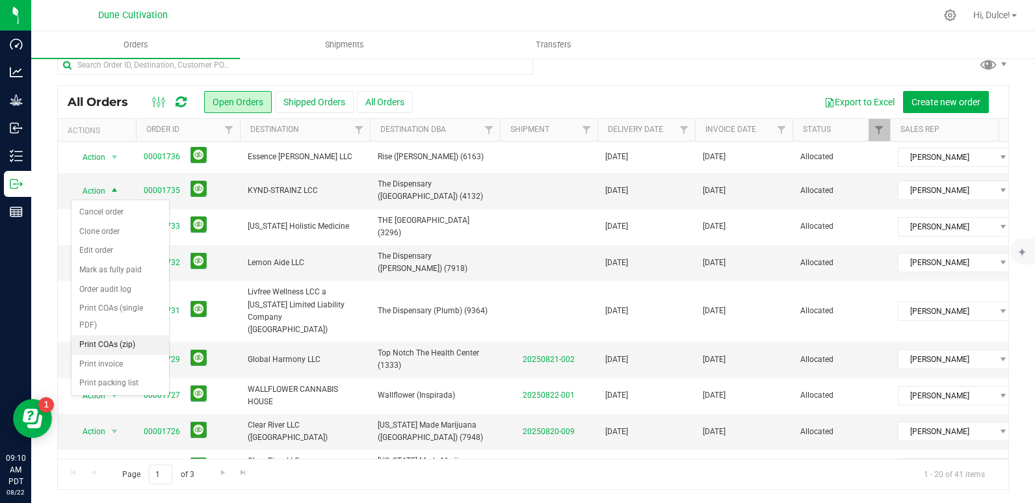
click at [113, 346] on li "Print COAs (zip)" at bounding box center [119, 344] width 97 height 19
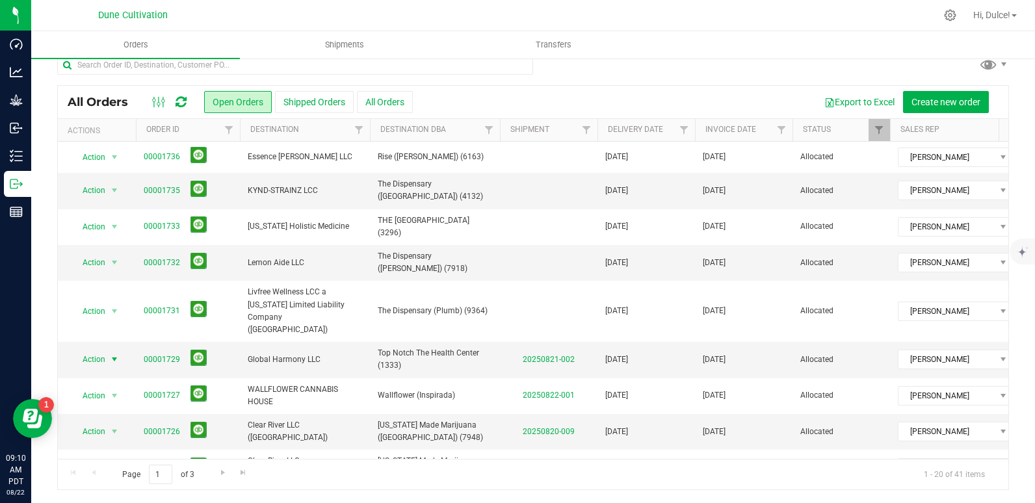
click at [113, 354] on span "select" at bounding box center [114, 359] width 10 height 10
click at [588, 102] on div "Export to Excel Create new order" at bounding box center [706, 102] width 586 height 22
click at [162, 187] on link "00001735" at bounding box center [162, 191] width 36 height 12
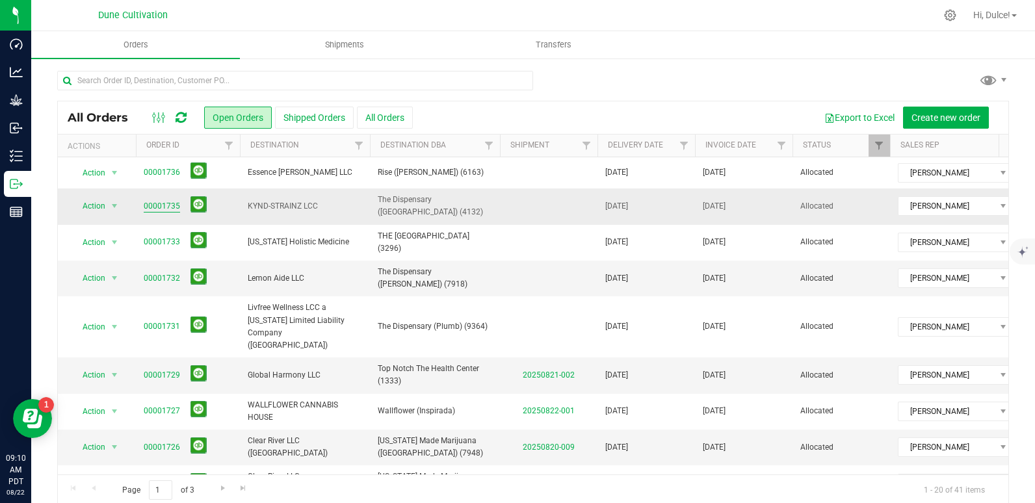
click at [165, 207] on link "00001735" at bounding box center [162, 206] width 36 height 12
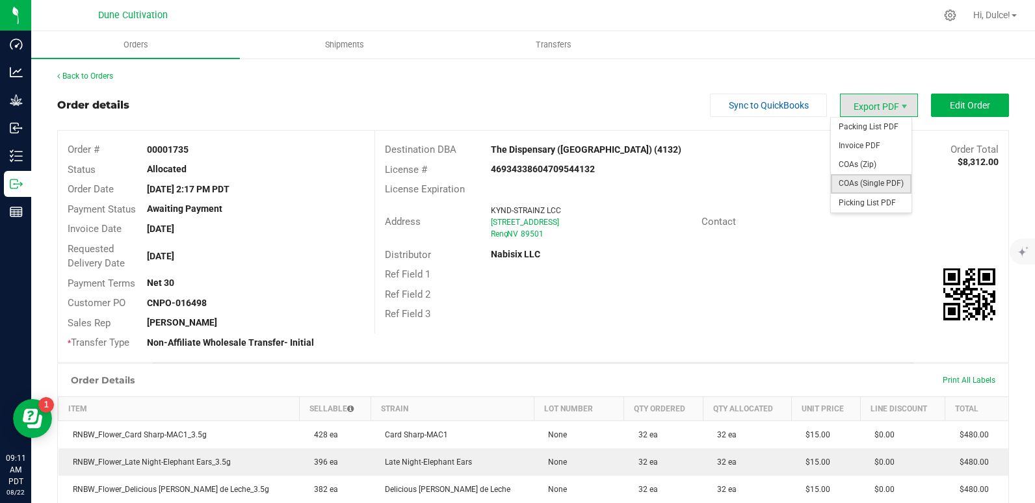
click at [855, 180] on span "COAs (Single PDF)" at bounding box center [871, 183] width 81 height 19
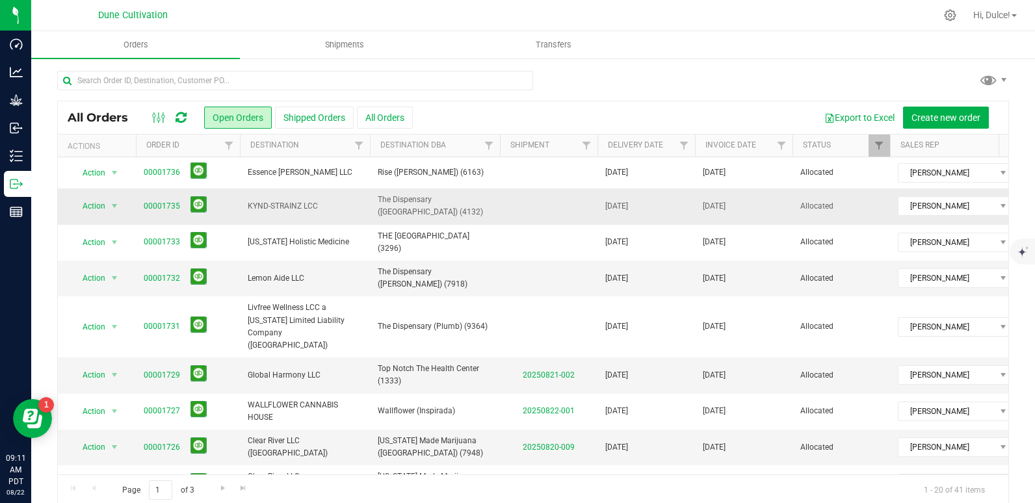
click at [291, 209] on span "KYND-STRAINZ LCC" at bounding box center [305, 206] width 114 height 12
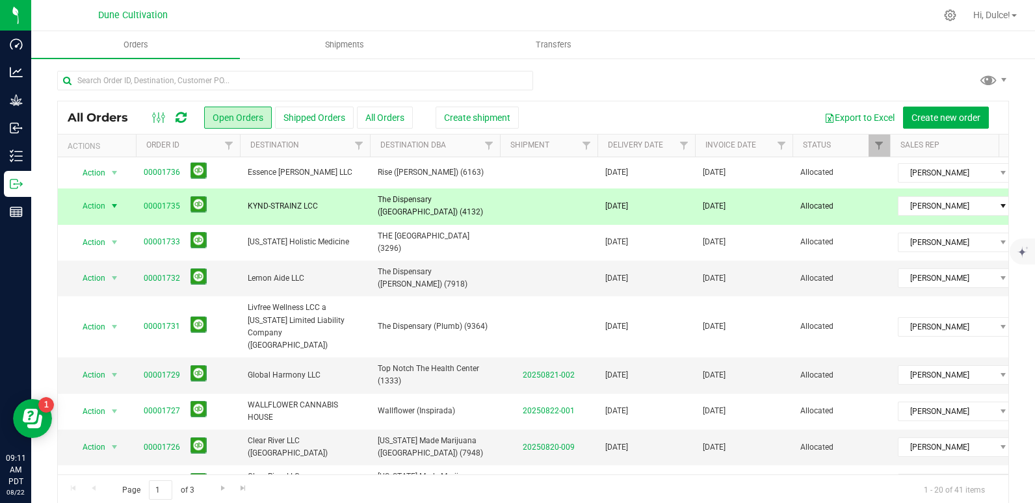
click at [238, 203] on td "00001735" at bounding box center [188, 206] width 104 height 36
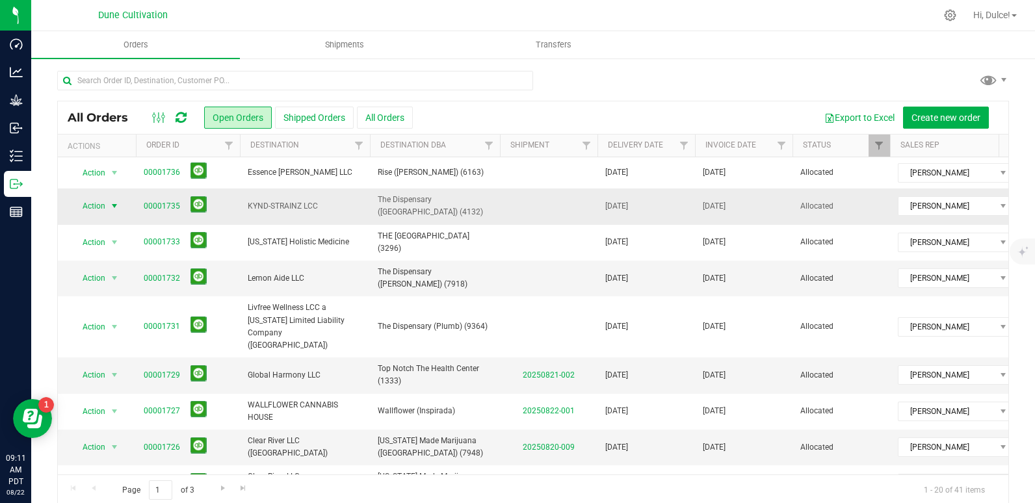
click at [107, 207] on span "select" at bounding box center [115, 206] width 16 height 18
click at [164, 206] on link "00001735" at bounding box center [162, 206] width 36 height 12
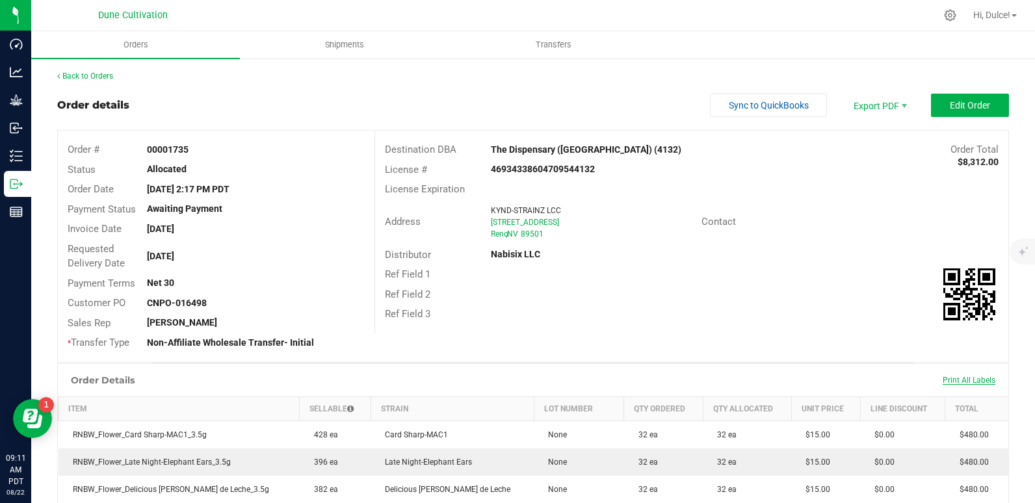
click at [970, 376] on span "Print All Labels" at bounding box center [968, 380] width 53 height 9
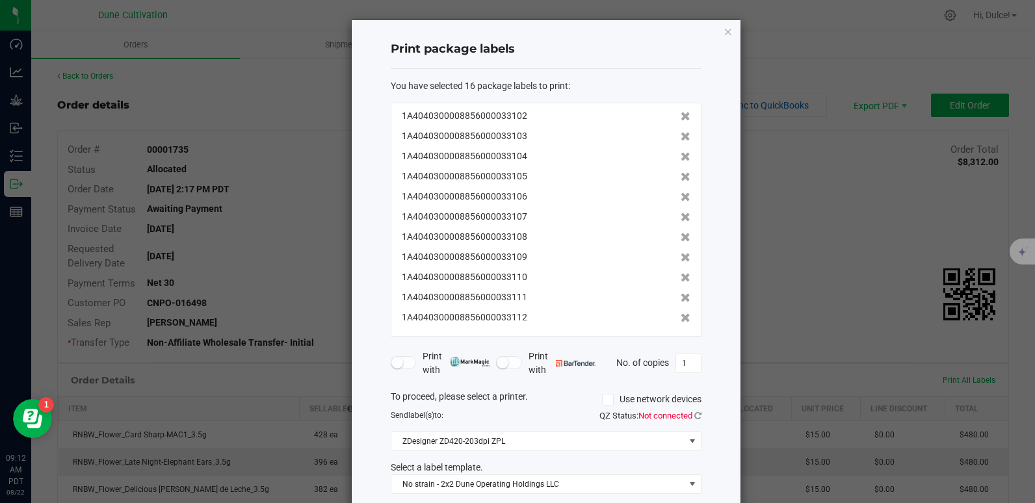
scroll to position [66, 0]
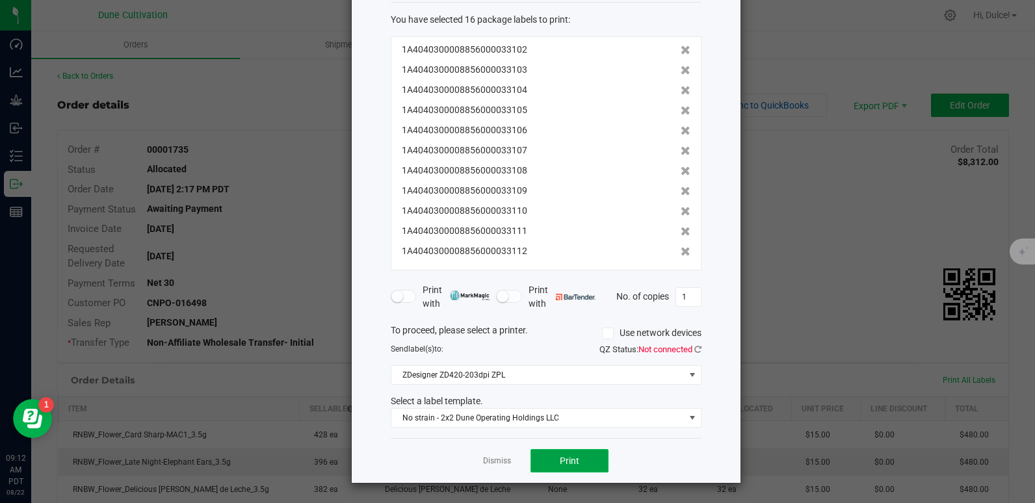
click at [560, 459] on span "Print" at bounding box center [569, 461] width 19 height 10
click at [756, 229] on ngb-modal-window "Print package labels You have selected 16 package labels to print : 1A404030000…" at bounding box center [522, 251] width 1044 height 503
click at [325, 57] on div "Print package labels You have selected 16 package labels to print : 1A404030000…" at bounding box center [522, 218] width 437 height 530
click at [807, 242] on ngb-modal-window "Print package labels You have selected 16 package labels to print : 1A404030000…" at bounding box center [522, 251] width 1044 height 503
click at [487, 462] on link "Dismiss" at bounding box center [497, 461] width 28 height 11
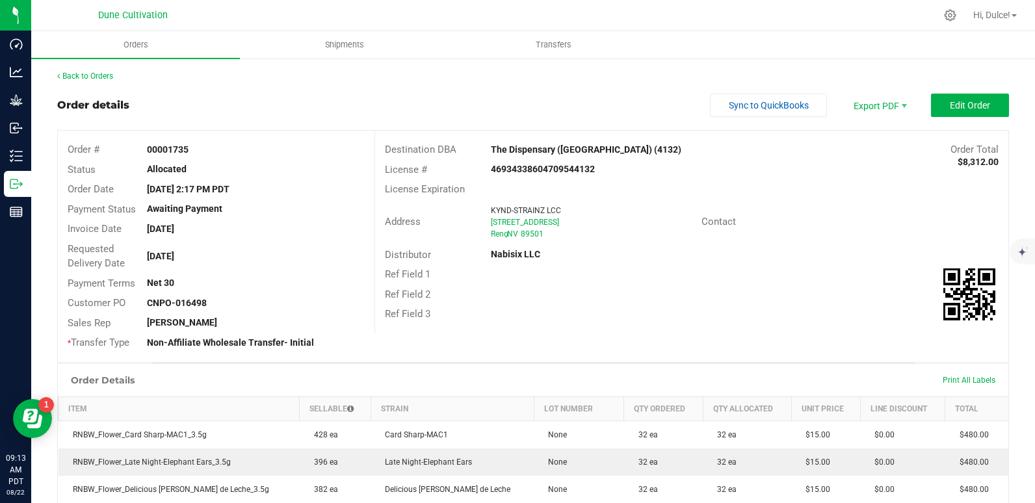
click at [229, 80] on div "Back to Orders" at bounding box center [533, 76] width 952 height 12
click at [100, 73] on link "Back to Orders" at bounding box center [85, 75] width 56 height 9
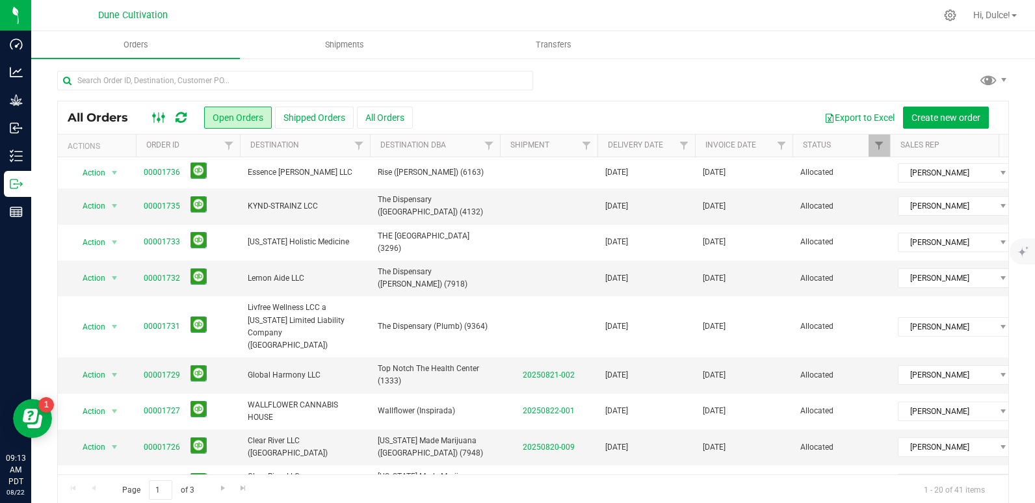
click at [154, 120] on rect at bounding box center [153, 117] width 1 height 10
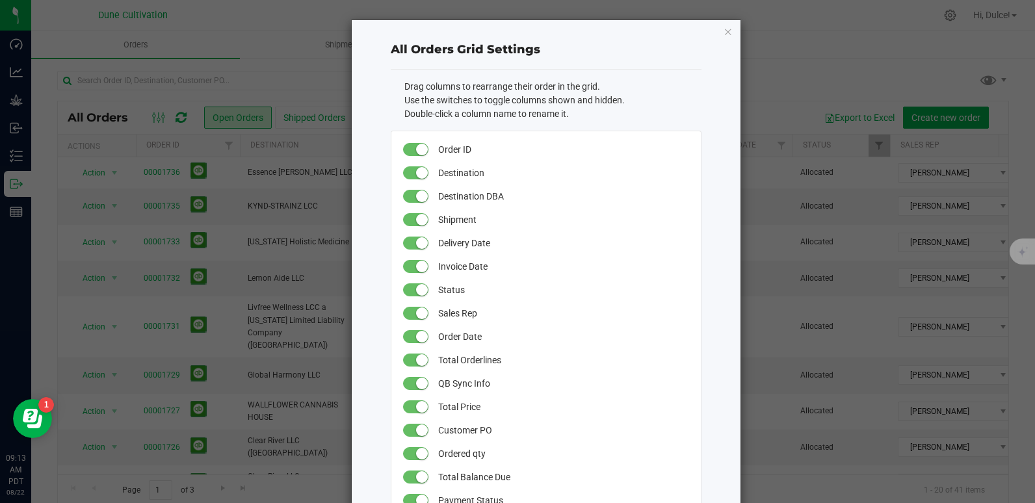
click at [205, 83] on ngb-modal-window "All Orders Grid Settings Drag columns to rearrange their order in the grid. Use…" at bounding box center [522, 251] width 1044 height 503
click at [724, 28] on icon "button" at bounding box center [727, 31] width 9 height 16
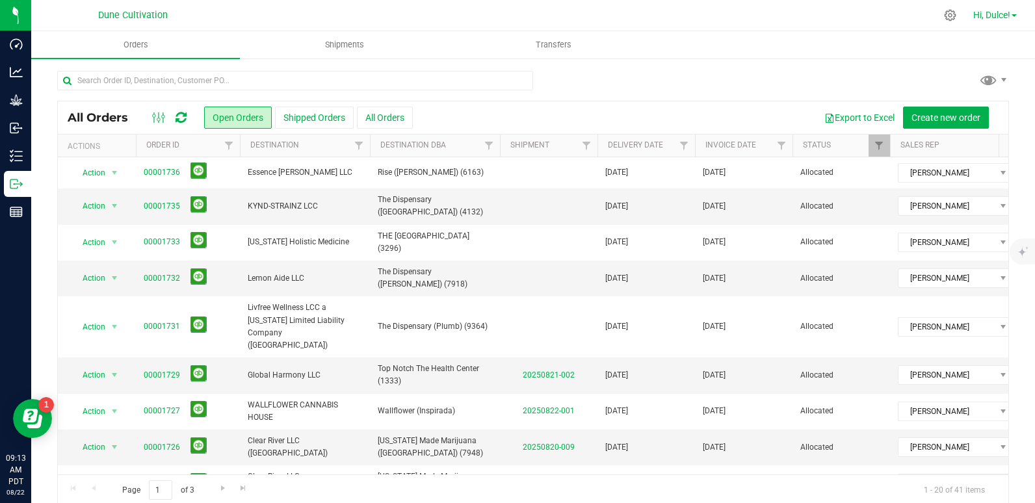
click at [1000, 12] on span "Hi, Dulce!" at bounding box center [991, 15] width 37 height 10
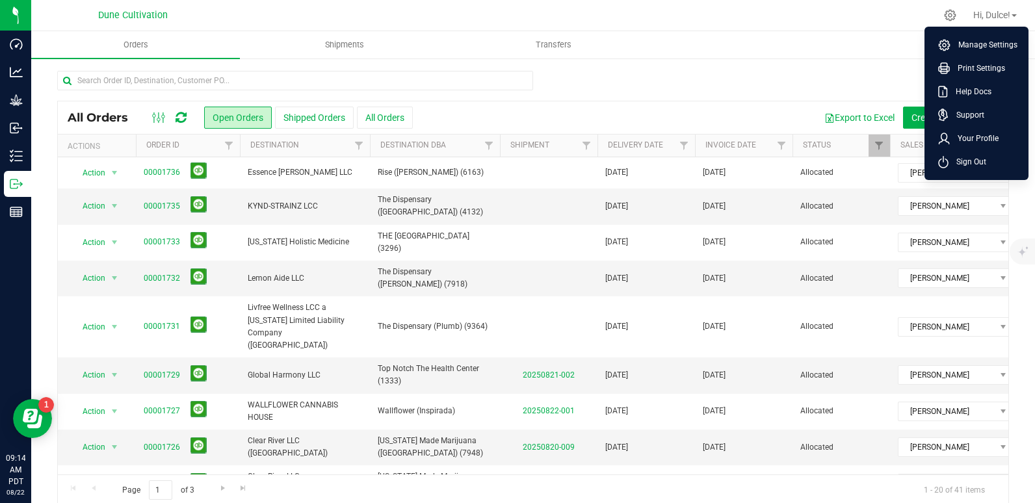
click at [662, 6] on div at bounding box center [584, 15] width 703 height 25
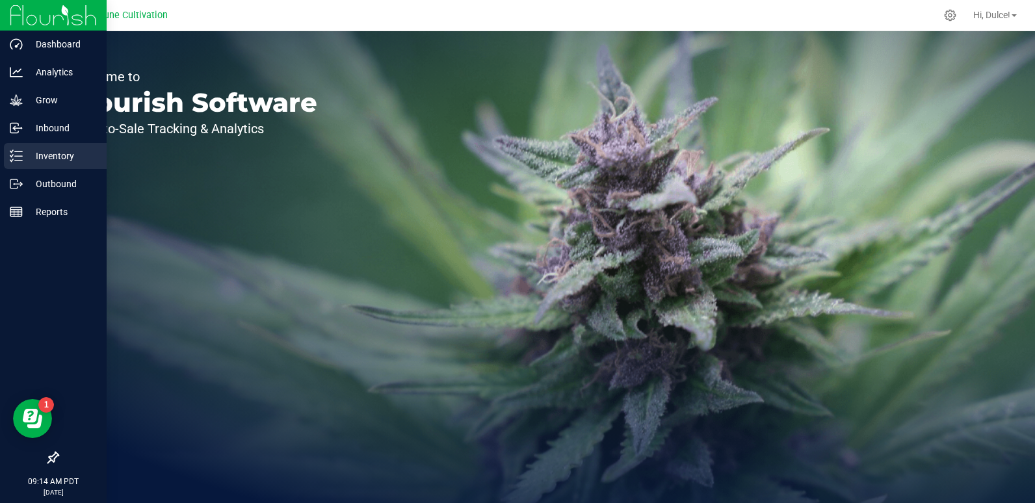
click at [42, 152] on p "Inventory" at bounding box center [62, 156] width 78 height 16
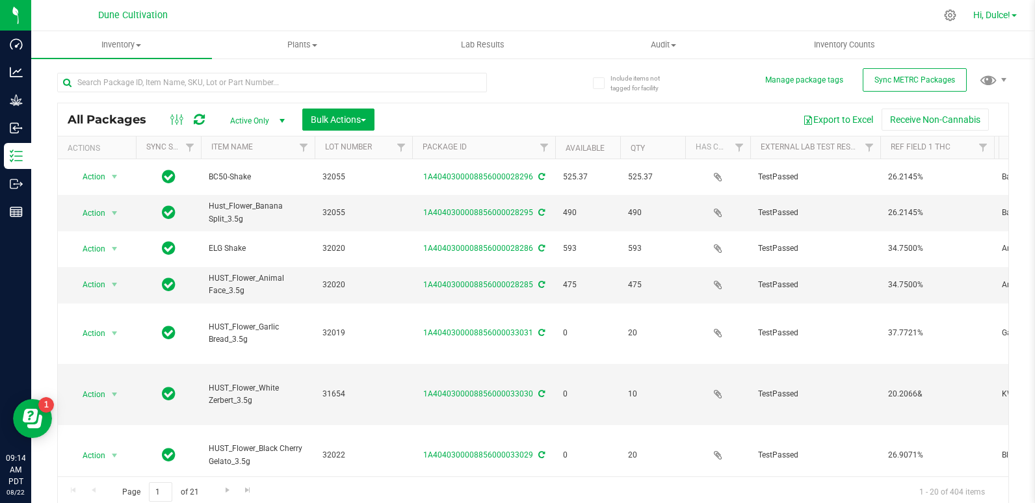
click at [985, 10] on span "Hi, Dulce!" at bounding box center [991, 15] width 37 height 10
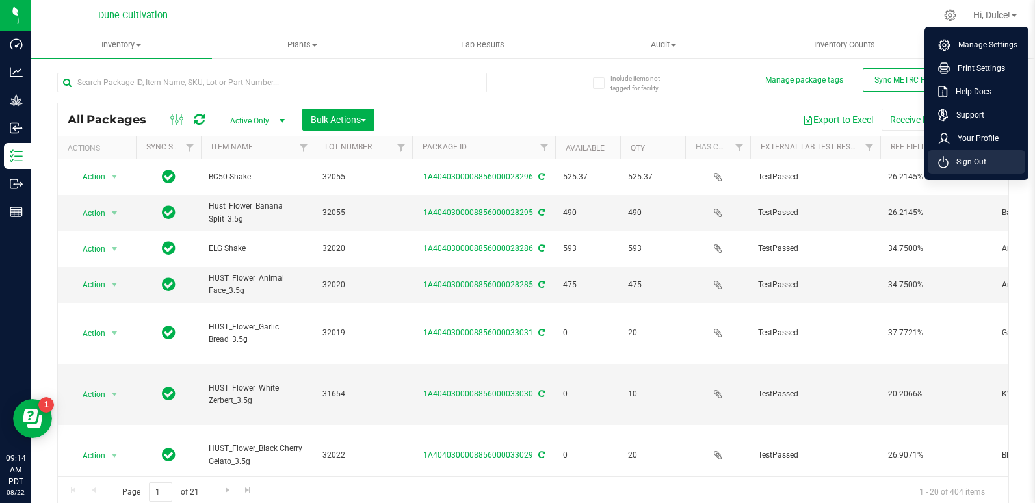
click at [1002, 163] on li "Sign Out" at bounding box center [976, 161] width 97 height 23
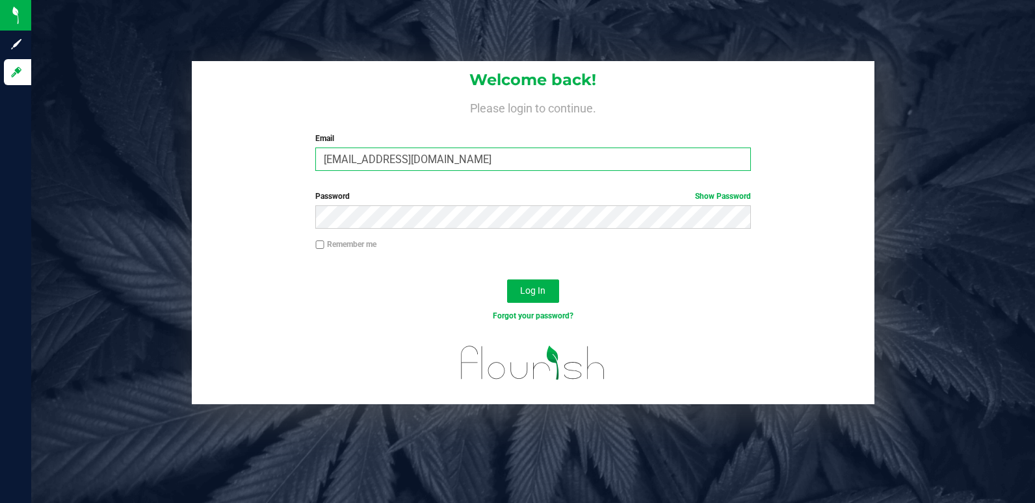
click at [515, 161] on input "[EMAIL_ADDRESS][DOMAIN_NAME]" at bounding box center [532, 159] width 435 height 23
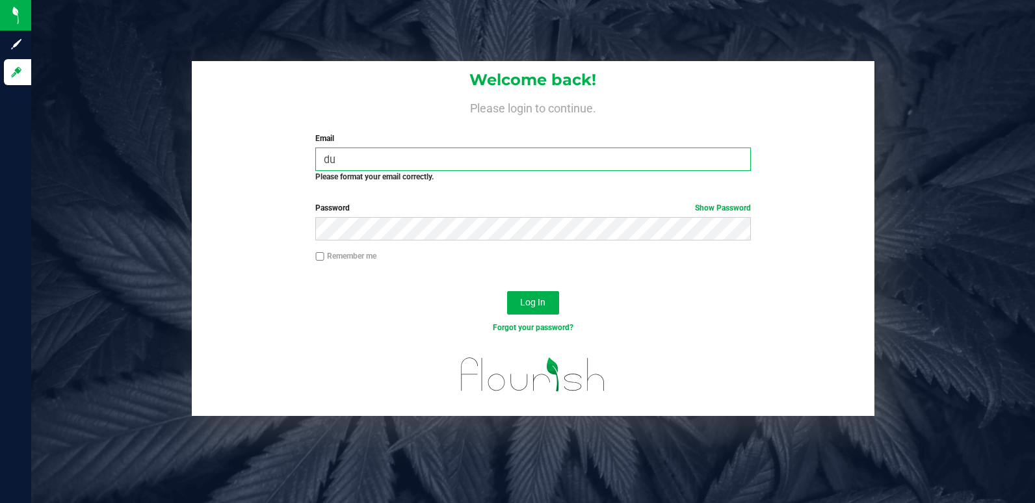
type input "d"
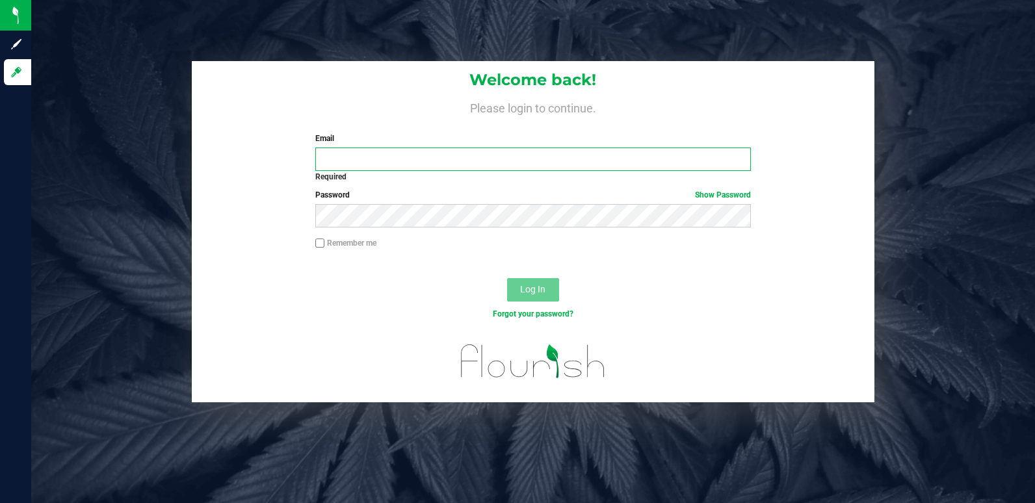
click at [566, 149] on input "Email" at bounding box center [532, 159] width 435 height 23
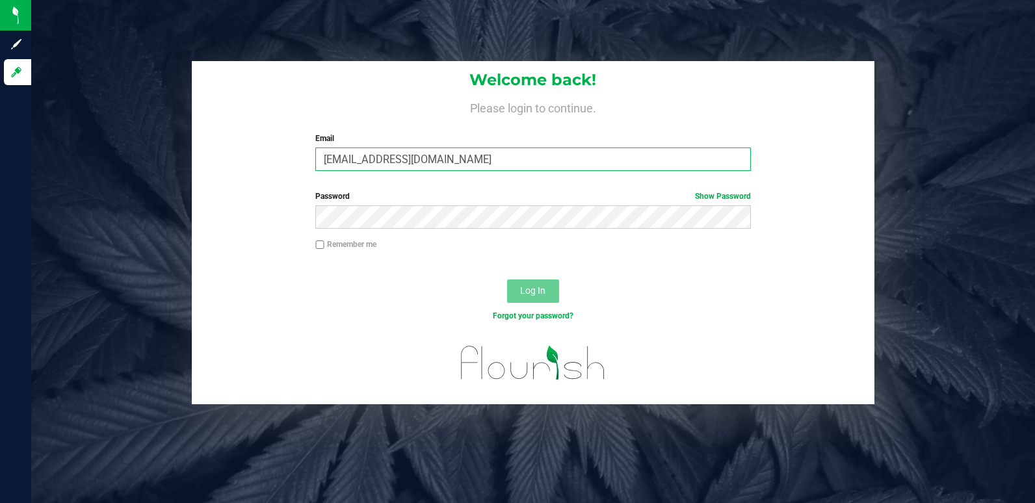
type input "jasmine.castillocruz@cnduit.com"
click at [555, 294] on button "Log In" at bounding box center [533, 290] width 52 height 23
